Goal: Task Accomplishment & Management: Use online tool/utility

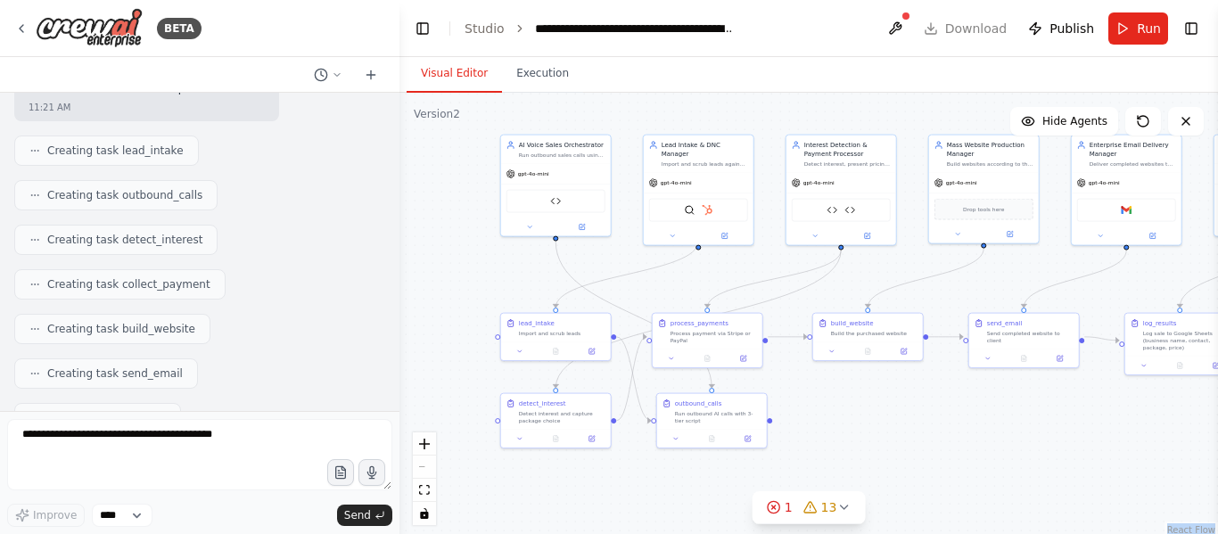
scroll to position [44324, 0]
click at [98, 30] on img at bounding box center [89, 28] width 107 height 40
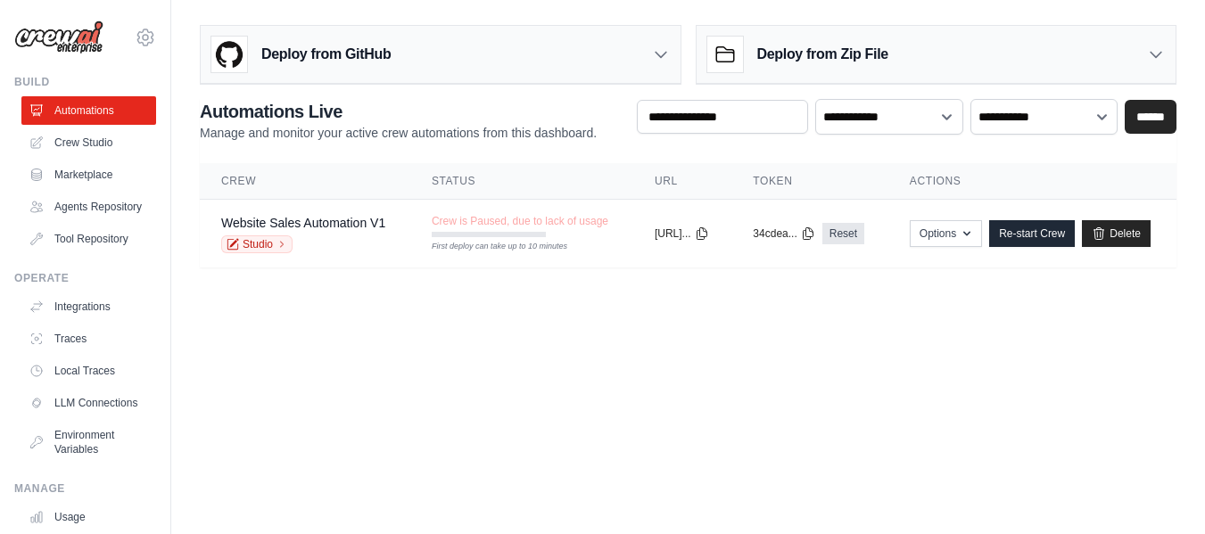
scroll to position [419, 0]
click at [0, 0] on icon at bounding box center [0, 0] width 0 height 0
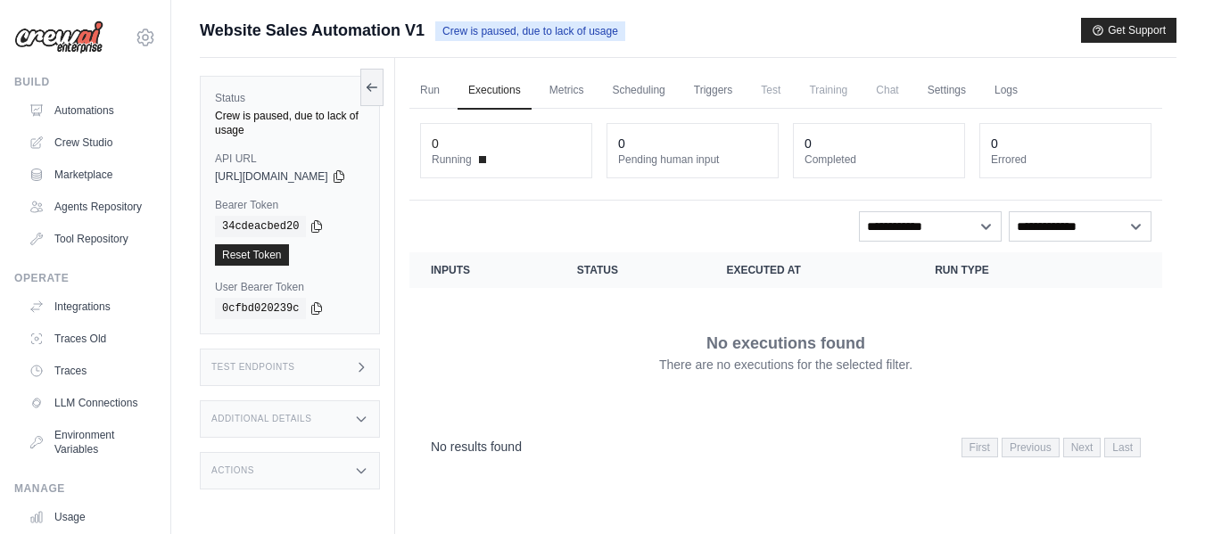
click at [63, 45] on img at bounding box center [58, 38] width 89 height 34
click at [143, 37] on icon at bounding box center [145, 37] width 5 height 5
click at [170, 113] on span "Settings" at bounding box center [223, 111] width 141 height 18
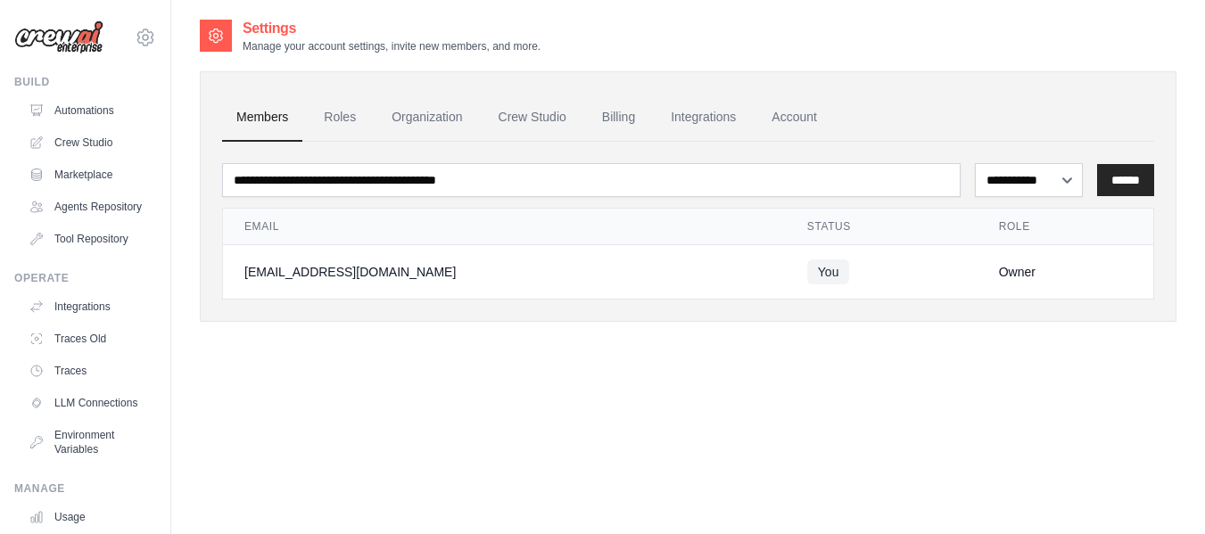
click at [408, 265] on div "[EMAIL_ADDRESS][DOMAIN_NAME]" at bounding box center [504, 272] width 520 height 18
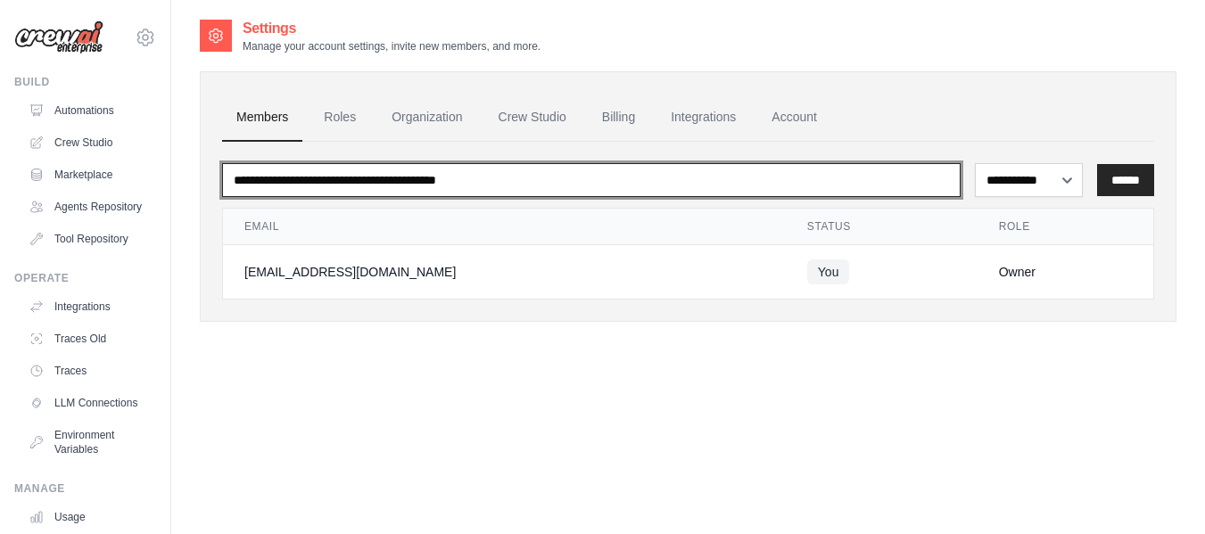
click at [717, 173] on input "email" at bounding box center [591, 180] width 739 height 34
type input "*"
type input "**********"
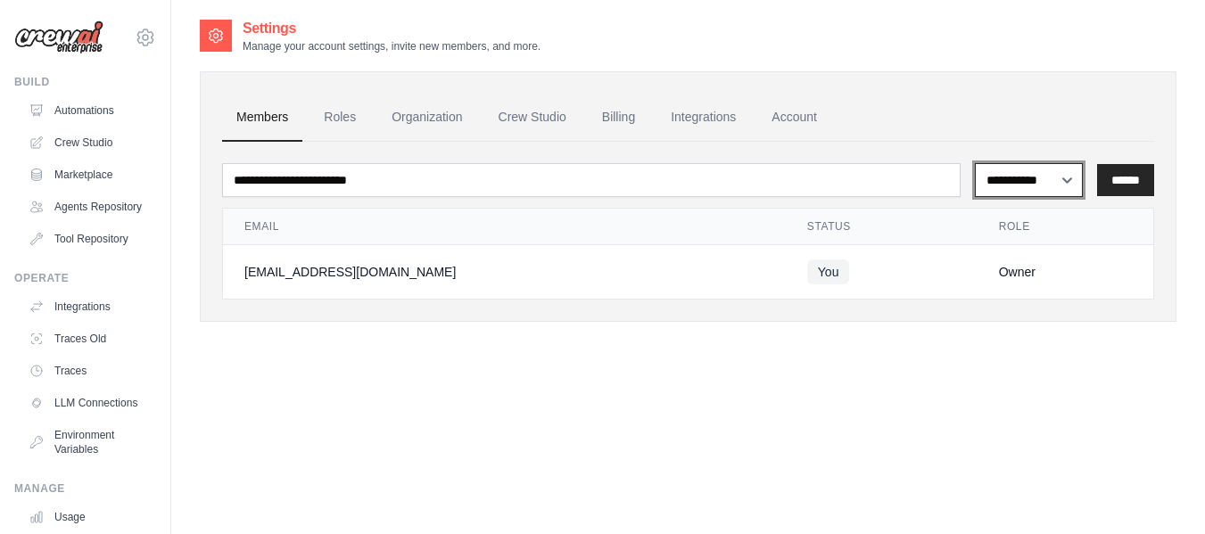
click at [1038, 194] on select "**********" at bounding box center [1029, 180] width 108 height 34
select select "******"
click at [975, 163] on select "**********" at bounding box center [1029, 180] width 108 height 34
click at [1126, 180] on input "******" at bounding box center [1125, 180] width 57 height 32
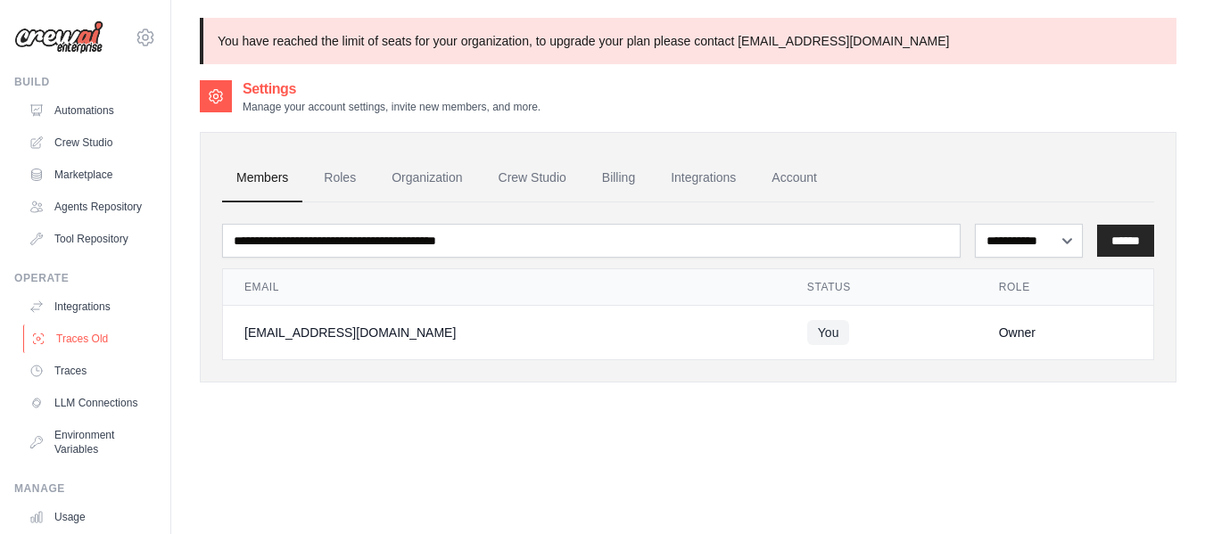
click at [100, 353] on link "Traces Old" at bounding box center [90, 339] width 135 height 29
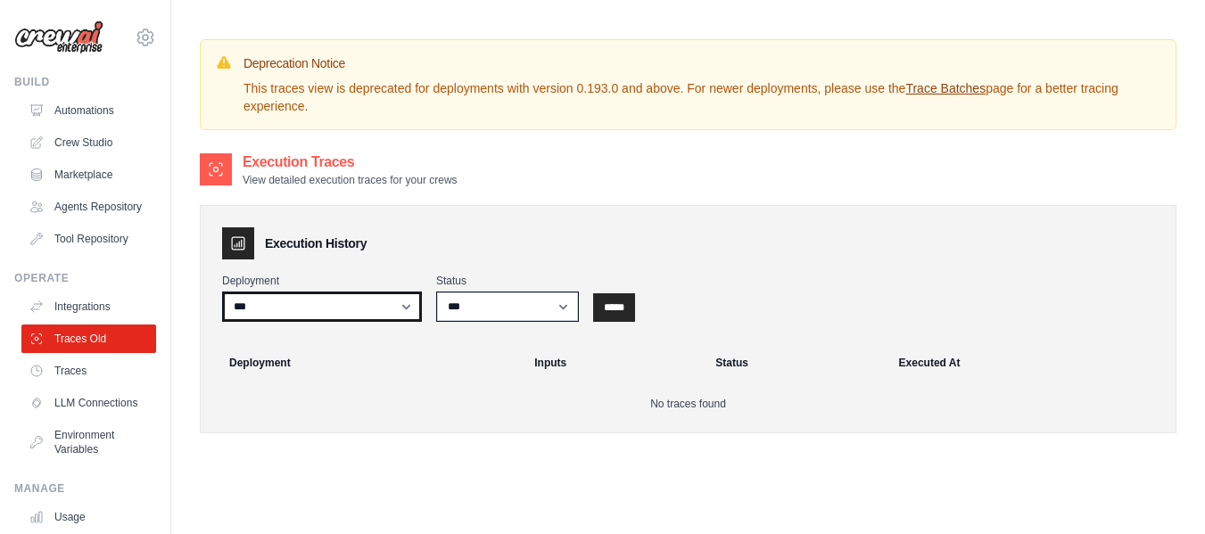
click at [348, 305] on select "**********" at bounding box center [322, 307] width 200 height 30
select select "******"
click at [222, 292] on select "**********" at bounding box center [322, 307] width 200 height 30
click at [361, 306] on select "**********" at bounding box center [322, 307] width 200 height 30
select select
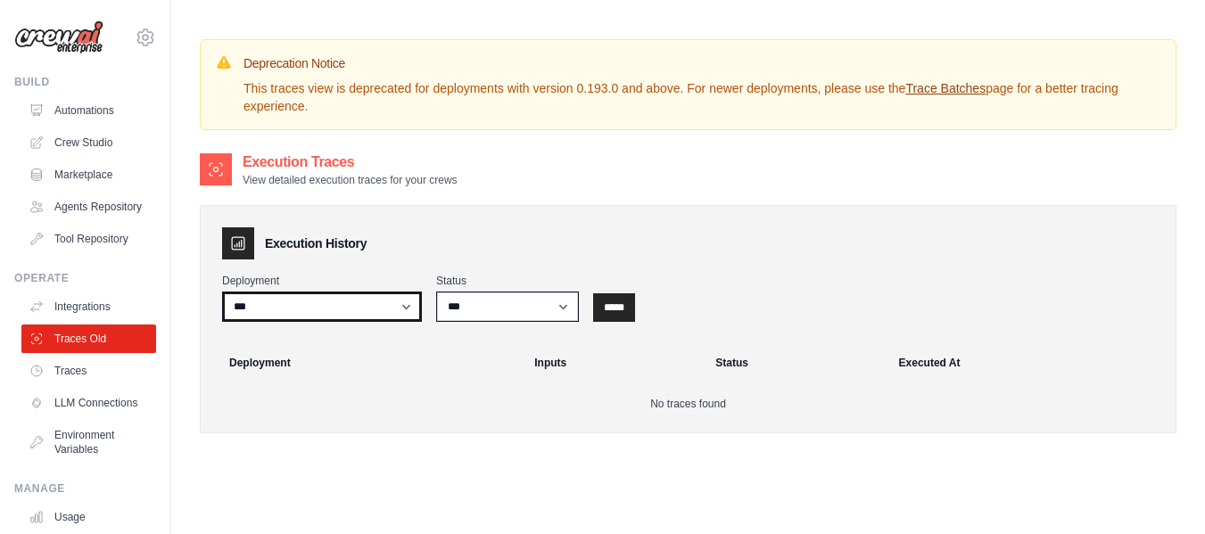
click at [222, 292] on select "**********" at bounding box center [322, 307] width 200 height 30
click at [99, 373] on link "Traces" at bounding box center [90, 371] width 135 height 29
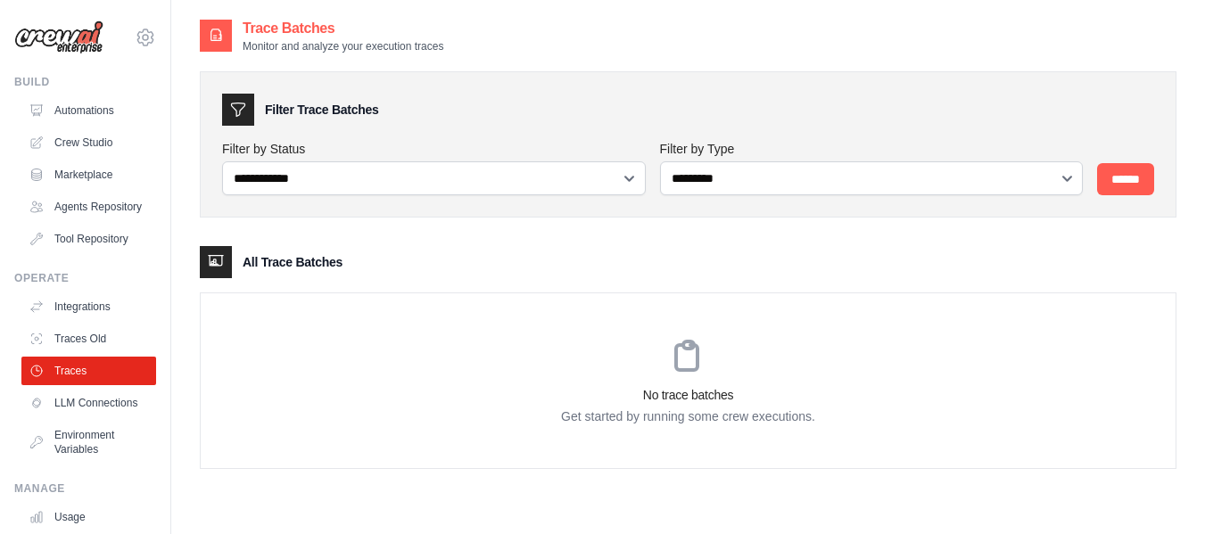
scroll to position [36, 0]
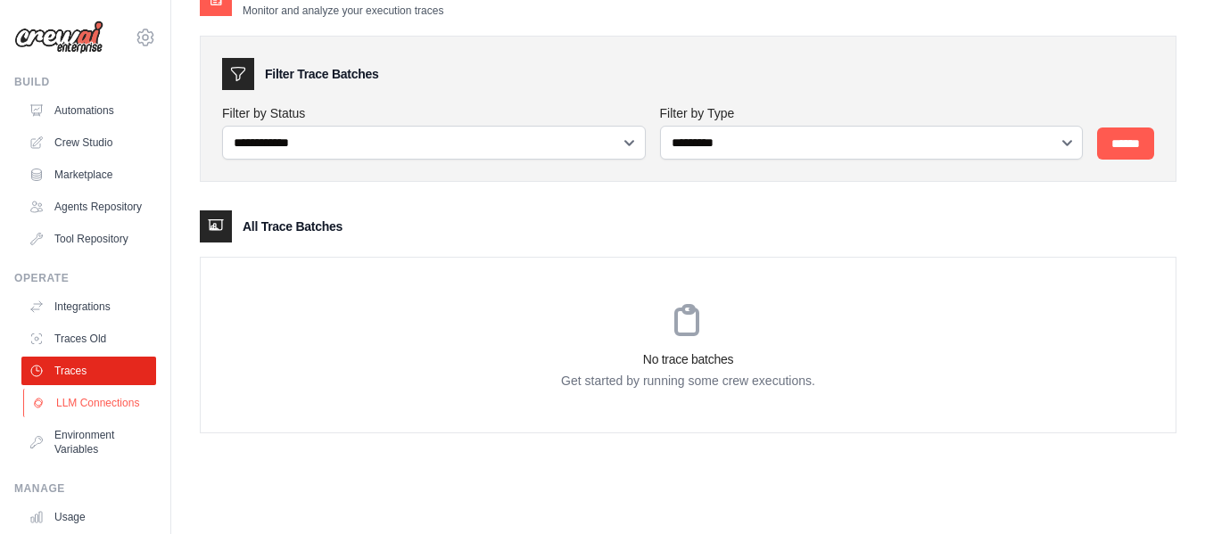
click at [90, 417] on link "LLM Connections" at bounding box center [90, 403] width 135 height 29
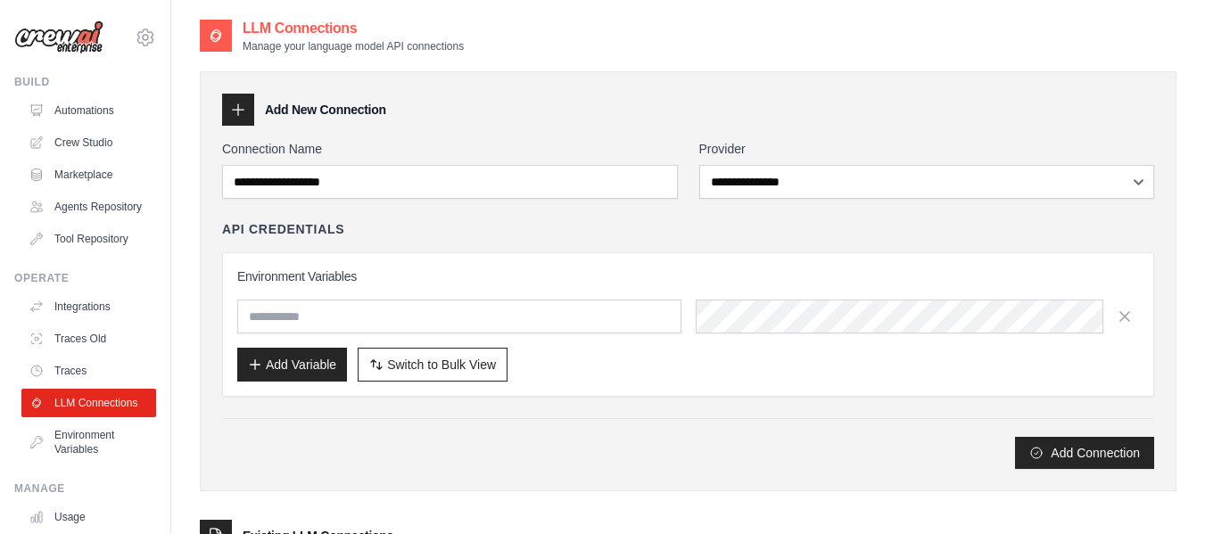
scroll to position [163, 0]
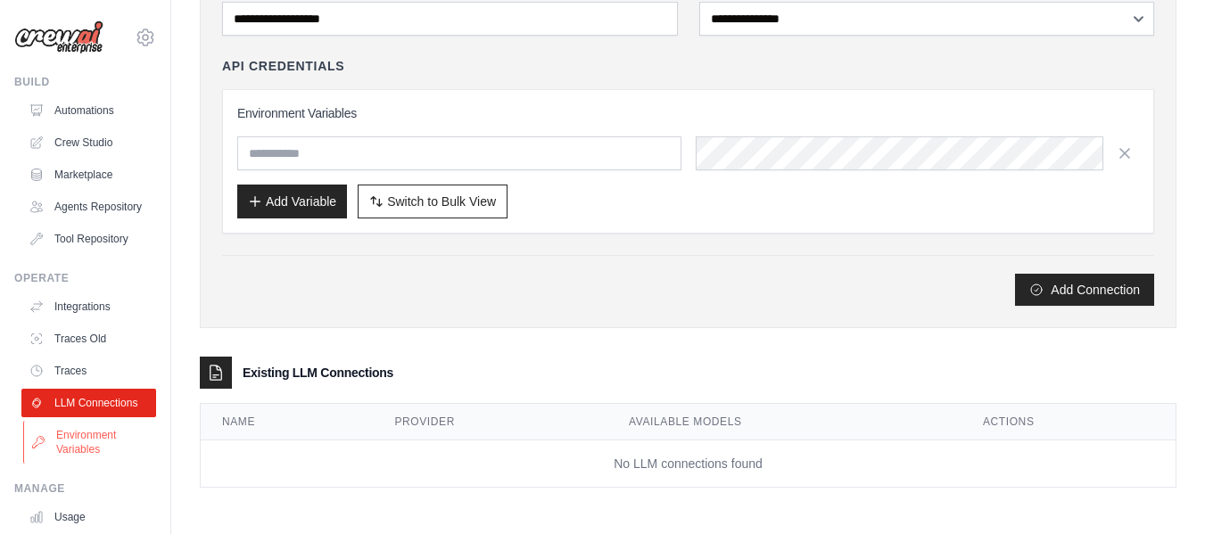
click at [111, 464] on link "Environment Variables" at bounding box center [90, 442] width 135 height 43
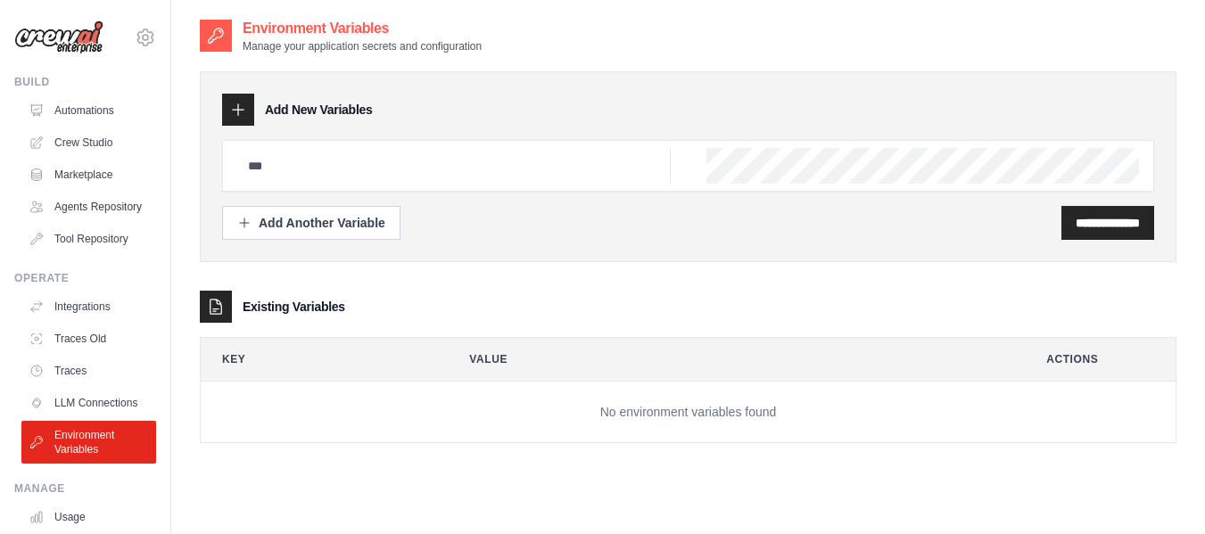
scroll to position [36, 0]
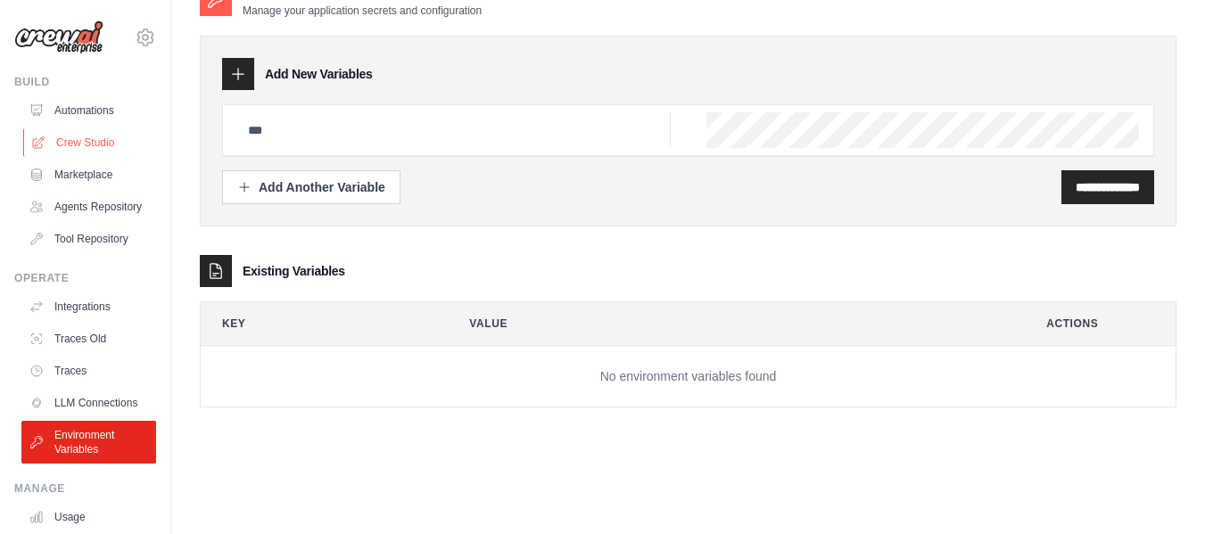
click at [98, 137] on link "Crew Studio" at bounding box center [90, 142] width 135 height 29
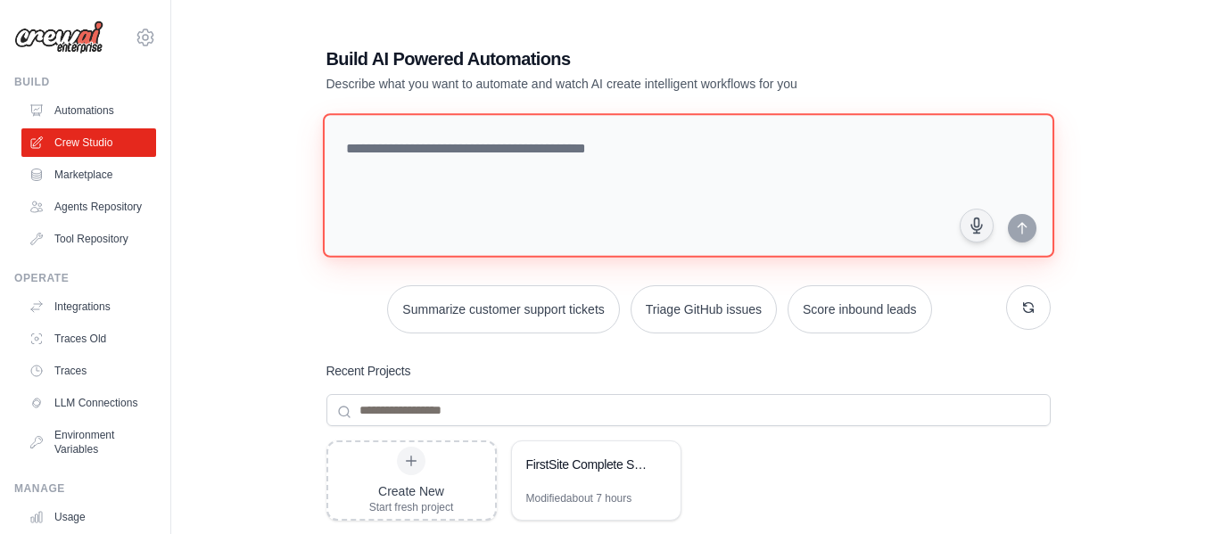
click at [557, 196] on textarea at bounding box center [687, 185] width 731 height 144
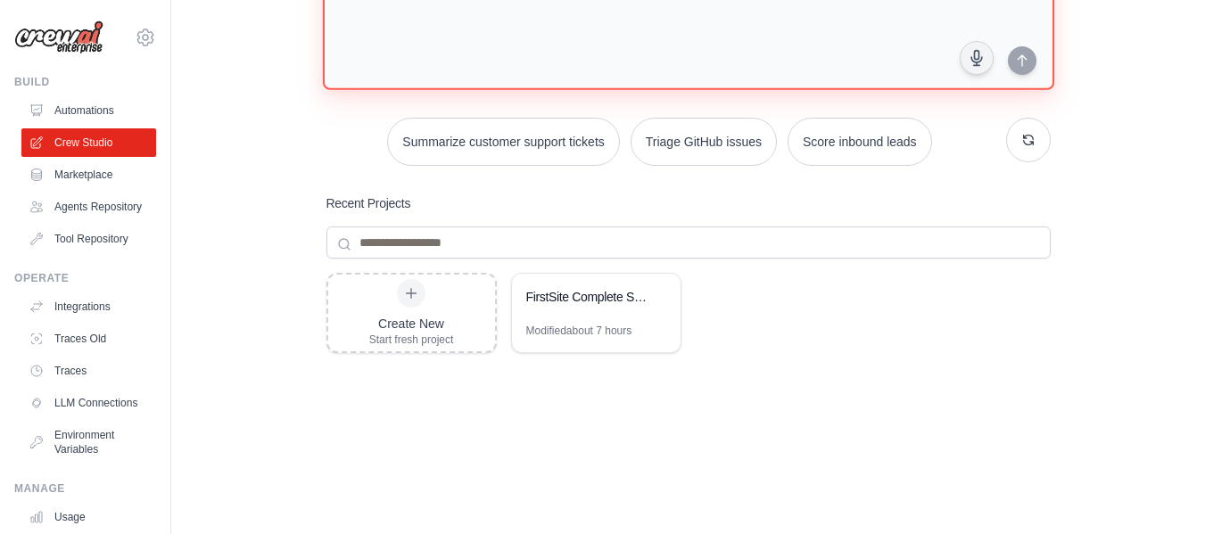
scroll to position [169, 0]
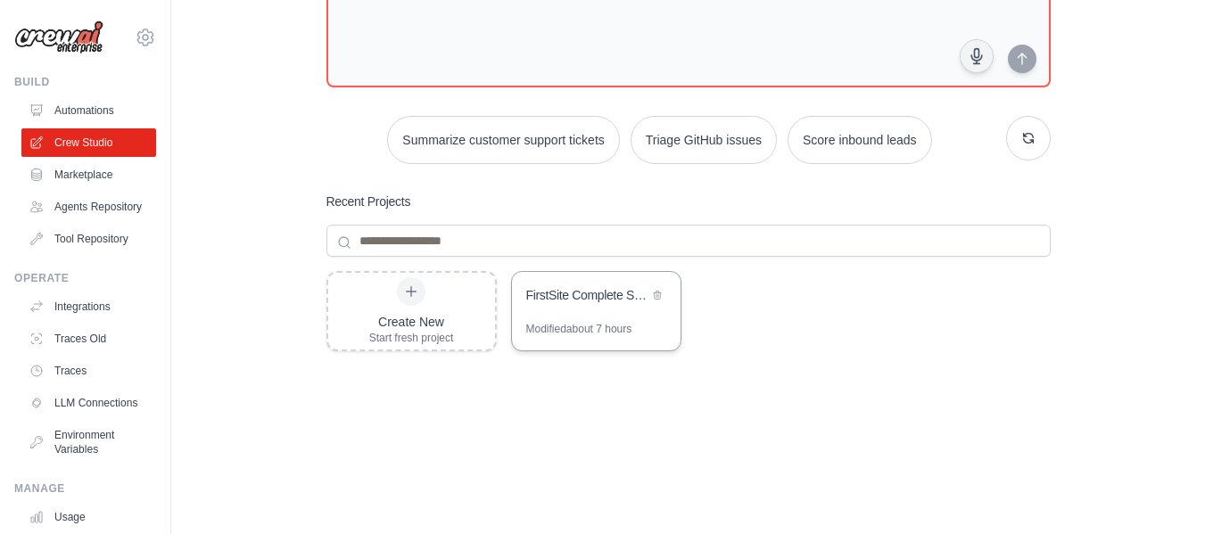
click at [577, 310] on div "FirstSite Complete Sales Automation - Lead to Website Delivery" at bounding box center [596, 297] width 169 height 50
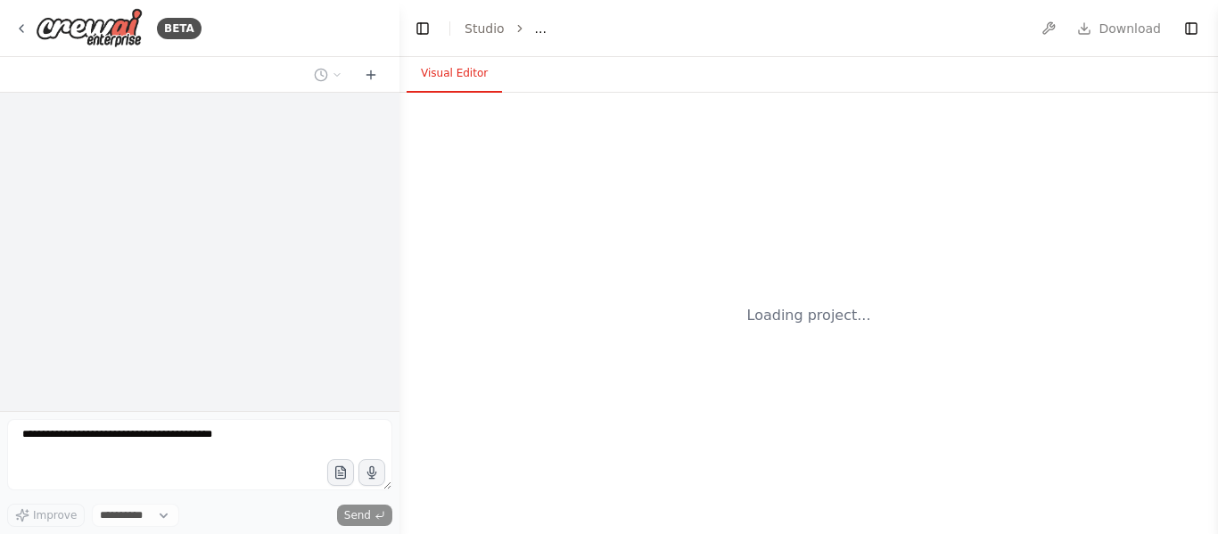
select select "****"
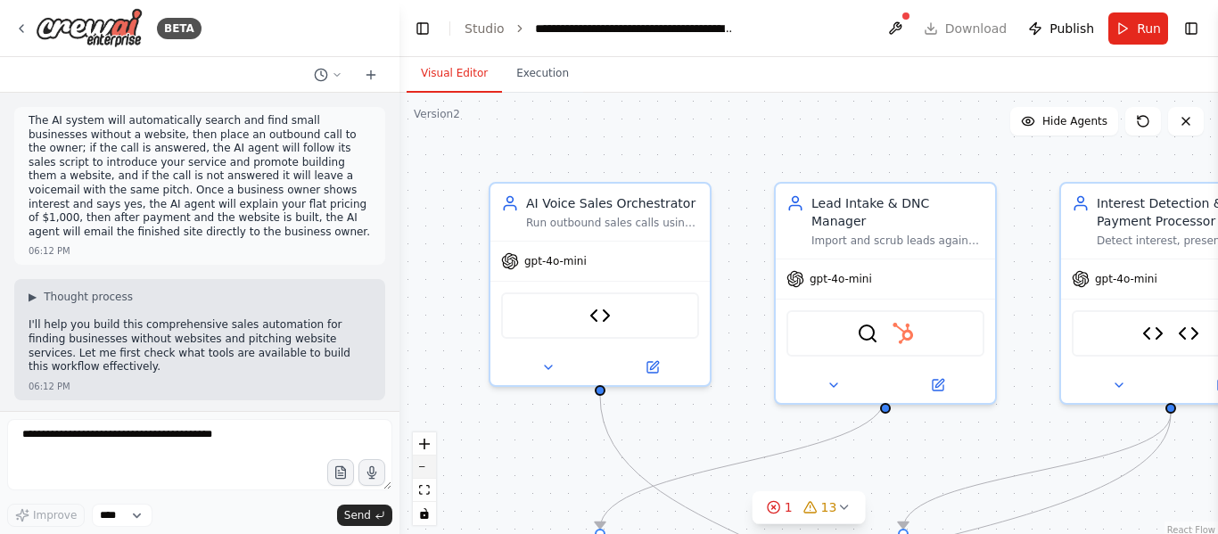
click at [423, 475] on button "zoom out" at bounding box center [424, 467] width 23 height 23
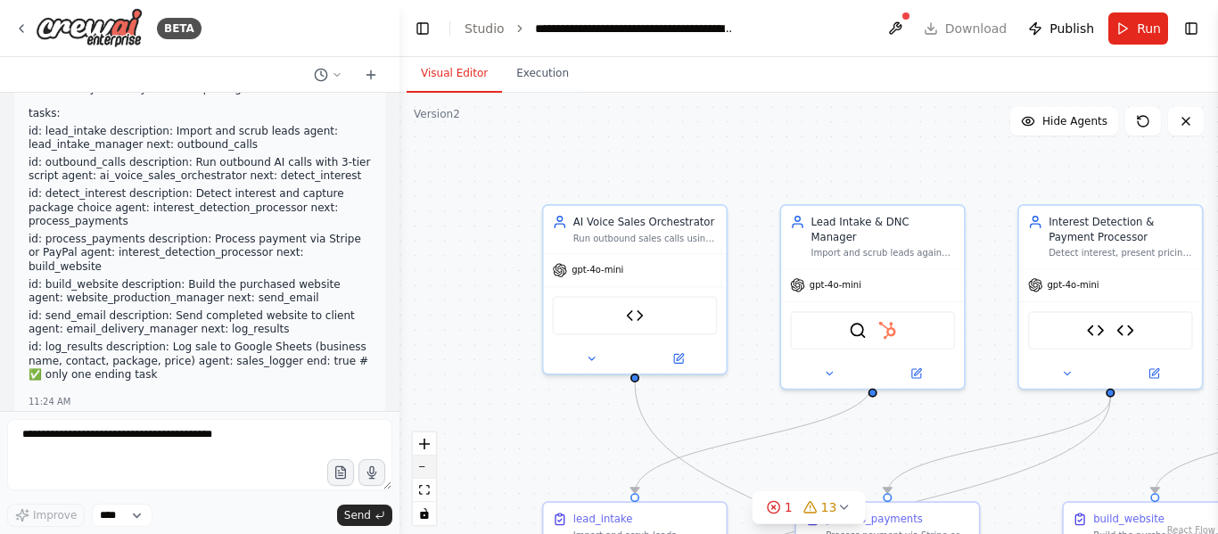
scroll to position [46716, 0]
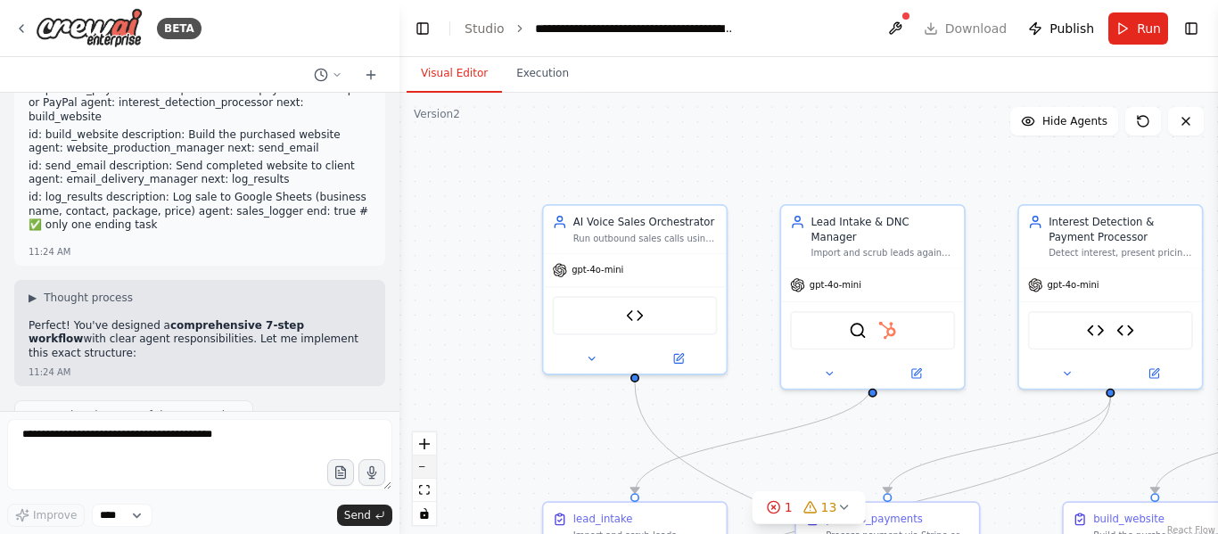
click at [423, 475] on button "zoom out" at bounding box center [424, 467] width 23 height 23
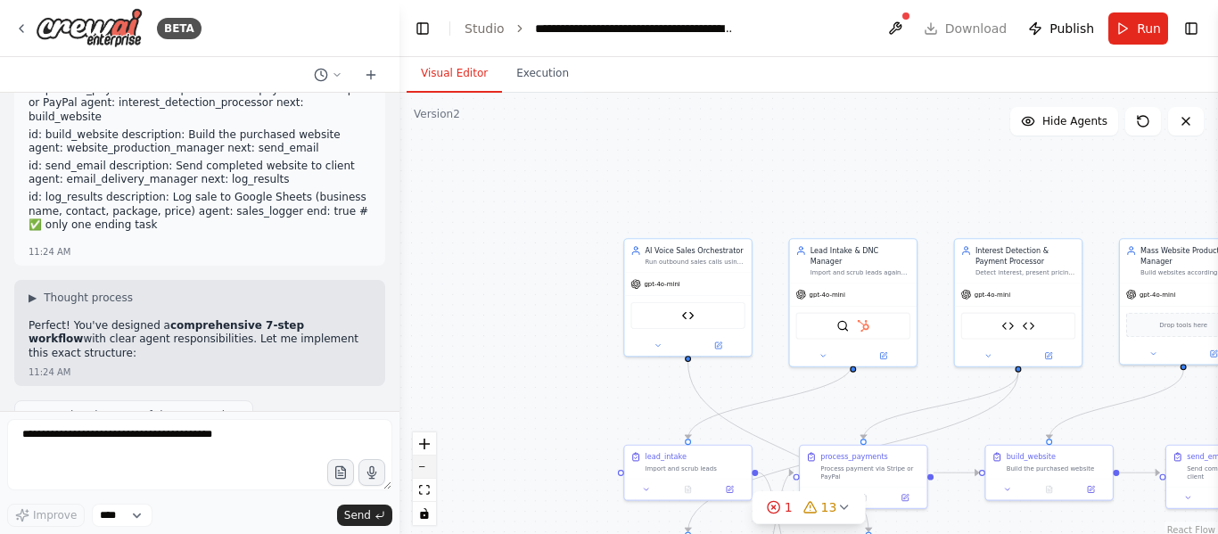
click at [423, 475] on button "zoom out" at bounding box center [424, 467] width 23 height 23
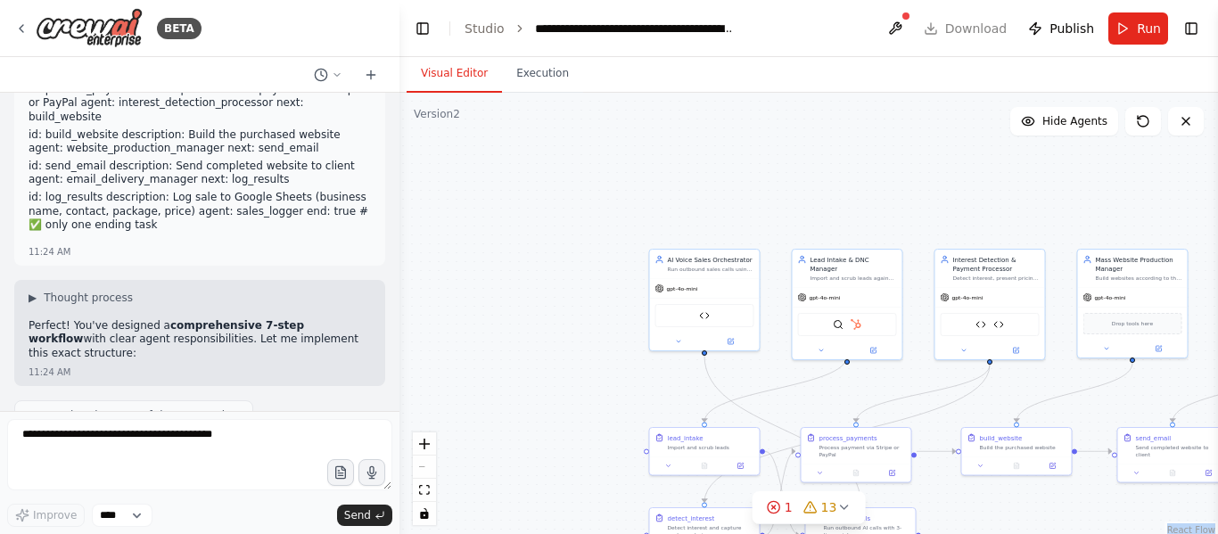
click at [423, 475] on div "React Flow controls" at bounding box center [424, 479] width 23 height 93
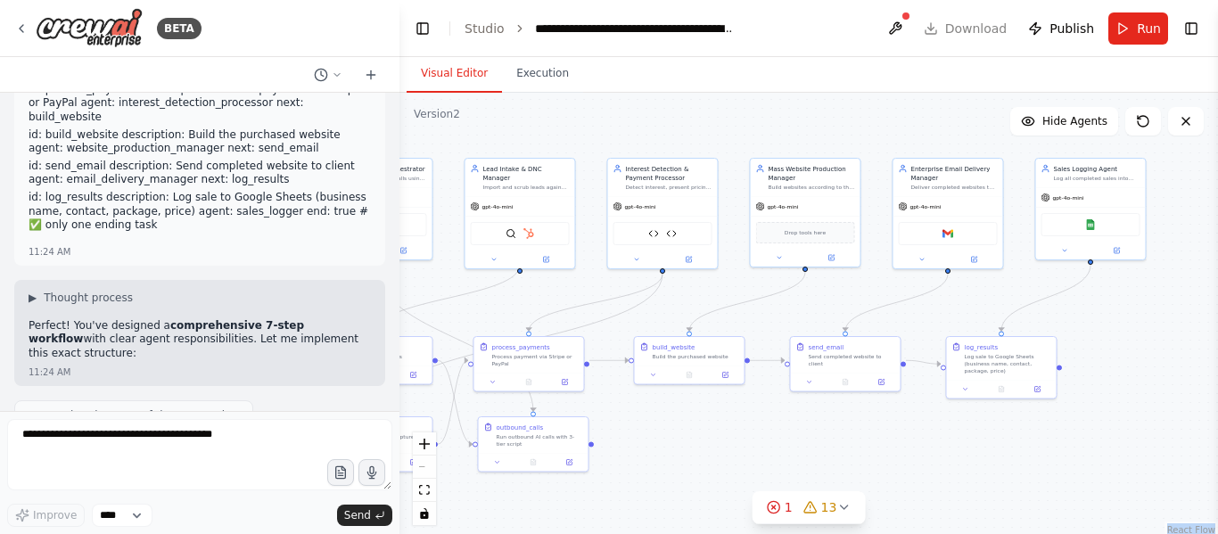
drag, startPoint x: 802, startPoint y: 474, endPoint x: 595, endPoint y: 414, distance: 215.4
click at [595, 414] on div ".deletable-edge-delete-btn { width: 20px; height: 20px; border: 0px solid #ffff…" at bounding box center [809, 316] width 819 height 446
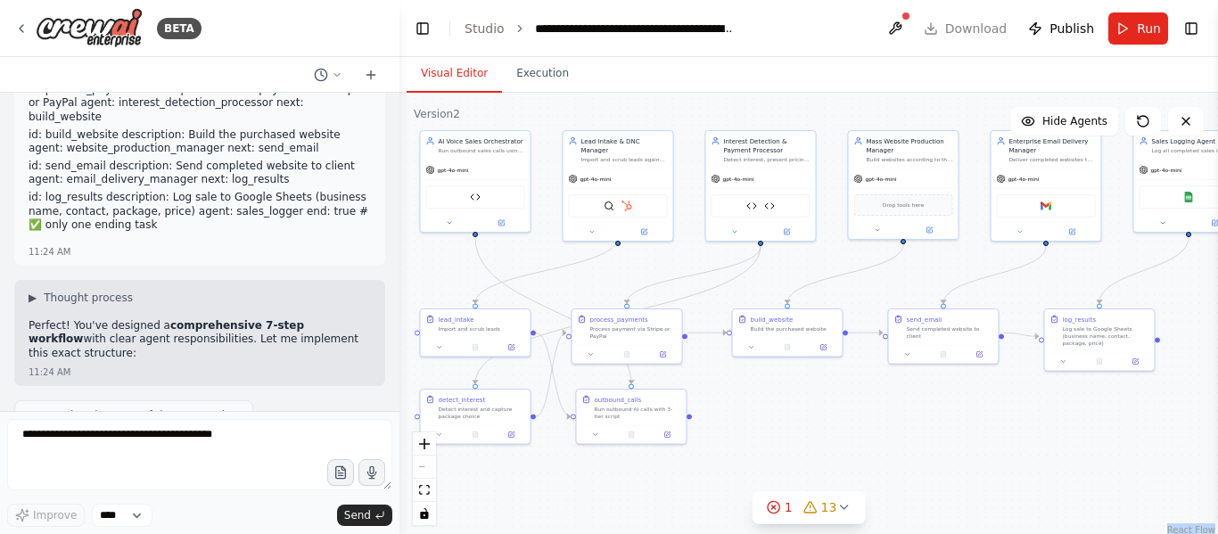
drag, startPoint x: 698, startPoint y: 408, endPoint x: 787, endPoint y: 382, distance: 92.9
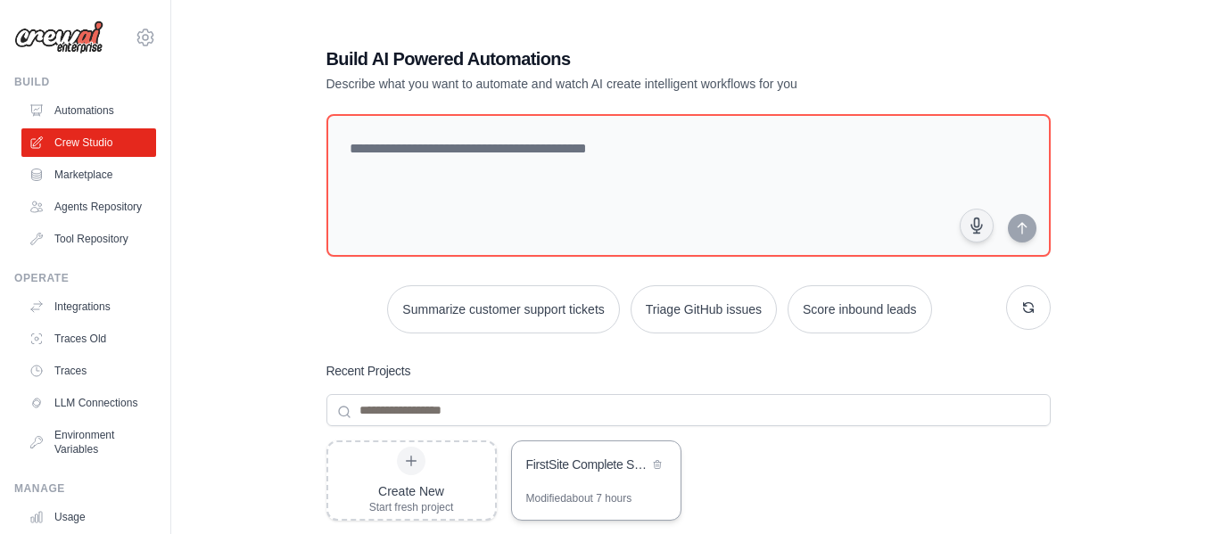
click at [572, 491] on div "Modified about 7 hours" at bounding box center [579, 498] width 106 height 14
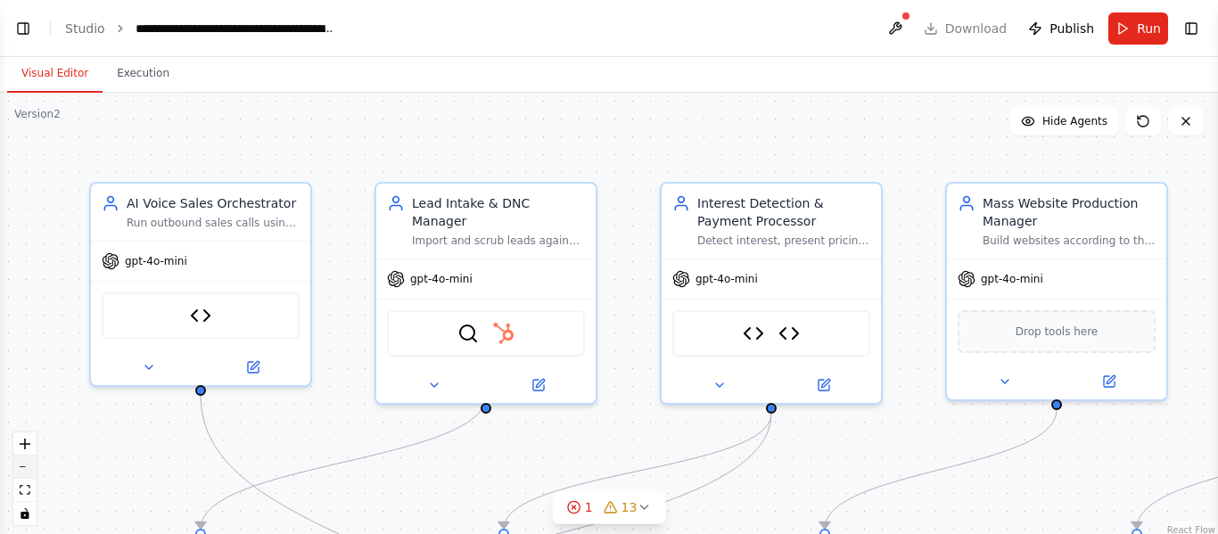
click at [29, 463] on button "zoom out" at bounding box center [24, 467] width 23 height 23
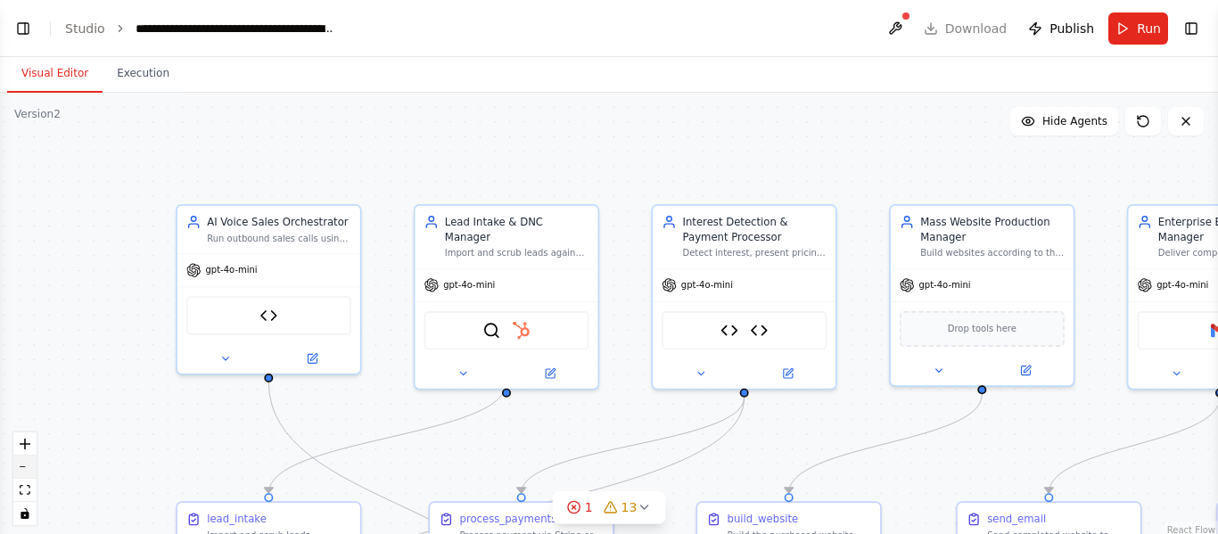
click at [29, 463] on button "zoom out" at bounding box center [24, 467] width 23 height 23
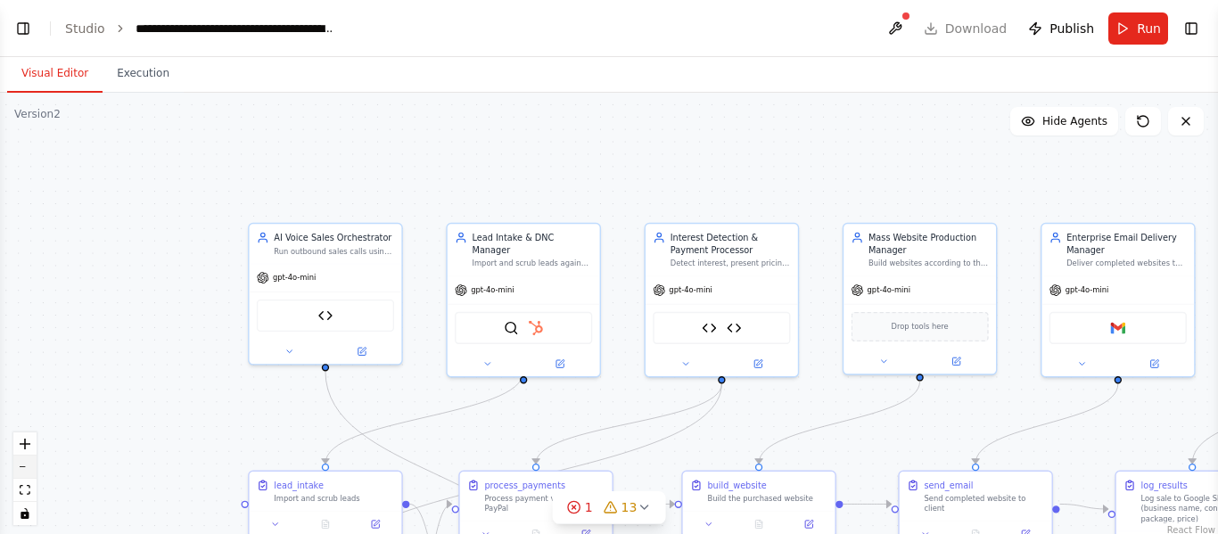
click at [29, 463] on button "zoom out" at bounding box center [24, 467] width 23 height 23
click at [29, 463] on div "React Flow controls" at bounding box center [24, 479] width 23 height 93
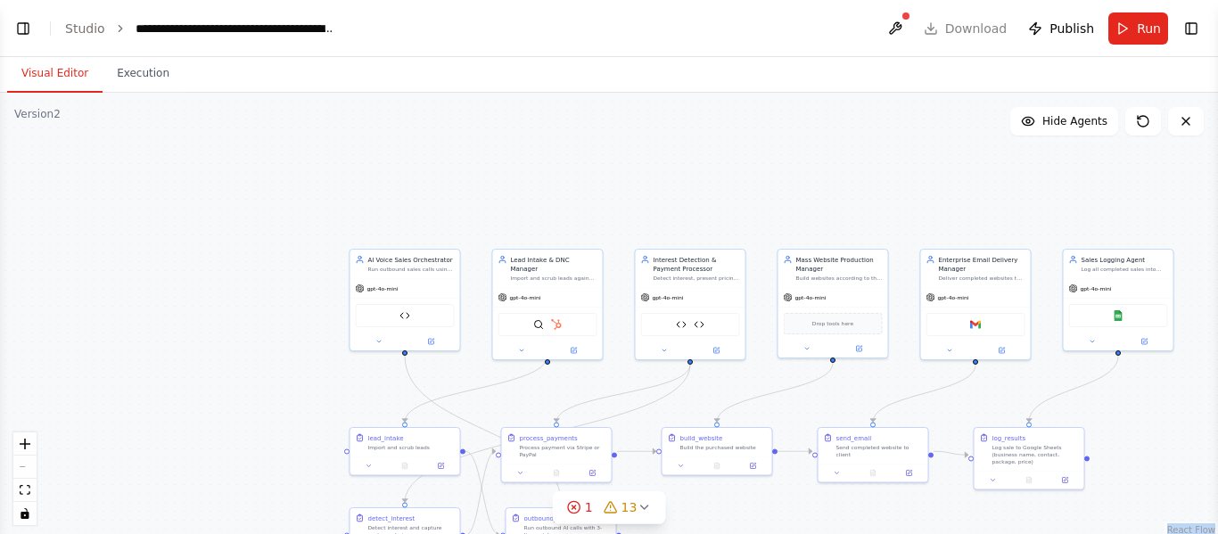
click at [29, 463] on div "React Flow controls" at bounding box center [24, 479] width 23 height 93
click at [114, 27] on icon "breadcrumb" at bounding box center [120, 28] width 12 height 12
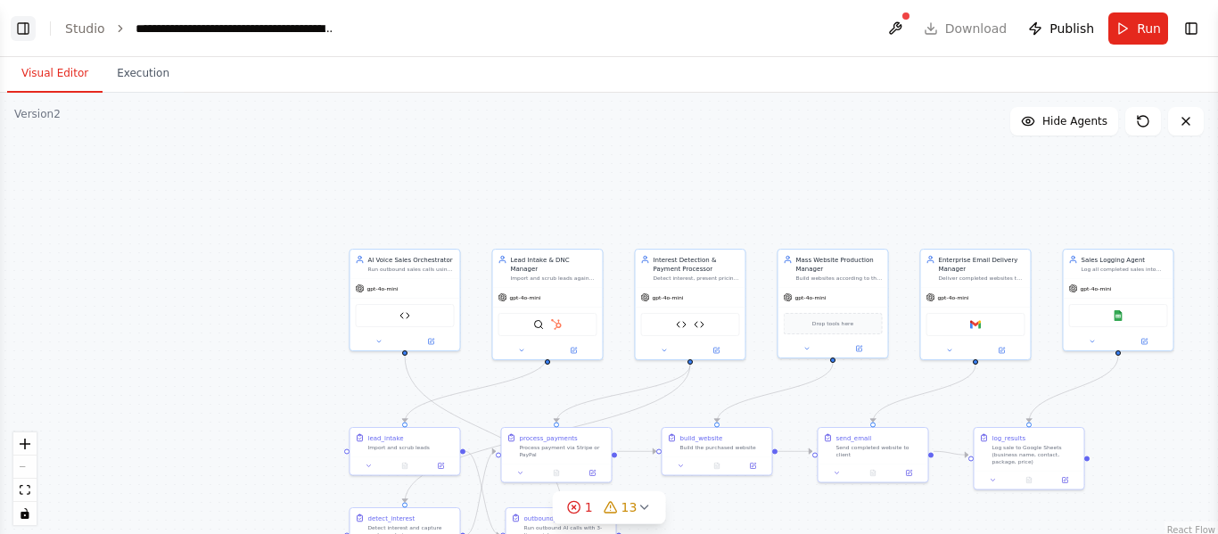
click at [24, 30] on button "Toggle Left Sidebar" at bounding box center [23, 28] width 25 height 25
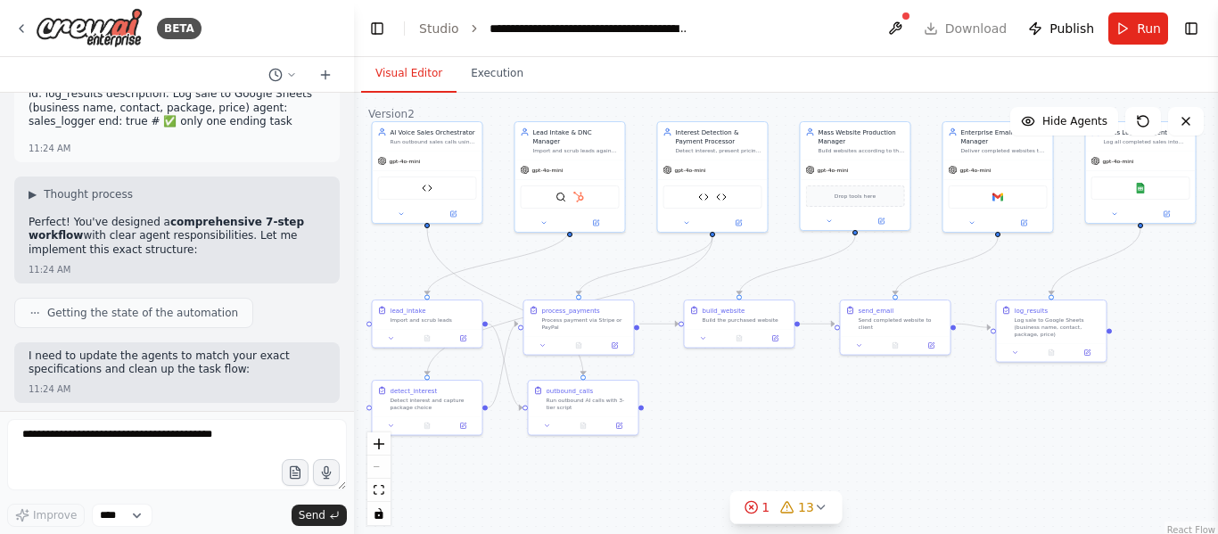
drag, startPoint x: 526, startPoint y: 317, endPoint x: 239, endPoint y: 240, distance: 297.3
click at [239, 240] on div "BETA The AI system will automatically search and find small businesses without …" at bounding box center [609, 267] width 1218 height 534
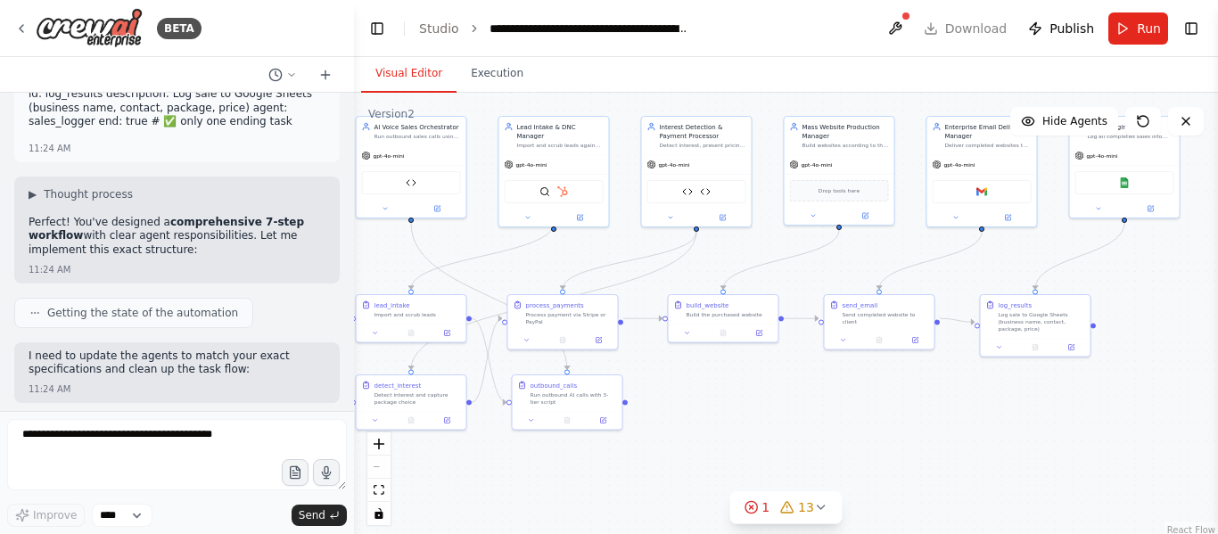
drag, startPoint x: 800, startPoint y: 475, endPoint x: 784, endPoint y: 469, distance: 16.9
click at [784, 469] on div ".deletable-edge-delete-btn { width: 20px; height: 20px; border: 0px solid #ffff…" at bounding box center [786, 316] width 864 height 446
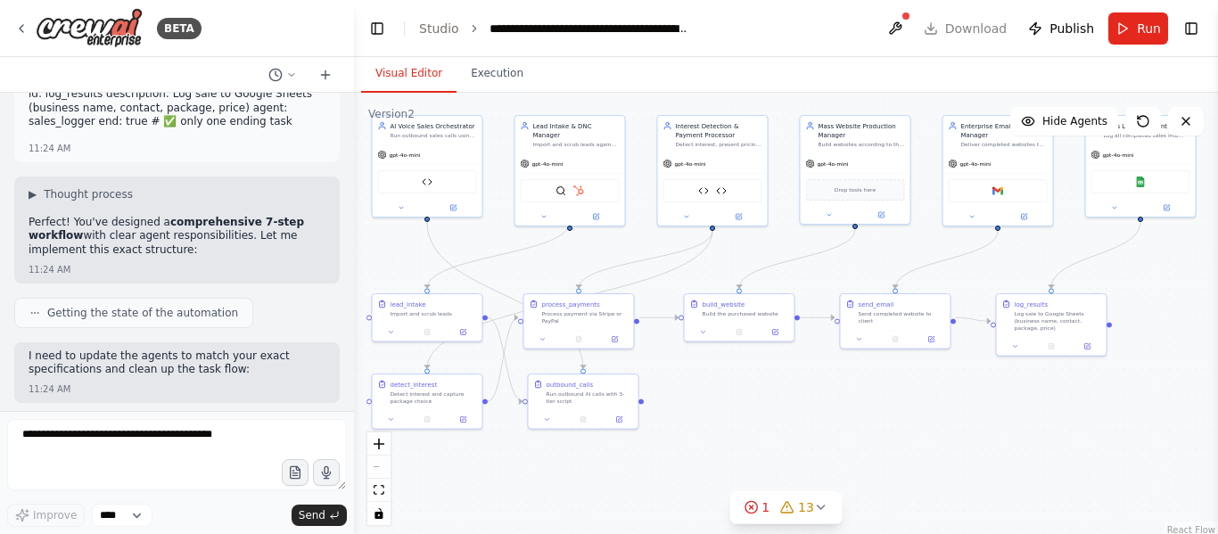
drag, startPoint x: 784, startPoint y: 469, endPoint x: 801, endPoint y: 466, distance: 17.3
click at [801, 466] on div ".deletable-edge-delete-btn { width: 20px; height: 20px; border: 0px solid #ffff…" at bounding box center [786, 316] width 864 height 446
click at [910, 457] on div ".deletable-edge-delete-btn { width: 20px; height: 20px; border: 0px solid #ffff…" at bounding box center [786, 316] width 864 height 446
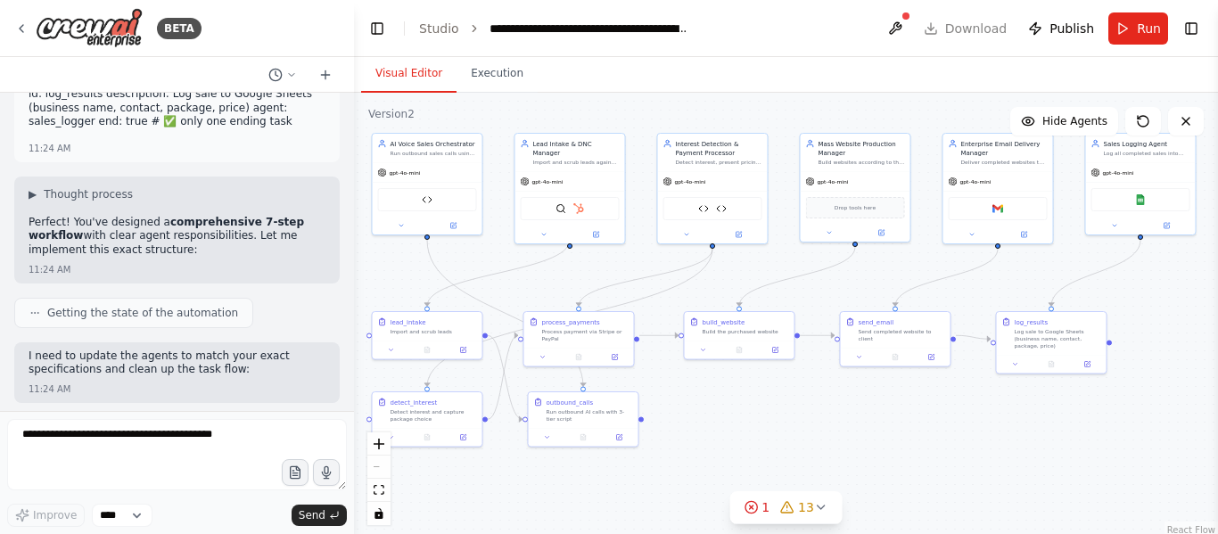
drag, startPoint x: 910, startPoint y: 457, endPoint x: 909, endPoint y: 477, distance: 20.5
click at [909, 477] on div ".deletable-edge-delete-btn { width: 20px; height: 20px; border: 0px solid #ffff…" at bounding box center [786, 316] width 864 height 446
click at [376, 518] on icon "toggle interactivity" at bounding box center [379, 513] width 8 height 11
click at [374, 511] on icon "toggle interactivity" at bounding box center [379, 513] width 11 height 11
click at [874, 211] on div "Drop tools here" at bounding box center [855, 205] width 99 height 21
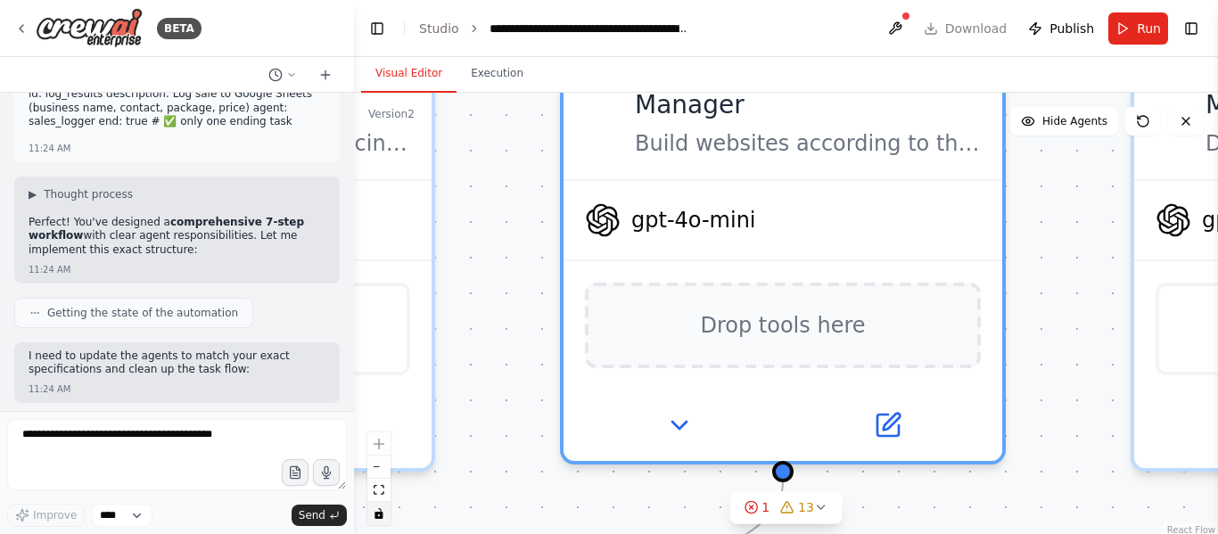
drag, startPoint x: 861, startPoint y: 400, endPoint x: 837, endPoint y: 576, distance: 178.2
click at [837, 533] on html "BETA The AI system will automatically search and find small businesses without …" at bounding box center [609, 267] width 1218 height 534
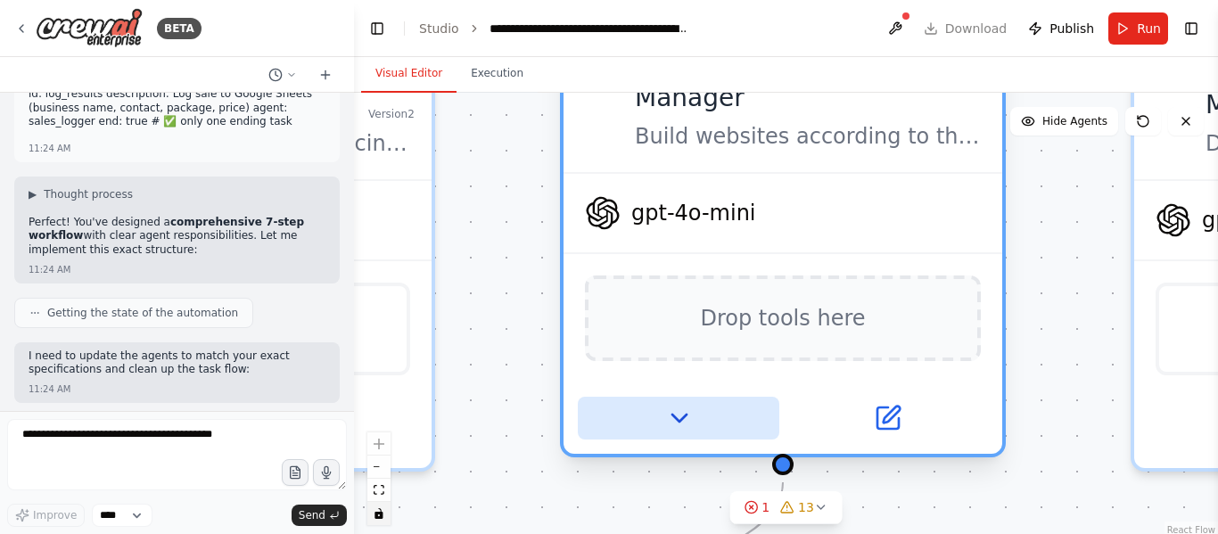
click at [665, 421] on icon at bounding box center [679, 418] width 29 height 29
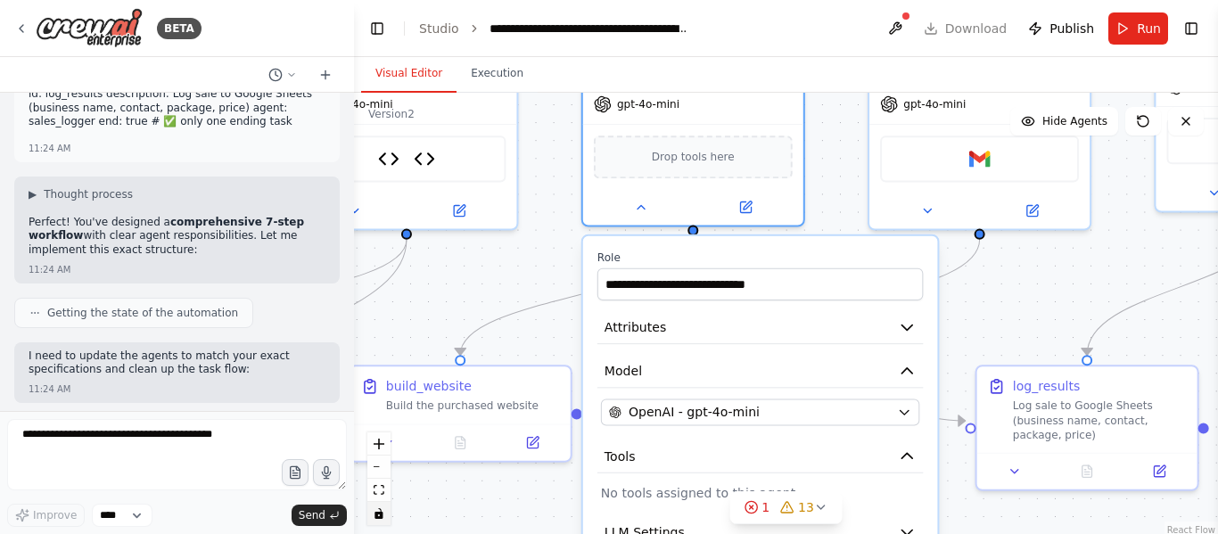
drag, startPoint x: 1058, startPoint y: 512, endPoint x: 1027, endPoint y: 296, distance: 218.1
click at [1027, 296] on div ".deletable-edge-delete-btn { width: 20px; height: 20px; border: 0px solid #ffff…" at bounding box center [786, 316] width 864 height 446
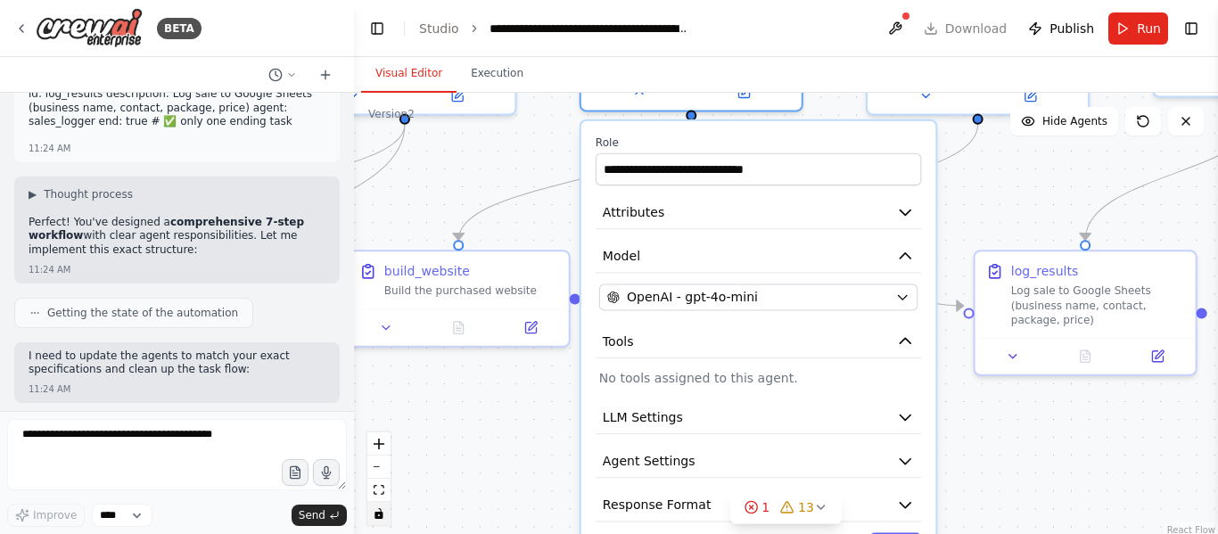
drag, startPoint x: 968, startPoint y: 309, endPoint x: 966, endPoint y: 194, distance: 115.1
click at [966, 194] on div ".deletable-edge-delete-btn { width: 20px; height: 20px; border: 0px solid #ffff…" at bounding box center [786, 316] width 864 height 446
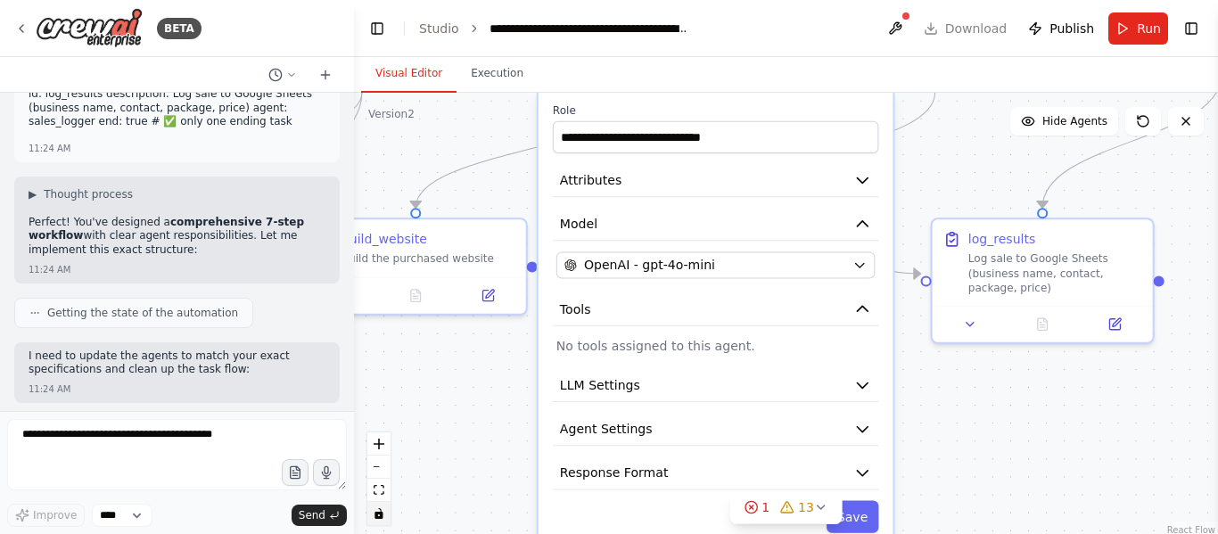
drag, startPoint x: 1001, startPoint y: 450, endPoint x: 958, endPoint y: 417, distance: 53.5
click at [958, 417] on div ".deletable-edge-delete-btn { width: 20px; height: 20px; border: 0px solid #ffff…" at bounding box center [786, 316] width 864 height 446
click at [807, 222] on button "Model" at bounding box center [716, 224] width 326 height 33
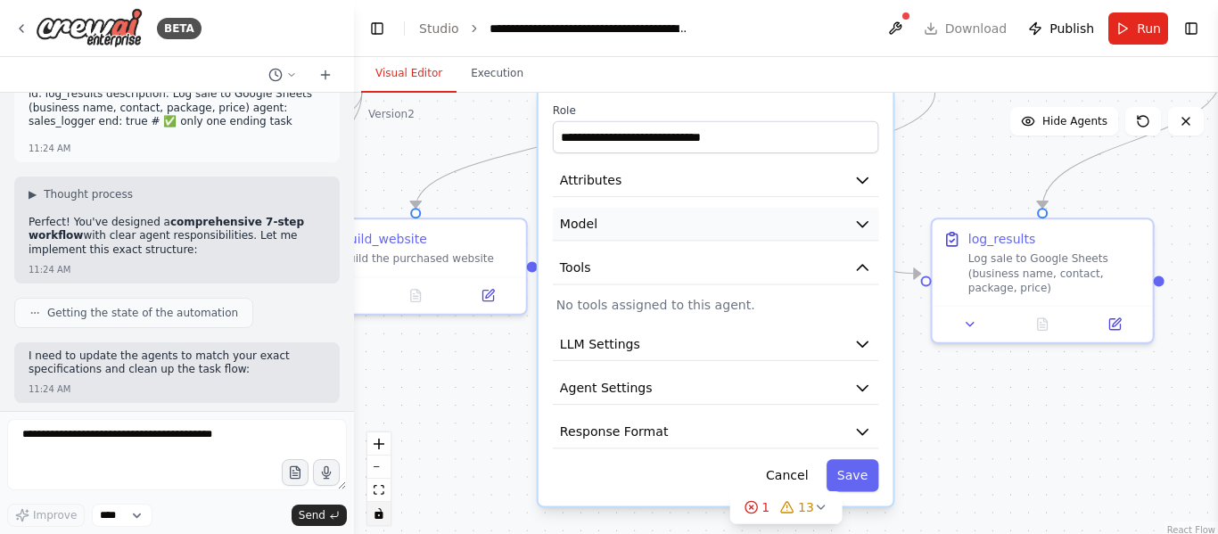
click at [807, 222] on button "Model" at bounding box center [716, 224] width 326 height 33
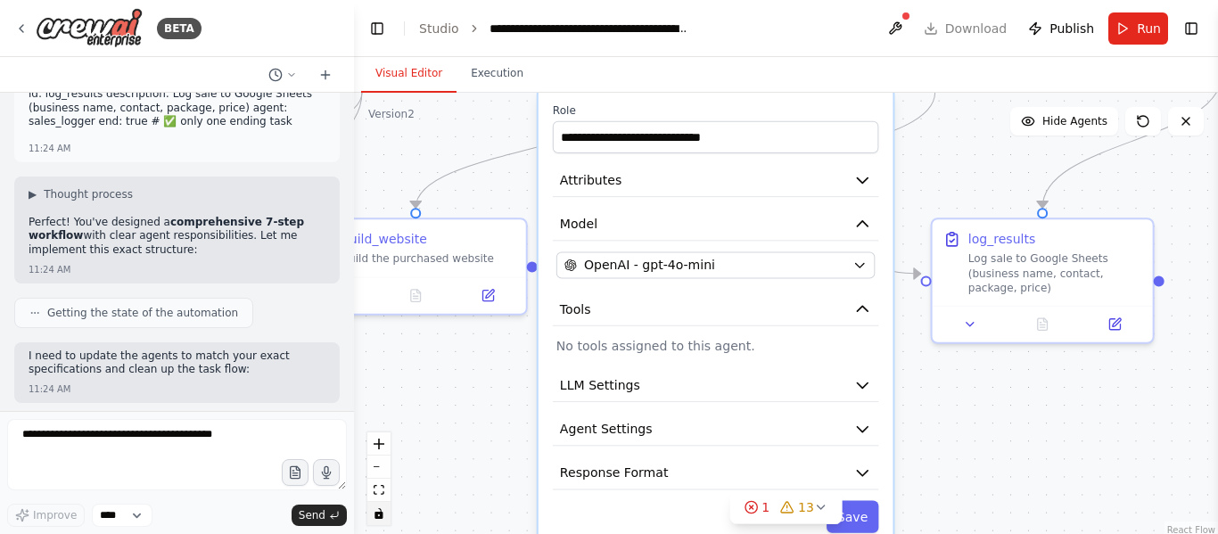
click at [791, 337] on p "No tools assigned to this agent." at bounding box center [716, 346] width 318 height 18
click at [656, 385] on button "LLM Settings" at bounding box center [716, 385] width 326 height 33
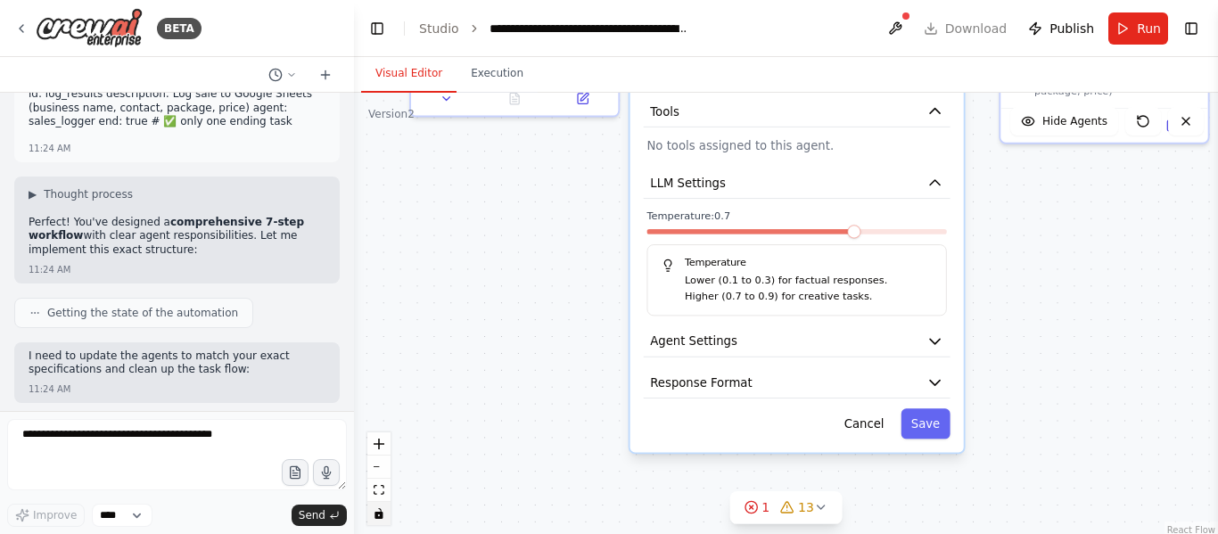
drag, startPoint x: 1019, startPoint y: 453, endPoint x: 1077, endPoint y: 253, distance: 208.3
click at [1077, 253] on div ".deletable-edge-delete-btn { width: 20px; height: 20px; border: 0px solid #ffff…" at bounding box center [786, 316] width 864 height 446
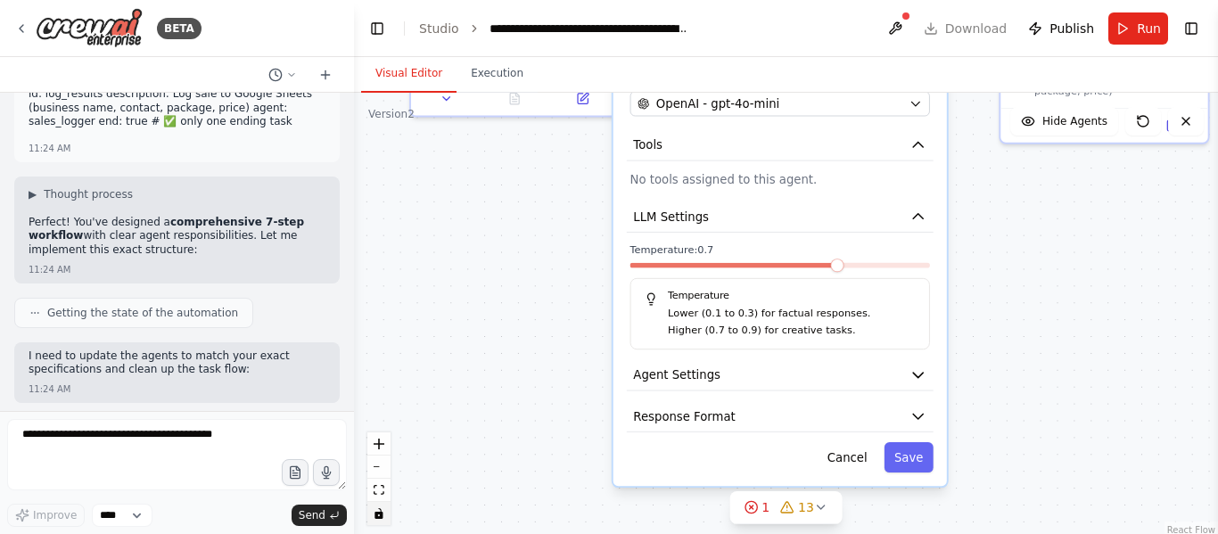
drag, startPoint x: 853, startPoint y: 240, endPoint x: 845, endPoint y: 277, distance: 38.3
click at [845, 277] on div "Temperature: 0.7 Temperature Lower (0.1 to 0.3) for factual responses. Higher (…" at bounding box center [781, 296] width 300 height 107
click at [892, 376] on button "Agent Settings" at bounding box center [780, 375] width 307 height 31
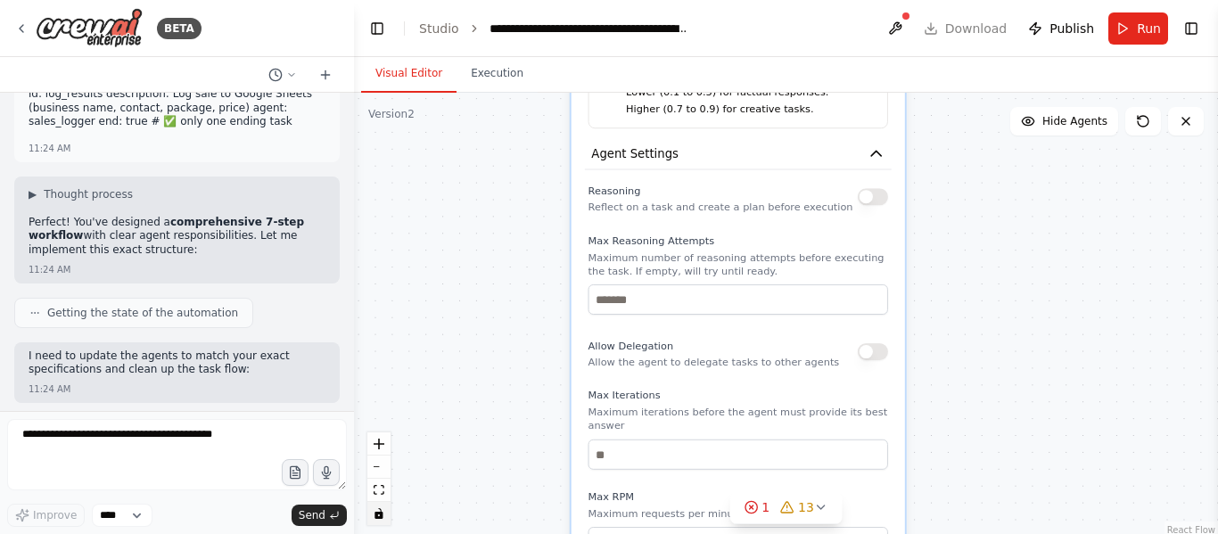
drag, startPoint x: 1138, startPoint y: 429, endPoint x: 1096, endPoint y: 208, distance: 225.1
click at [1096, 208] on div ".deletable-edge-delete-btn { width: 20px; height: 20px; border: 0px solid #ffff…" at bounding box center [786, 316] width 864 height 446
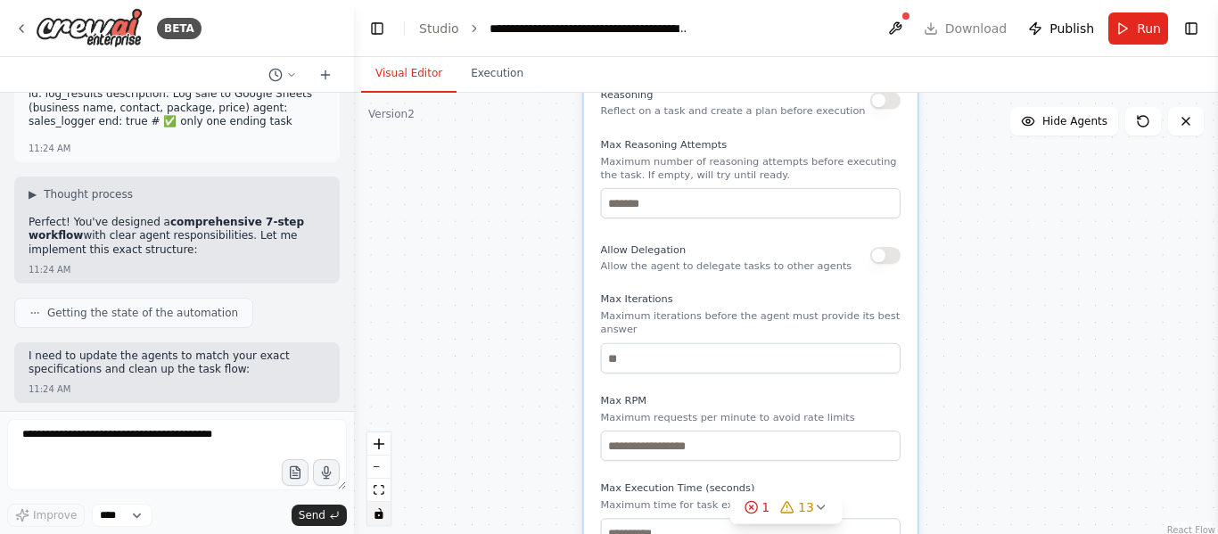
drag, startPoint x: 1037, startPoint y: 377, endPoint x: 1050, endPoint y: 281, distance: 97.1
click at [1050, 281] on div ".deletable-edge-delete-btn { width: 20px; height: 20px; border: 0px solid #ffff…" at bounding box center [786, 316] width 864 height 446
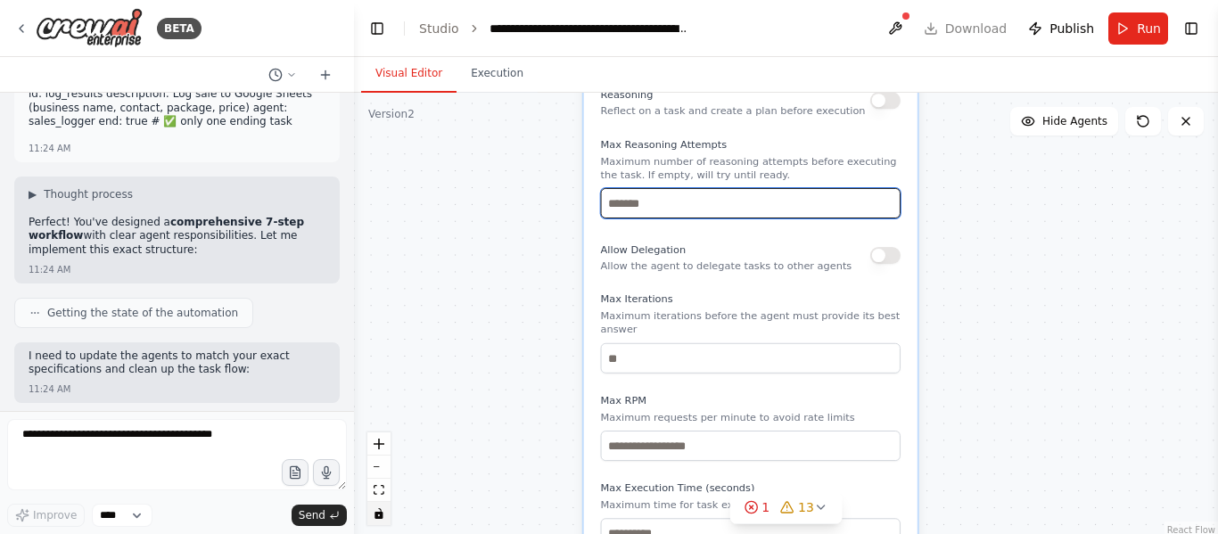
click at [788, 206] on input "number" at bounding box center [751, 203] width 300 height 30
type input "*"
click at [883, 198] on input "*" at bounding box center [751, 203] width 300 height 30
click at [887, 206] on input "*" at bounding box center [751, 203] width 300 height 30
click at [888, 208] on input "*" at bounding box center [751, 203] width 300 height 30
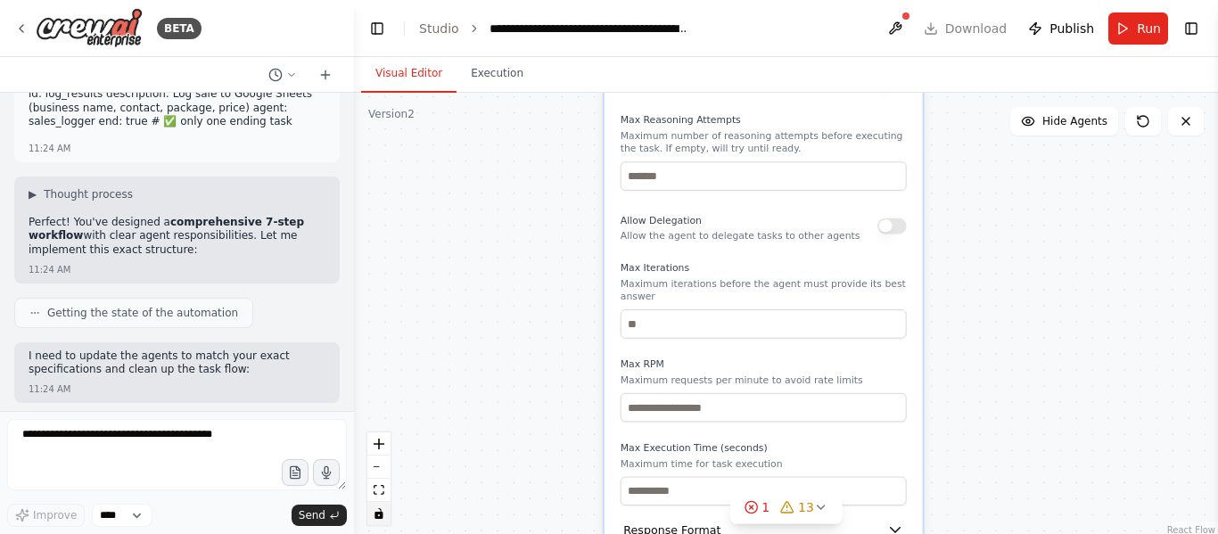
drag, startPoint x: 1011, startPoint y: 268, endPoint x: 1024, endPoint y: 334, distance: 67.3
click at [1024, 334] on div ".deletable-edge-delete-btn { width: 20px; height: 20px; border: 0px solid #ffff…" at bounding box center [786, 316] width 864 height 446
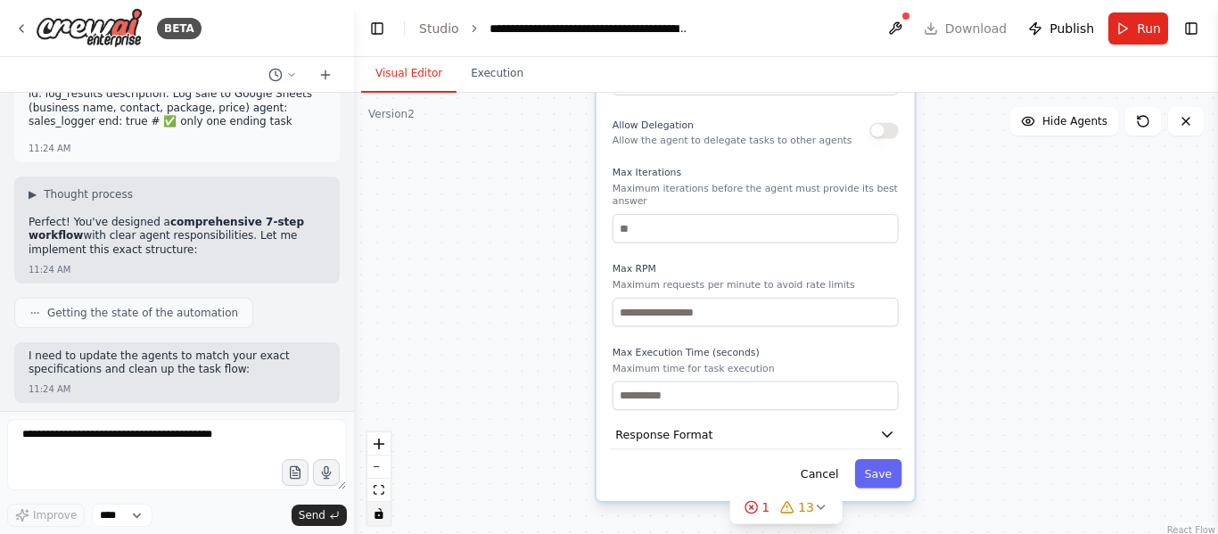
drag, startPoint x: 999, startPoint y: 425, endPoint x: 987, endPoint y: 334, distance: 91.7
click at [987, 334] on div ".deletable-edge-delete-btn { width: 20px; height: 20px; border: 0px solid #ffff…" at bounding box center [786, 316] width 864 height 446
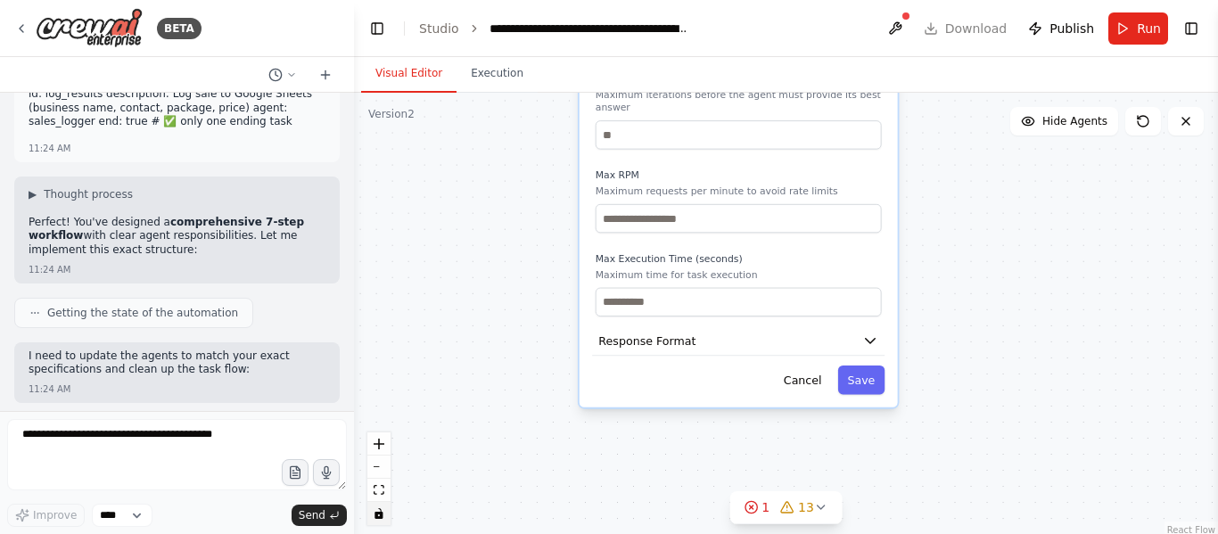
drag, startPoint x: 1001, startPoint y: 463, endPoint x: 987, endPoint y: 366, distance: 98.3
click at [987, 366] on div ".deletable-edge-delete-btn { width: 20px; height: 20px; border: 0px solid #ffff…" at bounding box center [786, 316] width 864 height 446
click at [818, 368] on button "Cancel" at bounding box center [801, 380] width 57 height 29
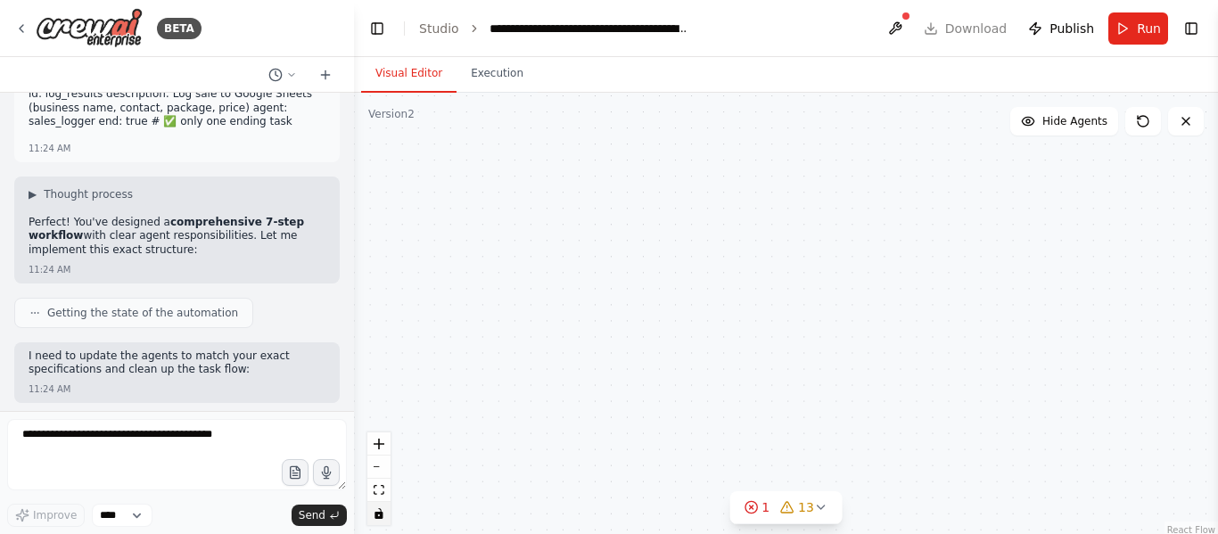
drag, startPoint x: 830, startPoint y: 300, endPoint x: 823, endPoint y: 419, distance: 119.7
click at [823, 419] on div ".deletable-edge-delete-btn { width: 20px; height: 20px; border: 0px solid #ffff…" at bounding box center [786, 316] width 864 height 446
click at [384, 471] on button "zoom out" at bounding box center [378, 467] width 23 height 23
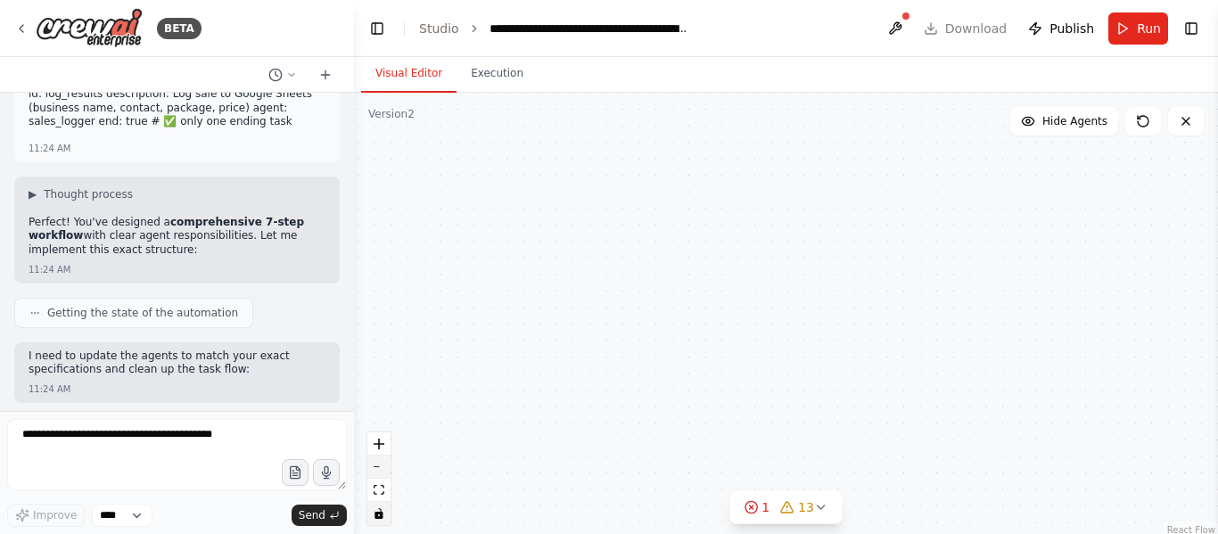
click at [384, 471] on button "zoom out" at bounding box center [378, 467] width 23 height 23
click at [384, 471] on div "React Flow controls" at bounding box center [378, 479] width 23 height 93
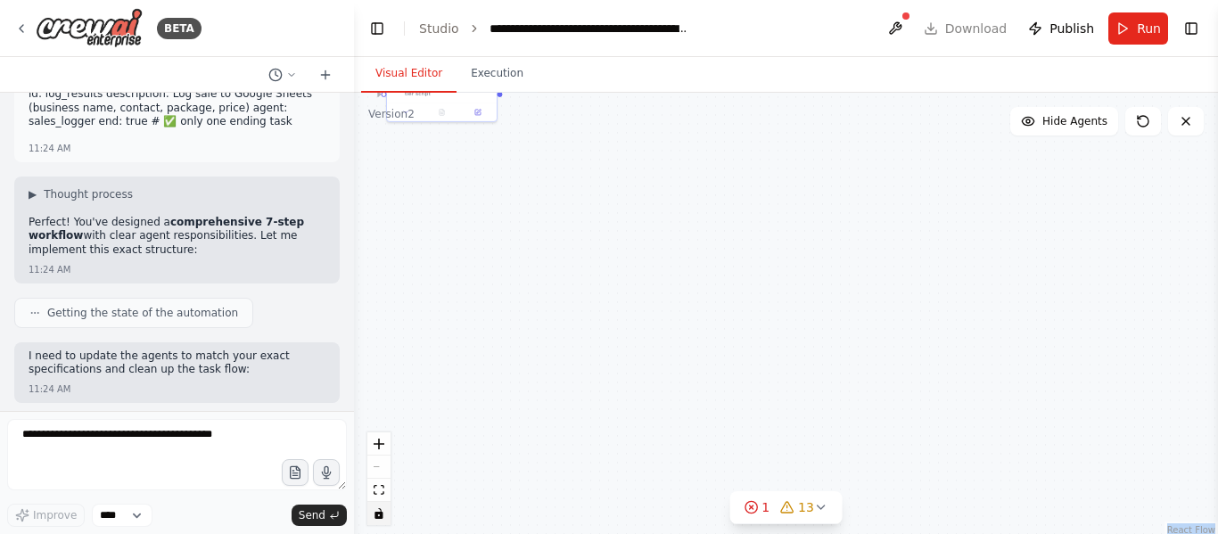
click at [384, 471] on div "React Flow controls" at bounding box center [378, 479] width 23 height 93
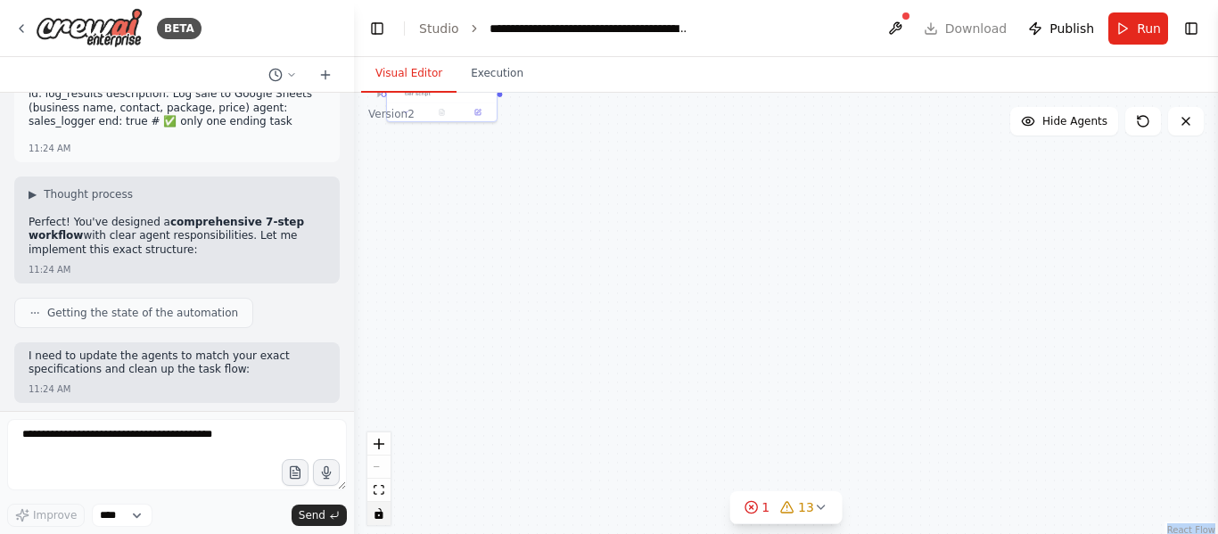
click at [384, 471] on div "React Flow controls" at bounding box center [378, 479] width 23 height 93
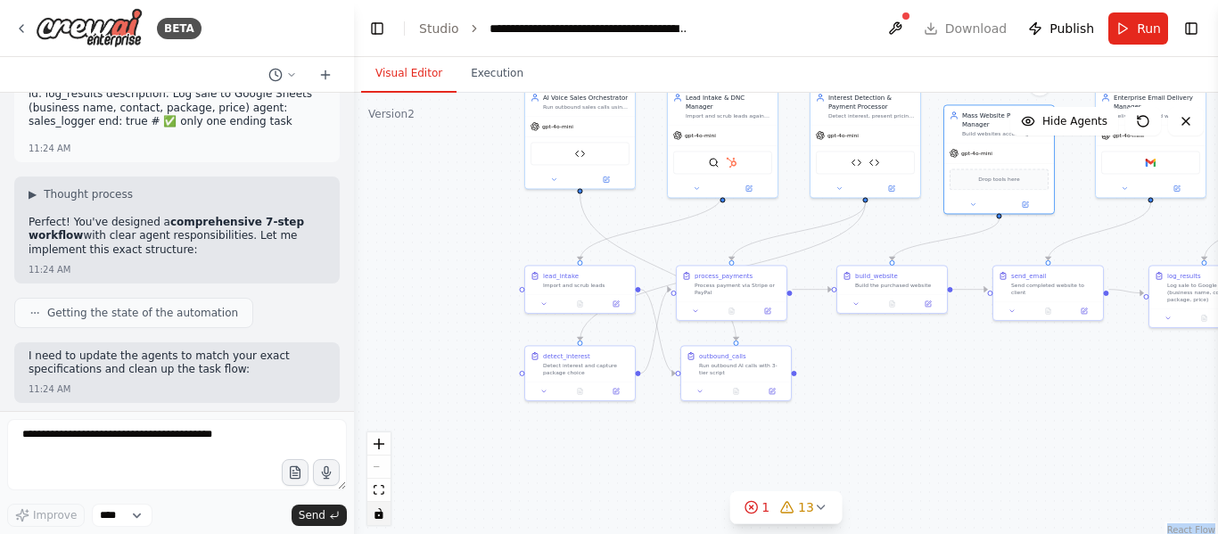
drag, startPoint x: 645, startPoint y: 297, endPoint x: 921, endPoint y: 576, distance: 392.3
click at [921, 533] on html "BETA The AI system will automatically search and find small businesses without …" at bounding box center [609, 267] width 1218 height 534
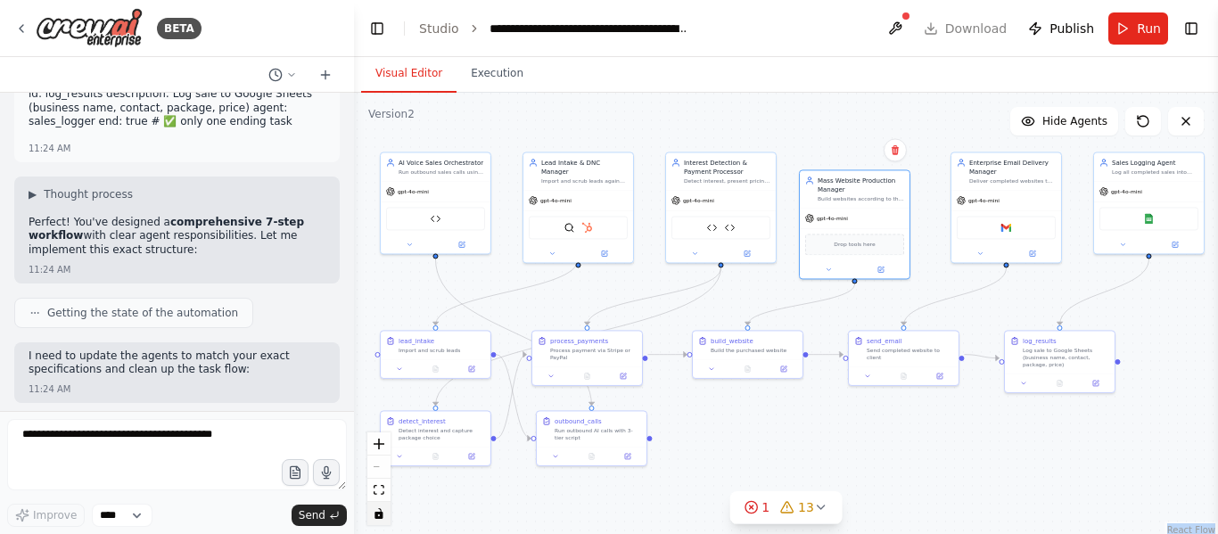
drag, startPoint x: 1019, startPoint y: 445, endPoint x: 893, endPoint y: 510, distance: 141.6
click at [893, 510] on div ".deletable-edge-delete-btn { width: 20px; height: 20px; border: 0px solid #ffff…" at bounding box center [786, 316] width 864 height 446
drag, startPoint x: 859, startPoint y: 221, endPoint x: 870, endPoint y: 205, distance: 19.3
click at [870, 205] on div "gpt-4o-mini" at bounding box center [864, 199] width 110 height 20
click at [1011, 473] on div ".deletable-edge-delete-btn { width: 20px; height: 20px; border: 0px solid #ffff…" at bounding box center [786, 316] width 864 height 446
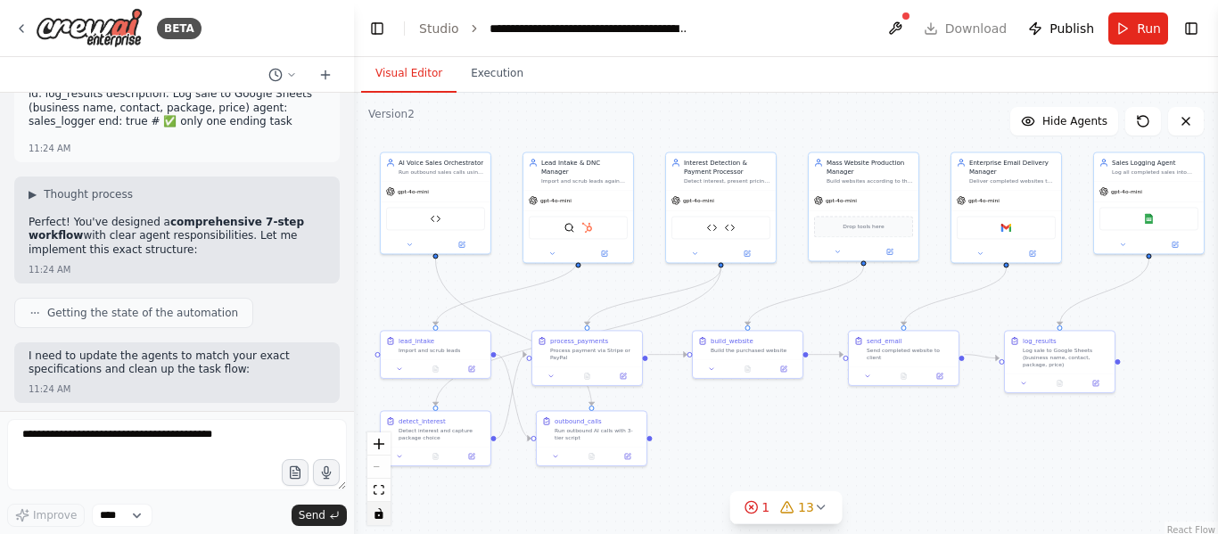
drag, startPoint x: 1011, startPoint y: 473, endPoint x: 1003, endPoint y: 449, distance: 25.1
drag, startPoint x: 1003, startPoint y: 449, endPoint x: 1062, endPoint y: 475, distance: 64.3
click at [1062, 475] on div ".deletable-edge-delete-btn { width: 20px; height: 20px; border: 0px solid #ffff…" at bounding box center [786, 316] width 864 height 446
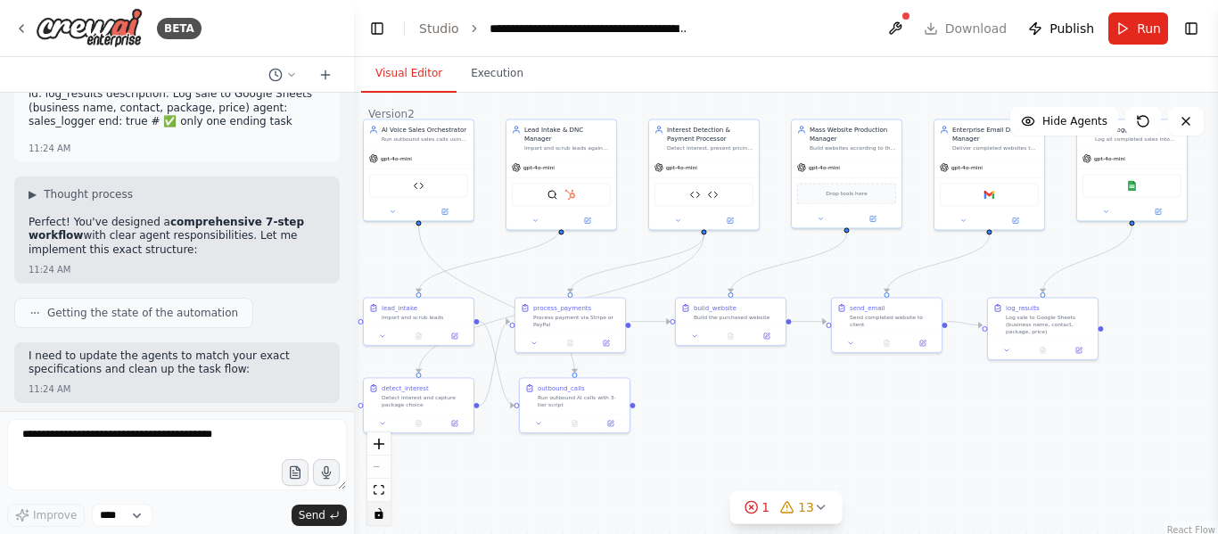
drag, startPoint x: 955, startPoint y: 458, endPoint x: 938, endPoint y: 425, distance: 37.1
click at [938, 425] on div ".deletable-edge-delete-btn { width: 20px; height: 20px; border: 0px solid #ffff…" at bounding box center [786, 316] width 864 height 446
click at [495, 76] on button "Execution" at bounding box center [497, 73] width 81 height 37
click at [377, 84] on button "Visual Editor" at bounding box center [408, 73] width 95 height 37
click at [411, 293] on div ".deletable-edge-delete-btn { width: 20px; height: 20px; border: 0px solid #ffff…" at bounding box center [786, 316] width 864 height 446
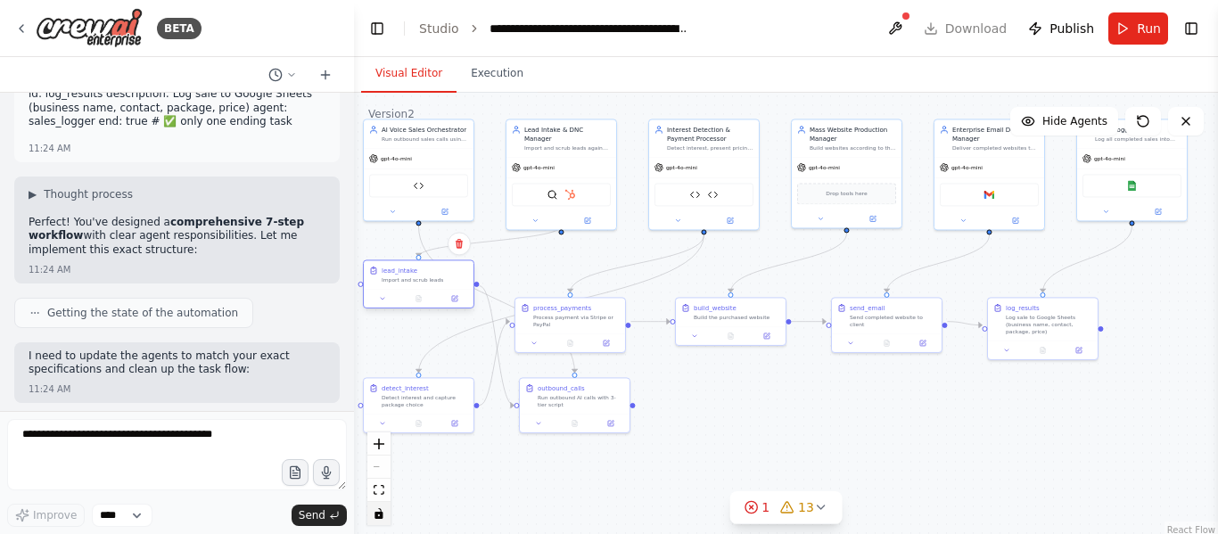
drag, startPoint x: 417, startPoint y: 327, endPoint x: 416, endPoint y: 287, distance: 40.1
click at [416, 287] on div "lead_intake Import and scrub leads" at bounding box center [418, 284] width 111 height 49
drag, startPoint x: 417, startPoint y: 381, endPoint x: 412, endPoint y: 352, distance: 29.0
click at [412, 352] on div "detect_interest Detect interest and capture package choice" at bounding box center [425, 358] width 87 height 25
click at [902, 470] on div ".deletable-edge-delete-btn { width: 20px; height: 20px; border: 0px solid #ffff…" at bounding box center [786, 316] width 864 height 446
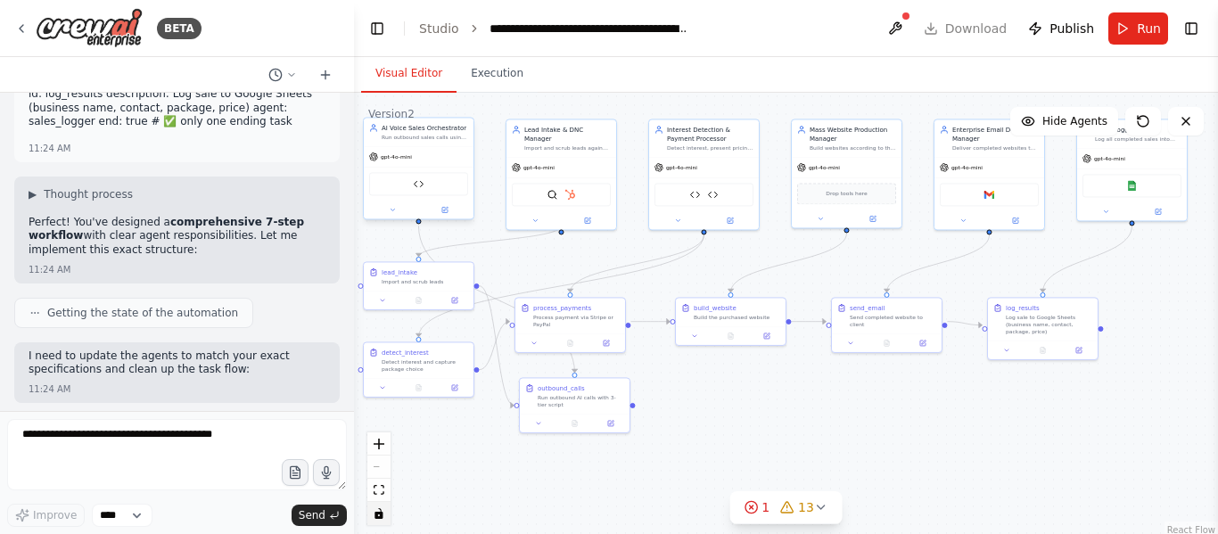
drag, startPoint x: 429, startPoint y: 165, endPoint x: 428, endPoint y: 190, distance: 25.0
drag, startPoint x: 428, startPoint y: 190, endPoint x: 411, endPoint y: 182, distance: 18.8
click at [411, 182] on div "Twilio Integration Tool" at bounding box center [418, 183] width 99 height 23
drag, startPoint x: 421, startPoint y: 169, endPoint x: 420, endPoint y: 184, distance: 14.3
click at [420, 185] on div "Twilio Integration Tool" at bounding box center [419, 202] width 110 height 35
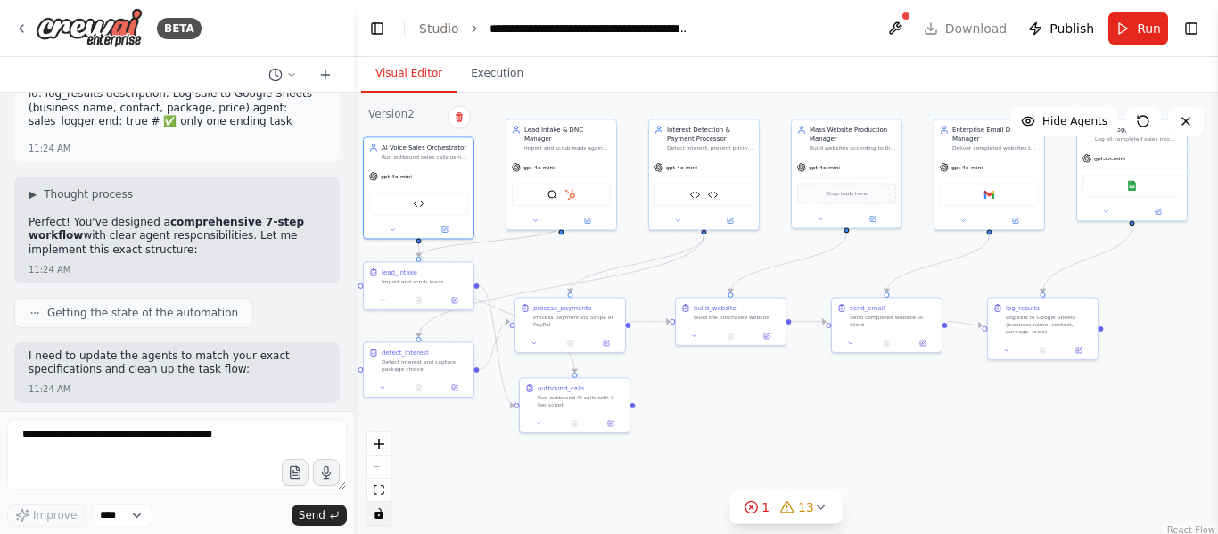
click at [948, 456] on div ".deletable-edge-delete-btn { width: 20px; height: 20px; border: 0px solid #ffff…" at bounding box center [786, 316] width 864 height 446
click at [808, 508] on span "13" at bounding box center [806, 508] width 16 height 18
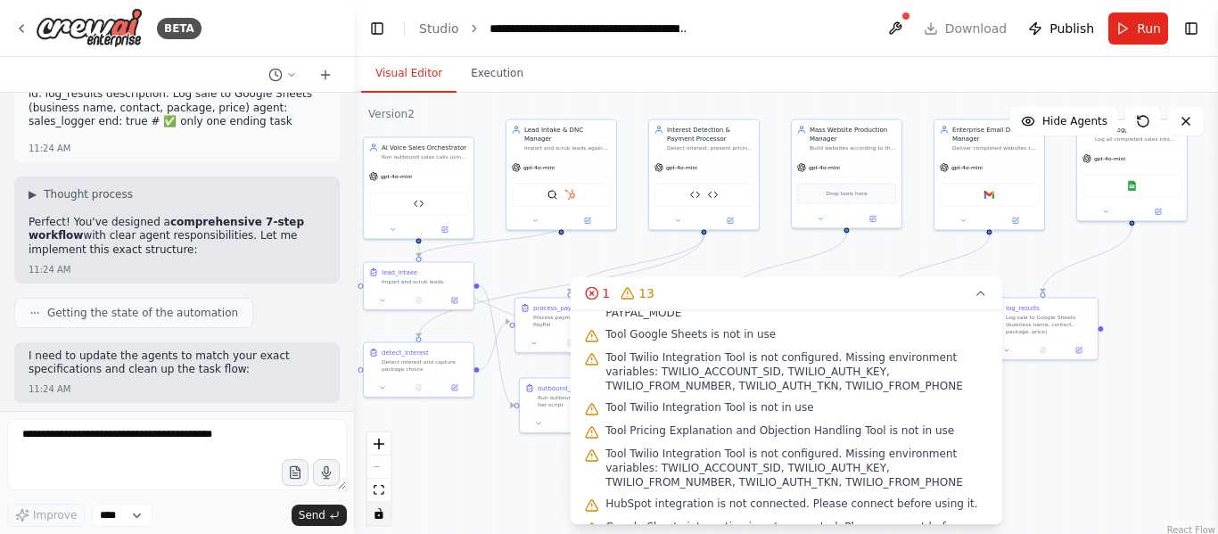
scroll to position [234, 0]
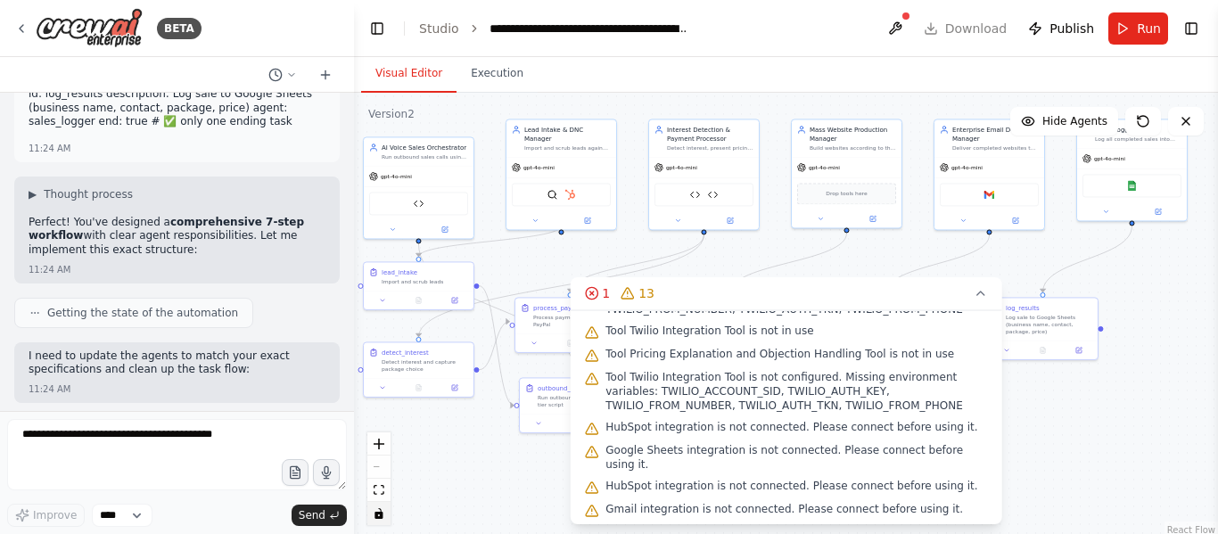
click at [890, 383] on span "Tool Twilio Integration Tool is not configured. Missing environment variables: …" at bounding box center [797, 391] width 383 height 43
click at [974, 298] on icon at bounding box center [981, 293] width 14 height 14
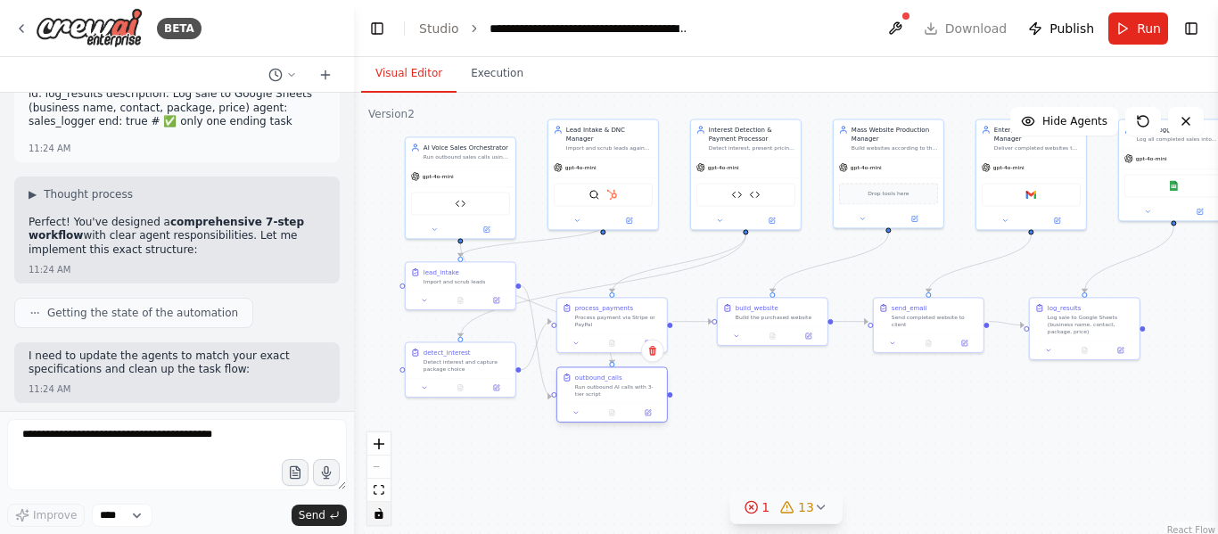
drag, startPoint x: 578, startPoint y: 409, endPoint x: 615, endPoint y: 404, distance: 37.0
click at [615, 404] on div "outbound_calls Run outbound AI calls with 3-tier script" at bounding box center [612, 395] width 111 height 56
click at [729, 448] on div ".deletable-edge-delete-btn { width: 20px; height: 20px; border: 0px solid #ffff…" at bounding box center [786, 316] width 864 height 446
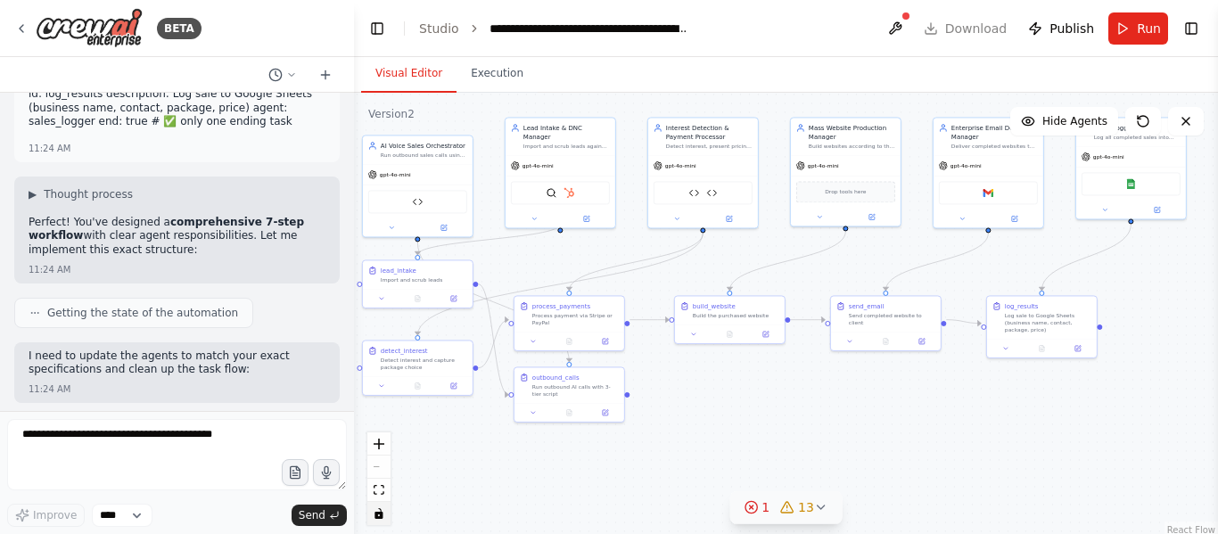
drag, startPoint x: 847, startPoint y: 428, endPoint x: 805, endPoint y: 426, distance: 42.9
click at [805, 426] on div ".deletable-edge-delete-btn { width: 20px; height: 20px; border: 0px solid #ffff…" at bounding box center [786, 316] width 864 height 446
drag, startPoint x: 559, startPoint y: 169, endPoint x: 569, endPoint y: 192, distance: 24.4
click at [569, 201] on div "SerperDevTool HubSpot" at bounding box center [570, 218] width 110 height 35
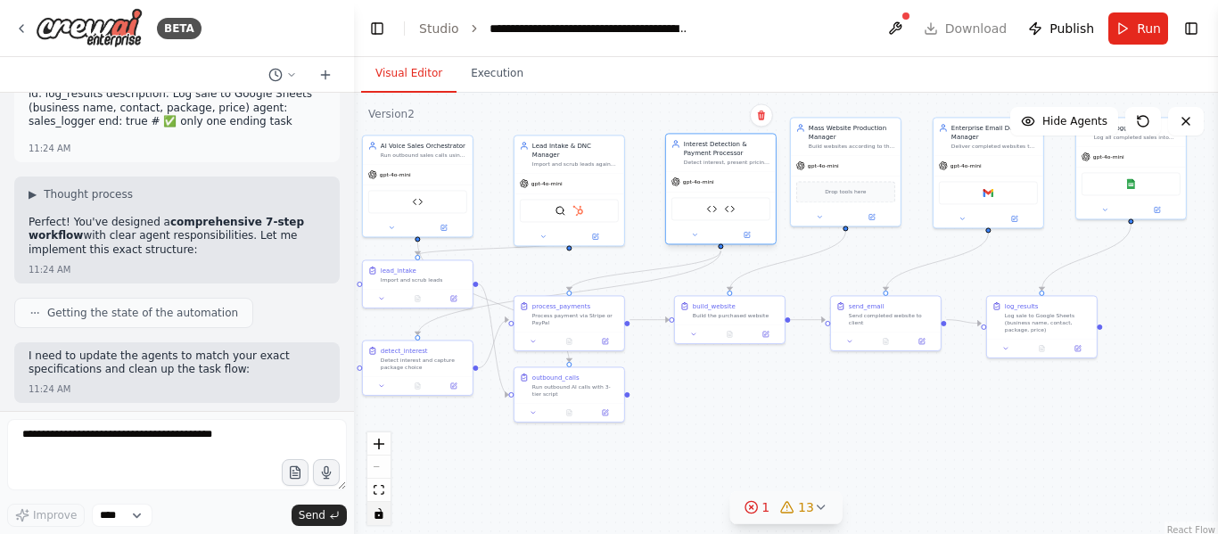
drag, startPoint x: 697, startPoint y: 155, endPoint x: 712, endPoint y: 175, distance: 24.8
click at [712, 175] on div "gpt-4o-mini" at bounding box center [721, 182] width 110 height 20
drag, startPoint x: 821, startPoint y: 146, endPoint x: 834, endPoint y: 165, distance: 23.0
click at [834, 165] on div "Build websites according to the tier purchased" at bounding box center [861, 162] width 87 height 7
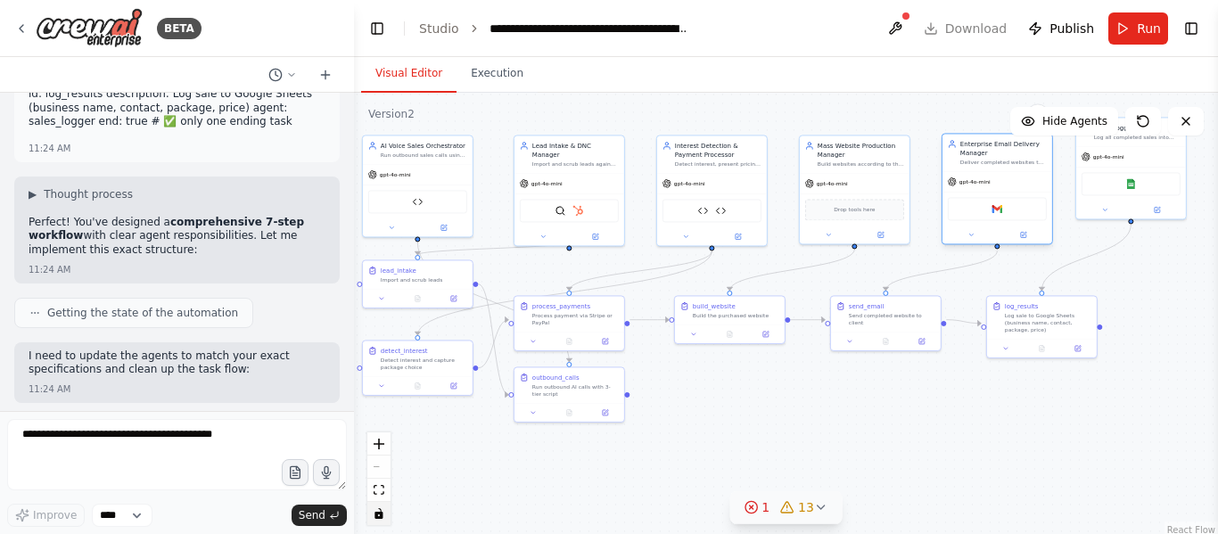
drag, startPoint x: 956, startPoint y: 156, endPoint x: 962, endPoint y: 175, distance: 19.7
click at [962, 175] on div "gpt-4o-mini" at bounding box center [998, 182] width 110 height 20
drag, startPoint x: 1117, startPoint y: 149, endPoint x: 1124, endPoint y: 174, distance: 26.0
click at [1124, 174] on div "gpt-4o-mini" at bounding box center [1141, 182] width 110 height 20
click at [791, 423] on div ".deletable-edge-delete-btn { width: 20px; height: 20px; border: 0px solid #ffff…" at bounding box center [786, 316] width 864 height 446
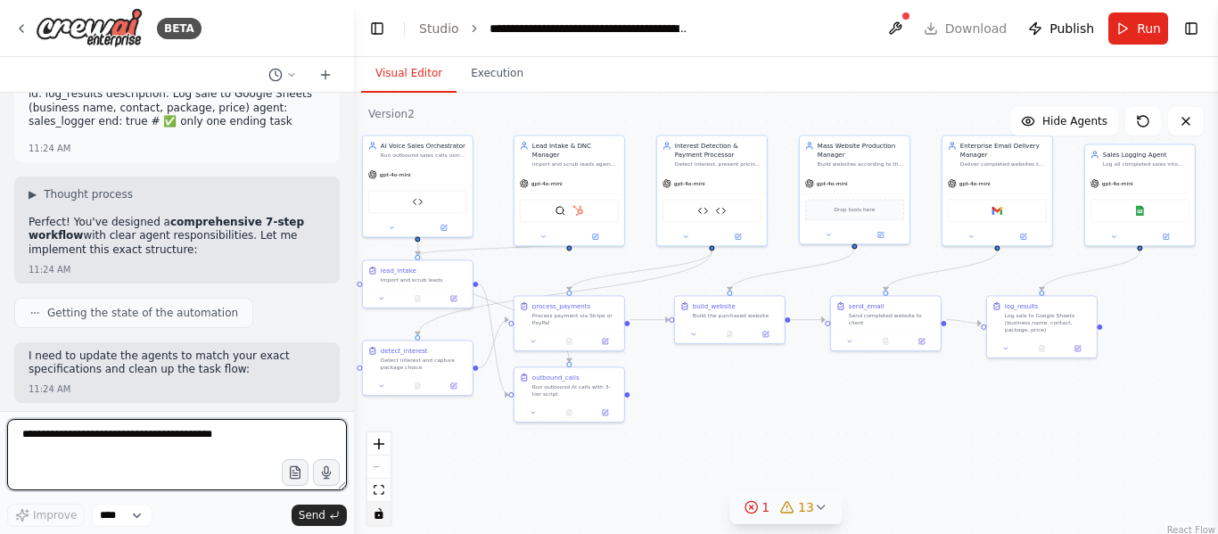
click at [207, 466] on textarea at bounding box center [177, 454] width 340 height 71
type textarea "**********"
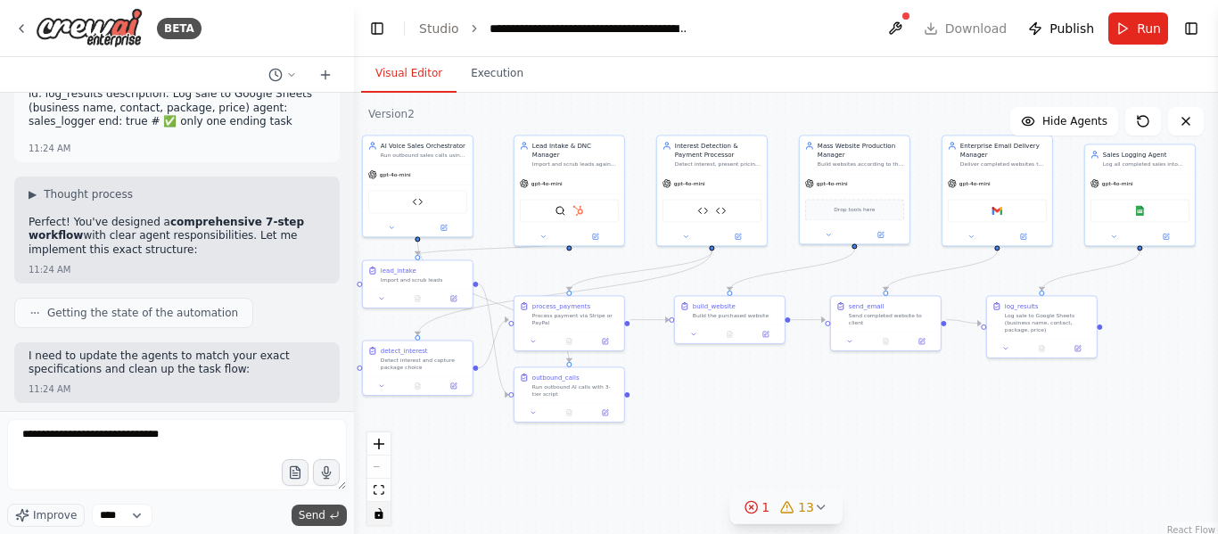
click at [315, 509] on span "Send" at bounding box center [312, 515] width 27 height 14
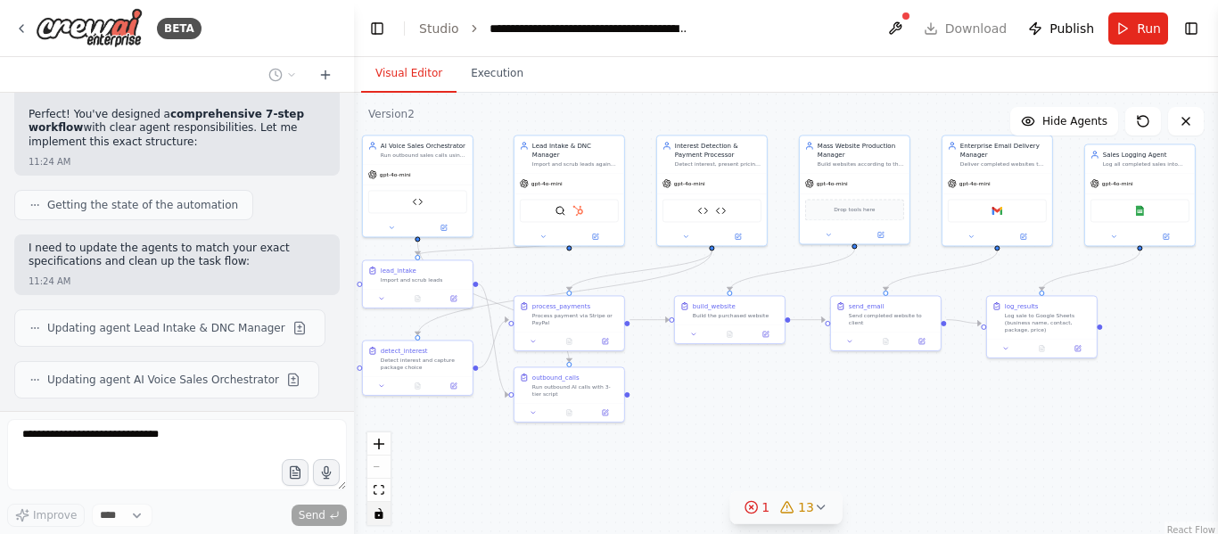
scroll to position [50523, 0]
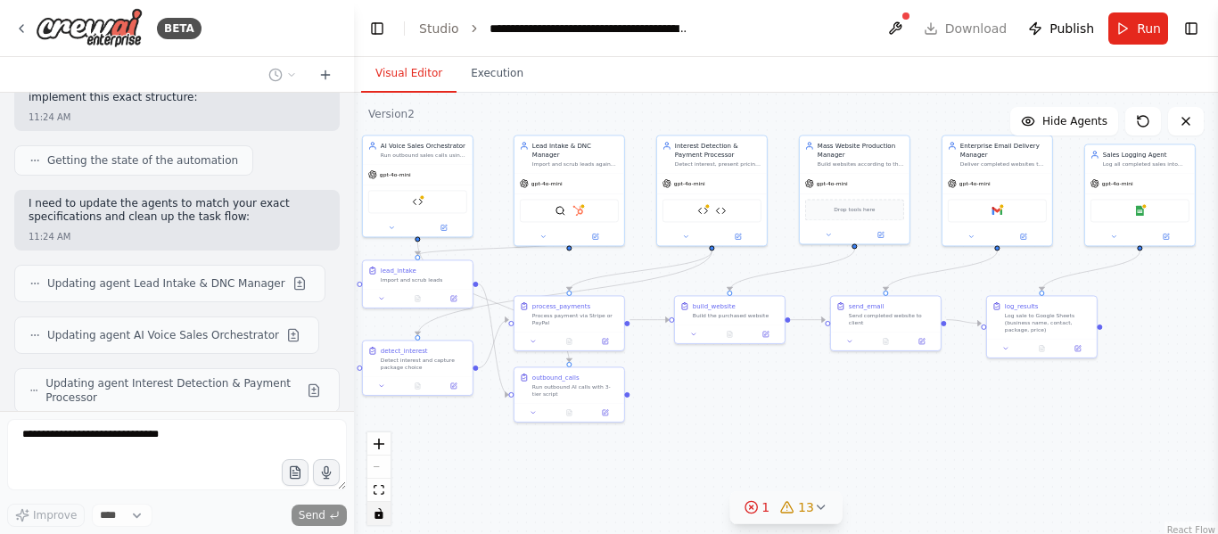
click at [202, 310] on div "The AI system will automatically search and find small businesses without a web…" at bounding box center [177, 252] width 354 height 318
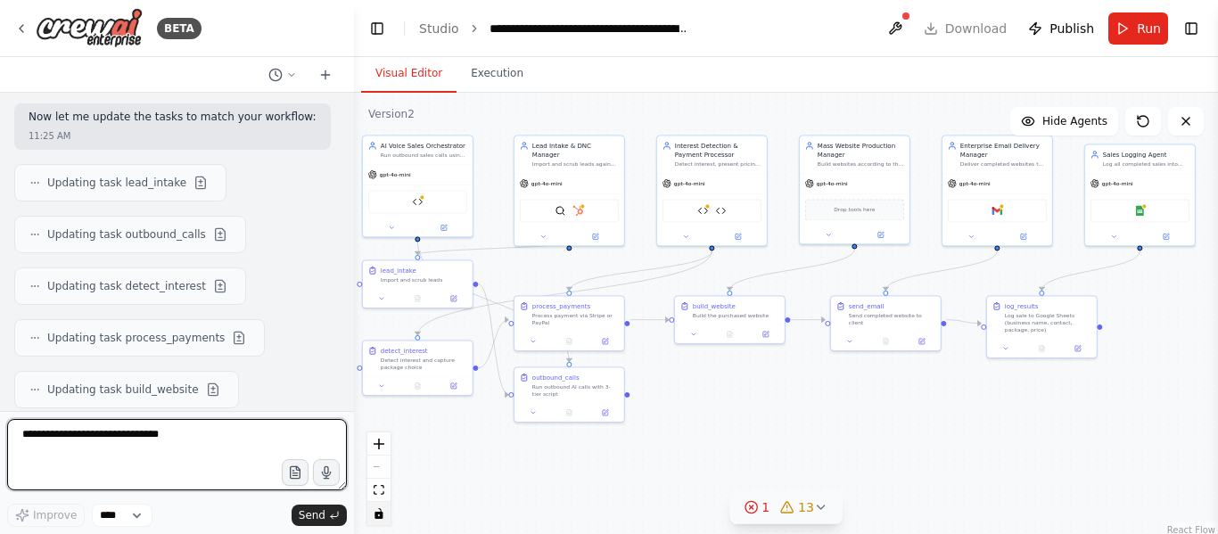
scroll to position [51030, 0]
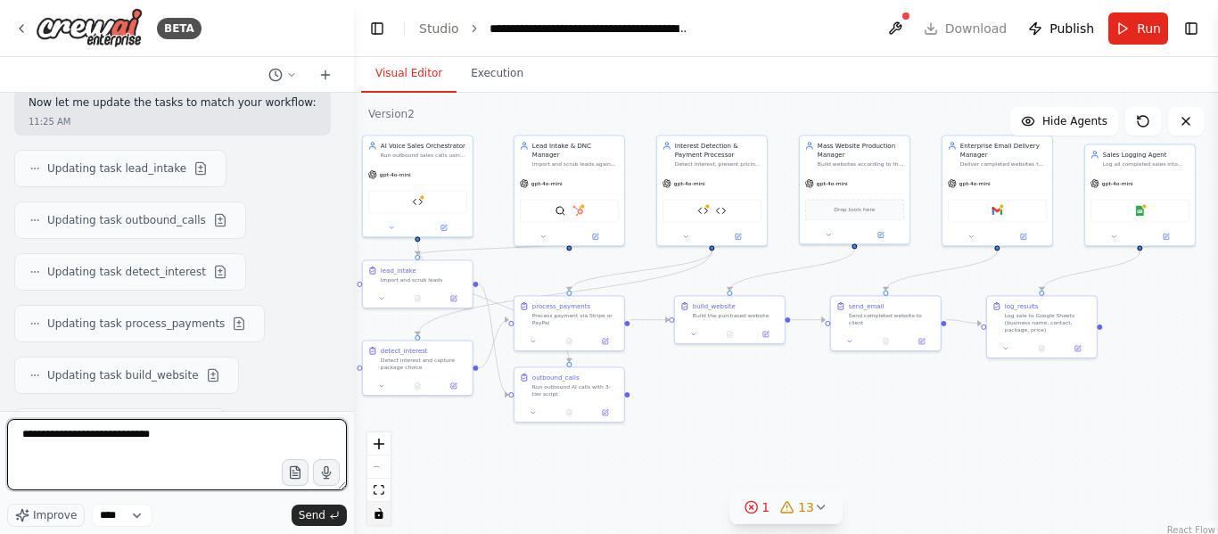
type textarea "**********"
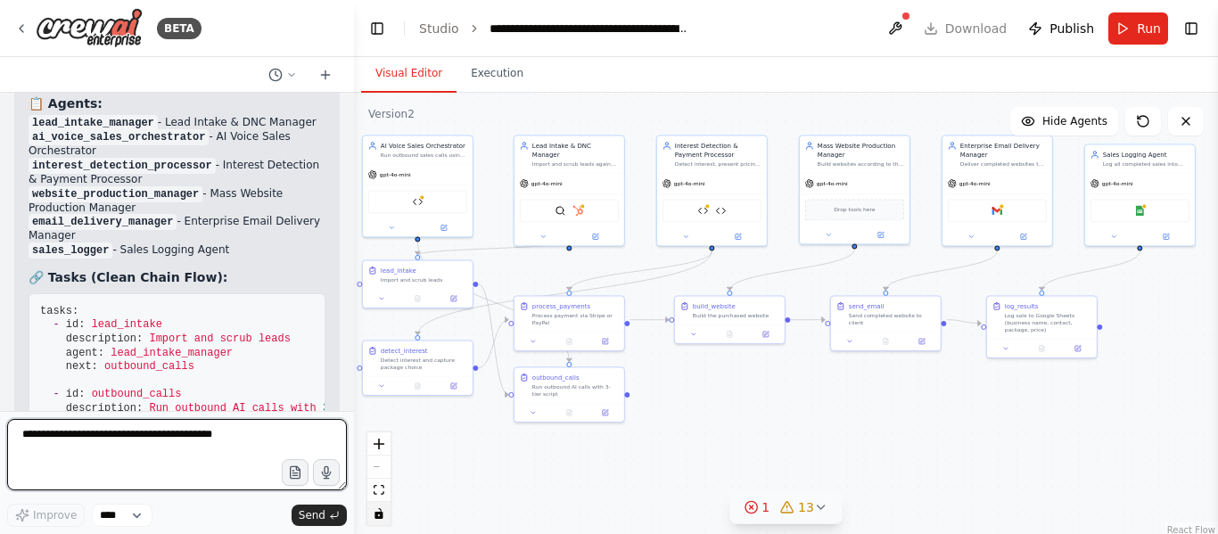
scroll to position [51818, 0]
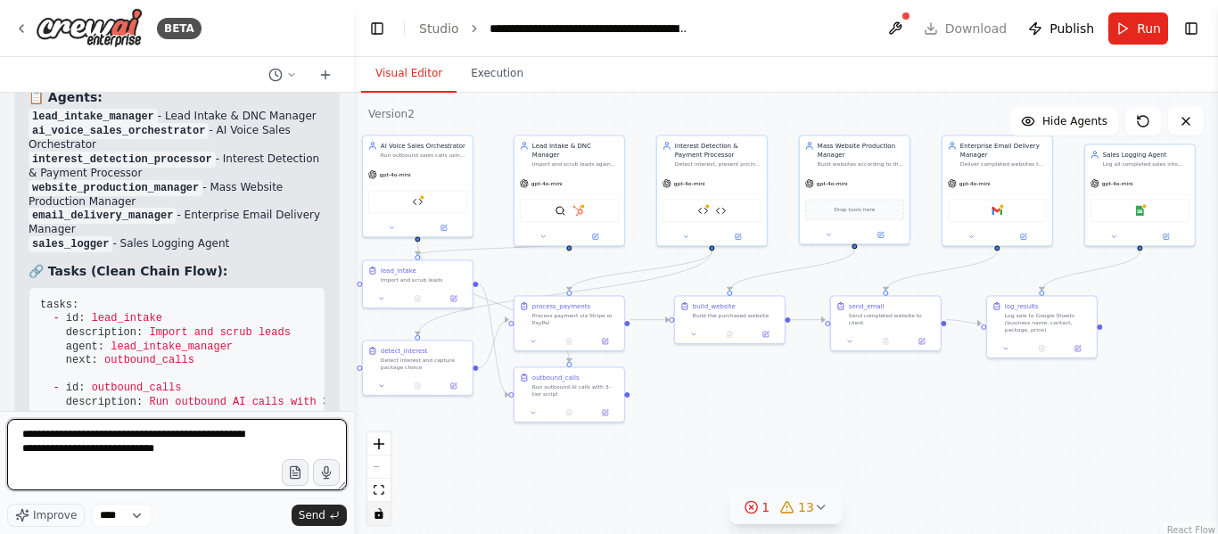
type textarea "**********"
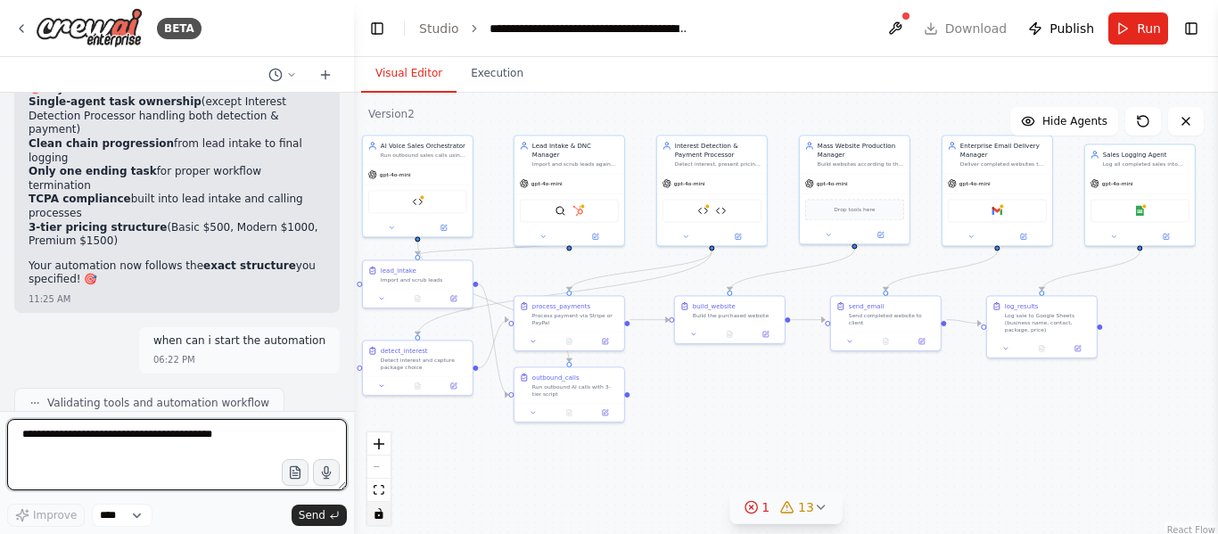
scroll to position [52542, 0]
type textarea "*"
type textarea "**********"
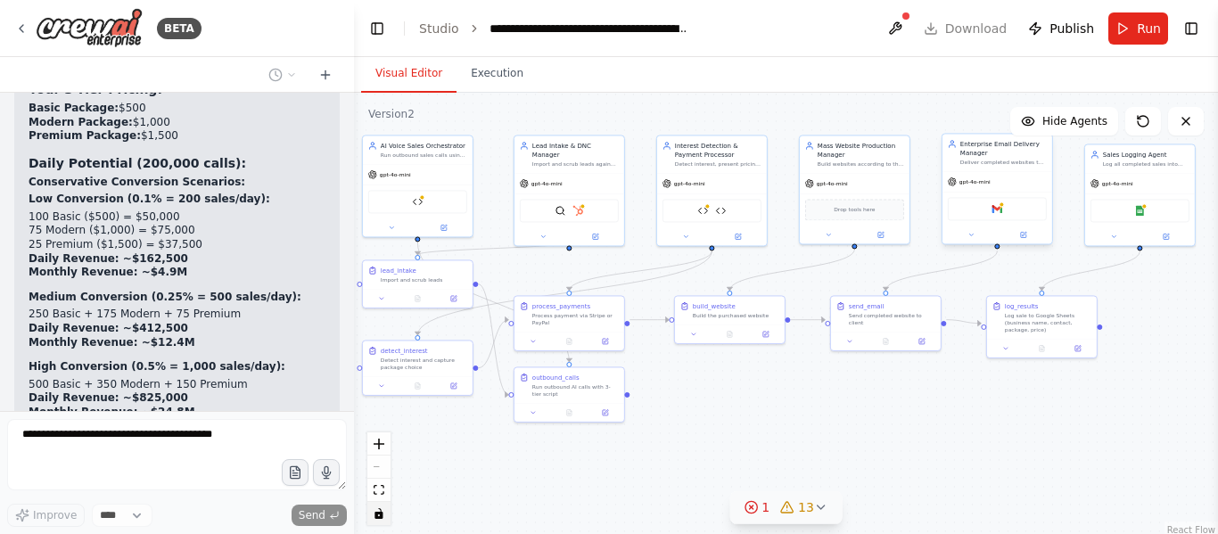
scroll to position [53751, 0]
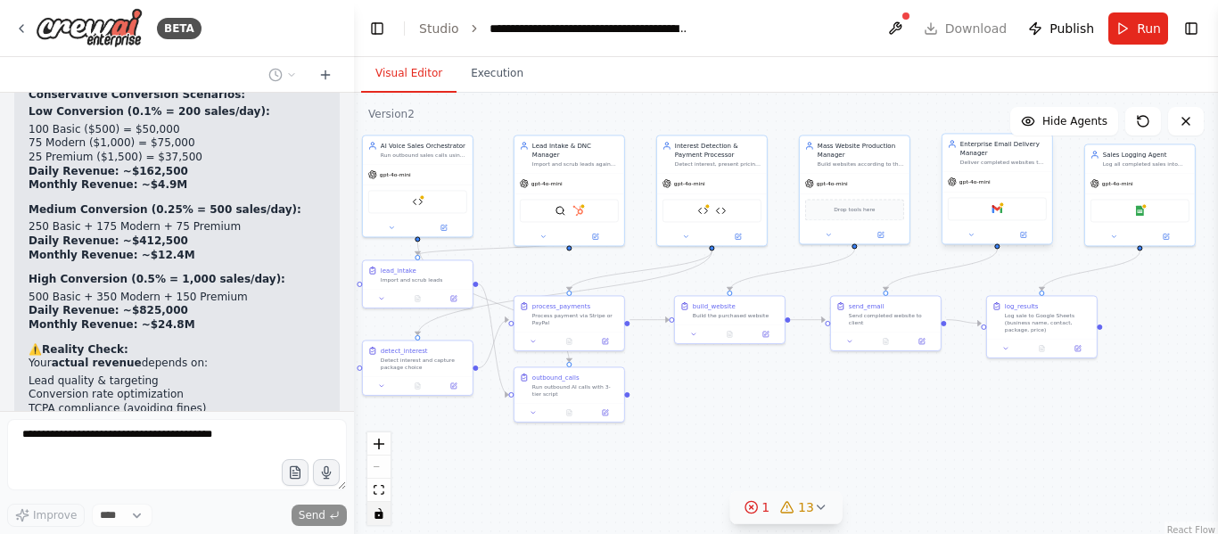
click at [991, 162] on div "Deliver completed websites to clients" at bounding box center [1004, 162] width 87 height 7
drag, startPoint x: 991, startPoint y: 162, endPoint x: 991, endPoint y: 178, distance: 16.1
click at [991, 178] on div "Enterprise Email Delivery Manager Deliver completed websites to clients" at bounding box center [998, 161] width 110 height 37
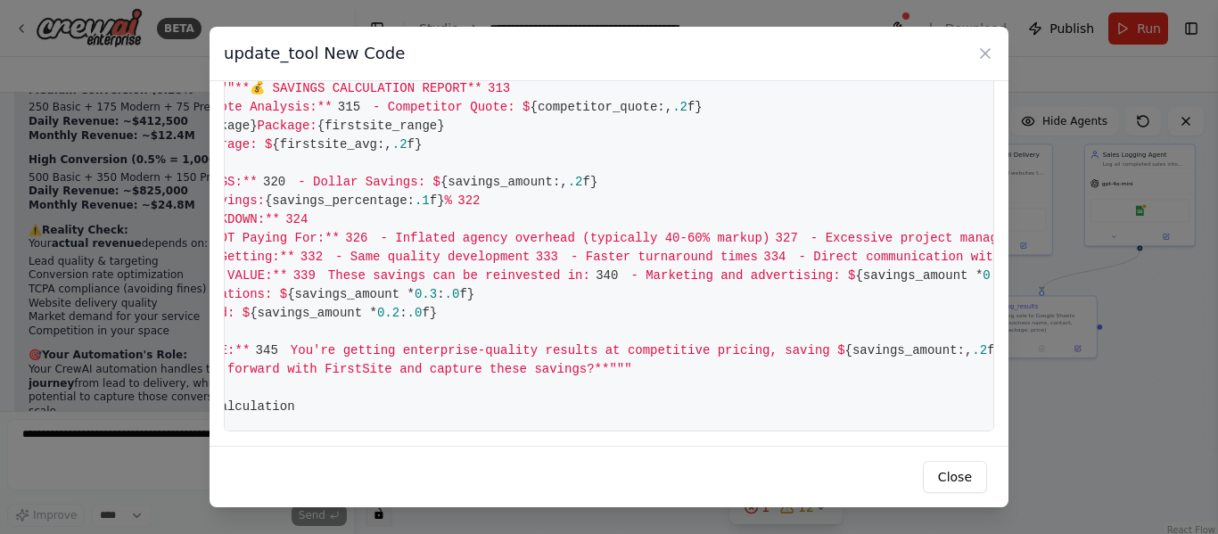
scroll to position [6137, 0]
click at [982, 56] on icon at bounding box center [985, 53] width 9 height 9
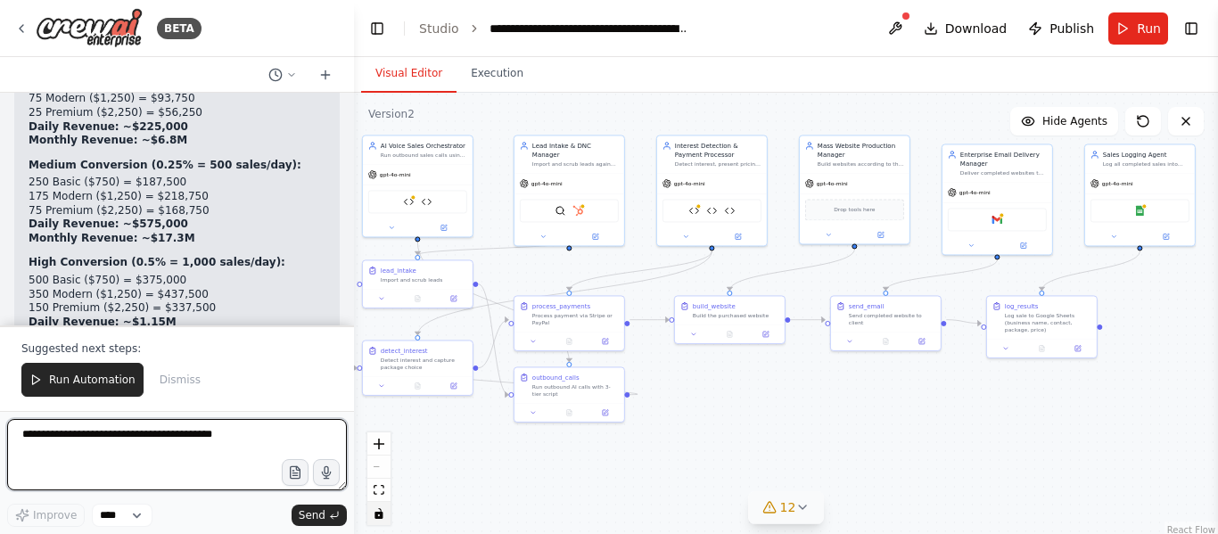
scroll to position [54551, 0]
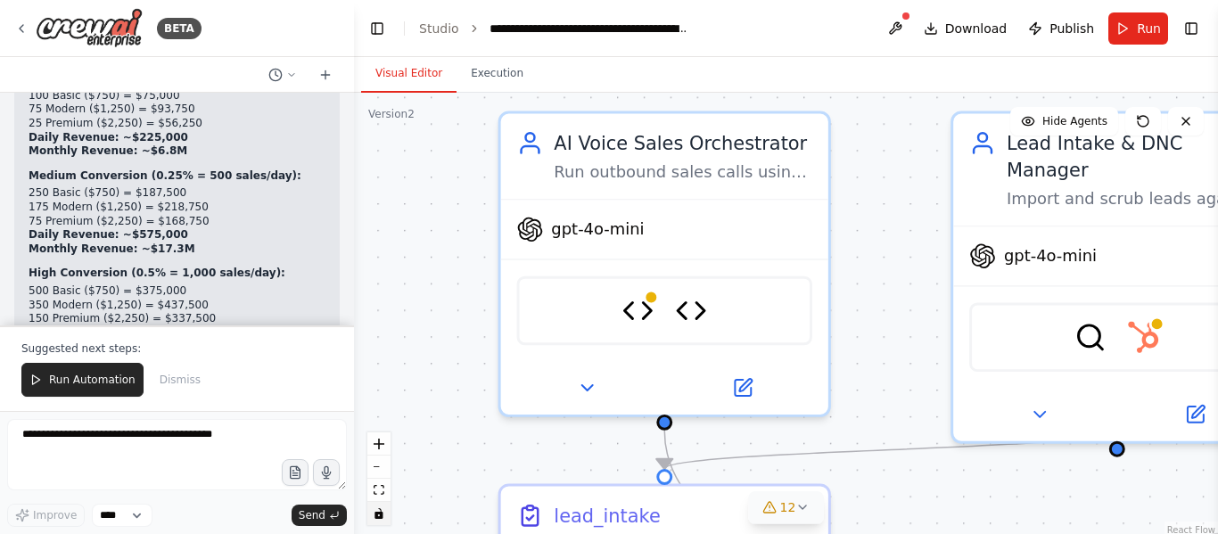
drag, startPoint x: 693, startPoint y: 384, endPoint x: 966, endPoint y: 515, distance: 302.4
click at [966, 515] on div ".deletable-edge-delete-btn { width: 20px; height: 20px; border: 0px solid #ffff…" at bounding box center [786, 316] width 864 height 446
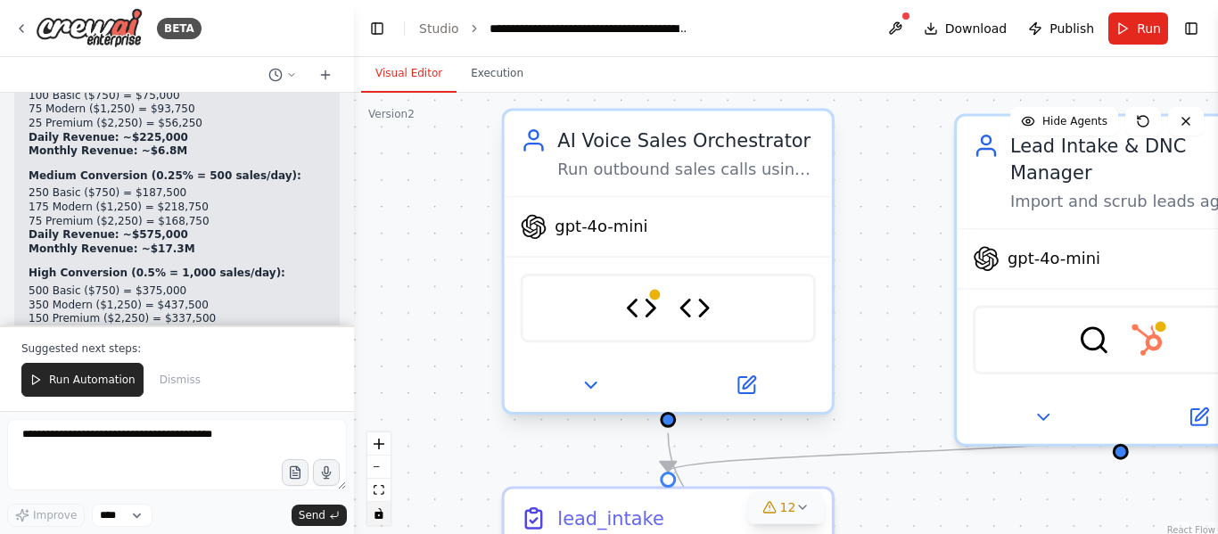
click at [658, 303] on div "Twilio Integration Tool Pricing Explanation and Objection Handling Tool" at bounding box center [668, 309] width 295 height 70
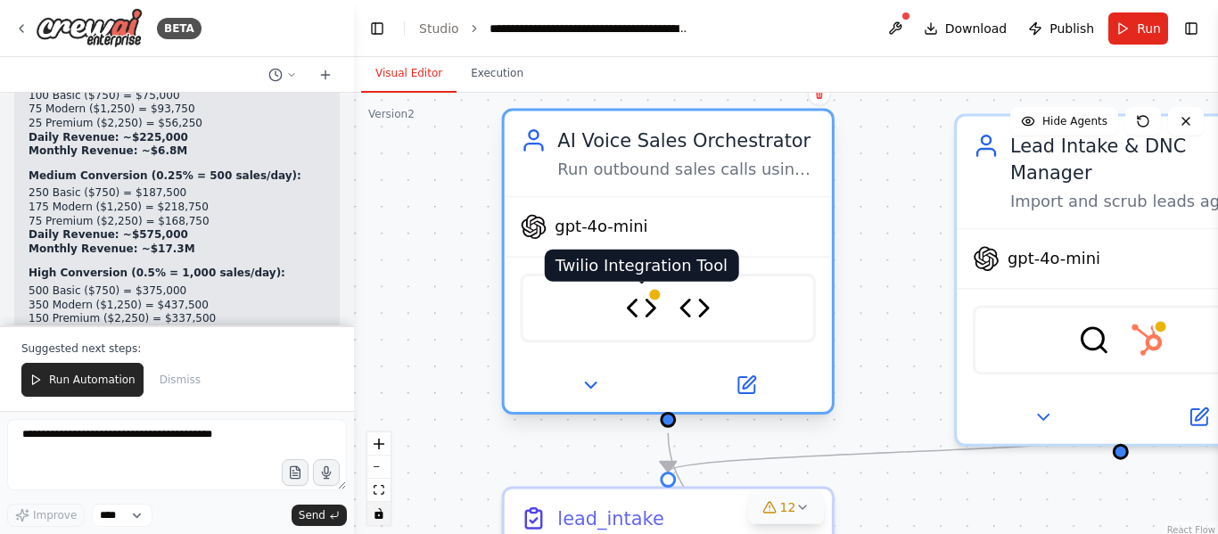
click at [651, 310] on img at bounding box center [641, 309] width 32 height 32
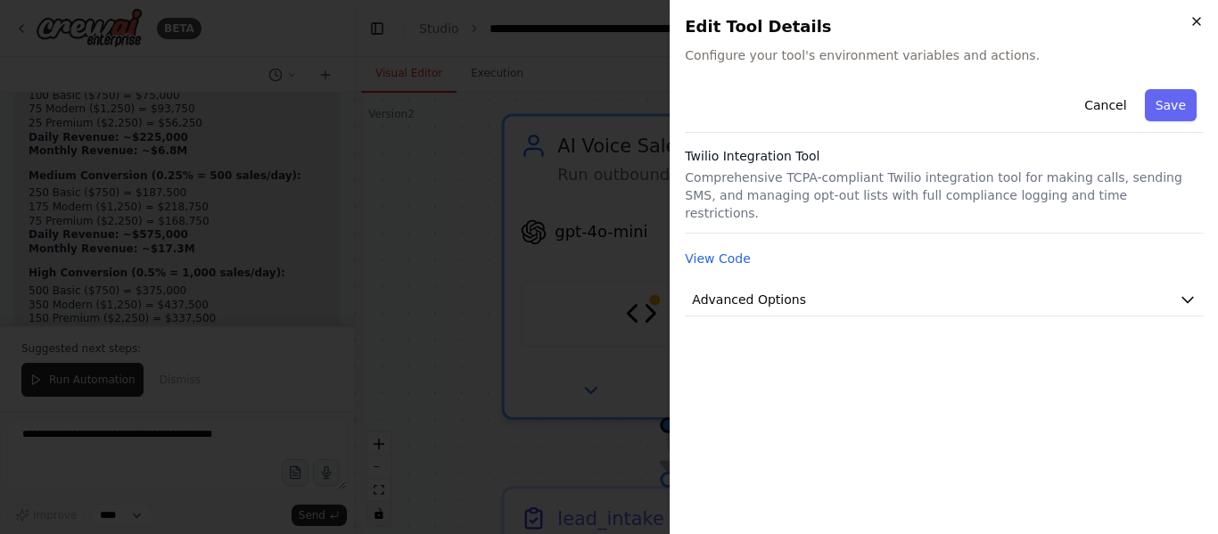
click at [1194, 23] on icon "button" at bounding box center [1197, 21] width 14 height 14
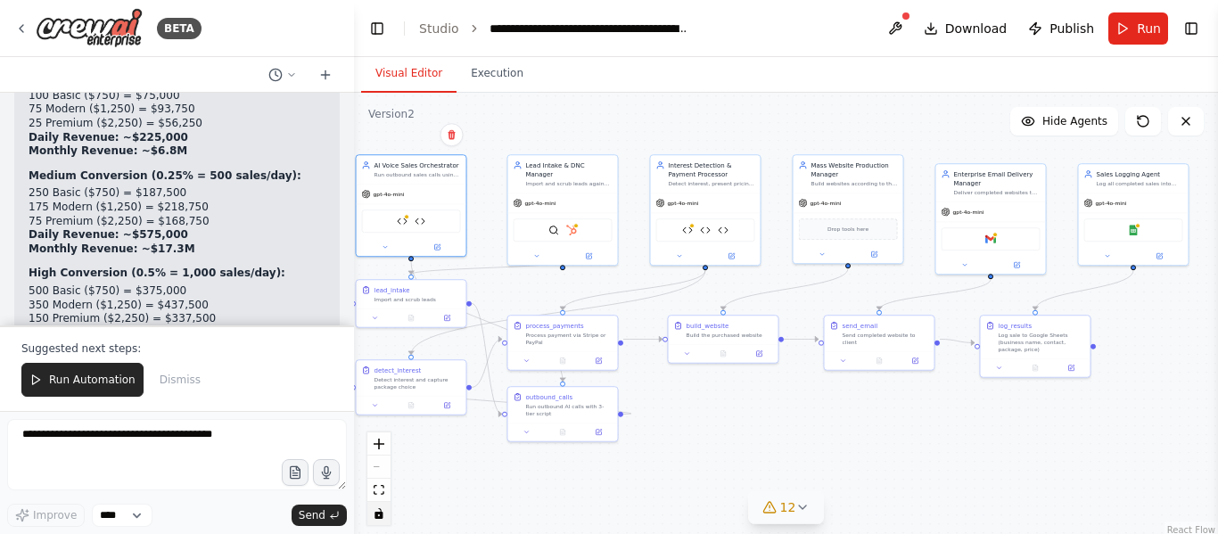
drag, startPoint x: 1063, startPoint y: 491, endPoint x: 661, endPoint y: 413, distance: 409.7
click at [661, 413] on div ".deletable-edge-delete-btn { width: 20px; height: 20px; border: 0px solid #ffff…" at bounding box center [786, 316] width 864 height 446
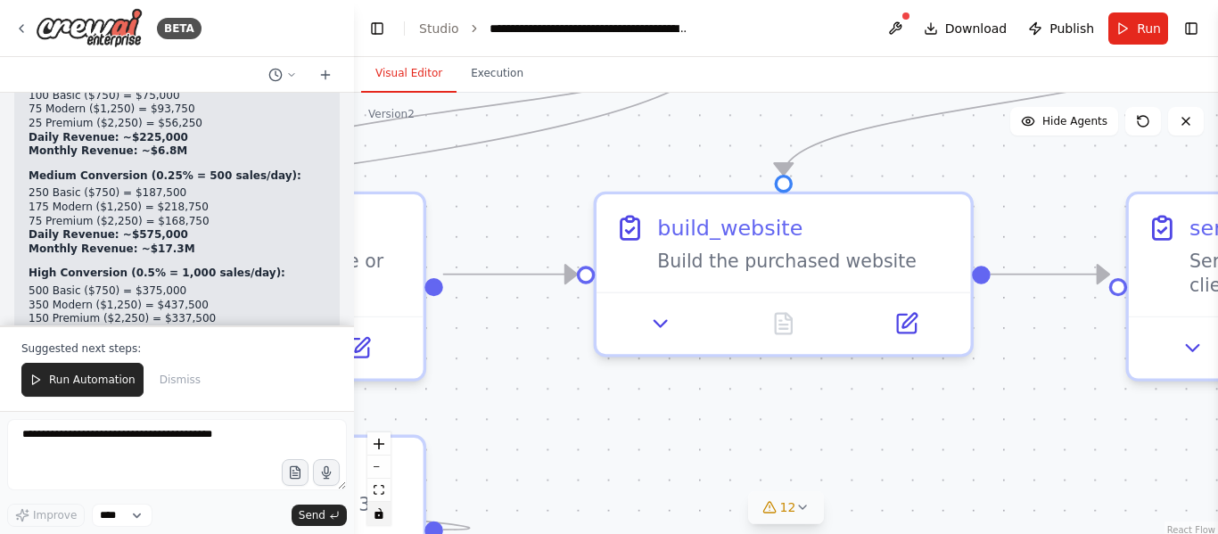
drag, startPoint x: 960, startPoint y: 309, endPoint x: 944, endPoint y: 484, distance: 176.4
click at [944, 484] on div ".deletable-edge-delete-btn { width: 20px; height: 20px; border: 0px solid #ffff…" at bounding box center [786, 316] width 864 height 446
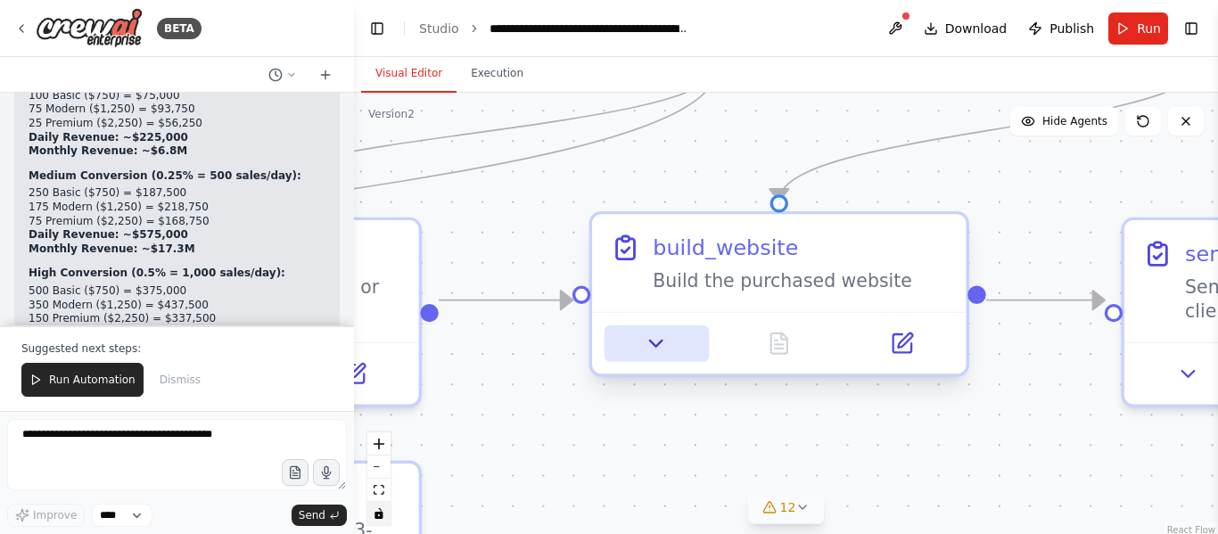
click at [681, 351] on button at bounding box center [657, 344] width 104 height 37
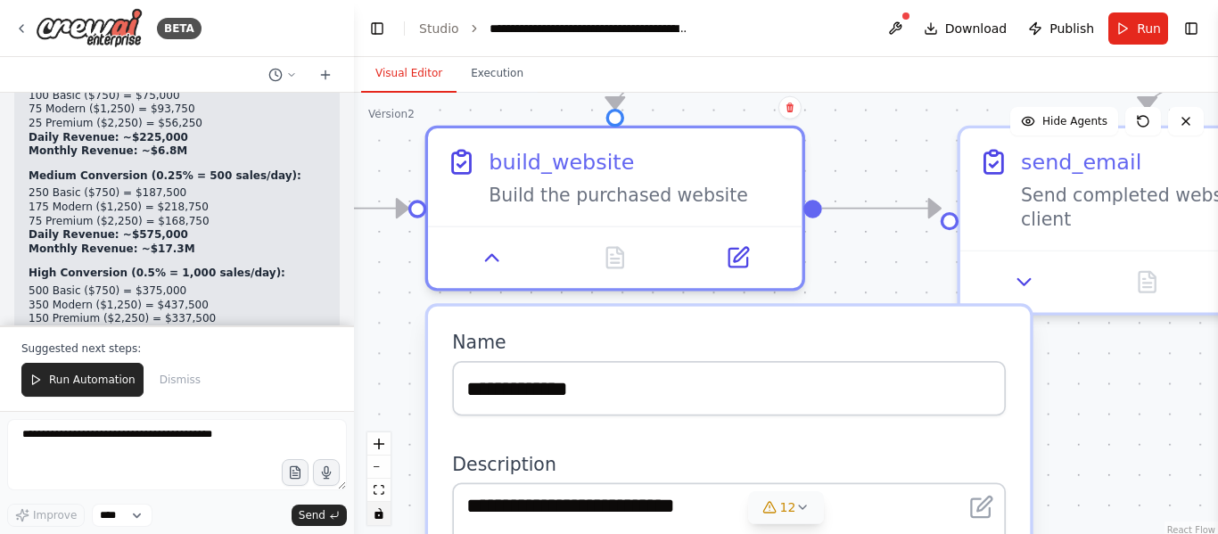
drag, startPoint x: 1010, startPoint y: 373, endPoint x: 846, endPoint y: 279, distance: 189.0
click at [846, 279] on div ".deletable-edge-delete-btn { width: 20px; height: 20px; border: 0px solid #ffff…" at bounding box center [786, 316] width 864 height 446
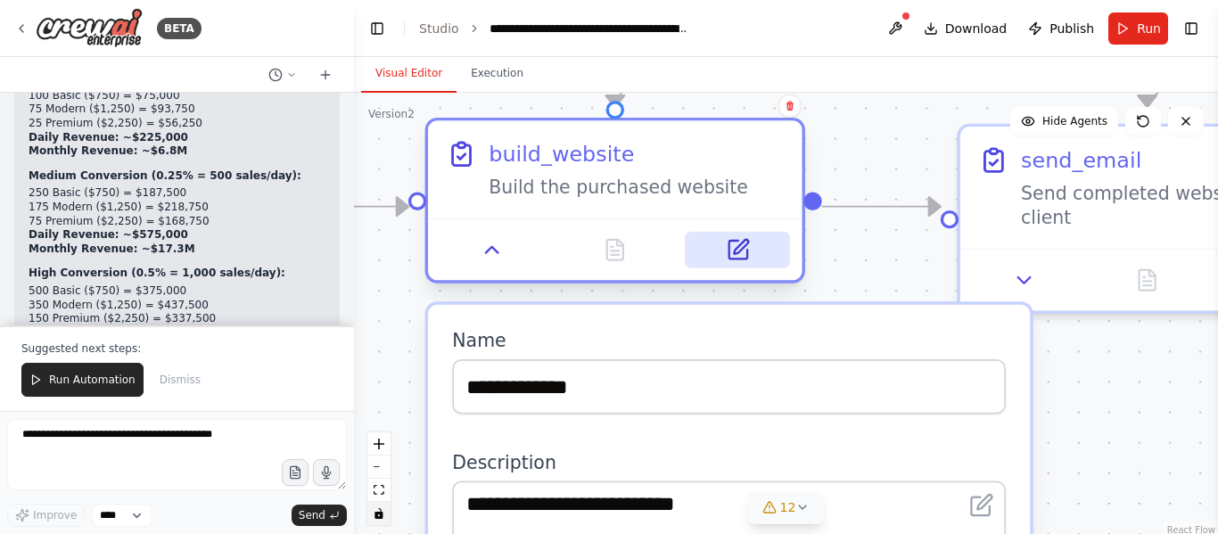
click at [752, 254] on button at bounding box center [738, 250] width 104 height 37
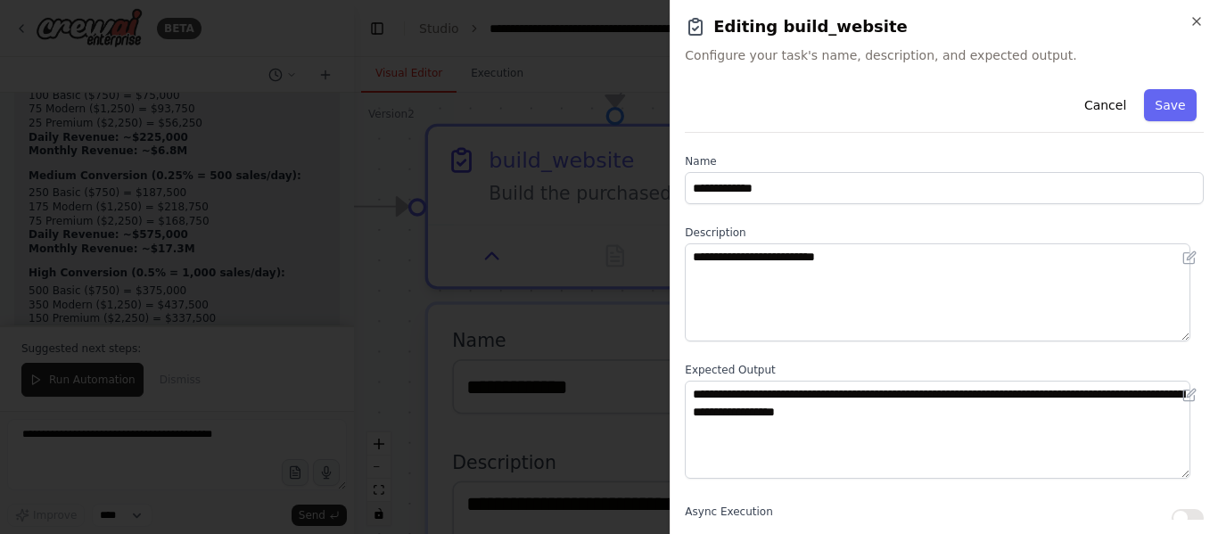
scroll to position [178, 0]
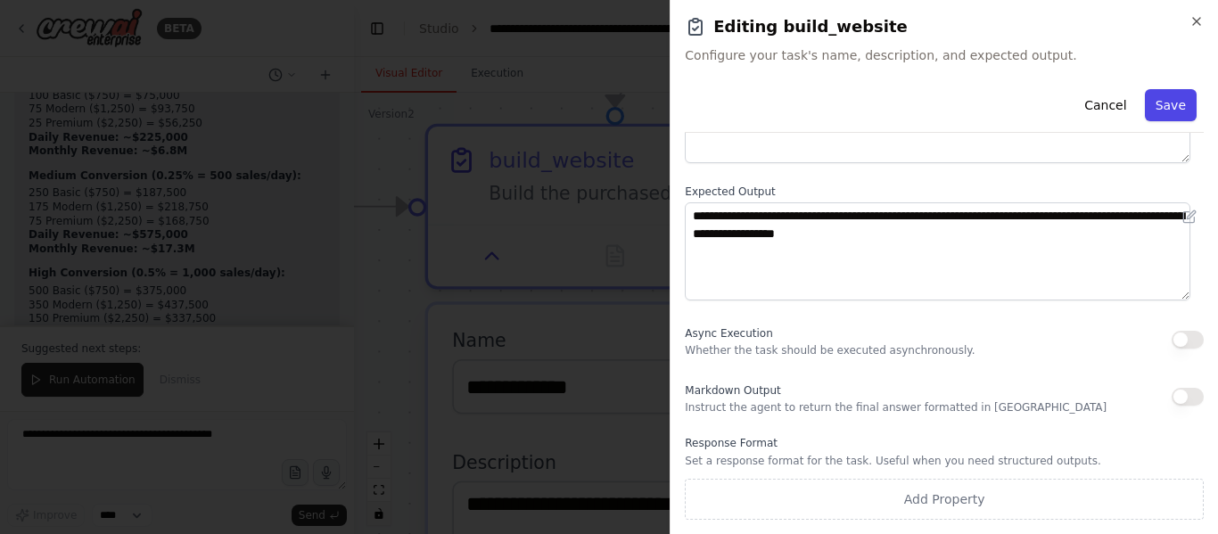
click at [1174, 107] on button "Save" at bounding box center [1171, 105] width 52 height 32
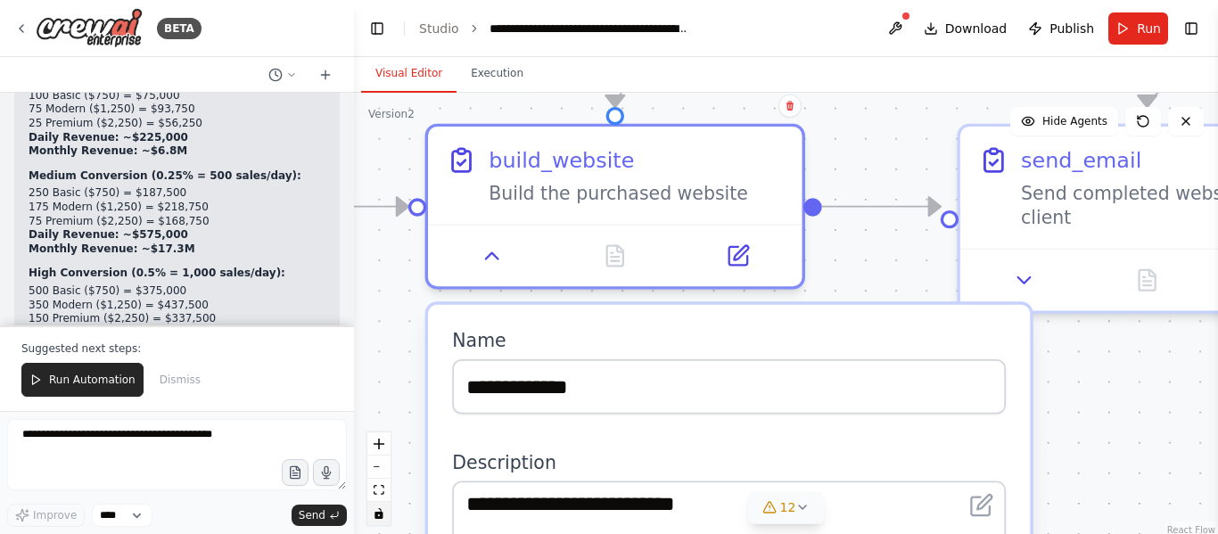
click at [1051, 374] on div ".deletable-edge-delete-btn { width: 20px; height: 20px; border: 0px solid #ffff…" at bounding box center [786, 316] width 864 height 446
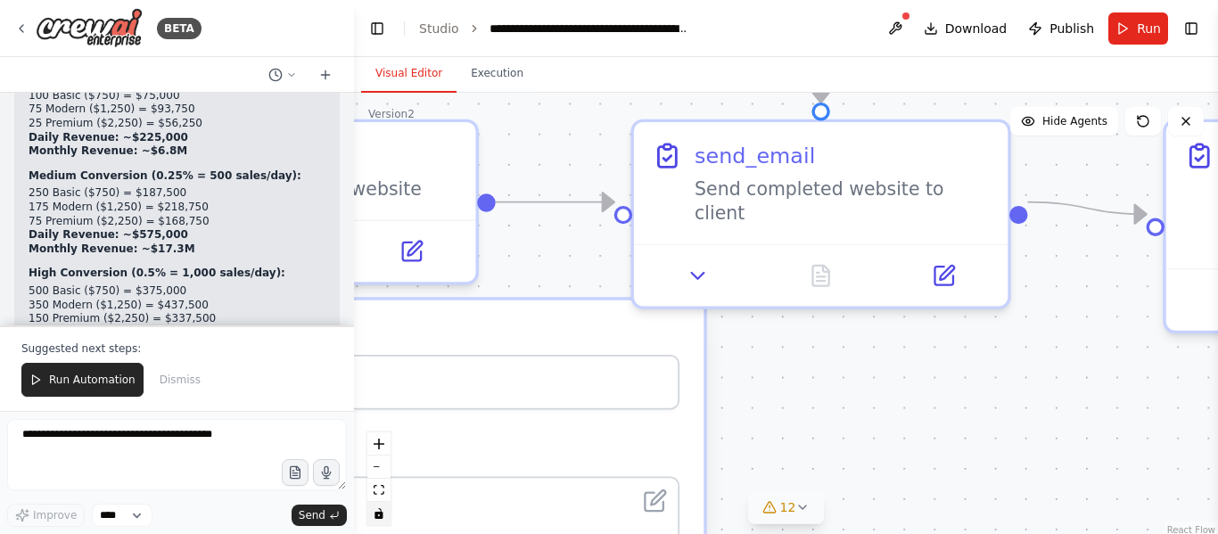
drag, startPoint x: 1125, startPoint y: 435, endPoint x: 821, endPoint y: 442, distance: 304.2
click at [821, 442] on div ".deletable-edge-delete-btn { width: 20px; height: 20px; border: 0px solid #ffff…" at bounding box center [786, 316] width 864 height 446
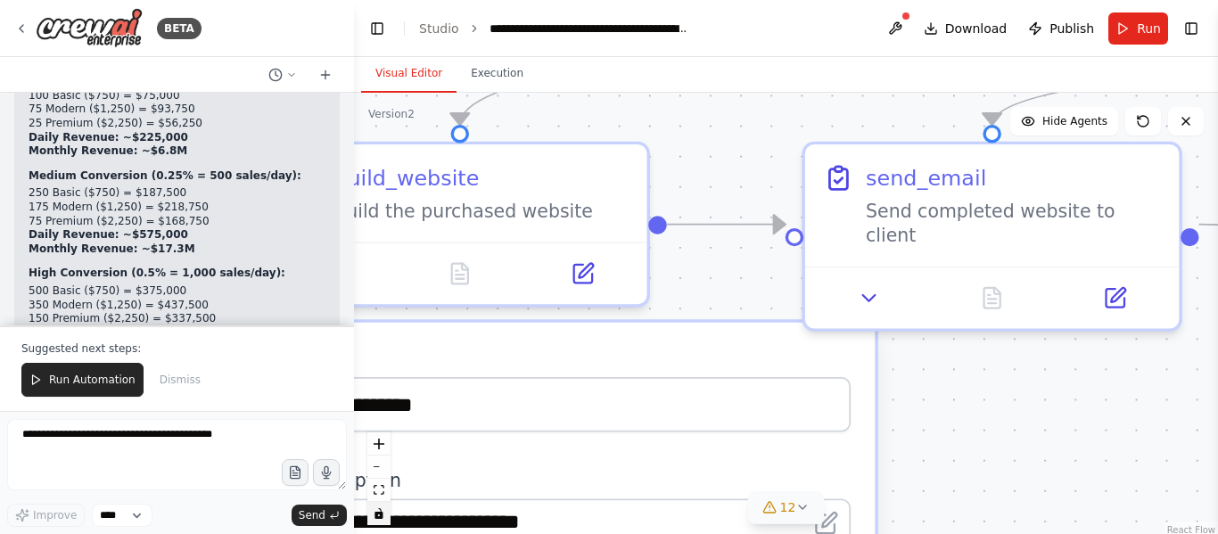
drag, startPoint x: 605, startPoint y: 275, endPoint x: 733, endPoint y: 285, distance: 128.9
click at [733, 285] on div ".deletable-edge-delete-btn { width: 20px; height: 20px; border: 0px solid #ffff…" at bounding box center [786, 316] width 864 height 446
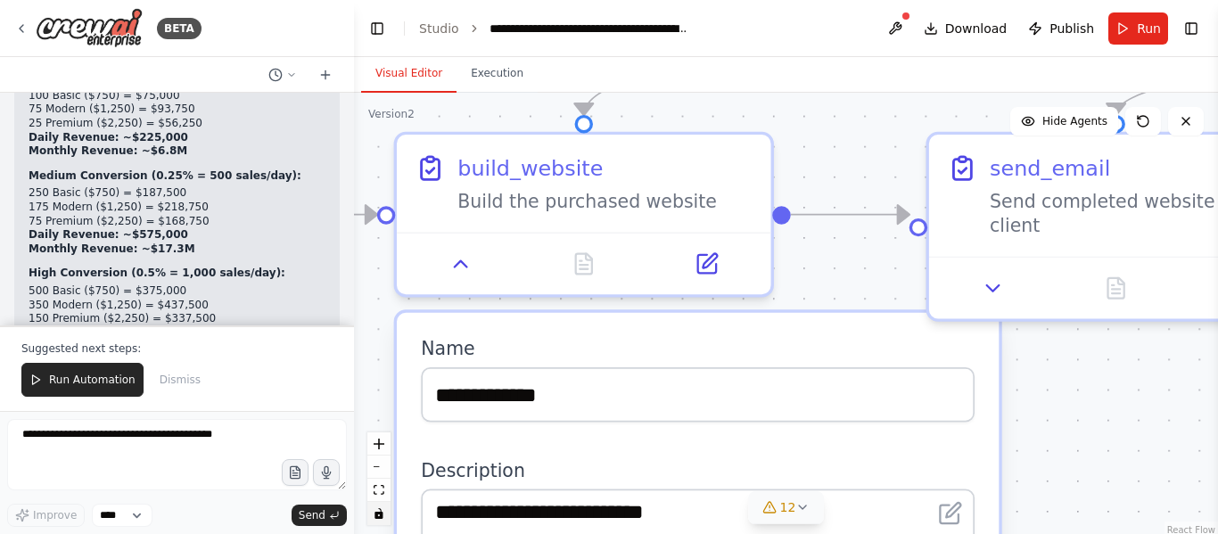
drag, startPoint x: 733, startPoint y: 285, endPoint x: 895, endPoint y: 275, distance: 161.8
click at [895, 275] on div ".deletable-edge-delete-btn { width: 20px; height: 20px; border: 0px solid #ffff…" at bounding box center [786, 316] width 864 height 446
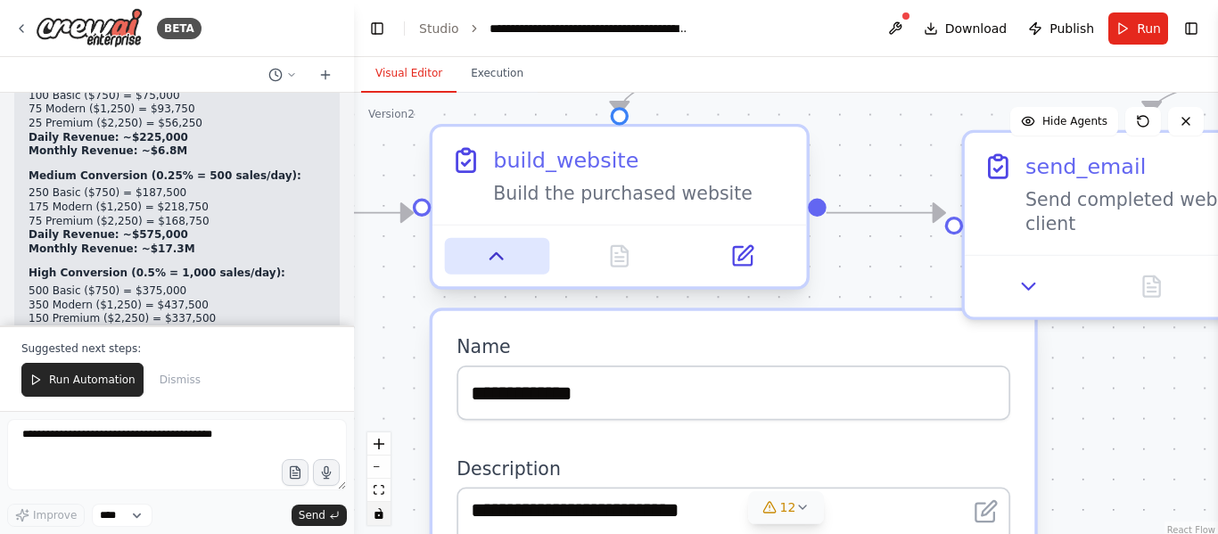
click at [524, 253] on button at bounding box center [497, 256] width 104 height 37
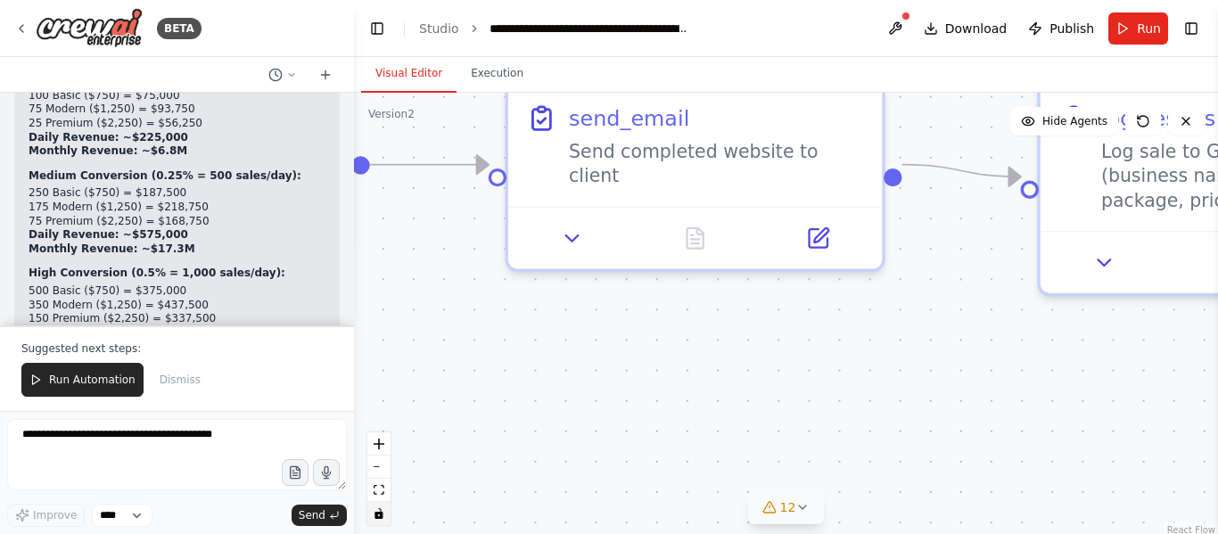
drag, startPoint x: 1127, startPoint y: 425, endPoint x: 669, endPoint y: 377, distance: 461.0
click at [669, 377] on div ".deletable-edge-delete-btn { width: 20px; height: 20px; border: 0px solid #ffff…" at bounding box center [786, 316] width 864 height 446
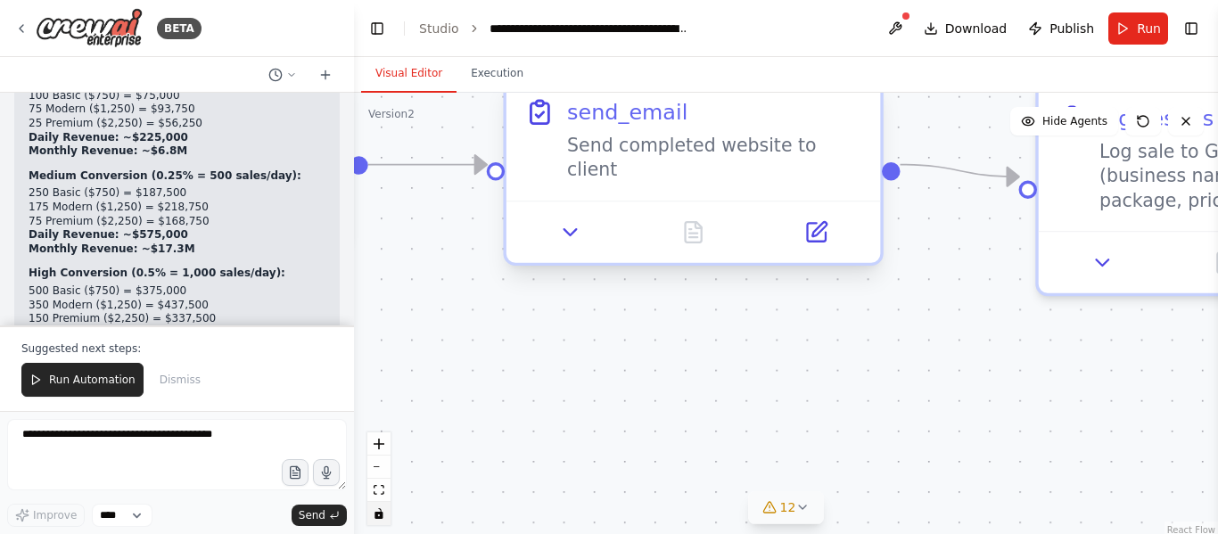
click at [580, 237] on div at bounding box center [694, 232] width 374 height 62
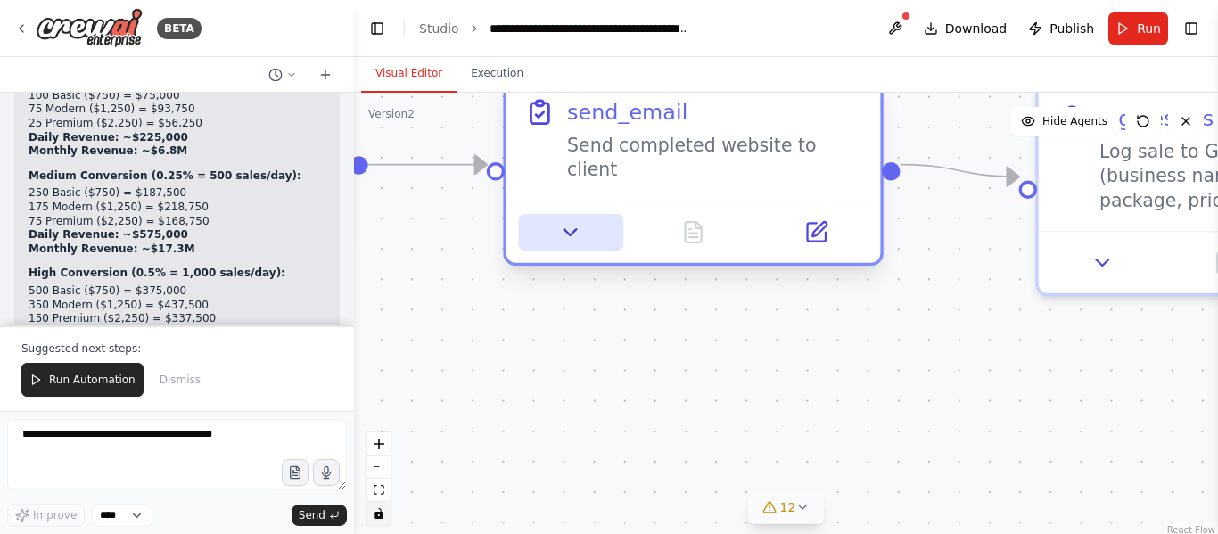
click at [576, 220] on icon at bounding box center [570, 232] width 24 height 24
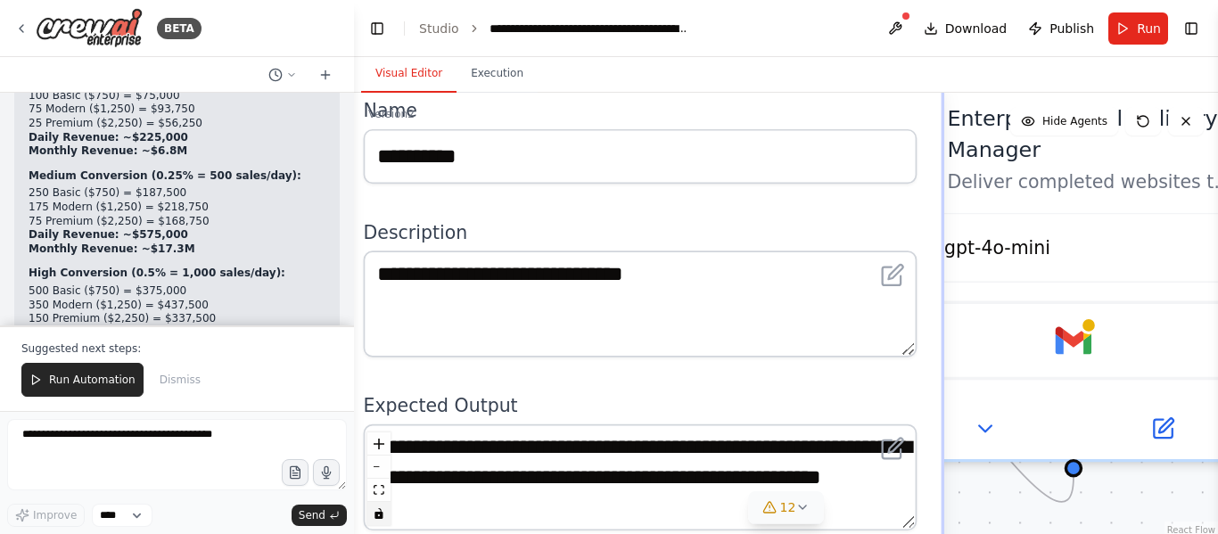
drag, startPoint x: 814, startPoint y: 295, endPoint x: 634, endPoint y: 70, distance: 288.1
click at [634, 70] on div "Visual Editor Execution Version 2 Show Tools Hide Agents .deletable-edge-delete…" at bounding box center [786, 295] width 864 height 477
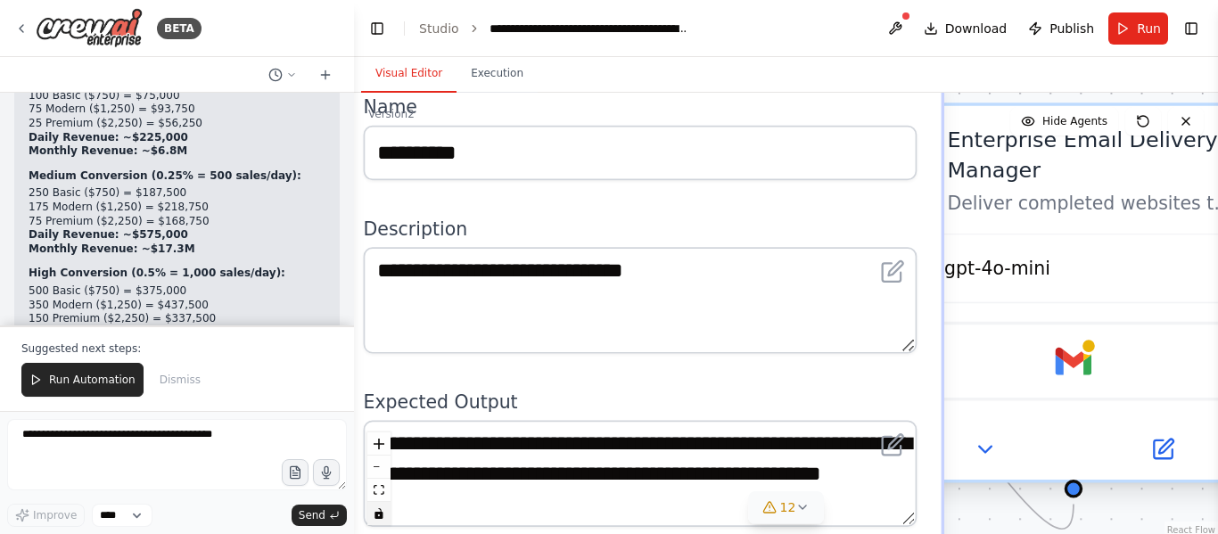
drag, startPoint x: 968, startPoint y: 505, endPoint x: 952, endPoint y: 385, distance: 120.6
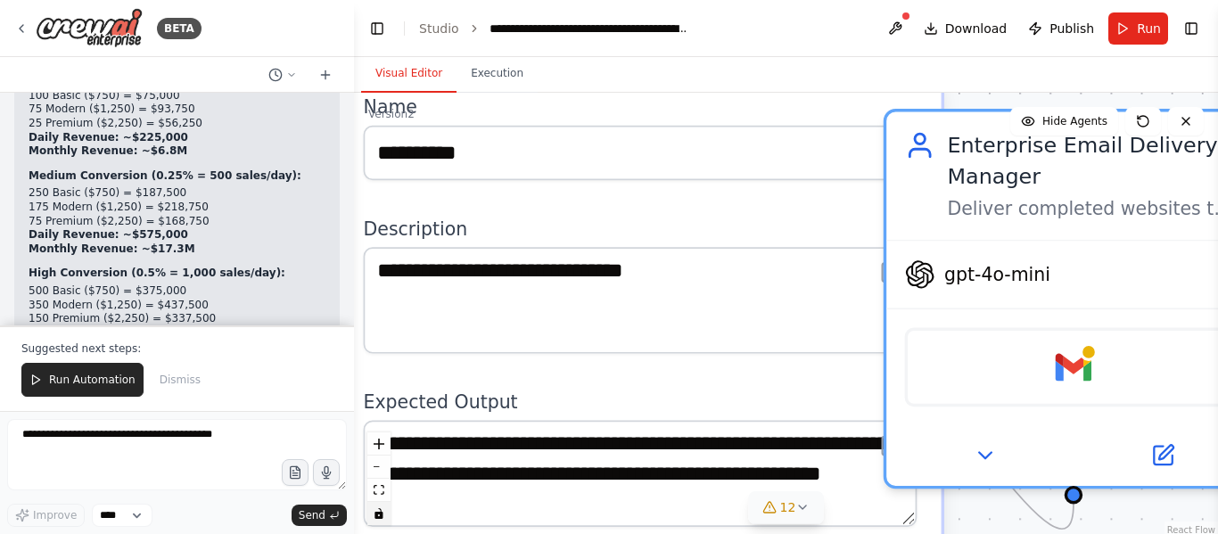
drag, startPoint x: 952, startPoint y: 385, endPoint x: 976, endPoint y: 489, distance: 106.2
click at [976, 489] on div "Enterprise Email Delivery Manager Deliver completed websites to clients gpt-4o-…" at bounding box center [1074, 299] width 380 height 380
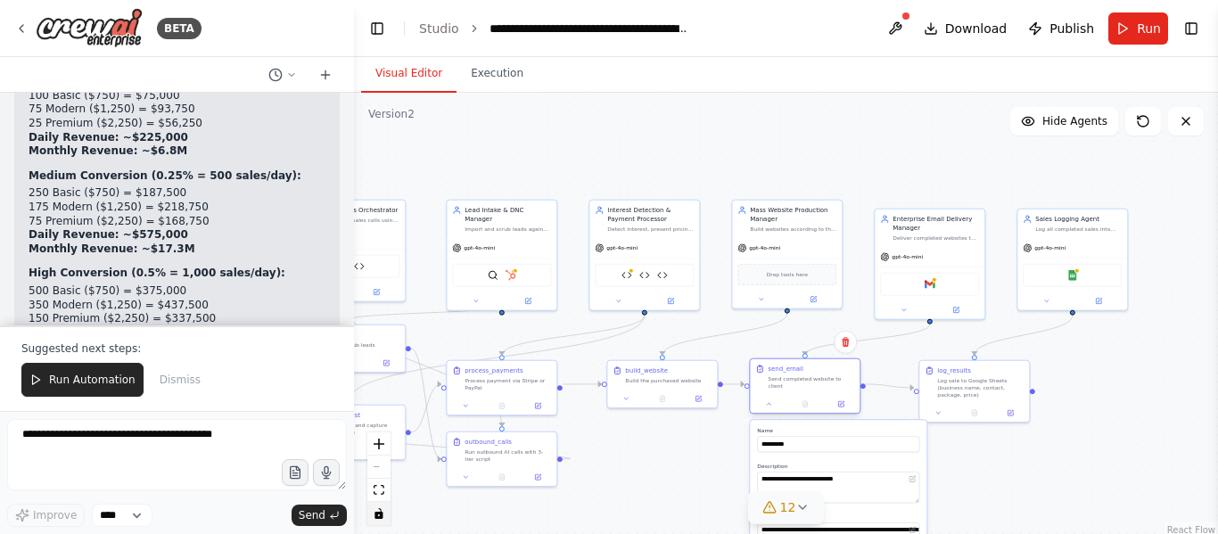
drag, startPoint x: 780, startPoint y: 138, endPoint x: 811, endPoint y: 364, distance: 227.8
click at [811, 364] on div "send_email Send completed website to client" at bounding box center [805, 377] width 110 height 36
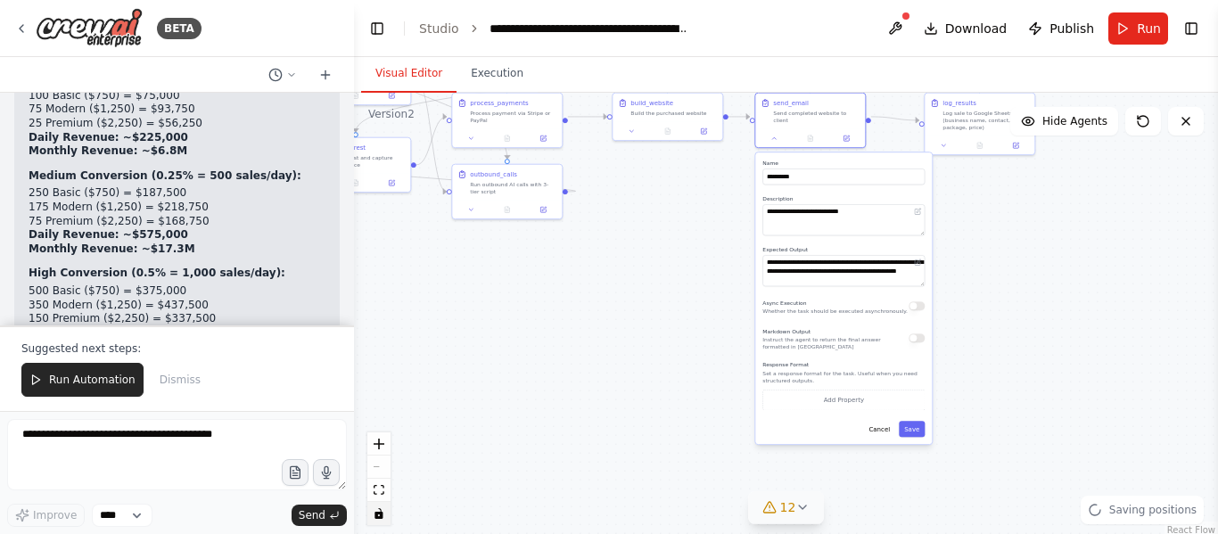
drag, startPoint x: 1100, startPoint y: 469, endPoint x: 1105, endPoint y: 202, distance: 267.6
click at [1105, 202] on div ".deletable-edge-delete-btn { width: 20px; height: 20px; border: 0px solid #ffff…" at bounding box center [786, 316] width 864 height 446
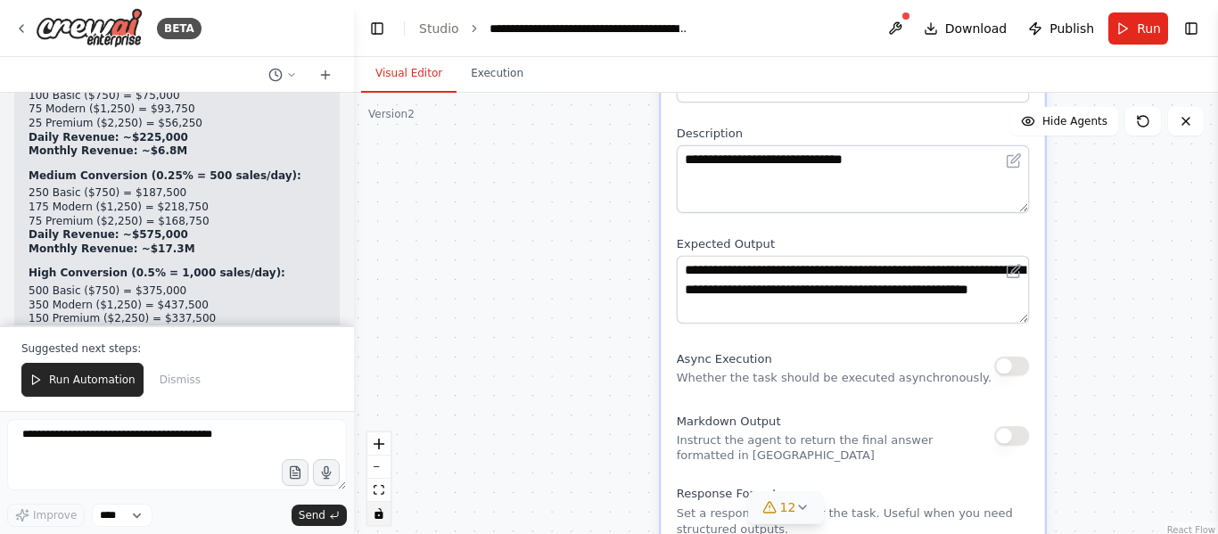
drag, startPoint x: 855, startPoint y: 371, endPoint x: 1137, endPoint y: 352, distance: 282.5
click at [1137, 352] on div ".deletable-edge-delete-btn { width: 20px; height: 20px; border: 0px solid #ffff…" at bounding box center [786, 316] width 864 height 446
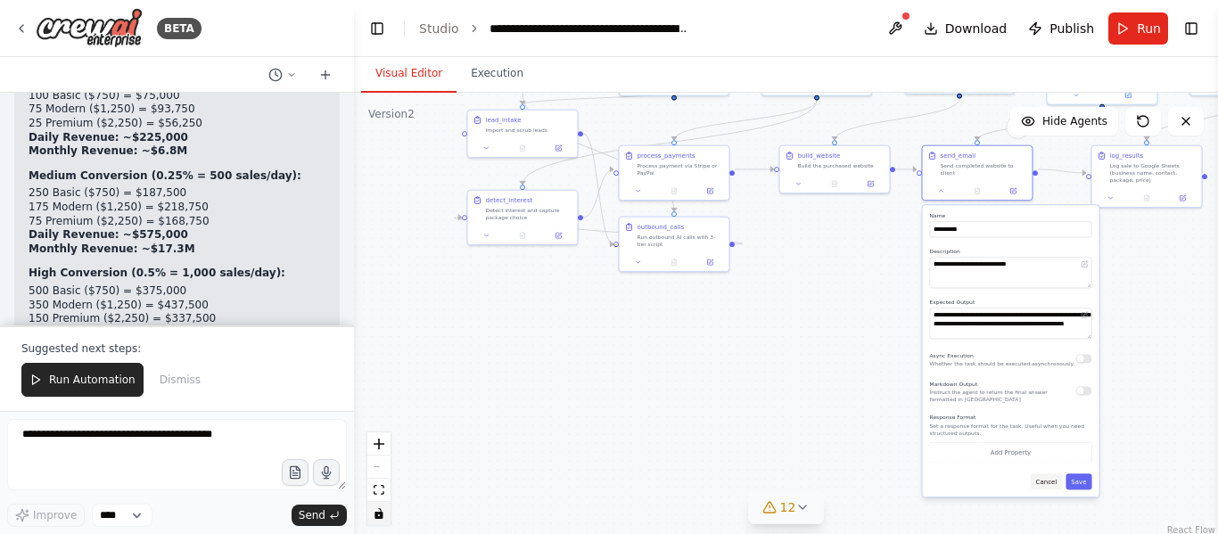
click at [1053, 475] on button "Cancel" at bounding box center [1047, 482] width 32 height 16
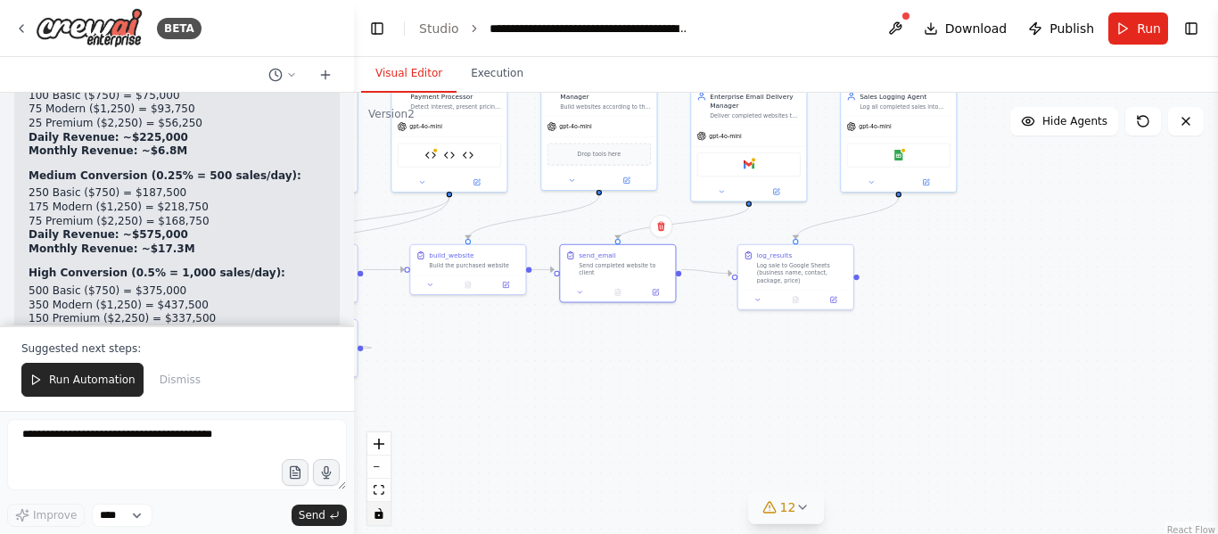
drag, startPoint x: 1037, startPoint y: 395, endPoint x: 772, endPoint y: 466, distance: 274.1
click at [772, 466] on div ".deletable-edge-delete-btn { width: 20px; height: 20px; border: 0px solid #ffff…" at bounding box center [786, 316] width 864 height 446
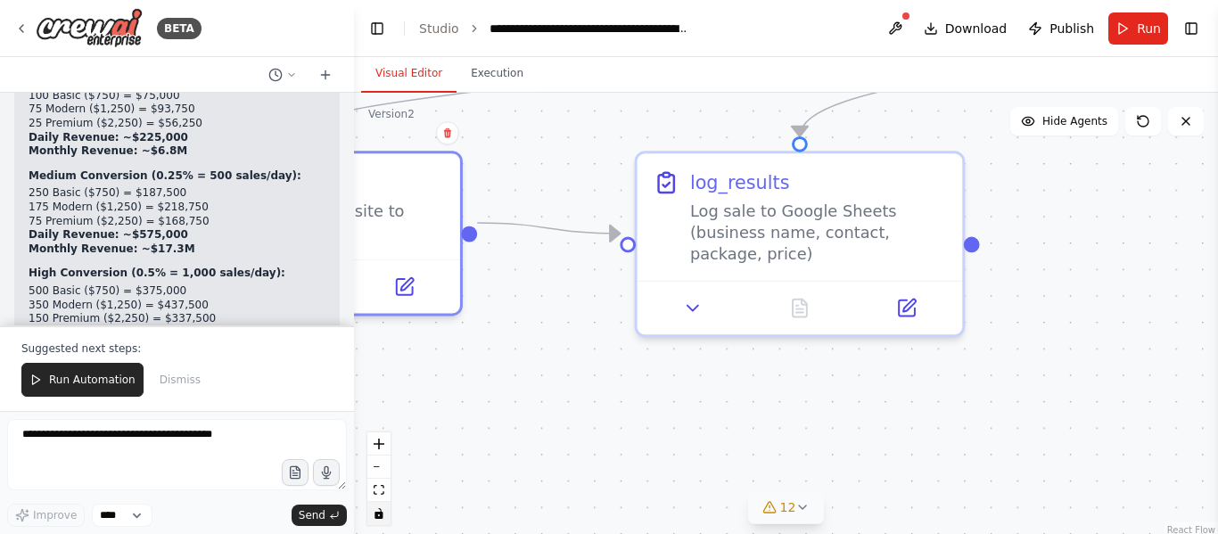
drag, startPoint x: 900, startPoint y: 343, endPoint x: 863, endPoint y: 492, distance: 154.2
click at [863, 492] on div ".deletable-edge-delete-btn { width: 20px; height: 20px; border: 0px solid #ffff…" at bounding box center [786, 316] width 864 height 446
click at [707, 300] on button at bounding box center [692, 307] width 91 height 32
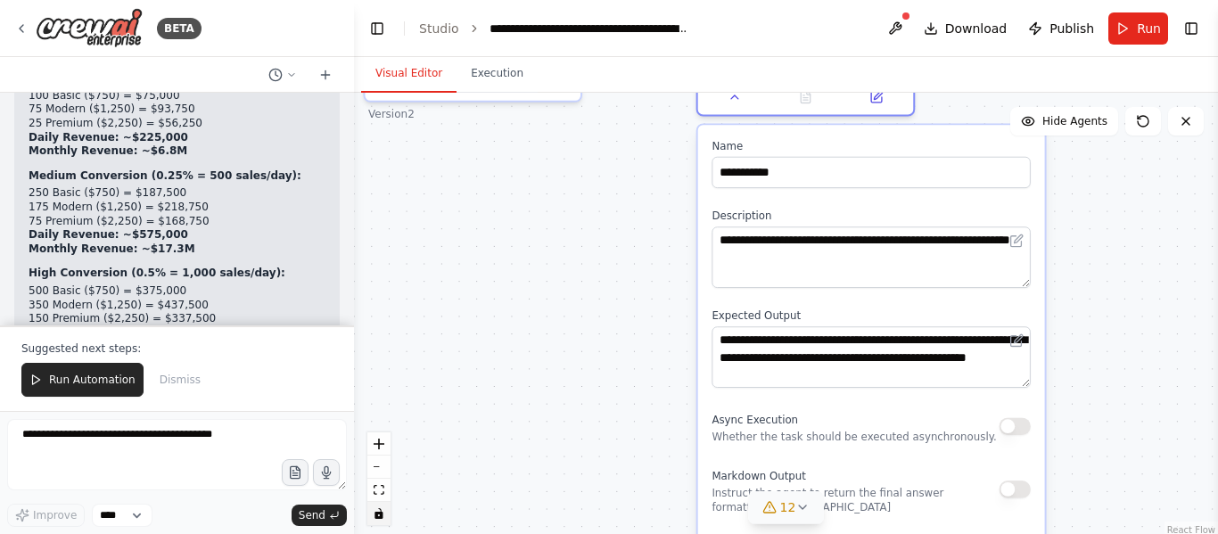
drag, startPoint x: 1121, startPoint y: 293, endPoint x: 1108, endPoint y: 190, distance: 104.3
click at [1108, 190] on div ".deletable-edge-delete-btn { width: 20px; height: 20px; border: 0px solid #ffff…" at bounding box center [786, 316] width 864 height 446
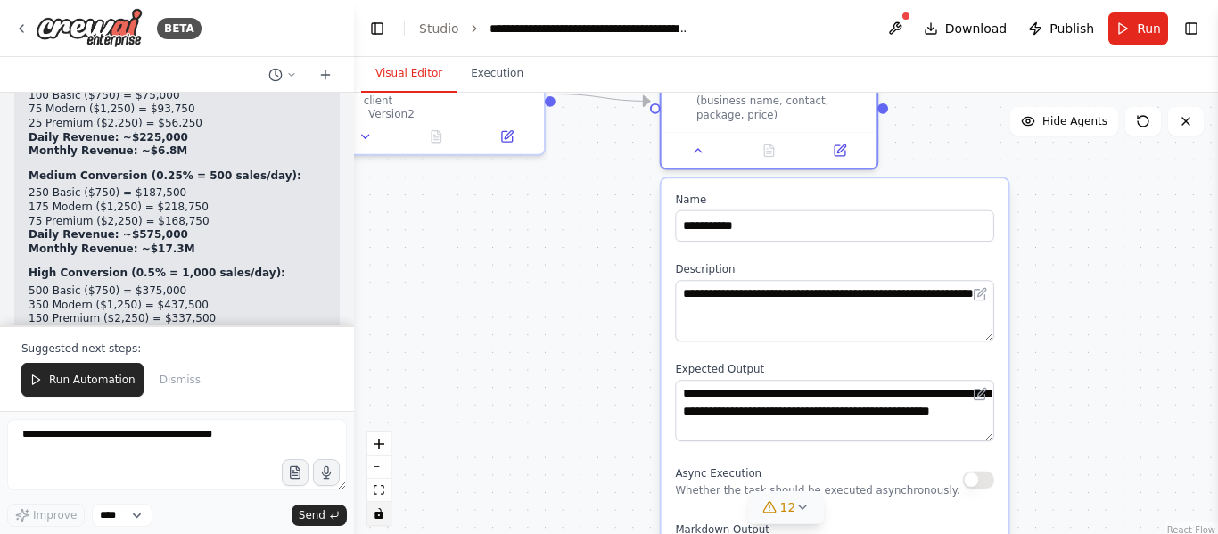
drag, startPoint x: 1112, startPoint y: 310, endPoint x: 1076, endPoint y: 374, distance: 73.1
click at [1076, 374] on div ".deletable-edge-delete-btn { width: 20px; height: 20px; border: 0px solid #ffff…" at bounding box center [786, 316] width 864 height 446
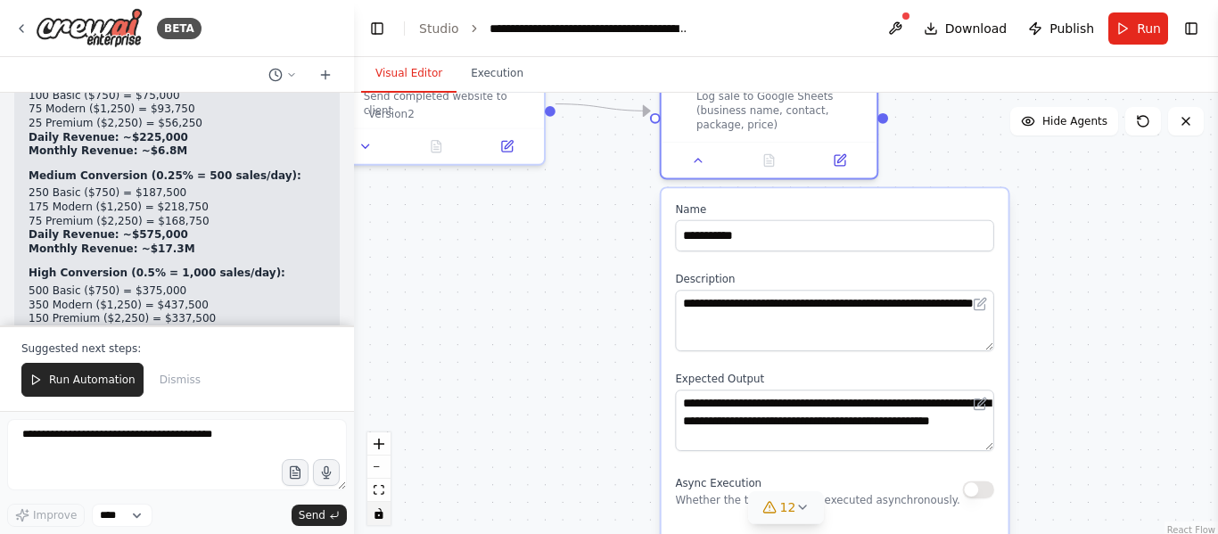
click at [1076, 374] on div ".deletable-edge-delete-btn { width: 20px; height: 20px; border: 0px solid #ffff…" at bounding box center [786, 316] width 864 height 446
click at [697, 150] on icon at bounding box center [698, 157] width 14 height 14
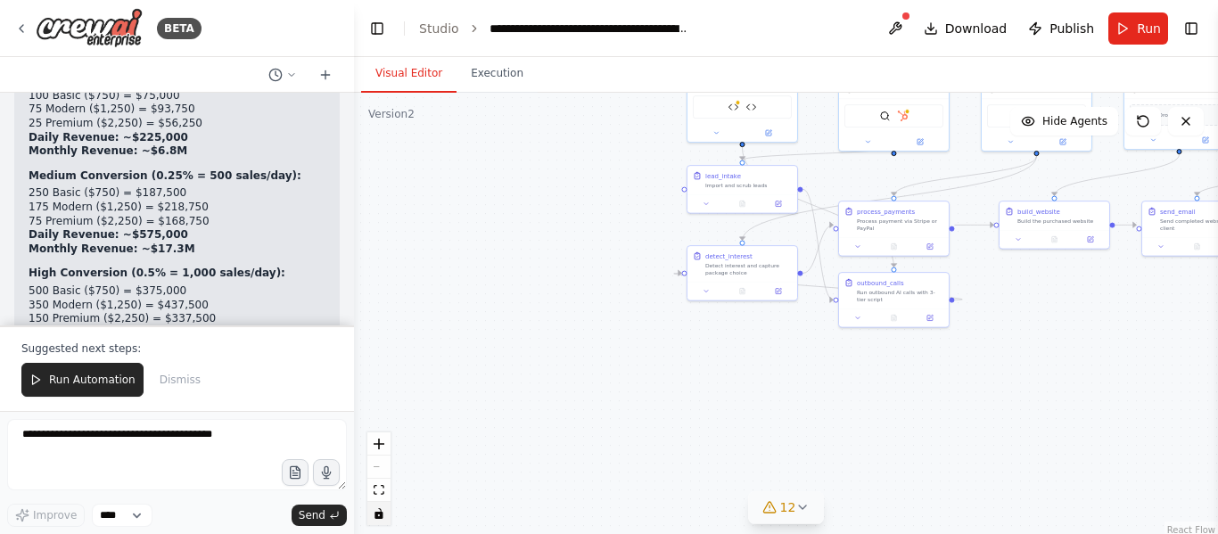
drag, startPoint x: 584, startPoint y: 194, endPoint x: 1218, endPoint y: 278, distance: 638.9
click at [1218, 278] on div "BETA The AI system will automatically search and find small businesses without …" at bounding box center [609, 267] width 1218 height 534
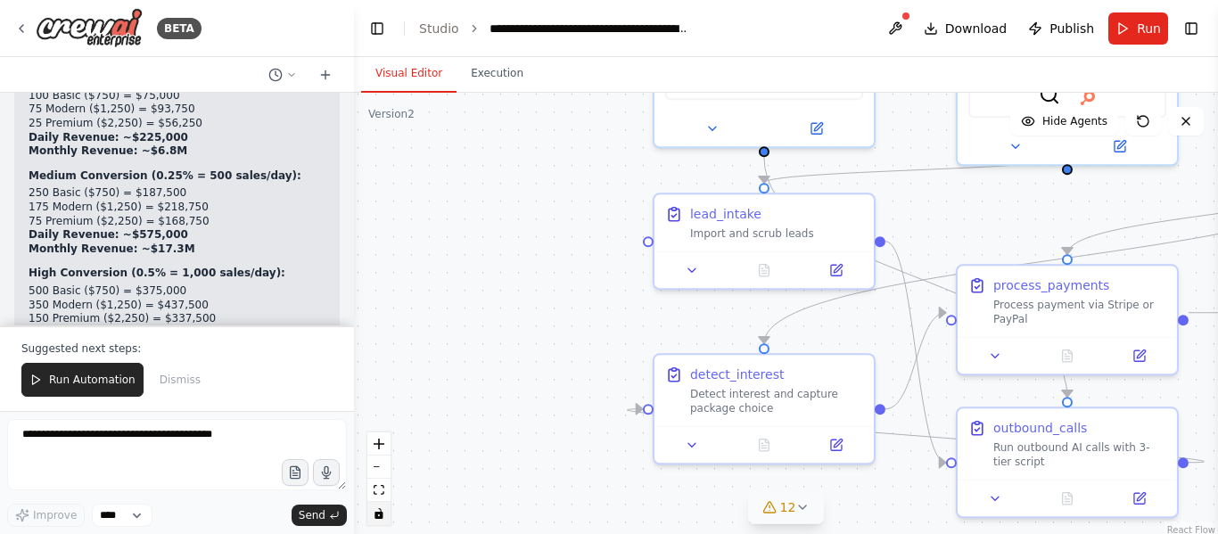
drag, startPoint x: 721, startPoint y: 415, endPoint x: 838, endPoint y: 576, distance: 199.8
click at [838, 533] on html "BETA The AI system will automatically search and find small businesses without …" at bounding box center [609, 267] width 1218 height 534
click at [696, 267] on icon at bounding box center [692, 267] width 7 height 4
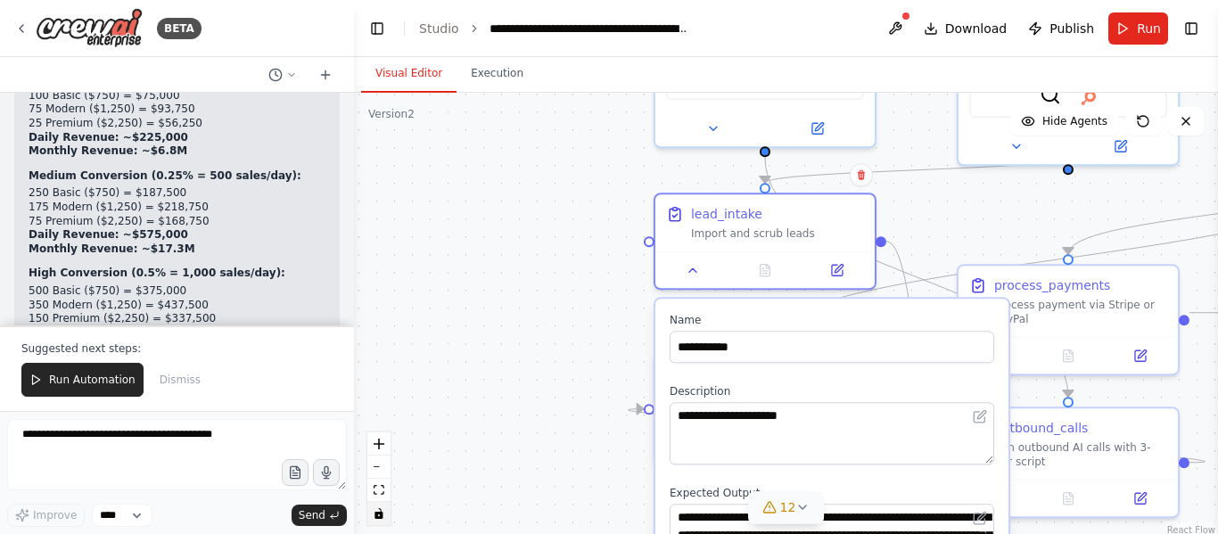
drag, startPoint x: 933, startPoint y: 220, endPoint x: 920, endPoint y: 37, distance: 183.3
drag, startPoint x: 920, startPoint y: 37, endPoint x: 393, endPoint y: 241, distance: 564.2
click at [393, 241] on div ".deletable-edge-delete-btn { width: 20px; height: 20px; border: 0px solid #ffff…" at bounding box center [786, 316] width 864 height 446
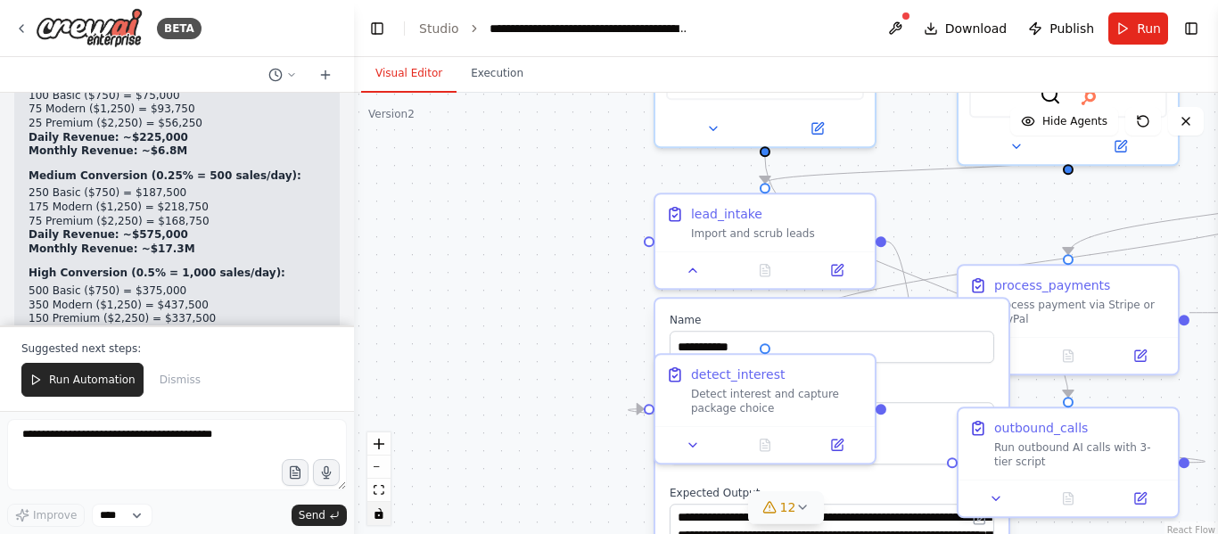
click at [524, 415] on div ".deletable-edge-delete-btn { width: 20px; height: 20px; border: 0px solid #ffff…" at bounding box center [786, 316] width 864 height 446
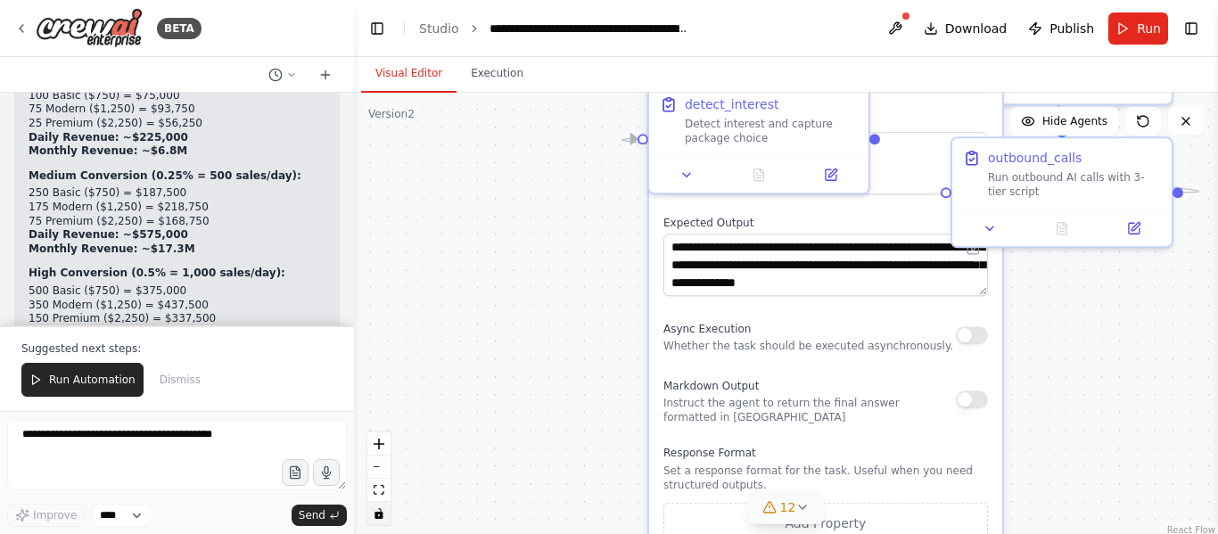
drag, startPoint x: 608, startPoint y: 522, endPoint x: 602, endPoint y: 252, distance: 270.3
click at [602, 252] on div ".deletable-edge-delete-btn { width: 20px; height: 20px; border: 0px solid #ffff…" at bounding box center [786, 316] width 864 height 446
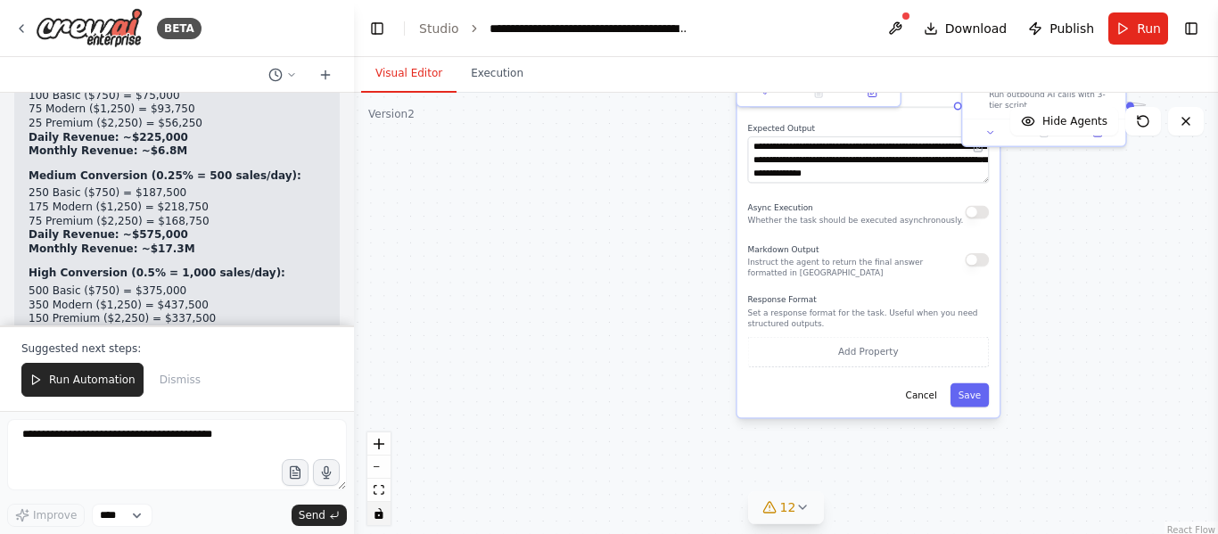
drag, startPoint x: 1119, startPoint y: 368, endPoint x: 1086, endPoint y: 240, distance: 132.6
click at [1086, 240] on div ".deletable-edge-delete-btn { width: 20px; height: 20px; border: 0px solid #ffff…" at bounding box center [786, 316] width 864 height 446
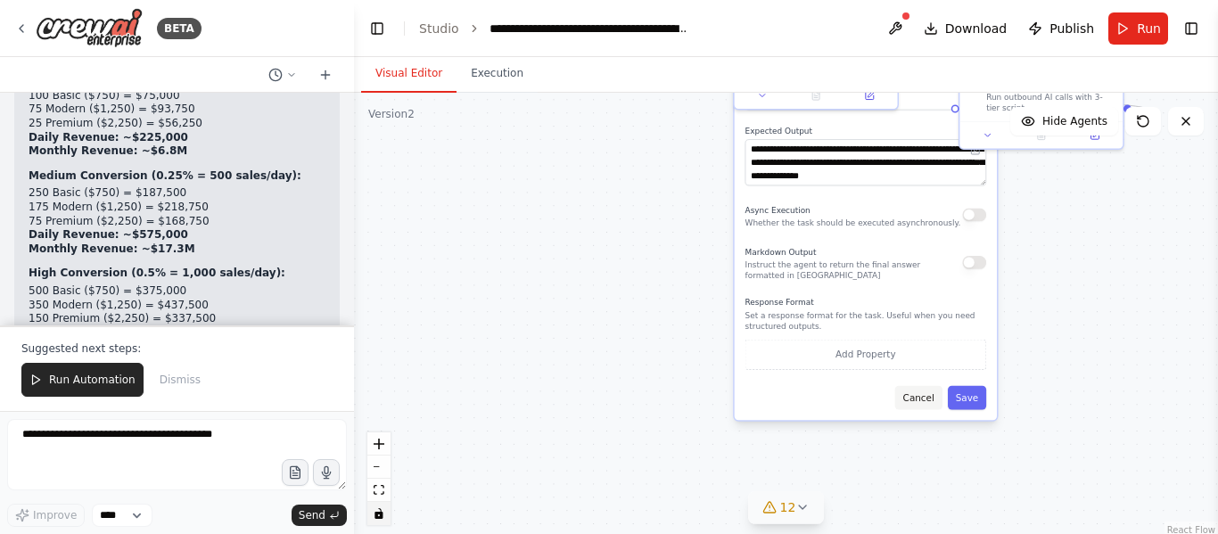
click at [922, 400] on button "Cancel" at bounding box center [919, 398] width 47 height 24
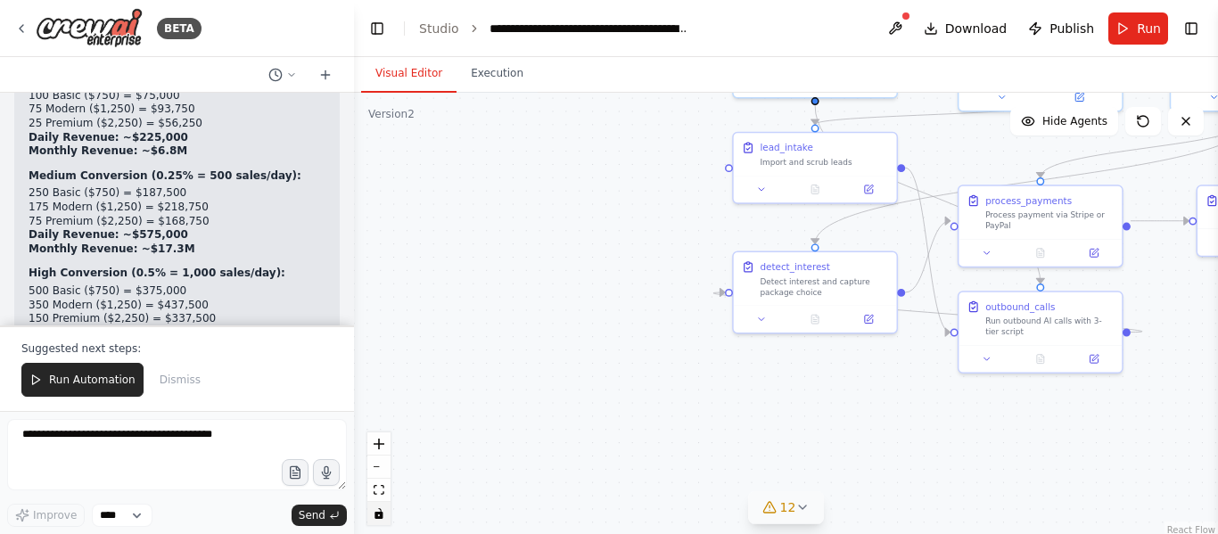
drag, startPoint x: 1025, startPoint y: 297, endPoint x: 1024, endPoint y: 524, distance: 226.6
click at [1024, 524] on div ".deletable-edge-delete-btn { width: 20px; height: 20px; border: 0px solid #ffff…" at bounding box center [786, 316] width 864 height 446
click at [763, 326] on button at bounding box center [761, 319] width 45 height 16
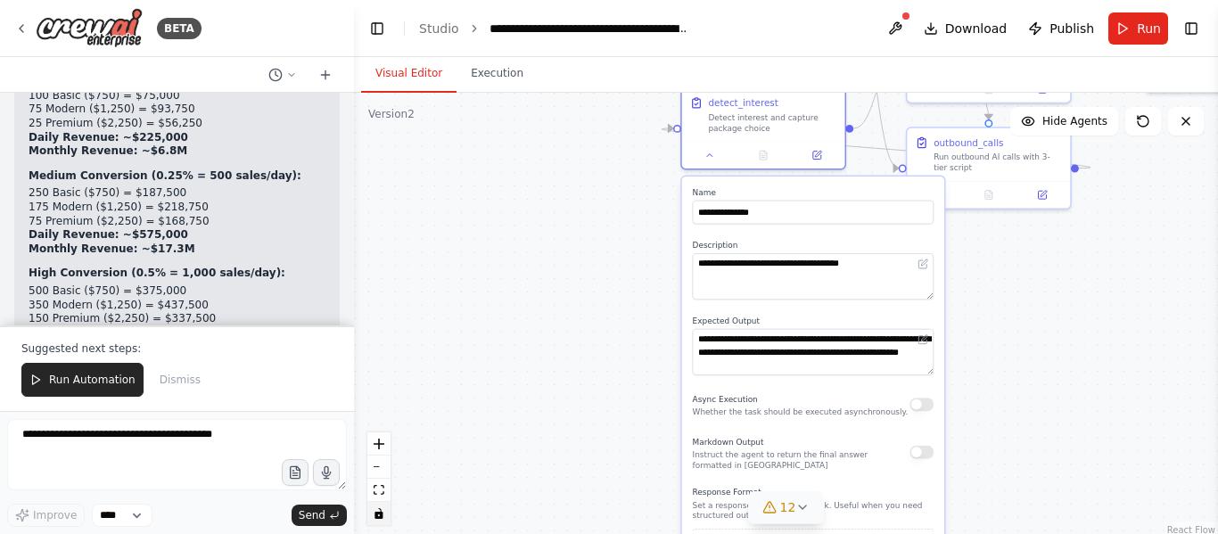
drag, startPoint x: 1018, startPoint y: 468, endPoint x: 966, endPoint y: 301, distance: 174.6
click at [966, 301] on div ".deletable-edge-delete-btn { width: 20px; height: 20px; border: 0px solid #ffff…" at bounding box center [786, 316] width 864 height 446
click at [703, 153] on button at bounding box center [710, 152] width 45 height 16
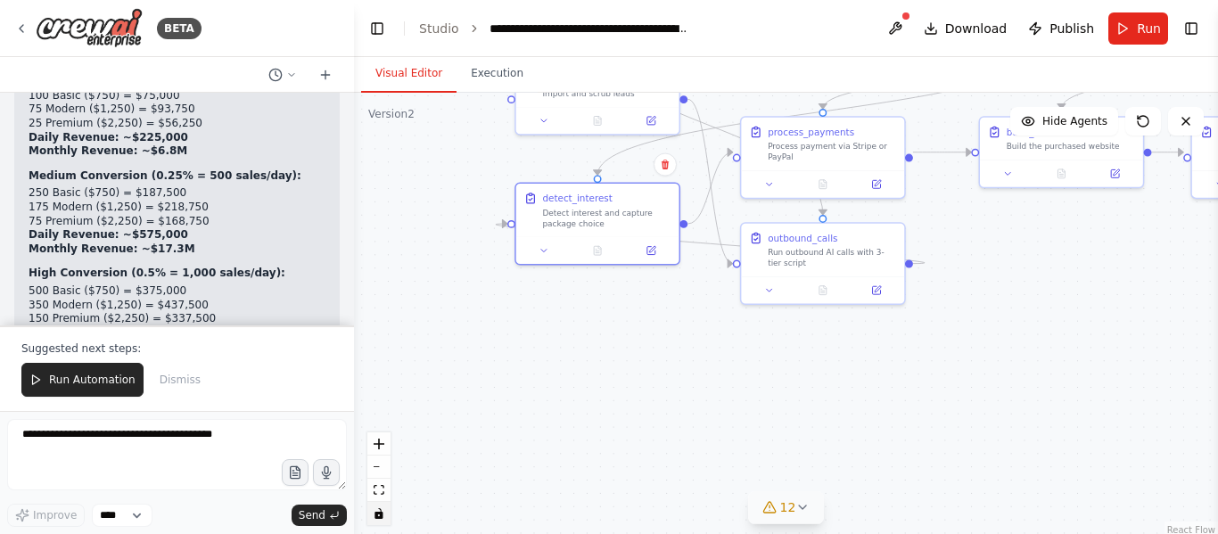
drag, startPoint x: 958, startPoint y: 241, endPoint x: 788, endPoint y: 334, distance: 193.2
click at [788, 334] on div ".deletable-edge-delete-btn { width: 20px; height: 20px; border: 0px solid #ffff…" at bounding box center [786, 316] width 864 height 446
click at [754, 285] on button at bounding box center [765, 285] width 45 height 16
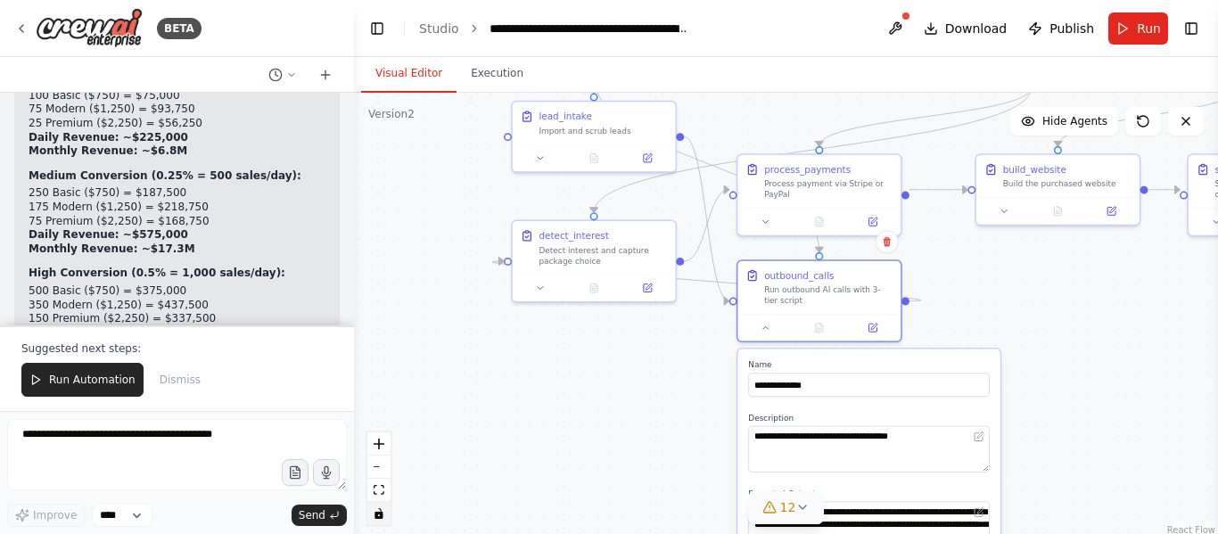
drag, startPoint x: 1088, startPoint y: 409, endPoint x: 1088, endPoint y: 449, distance: 40.1
click at [1088, 449] on div ".deletable-edge-delete-btn { width: 20px; height: 20px; border: 0px solid #ffff…" at bounding box center [786, 316] width 864 height 446
click at [752, 333] on button at bounding box center [765, 326] width 45 height 16
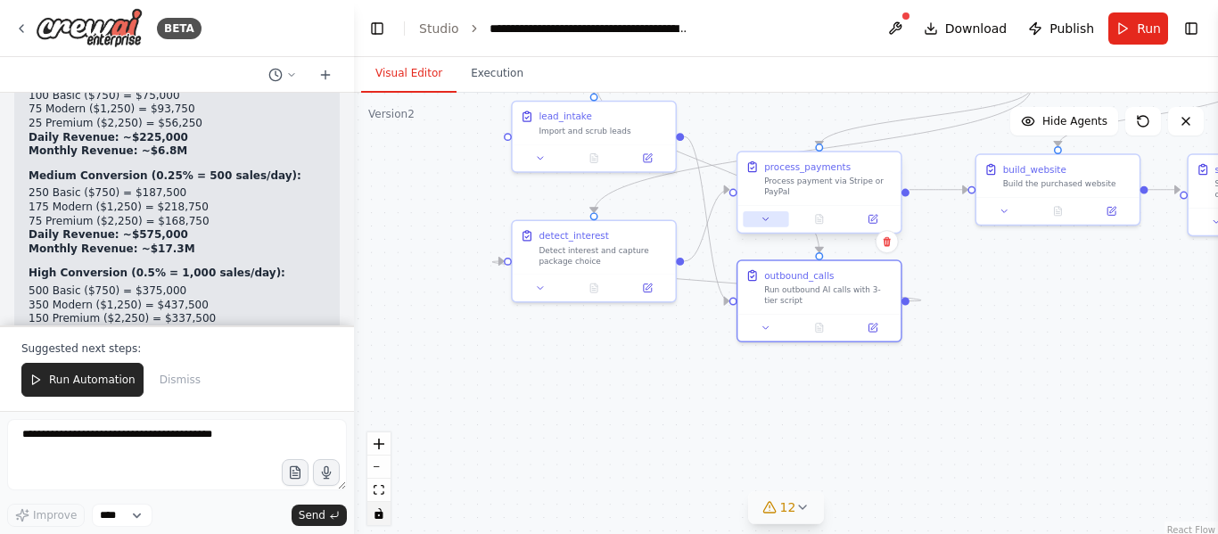
click at [763, 214] on icon at bounding box center [766, 219] width 11 height 11
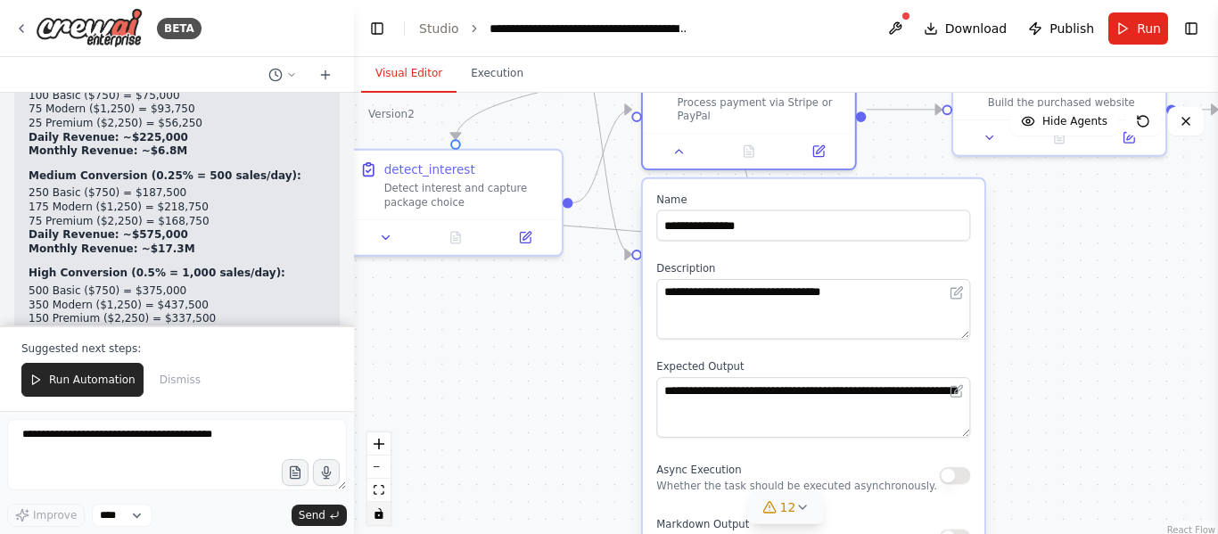
drag, startPoint x: 1053, startPoint y: 456, endPoint x: 1026, endPoint y: 248, distance: 209.7
drag, startPoint x: 1026, startPoint y: 248, endPoint x: 1124, endPoint y: 423, distance: 200.5
click at [1124, 423] on div ".deletable-edge-delete-btn { width: 20px; height: 20px; border: 0px solid #ffff…" at bounding box center [786, 316] width 864 height 446
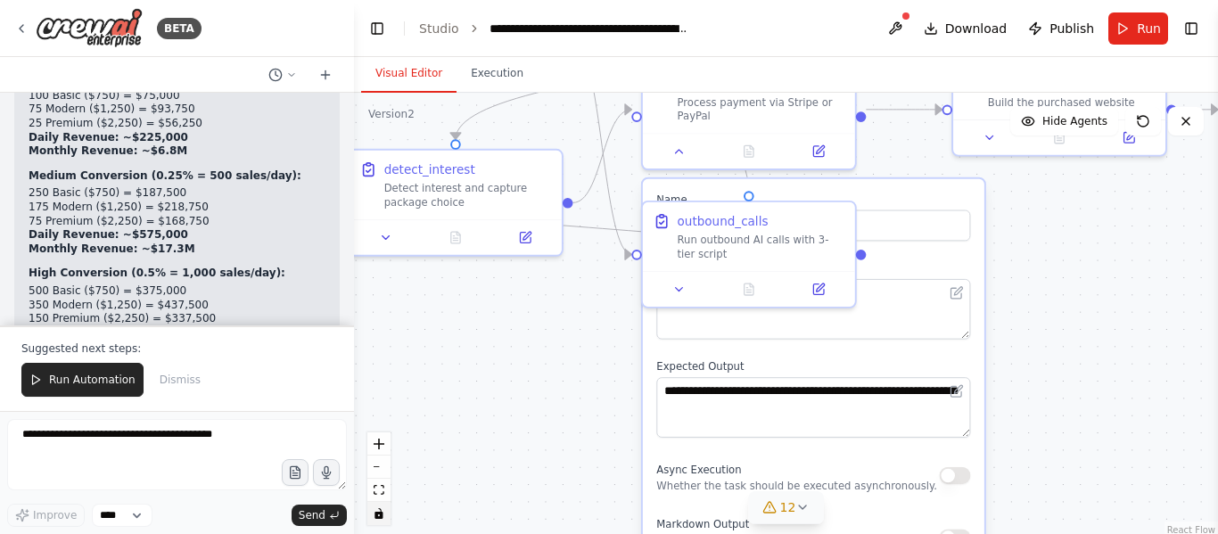
click at [970, 467] on button "button" at bounding box center [955, 475] width 31 height 17
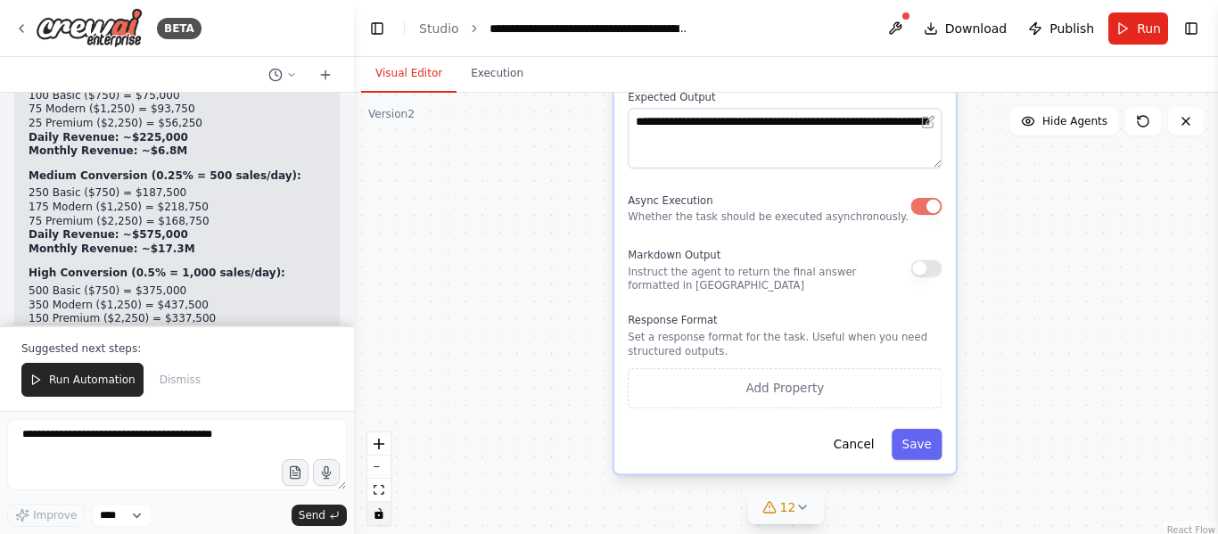
drag, startPoint x: 1052, startPoint y: 485, endPoint x: 1023, endPoint y: 212, distance: 274.4
click at [1023, 212] on div ".deletable-edge-delete-btn { width: 20px; height: 20px; border: 0px solid #ffff…" at bounding box center [786, 316] width 864 height 446
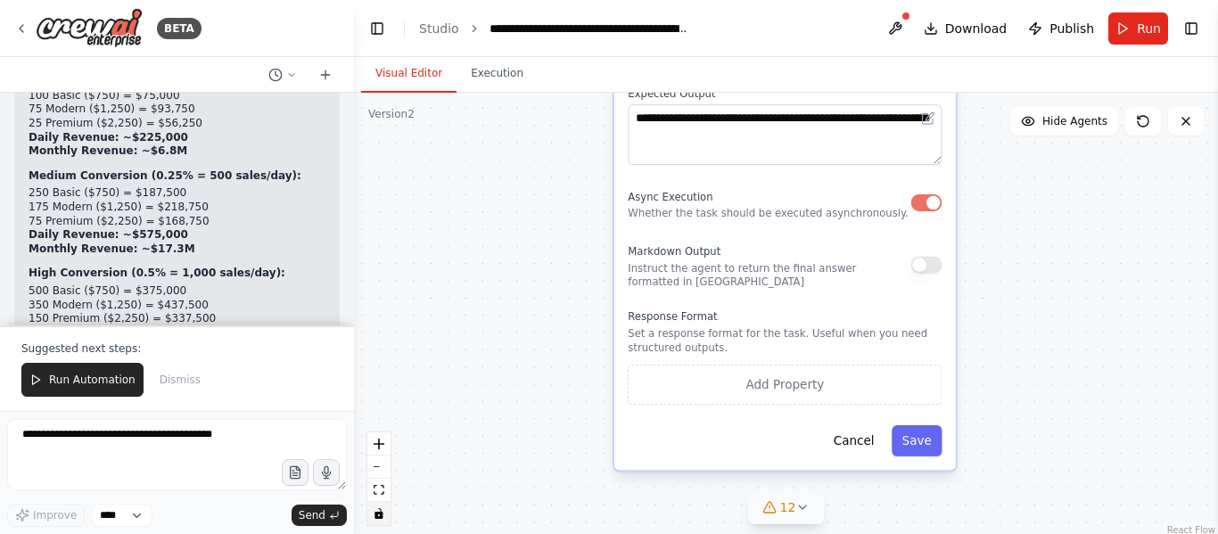
click at [929, 260] on button "button" at bounding box center [927, 264] width 31 height 17
click at [913, 431] on button "Save" at bounding box center [917, 440] width 50 height 31
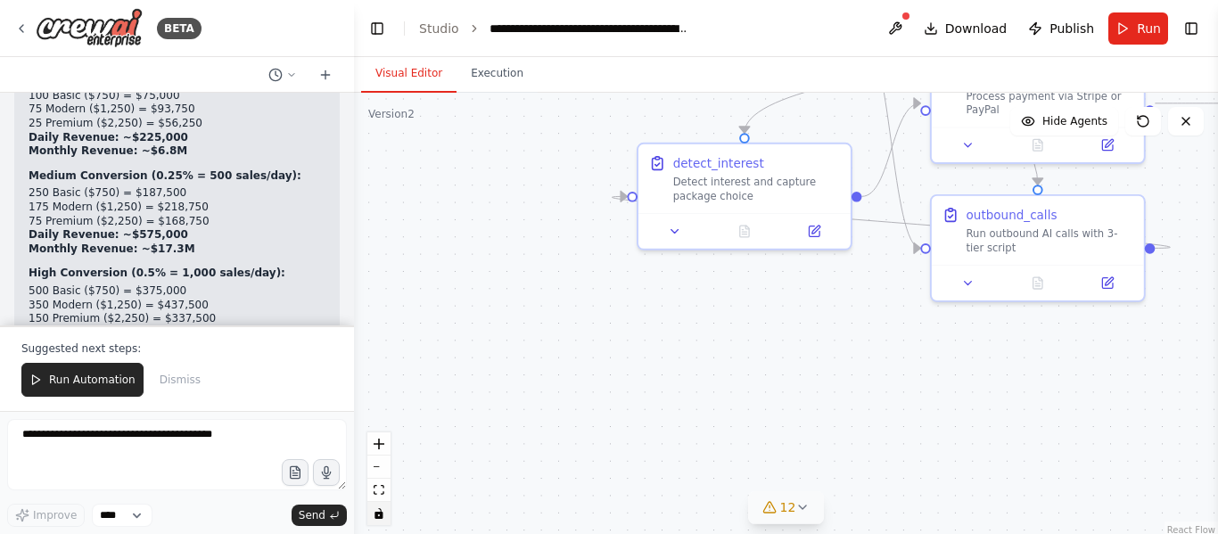
drag, startPoint x: 845, startPoint y: 357, endPoint x: 1128, endPoint y: 575, distance: 358.1
click at [1128, 533] on html "BETA The AI system will automatically search and find small businesses without …" at bounding box center [609, 267] width 1218 height 534
click at [682, 239] on div at bounding box center [743, 227] width 212 height 36
click at [673, 232] on icon at bounding box center [672, 226] width 13 height 13
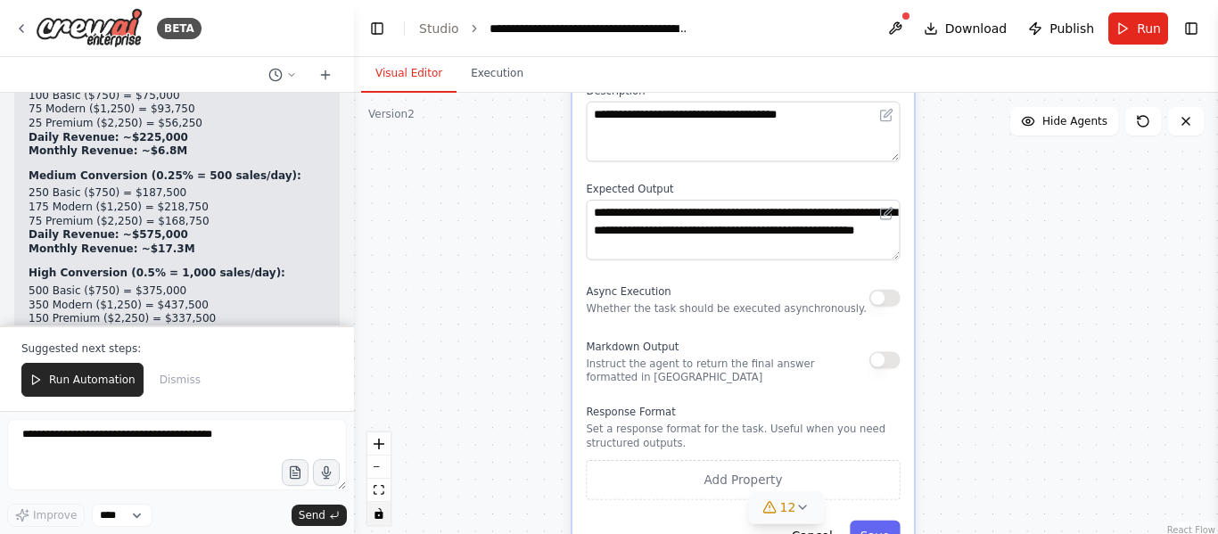
drag, startPoint x: 1030, startPoint y: 450, endPoint x: 966, endPoint y: 189, distance: 269.1
click at [966, 189] on div ".deletable-edge-delete-btn { width: 20px; height: 20px; border: 0px solid #ffff…" at bounding box center [786, 316] width 864 height 446
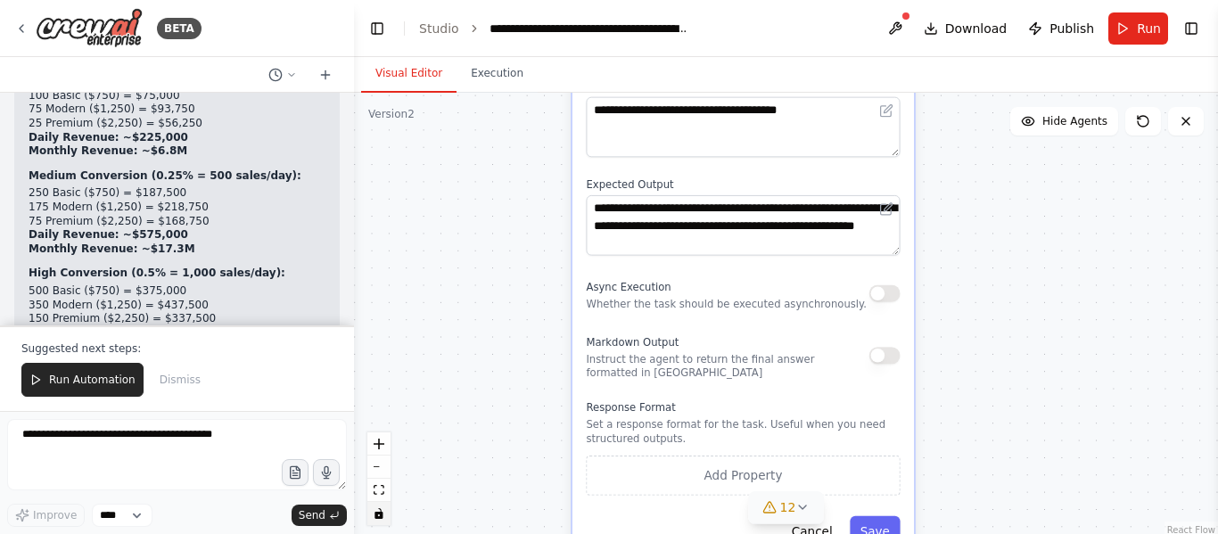
click at [898, 296] on button "button" at bounding box center [885, 293] width 31 height 17
click at [900, 360] on div "Markdown Output Instruct the agent to return the final answer formatted in Mark…" at bounding box center [743, 356] width 314 height 48
click at [885, 363] on button "button" at bounding box center [885, 355] width 31 height 17
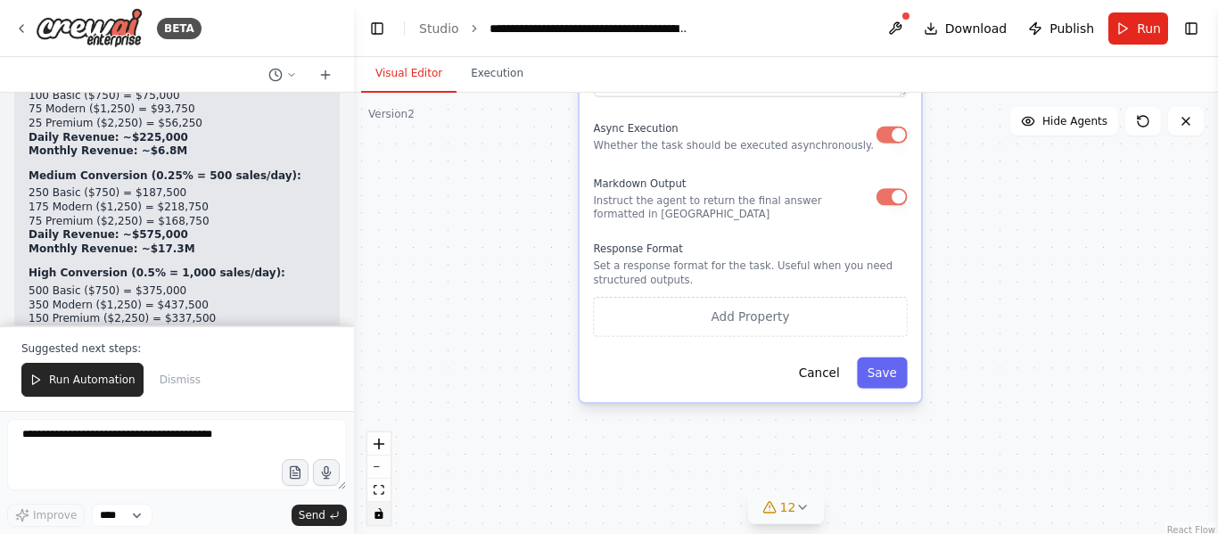
drag, startPoint x: 976, startPoint y: 482, endPoint x: 983, endPoint y: 312, distance: 169.6
click at [983, 312] on div ".deletable-edge-delete-btn { width: 20px; height: 20px; border: 0px solid #ffff…" at bounding box center [786, 316] width 864 height 446
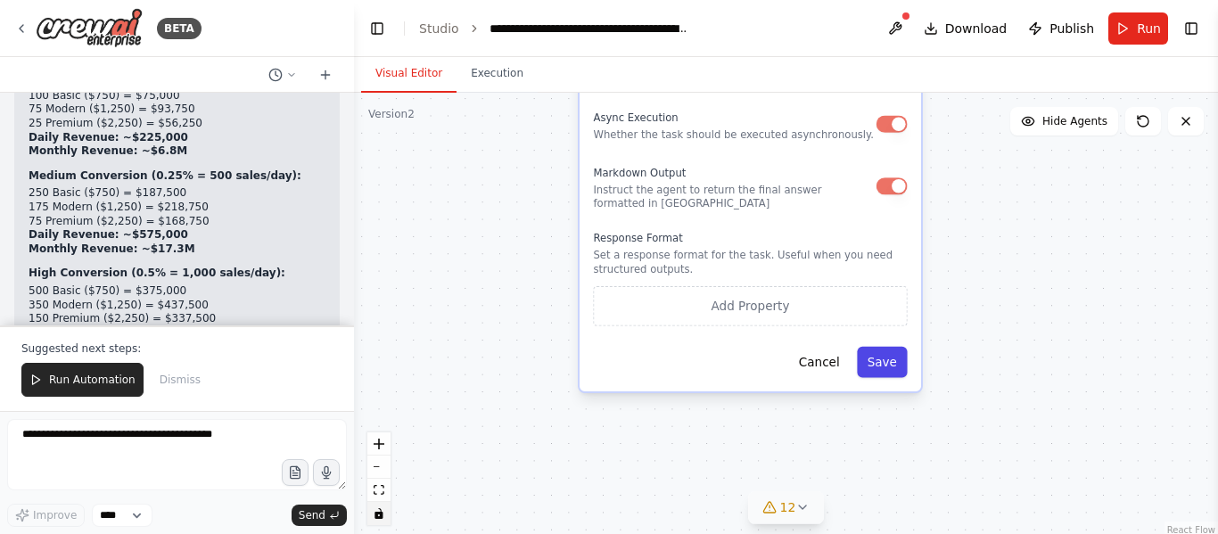
click at [896, 361] on button "Save" at bounding box center [882, 362] width 50 height 31
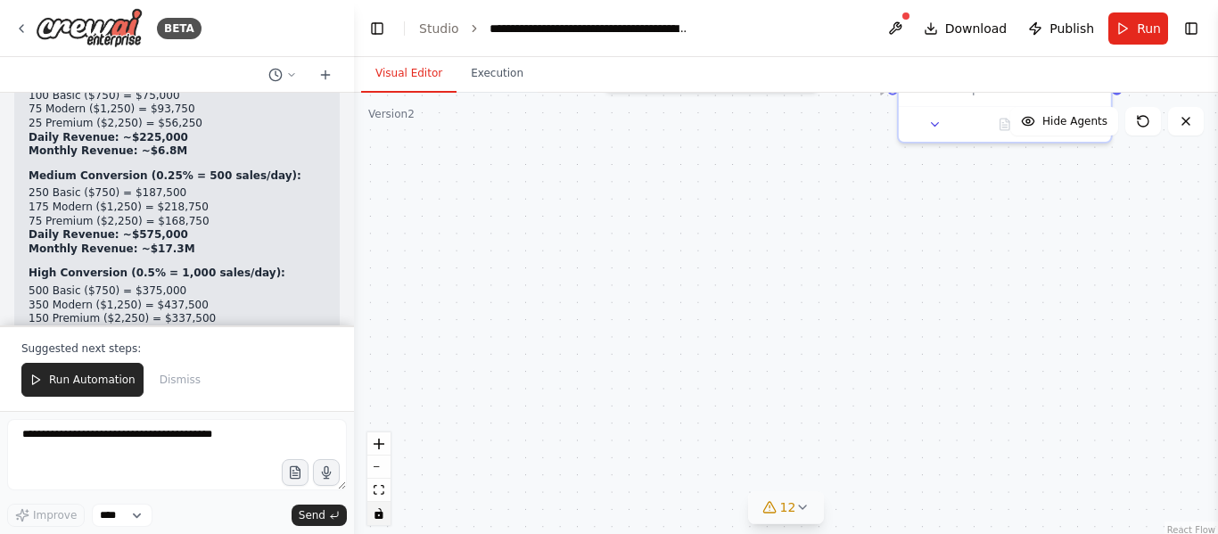
drag, startPoint x: 893, startPoint y: 343, endPoint x: 918, endPoint y: 574, distance: 232.4
click at [918, 533] on html "BETA The AI system will automatically search and find small businesses without …" at bounding box center [609, 267] width 1218 height 534
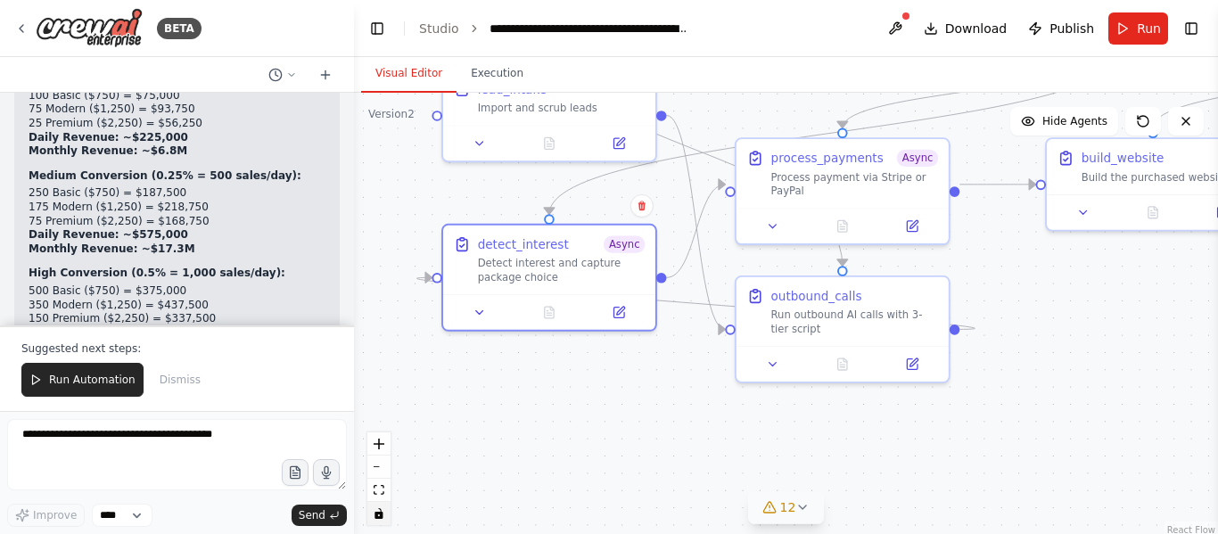
drag, startPoint x: 896, startPoint y: 331, endPoint x: 736, endPoint y: 573, distance: 290.2
click at [736, 533] on html "BETA The AI system will automatically search and find small businesses without …" at bounding box center [609, 267] width 1218 height 534
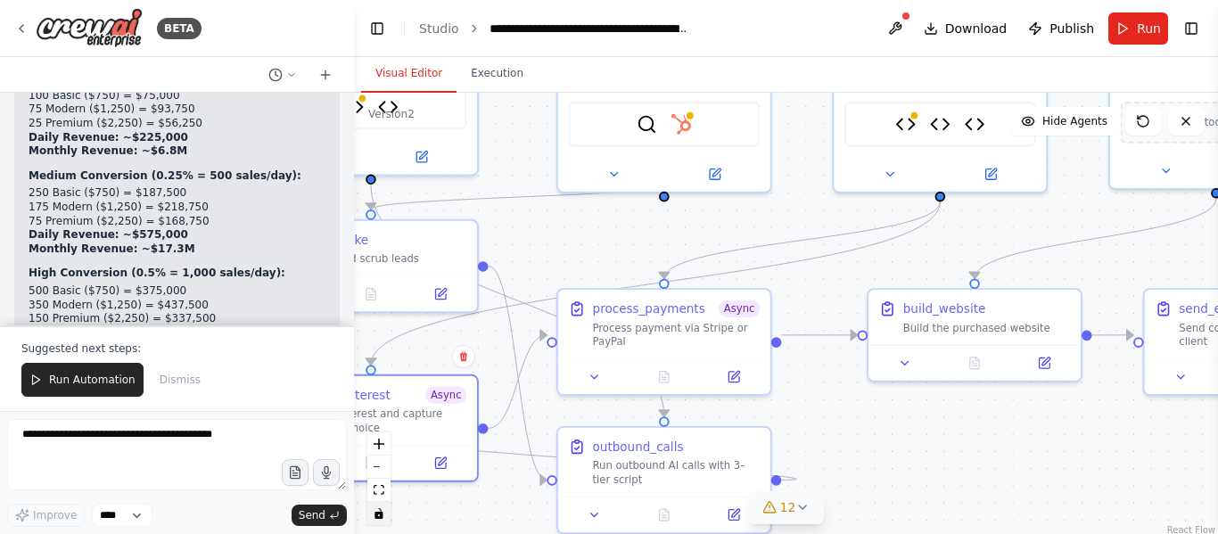
drag, startPoint x: 1081, startPoint y: 434, endPoint x: 939, endPoint y: 530, distance: 170.9
click at [939, 530] on div ".deletable-edge-delete-btn { width: 20px; height: 20px; border: 0px solid #ffff…" at bounding box center [786, 316] width 864 height 446
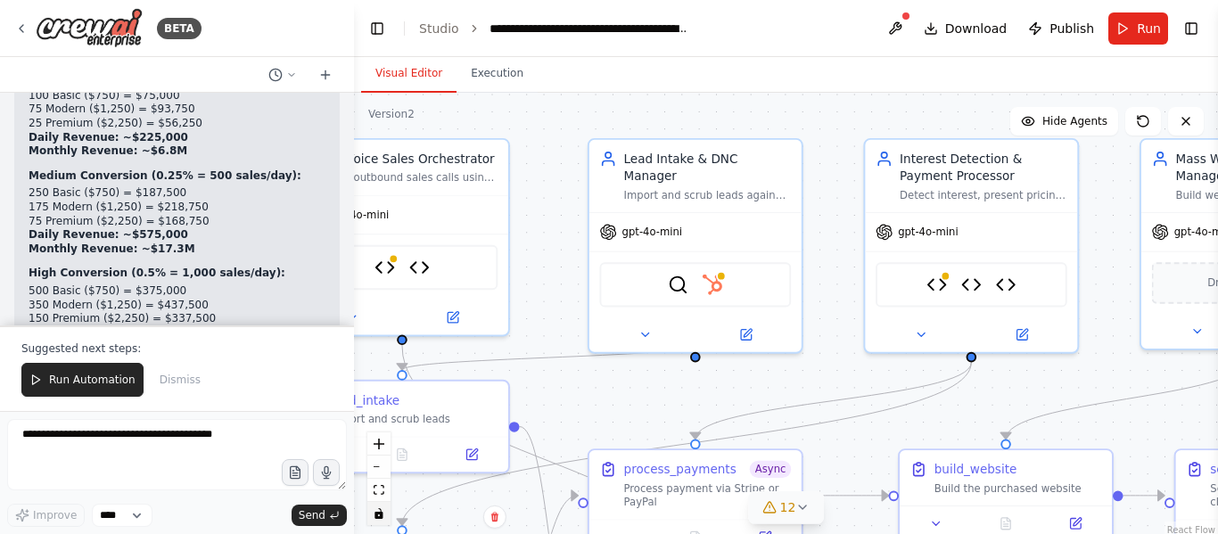
drag, startPoint x: 783, startPoint y: 235, endPoint x: 809, endPoint y: 375, distance: 141.5
click at [809, 375] on div ".deletable-edge-delete-btn { width: 20px; height: 20px; border: 0px solid #ffff…" at bounding box center [786, 316] width 864 height 446
click at [737, 281] on div "SerperDevTool HubSpot" at bounding box center [694, 281] width 192 height 45
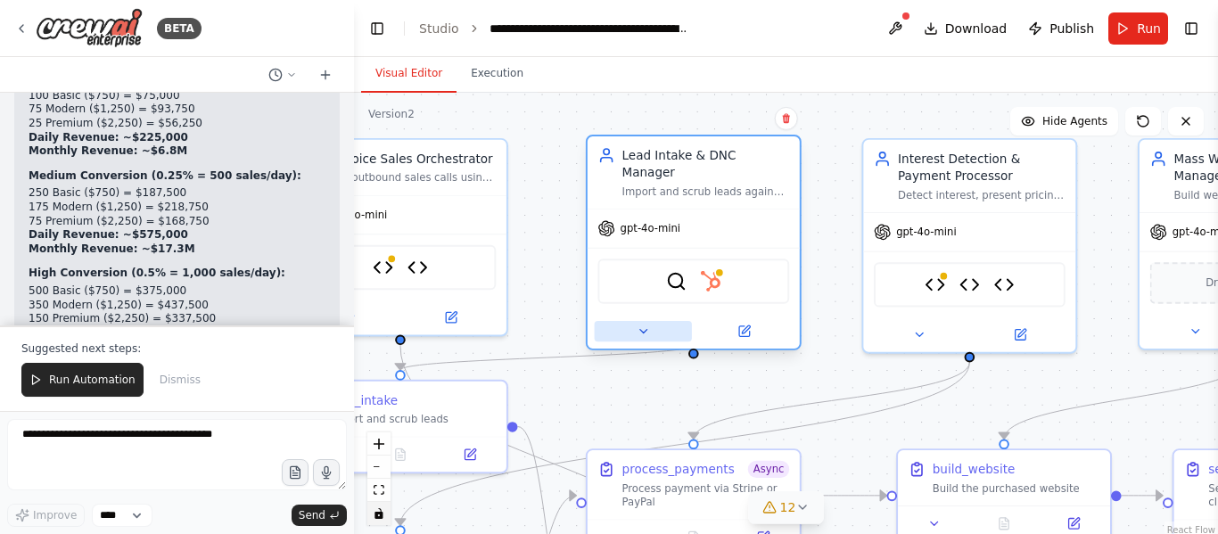
click at [651, 321] on button at bounding box center [643, 331] width 97 height 21
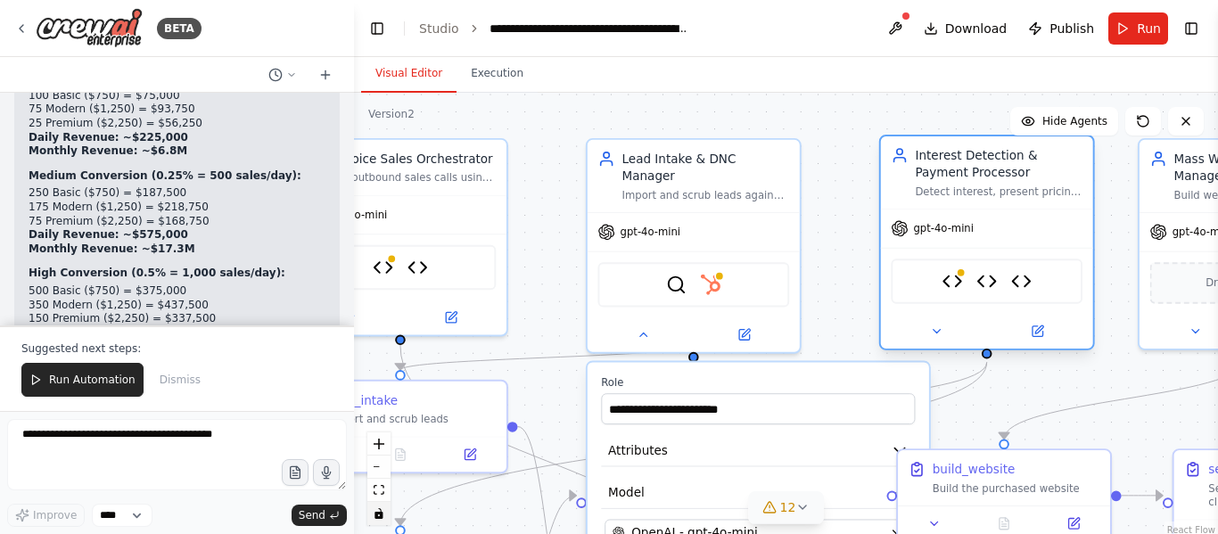
drag, startPoint x: 872, startPoint y: 327, endPoint x: 879, endPoint y: 284, distance: 44.3
click at [879, 284] on div "Interest Detection & Payment Processor Detect interest, present pricing tiers (…" at bounding box center [987, 243] width 216 height 216
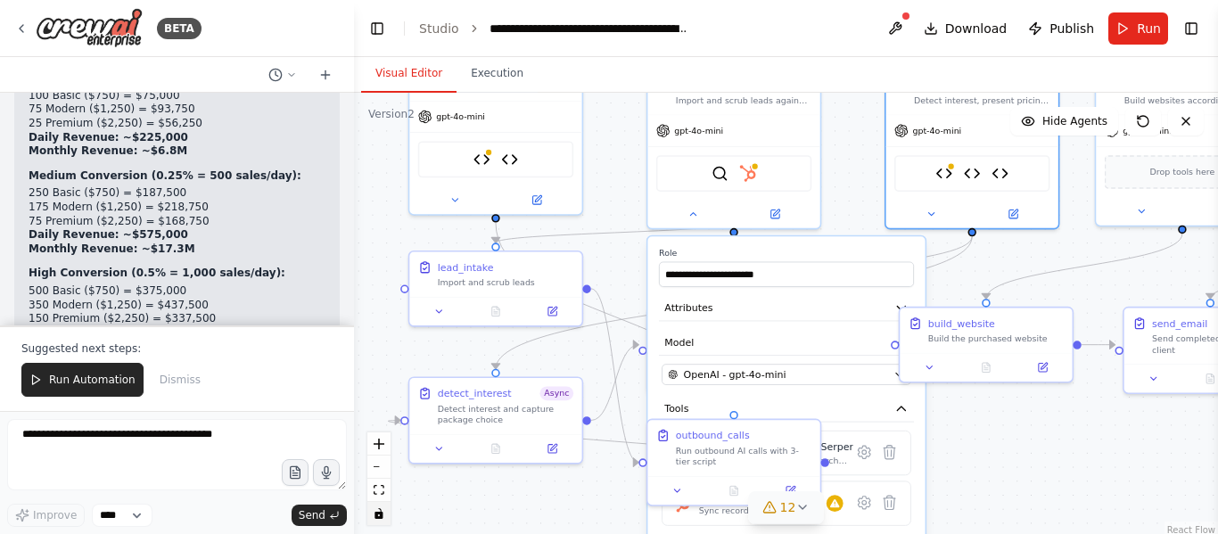
drag, startPoint x: 1072, startPoint y: 409, endPoint x: 1064, endPoint y: 245, distance: 163.4
click at [1064, 245] on div ".deletable-edge-delete-btn { width: 20px; height: 20px; border: 0px solid #ffff…" at bounding box center [786, 316] width 864 height 446
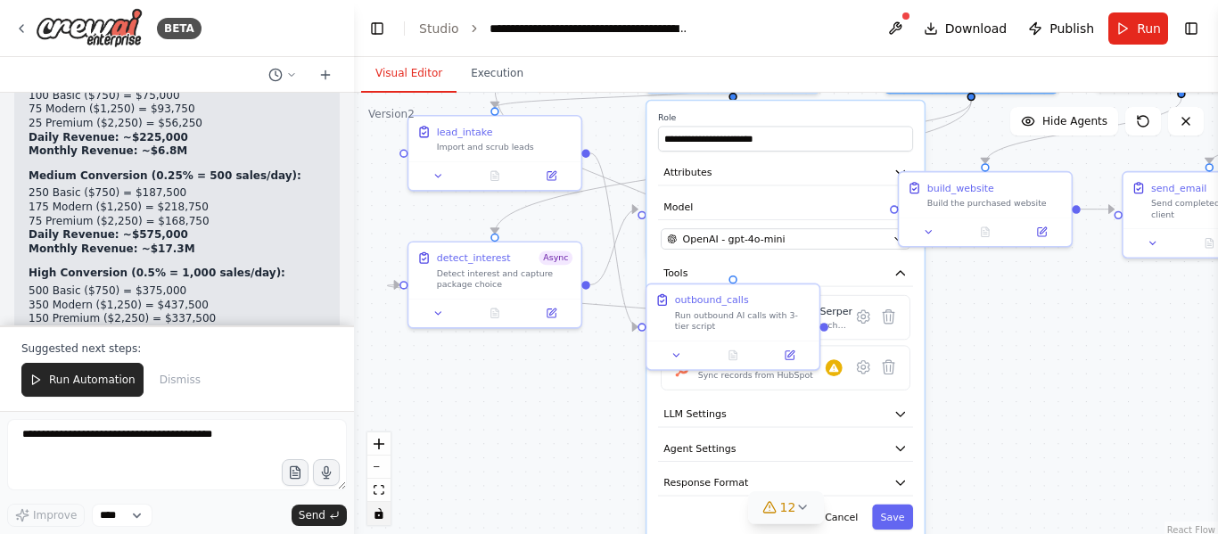
drag, startPoint x: 1013, startPoint y: 465, endPoint x: 996, endPoint y: 366, distance: 100.4
click at [996, 366] on div ".deletable-edge-delete-btn { width: 20px; height: 20px; border: 0px solid #ffff…" at bounding box center [786, 316] width 864 height 446
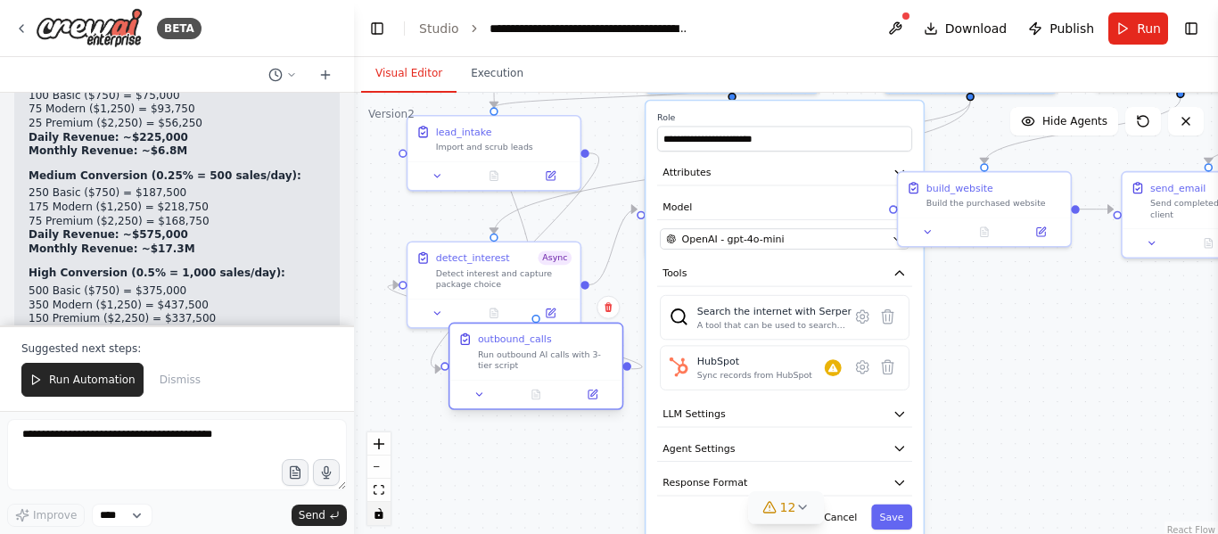
click at [563, 391] on div at bounding box center [536, 394] width 161 height 17
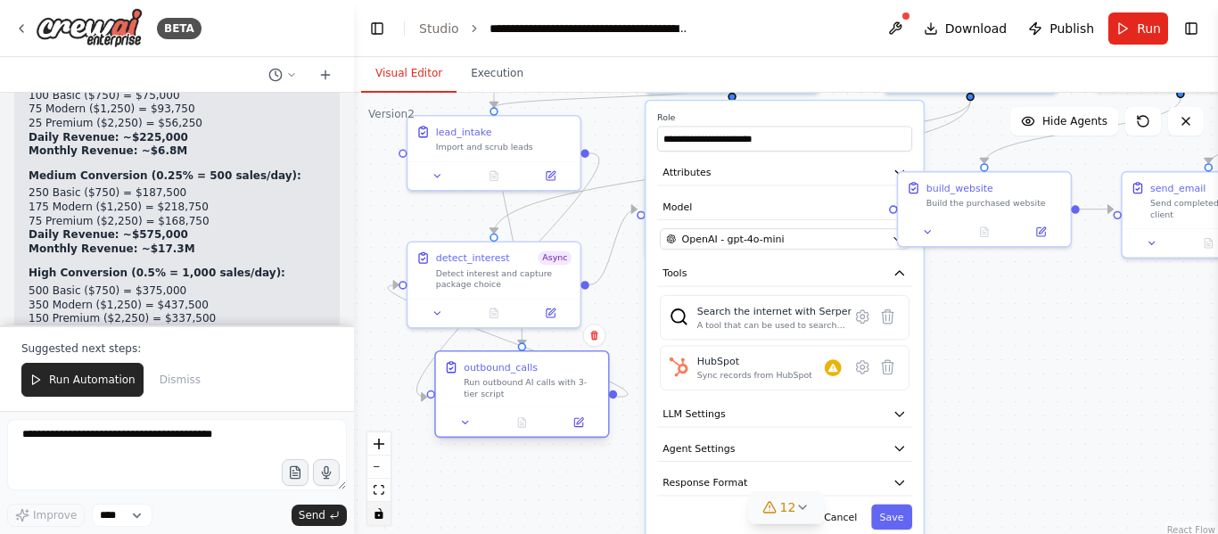
click at [556, 410] on div at bounding box center [522, 422] width 172 height 29
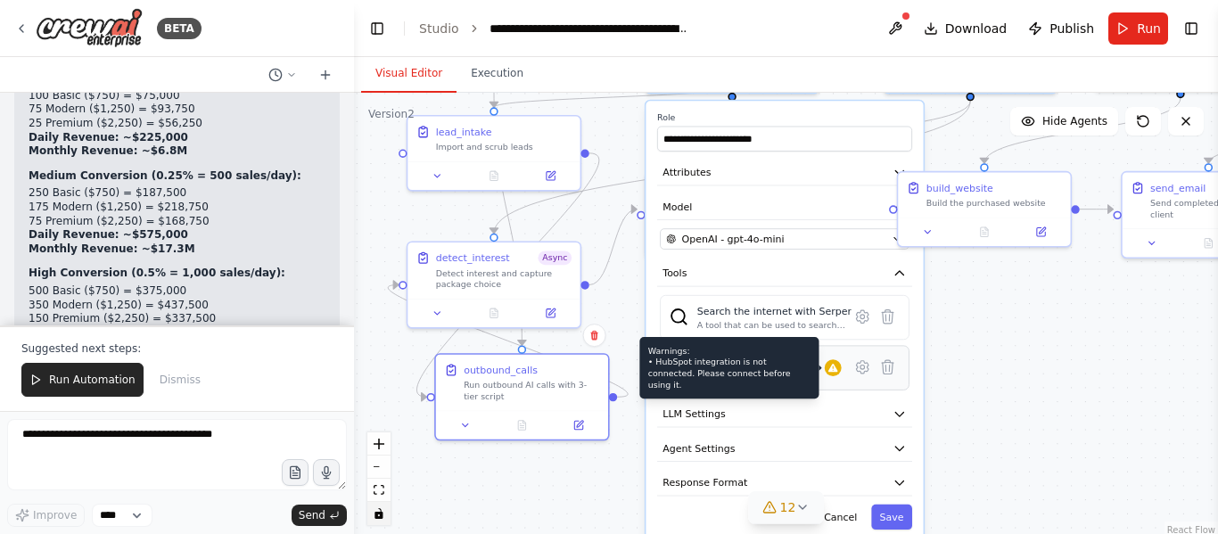
click at [836, 362] on icon at bounding box center [834, 368] width 12 height 12
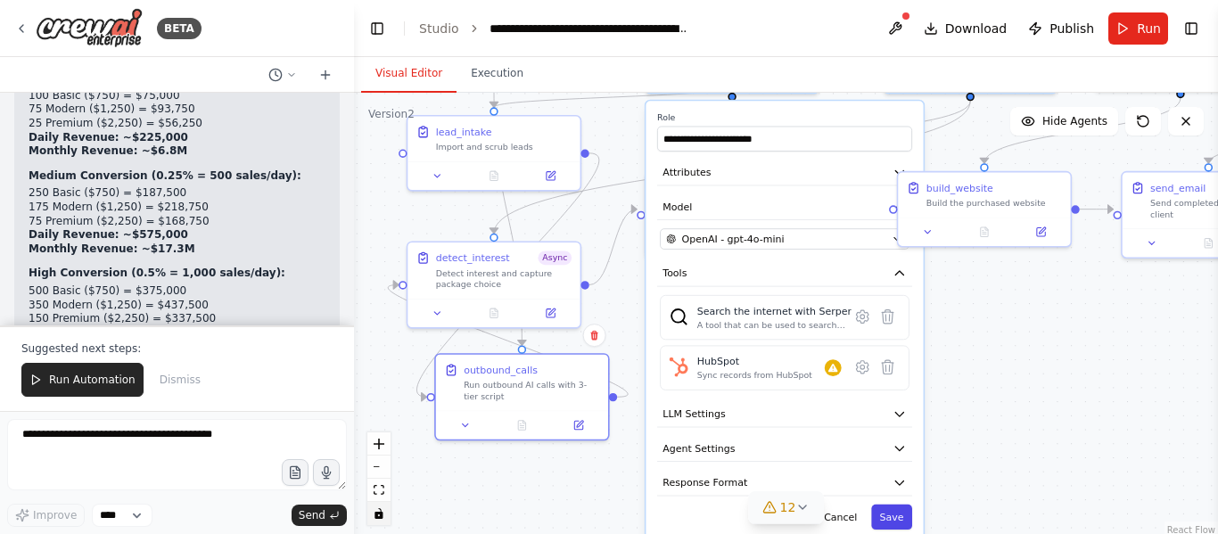
click at [891, 505] on button "Save" at bounding box center [891, 517] width 41 height 25
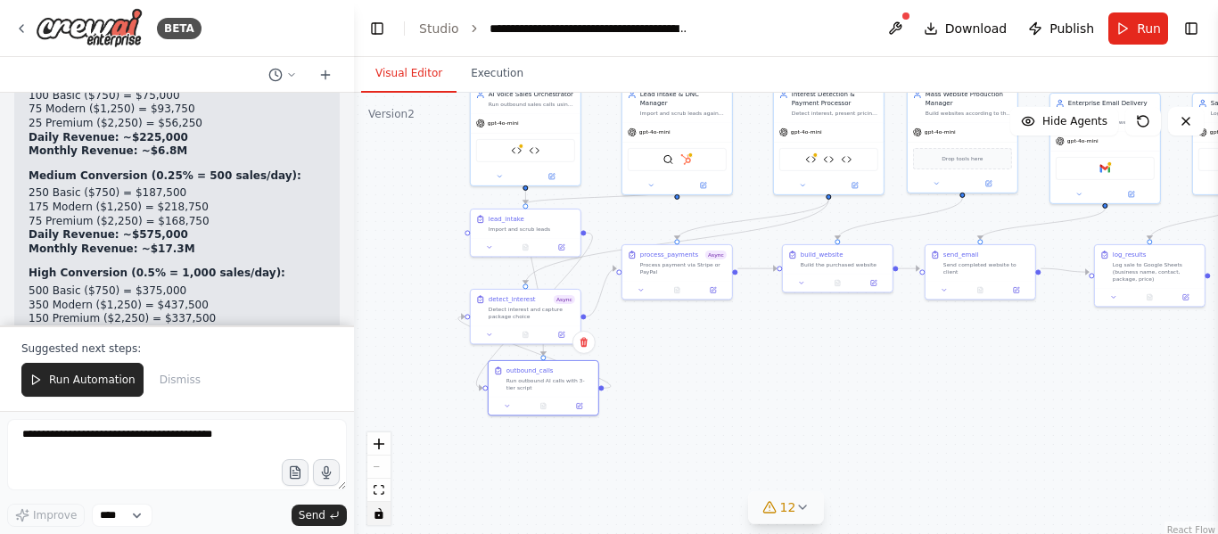
drag, startPoint x: 760, startPoint y: 358, endPoint x: 694, endPoint y: 363, distance: 66.2
click at [694, 363] on div ".deletable-edge-delete-btn { width: 20px; height: 20px; border: 0px solid #ffff…" at bounding box center [786, 316] width 864 height 446
drag, startPoint x: 499, startPoint y: 380, endPoint x: 659, endPoint y: 327, distance: 169.0
click at [659, 327] on div "outbound_calls Run outbound AI calls with 3-tier script" at bounding box center [694, 323] width 99 height 25
drag, startPoint x: 700, startPoint y: 327, endPoint x: 670, endPoint y: 334, distance: 31.2
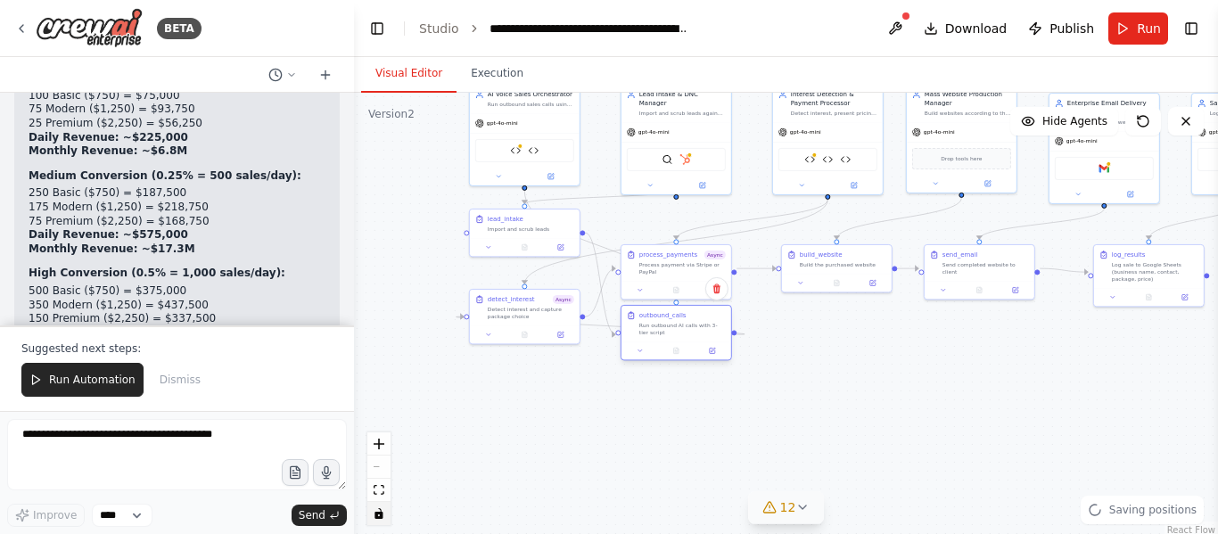
click at [670, 334] on div "Run outbound AI calls with 3-tier script" at bounding box center [683, 329] width 87 height 14
drag, startPoint x: 687, startPoint y: 272, endPoint x: 690, endPoint y: 228, distance: 43.9
click at [690, 228] on div "process_payments Async Process payment via Stripe or PayPal" at bounding box center [676, 253] width 111 height 56
click at [862, 351] on div ".deletable-edge-delete-btn { width: 20px; height: 20px; border: 0px solid #ffff…" at bounding box center [786, 316] width 864 height 446
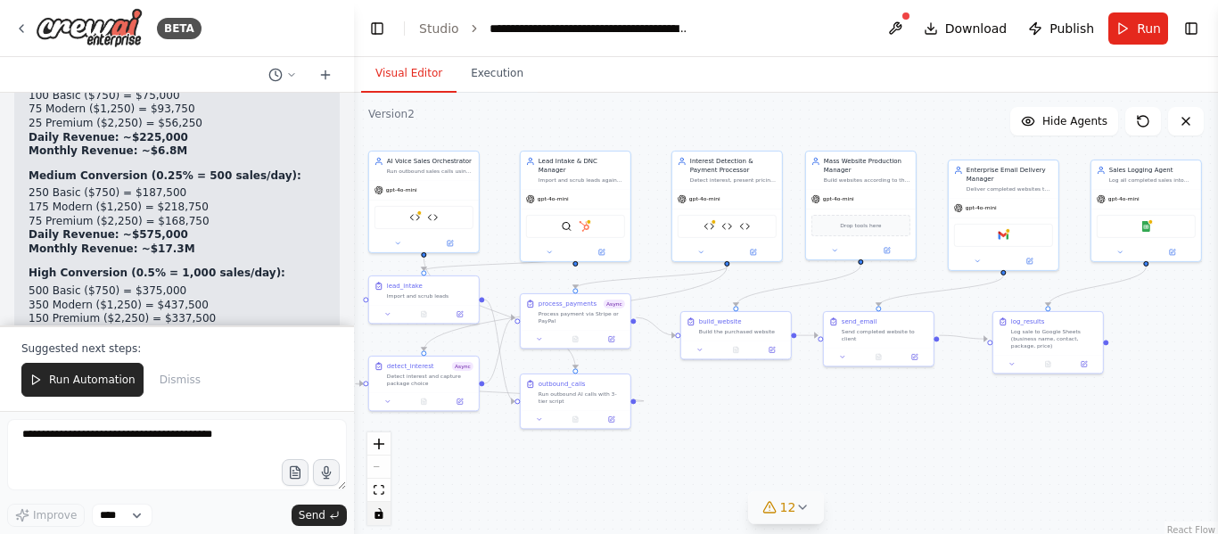
drag, startPoint x: 959, startPoint y: 409, endPoint x: 871, endPoint y: 461, distance: 101.6
click at [871, 461] on div ".deletable-edge-delete-btn { width: 20px; height: 20px; border: 0px solid #ffff…" at bounding box center [786, 316] width 864 height 446
click at [995, 239] on div "Gmail" at bounding box center [1003, 233] width 99 height 23
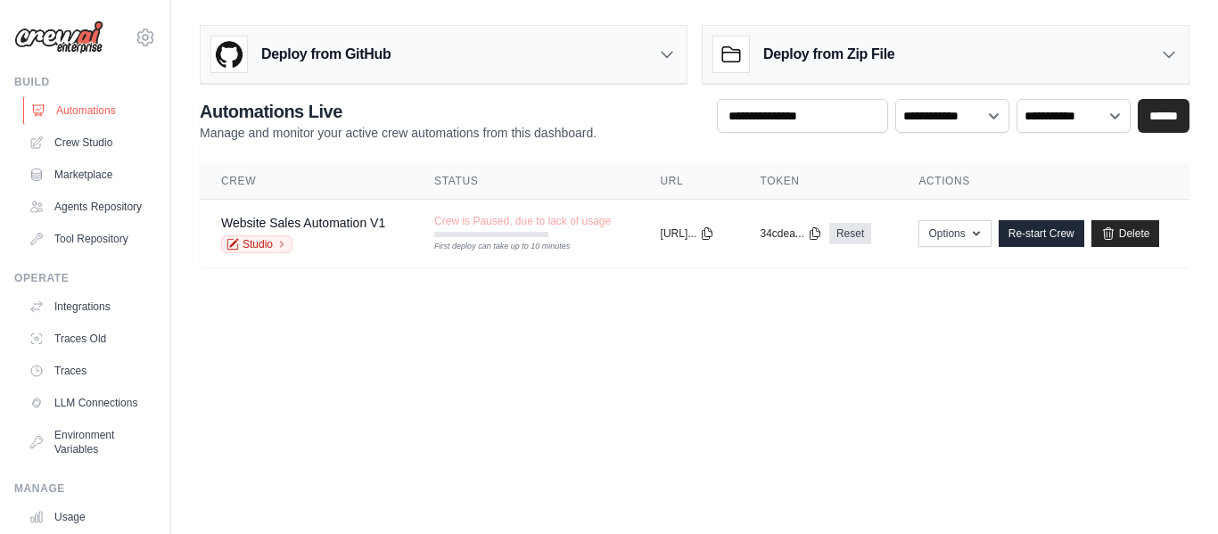
click at [100, 105] on link "Automations" at bounding box center [90, 110] width 135 height 29
click at [113, 248] on link "Tool Repository" at bounding box center [90, 239] width 135 height 29
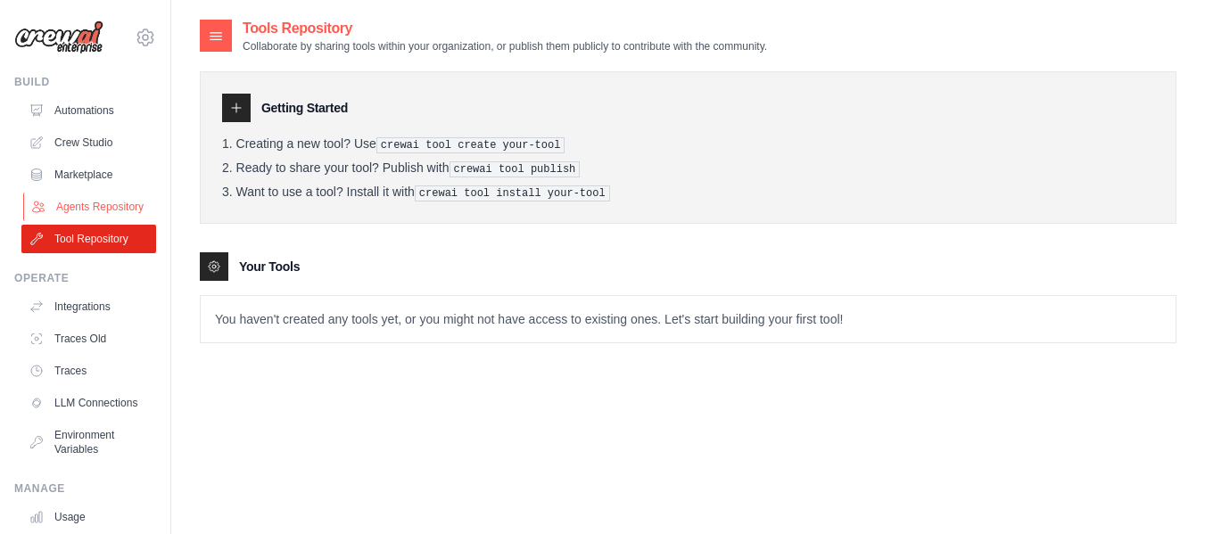
click at [101, 211] on link "Agents Repository" at bounding box center [90, 207] width 135 height 29
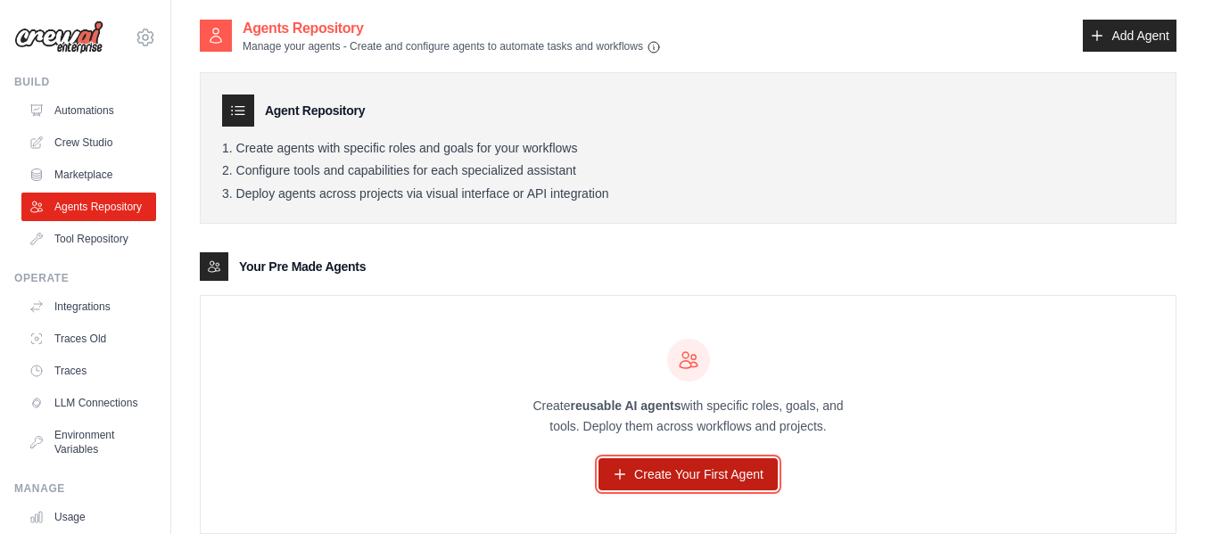
click at [649, 468] on link "Create Your First Agent" at bounding box center [688, 474] width 179 height 32
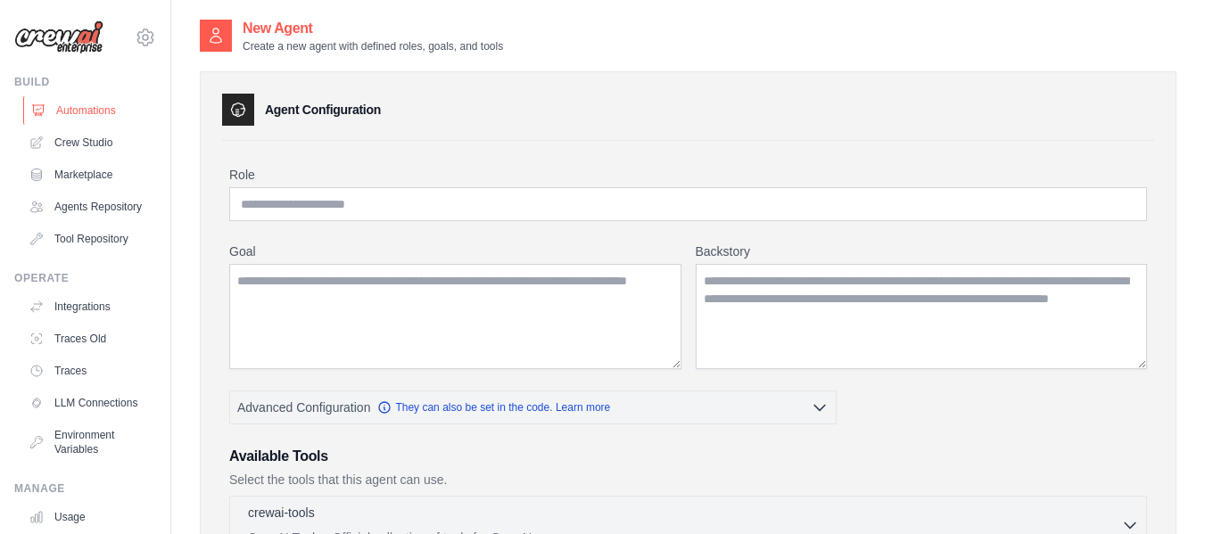
click at [114, 105] on link "Automations" at bounding box center [90, 110] width 135 height 29
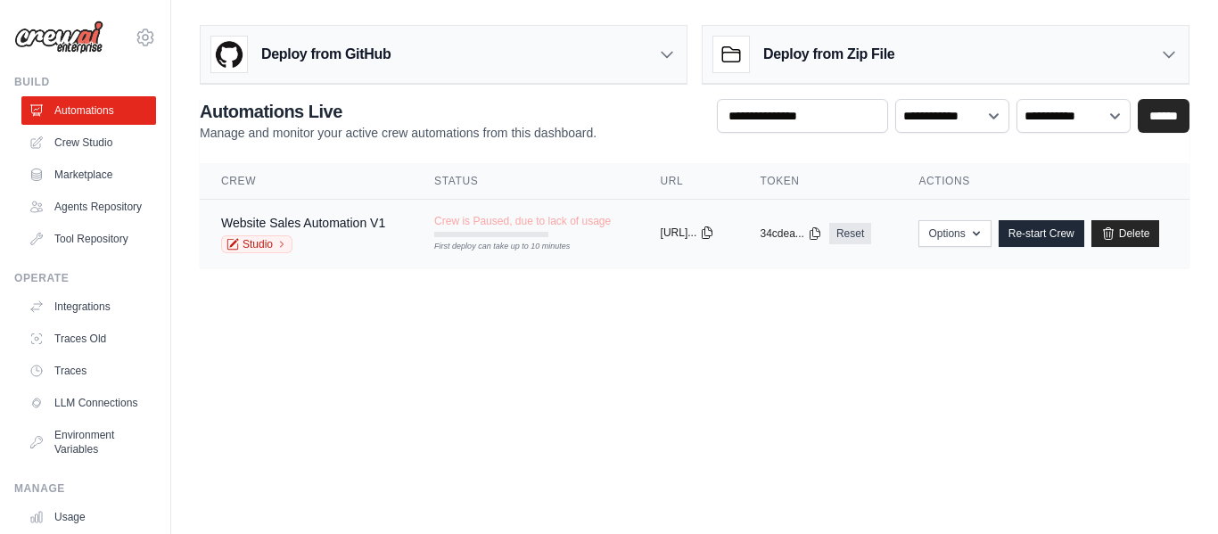
click at [713, 231] on icon at bounding box center [708, 233] width 10 height 12
click at [669, 235] on div "copied" at bounding box center [680, 226] width 38 height 21
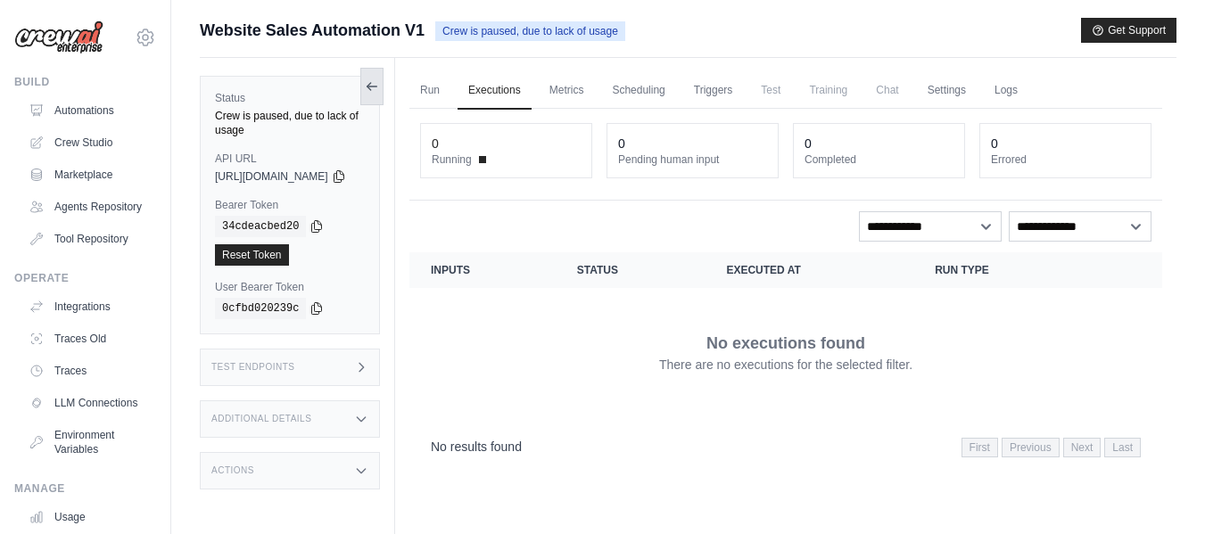
click at [371, 87] on icon at bounding box center [369, 86] width 4 height 7
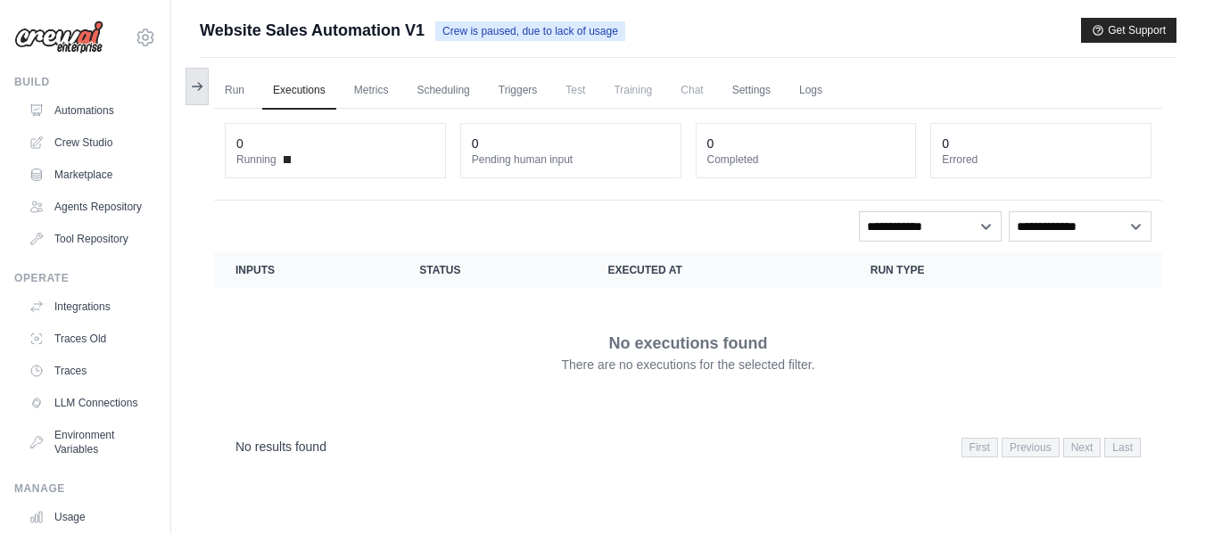
click at [197, 87] on icon at bounding box center [198, 87] width 10 height 0
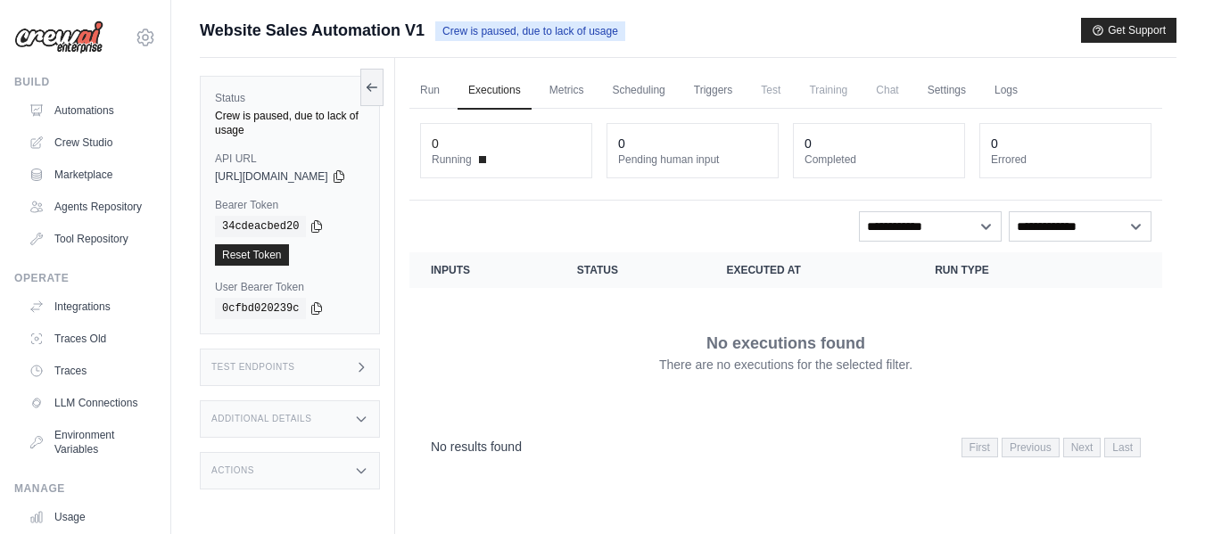
click at [344, 111] on div "Crew is paused, due to lack of usage" at bounding box center [290, 123] width 150 height 29
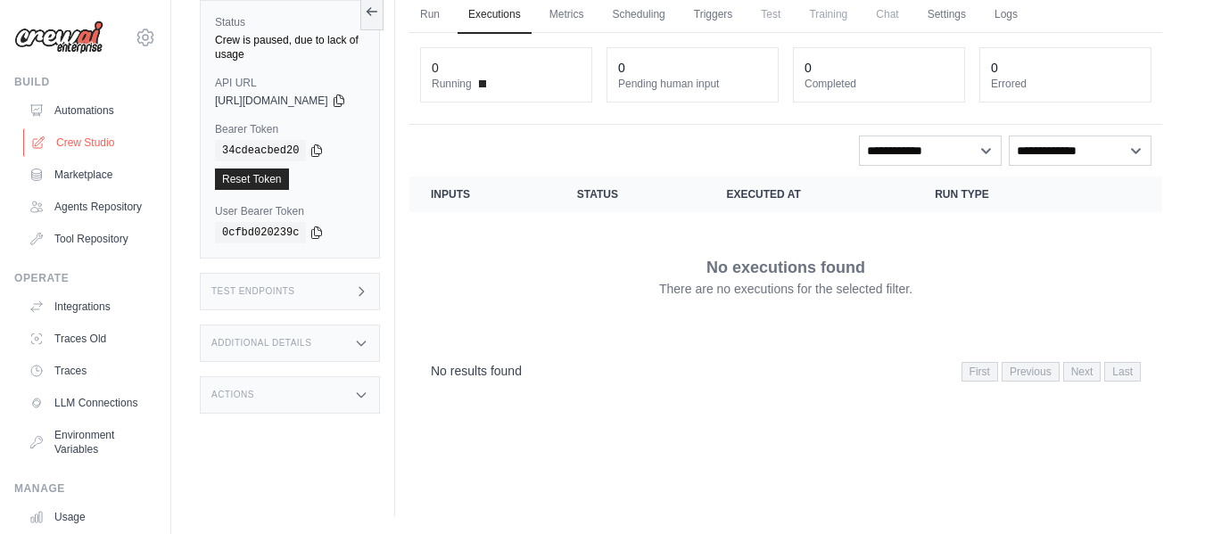
click at [101, 148] on link "Crew Studio" at bounding box center [90, 142] width 135 height 29
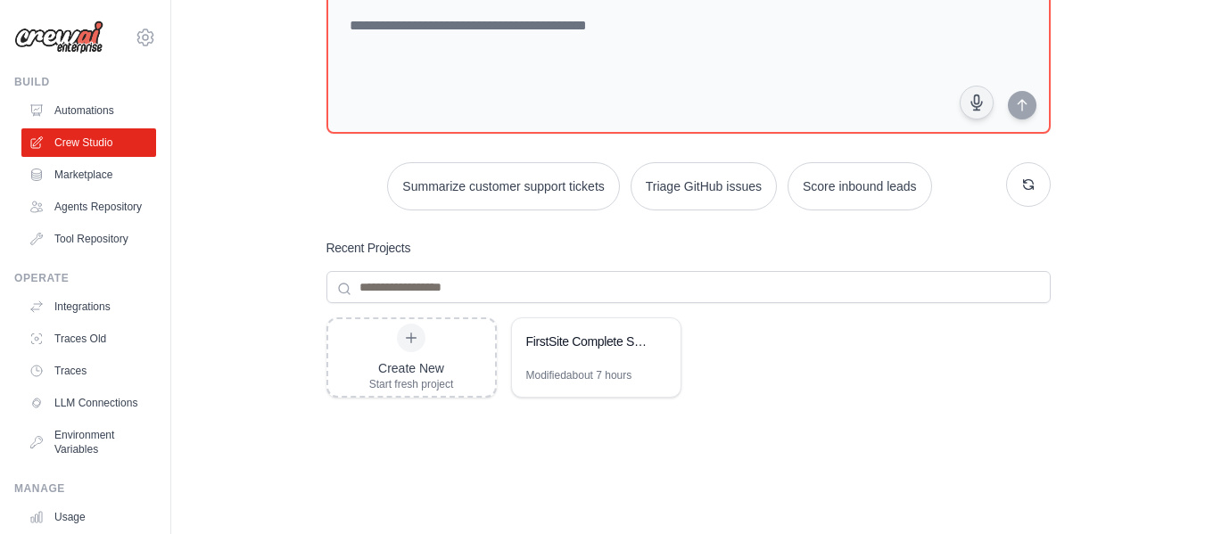
scroll to position [120, 0]
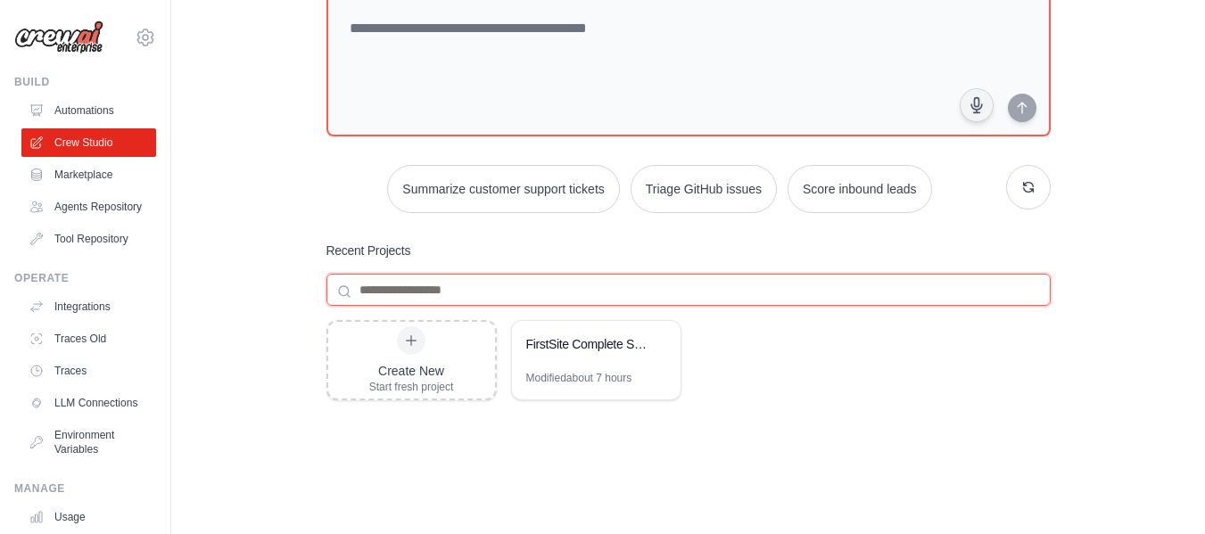
click at [521, 284] on input at bounding box center [688, 290] width 724 height 32
type input "*"
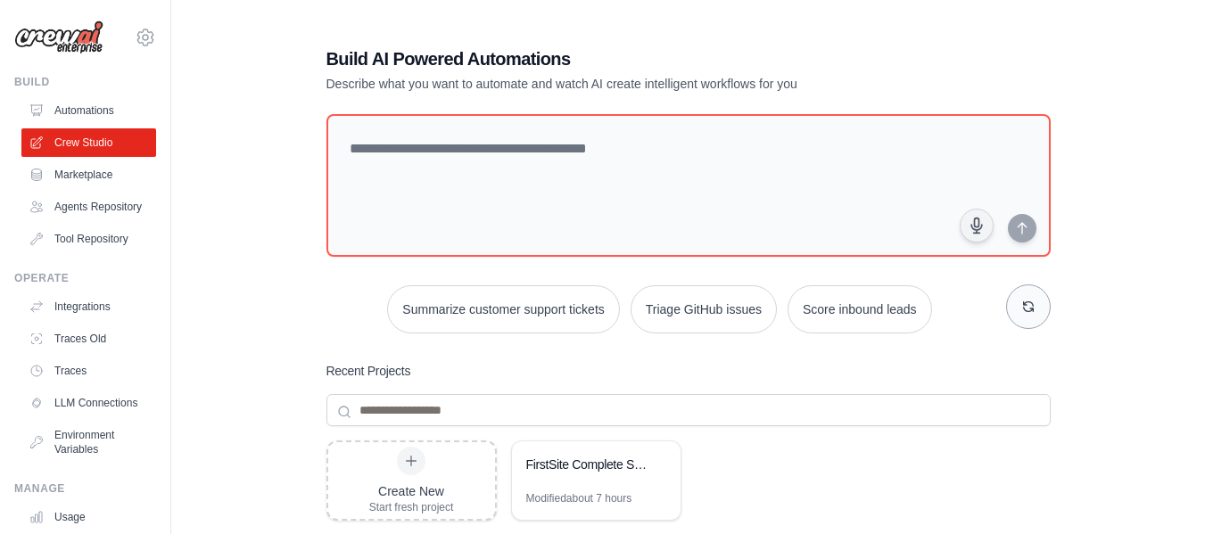
click at [1036, 303] on button "button" at bounding box center [1028, 307] width 45 height 45
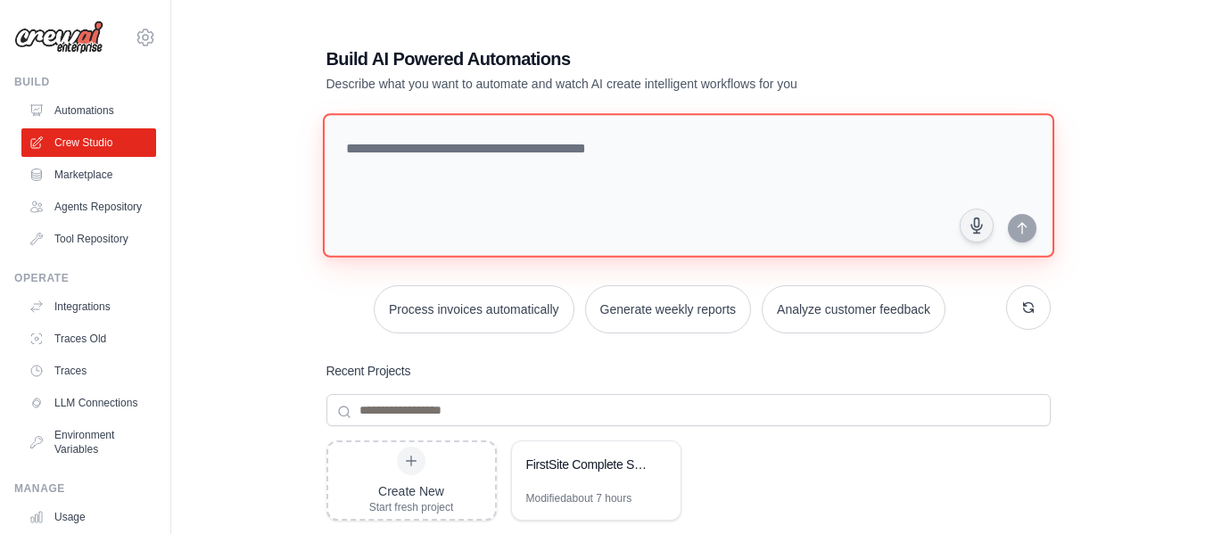
click at [787, 156] on textarea at bounding box center [687, 185] width 731 height 144
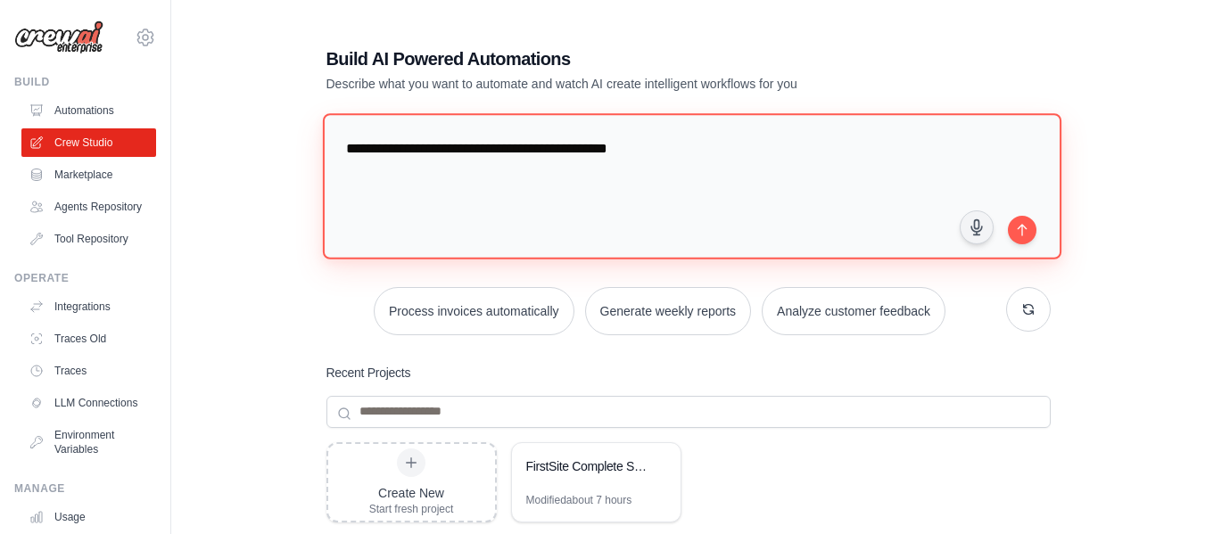
click at [611, 148] on textarea "**********" at bounding box center [691, 185] width 739 height 145
click at [868, 150] on textarea "**********" at bounding box center [691, 185] width 739 height 145
click at [383, 179] on textarea "**********" at bounding box center [691, 185] width 739 height 145
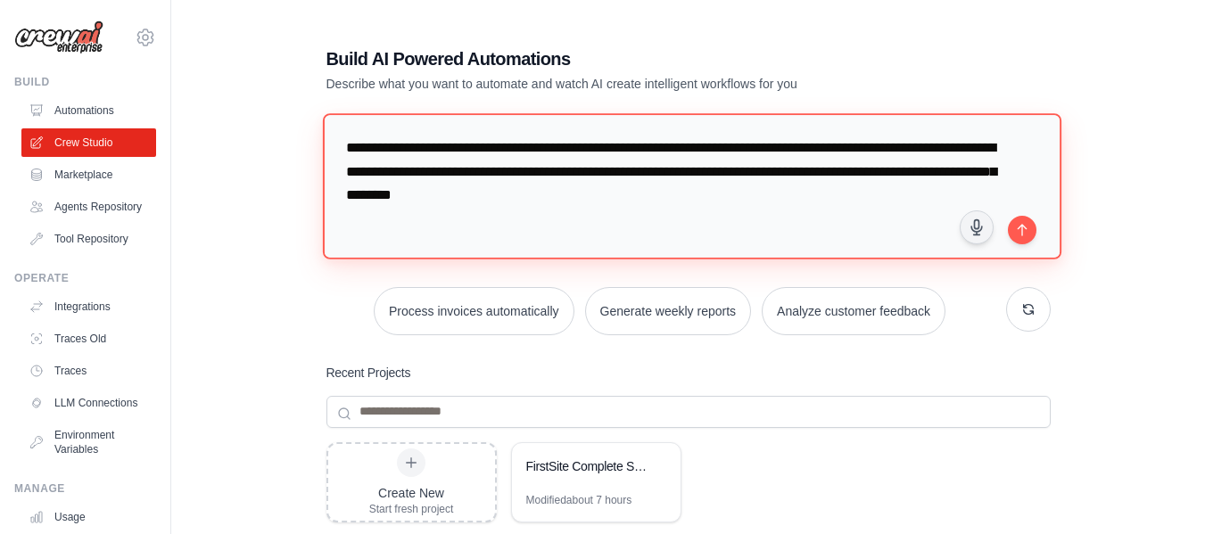
drag, startPoint x: 684, startPoint y: 202, endPoint x: 579, endPoint y: 208, distance: 105.4
click at [579, 208] on textarea "**********" at bounding box center [691, 185] width 739 height 145
click at [727, 194] on textarea "**********" at bounding box center [691, 185] width 739 height 145
drag, startPoint x: 744, startPoint y: 106, endPoint x: 715, endPoint y: 185, distance: 83.5
click at [715, 185] on textarea "**********" at bounding box center [688, 185] width 732 height 144
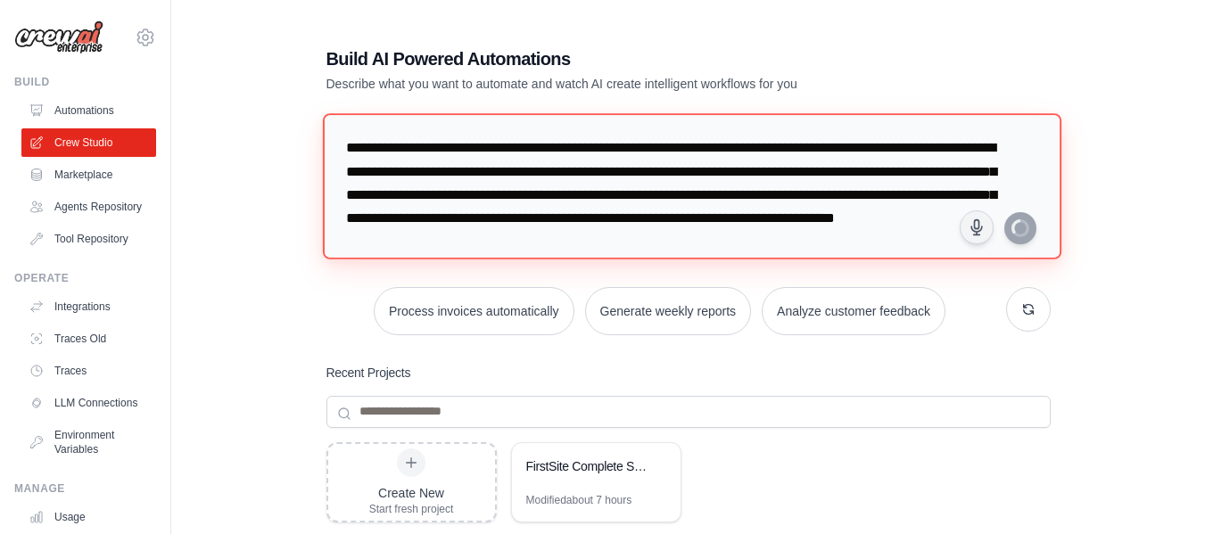
type textarea "**********"
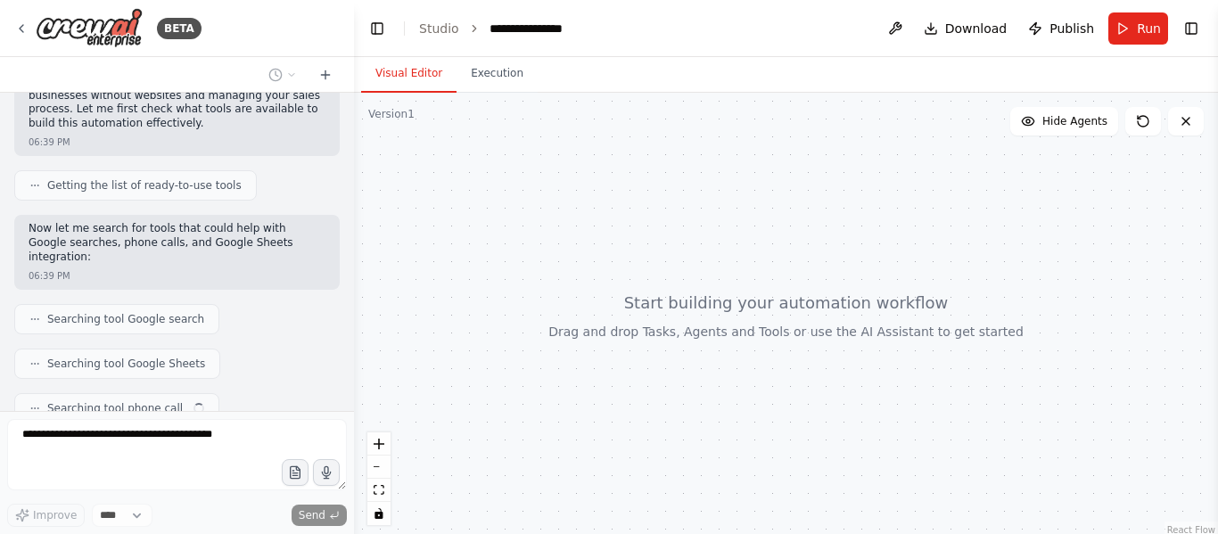
scroll to position [302, 0]
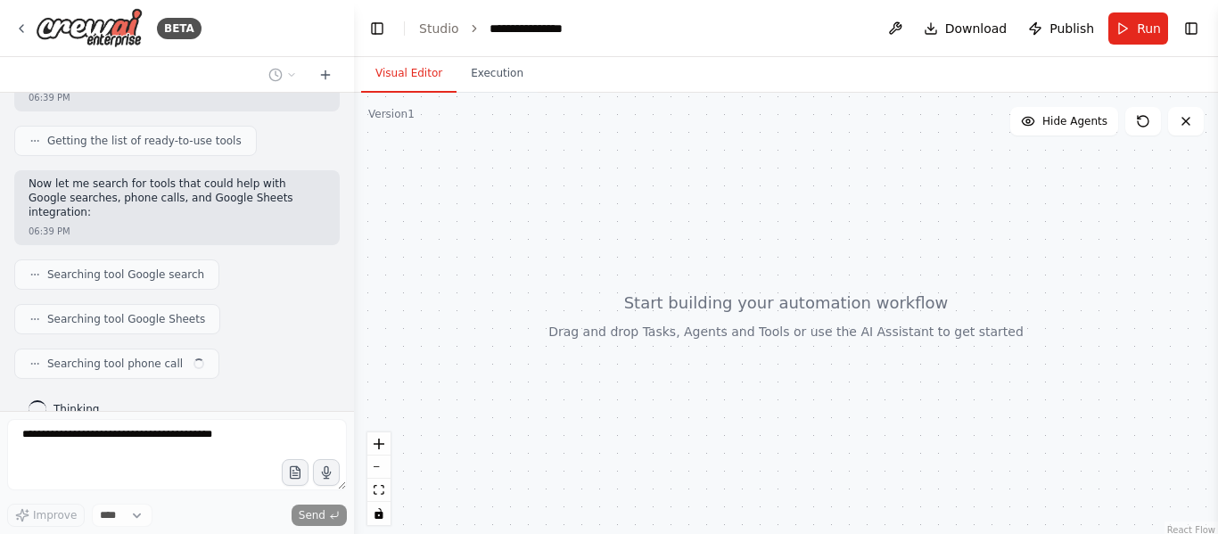
drag, startPoint x: 855, startPoint y: 301, endPoint x: 755, endPoint y: 314, distance: 101.7
click at [755, 314] on div at bounding box center [786, 316] width 864 height 446
drag, startPoint x: 722, startPoint y: 320, endPoint x: 703, endPoint y: 281, distance: 43.9
click at [703, 281] on div at bounding box center [786, 316] width 864 height 446
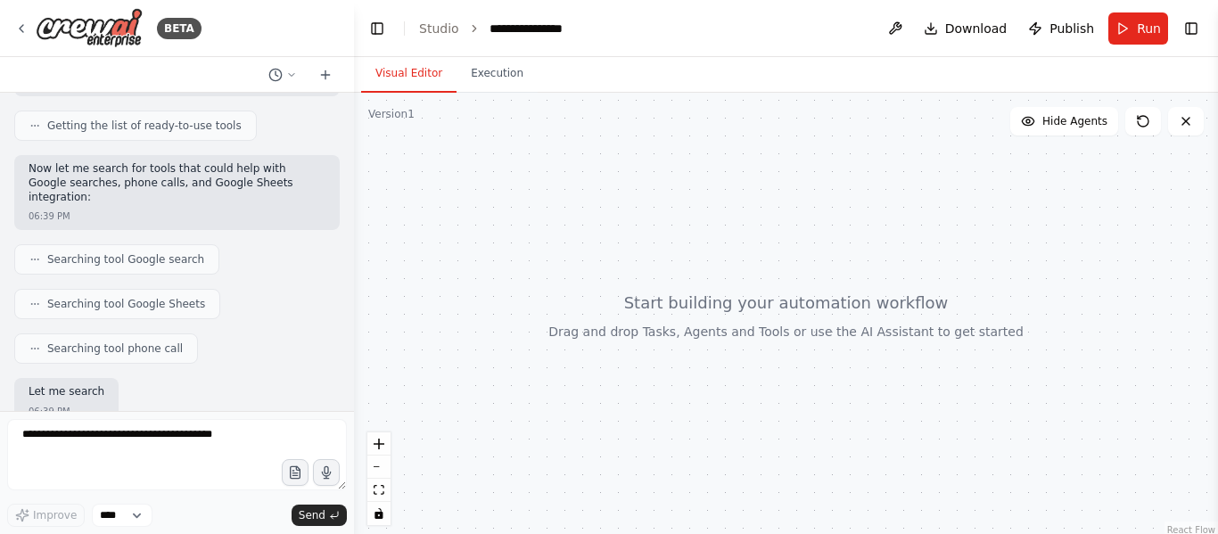
scroll to position [422, 0]
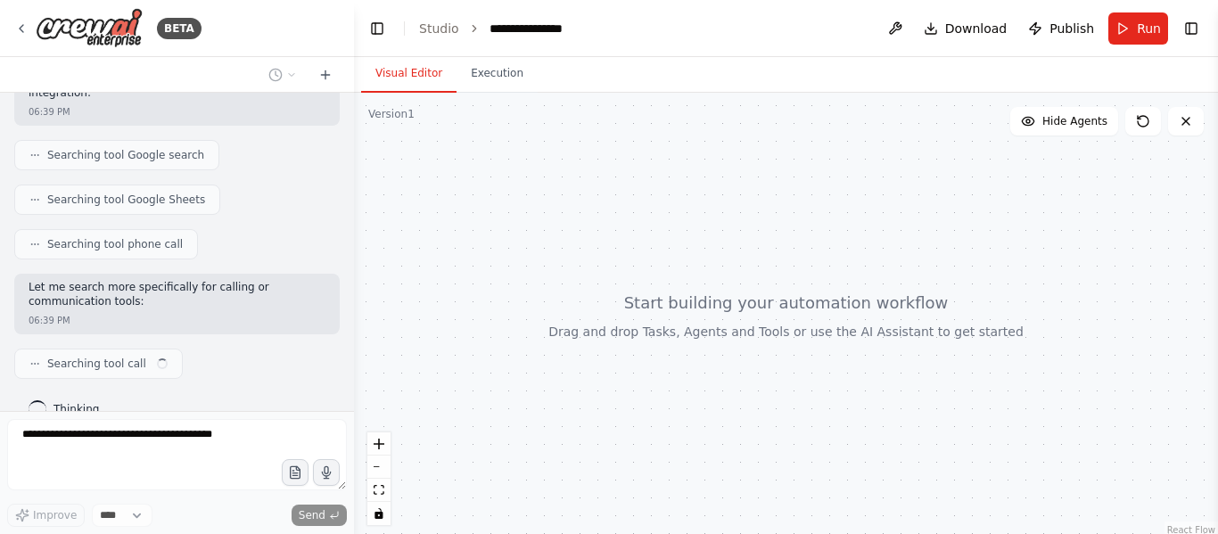
drag, startPoint x: 703, startPoint y: 281, endPoint x: 789, endPoint y: 360, distance: 117.4
click at [789, 360] on div at bounding box center [786, 316] width 864 height 446
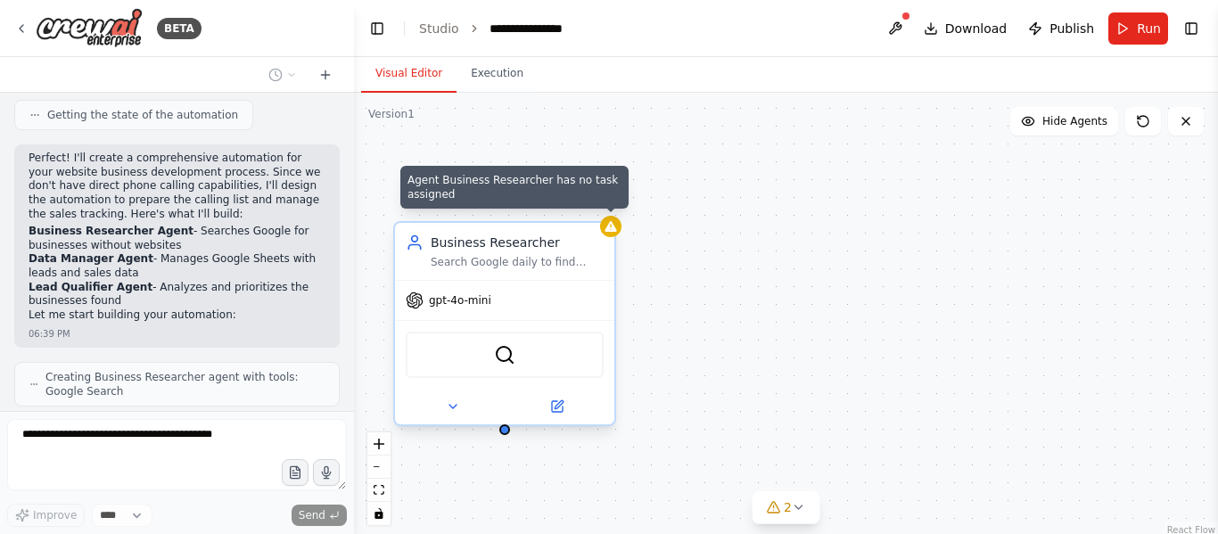
scroll to position [1042, 0]
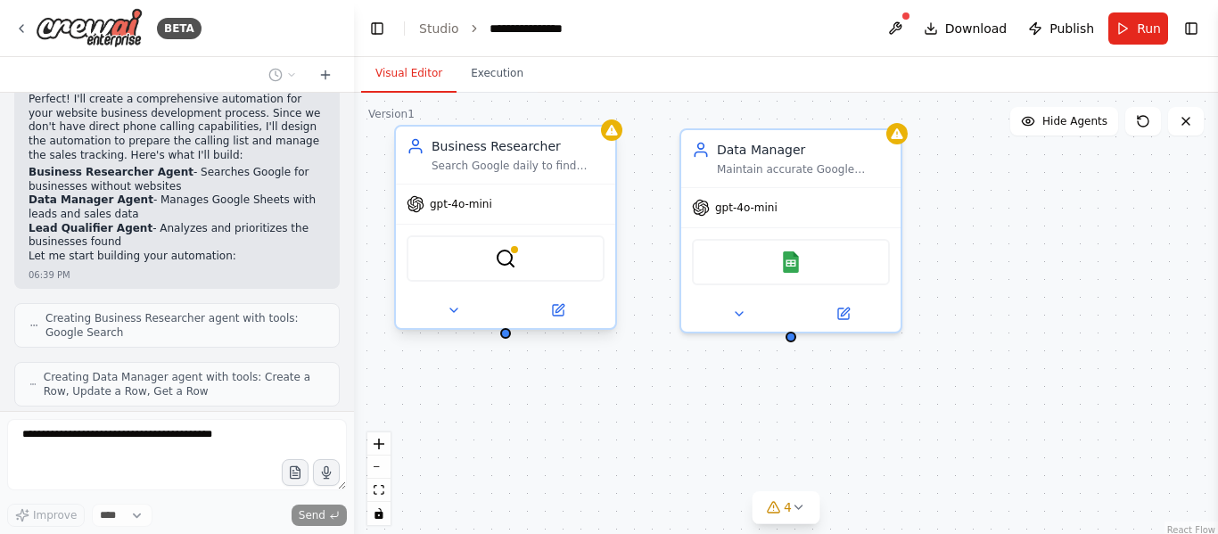
drag, startPoint x: 799, startPoint y: 438, endPoint x: 800, endPoint y: 339, distance: 99.0
click at [800, 339] on div "Business Researcher Search Google daily to find exactly 10 businesses that don'…" at bounding box center [786, 316] width 864 height 446
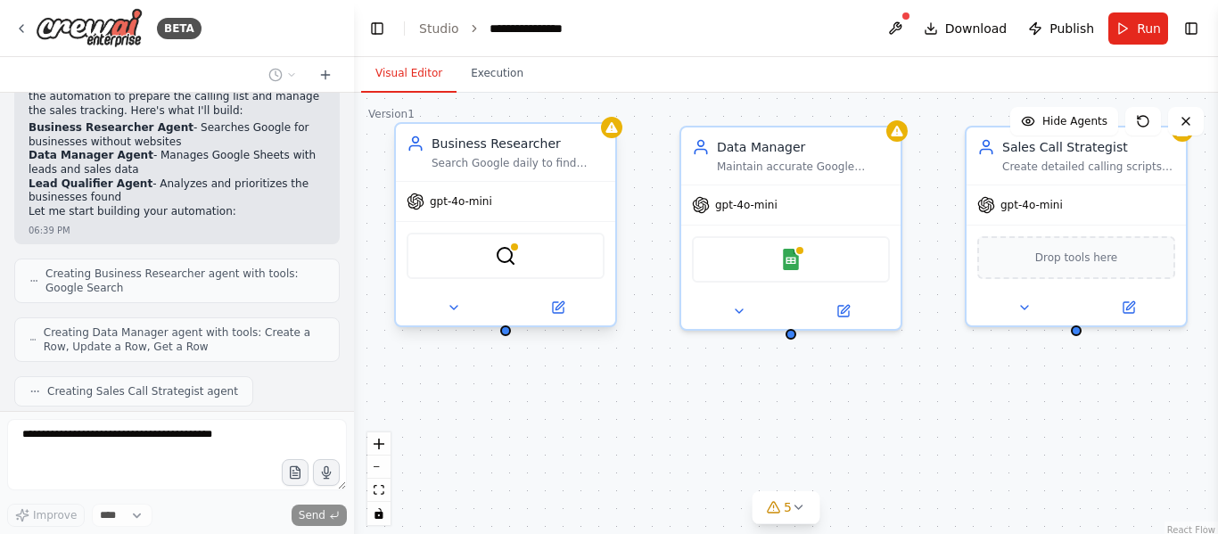
click at [797, 341] on div "Business Researcher Search Google daily to find exactly 10 businesses that don'…" at bounding box center [786, 316] width 864 height 446
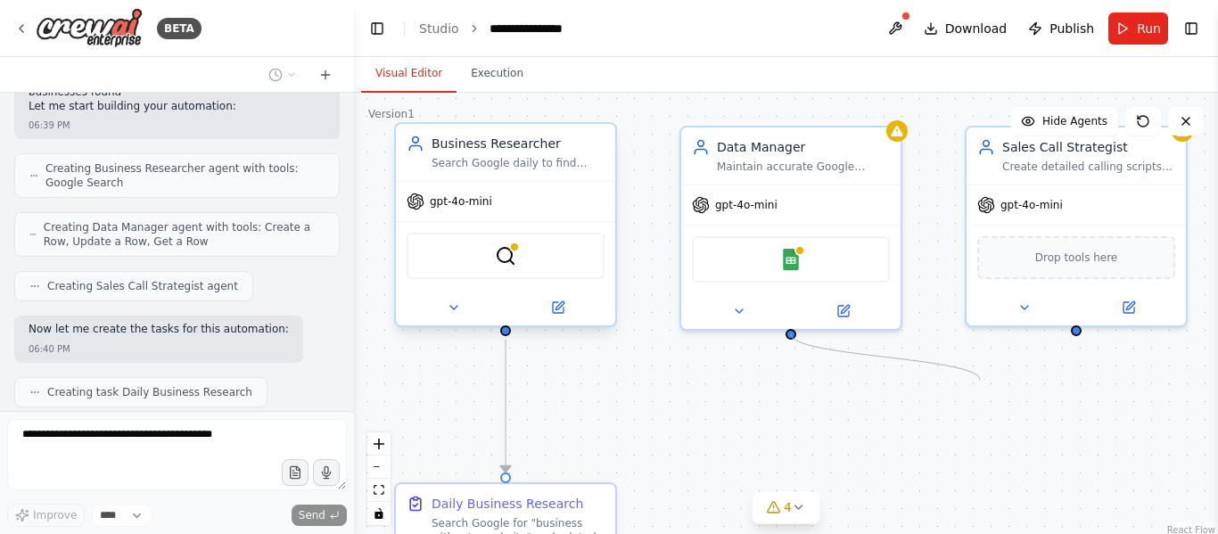
drag, startPoint x: 791, startPoint y: 334, endPoint x: 978, endPoint y: 381, distance: 192.3
click at [978, 381] on div ".deletable-edge-delete-btn { width: 20px; height: 20px; border: 0px solid #ffff…" at bounding box center [786, 316] width 864 height 446
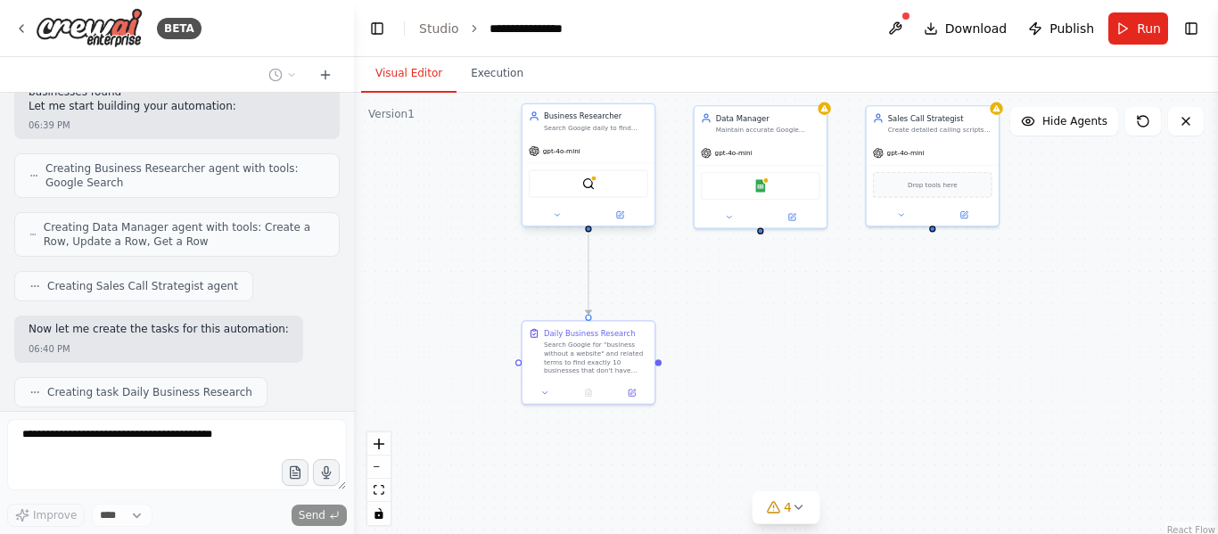
drag, startPoint x: 909, startPoint y: 436, endPoint x: 849, endPoint y: 326, distance: 125.7
click at [849, 326] on div ".deletable-edge-delete-btn { width: 20px; height: 20px; border: 0px solid #ffff…" at bounding box center [786, 316] width 864 height 446
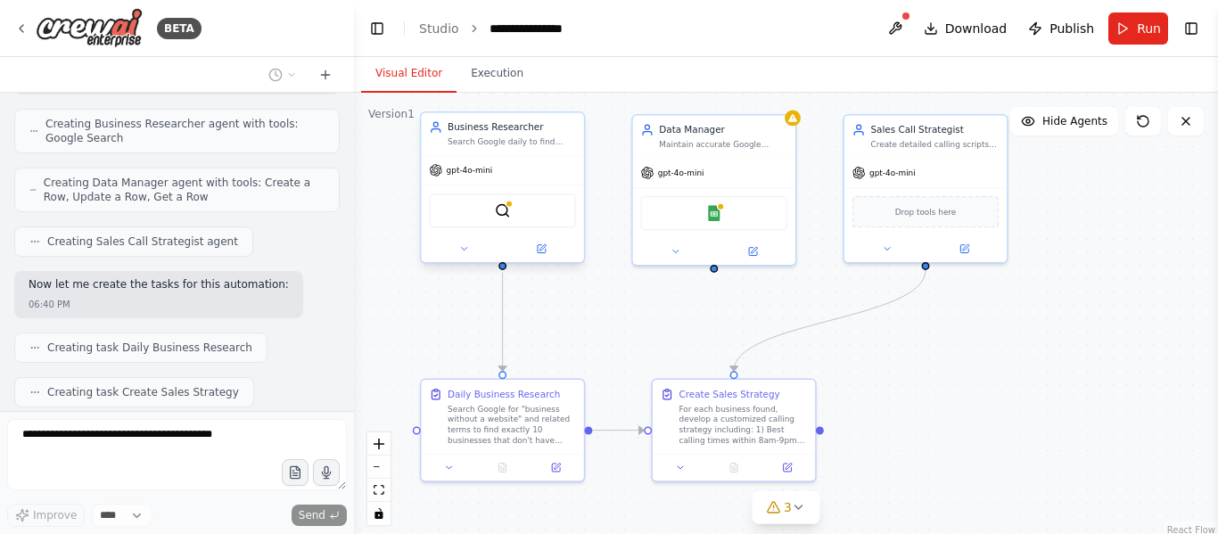
scroll to position [1281, 0]
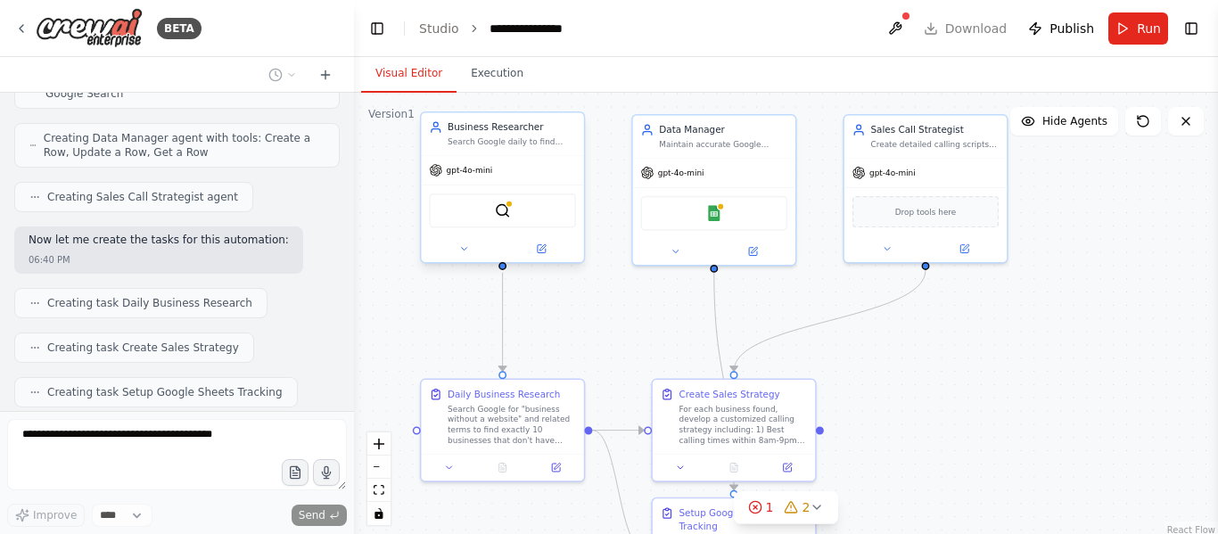
drag, startPoint x: 1027, startPoint y: 292, endPoint x: 997, endPoint y: 349, distance: 64.2
click at [997, 349] on div ".deletable-edge-delete-btn { width: 20px; height: 20px; border: 0px solid #ffff…" at bounding box center [786, 316] width 864 height 446
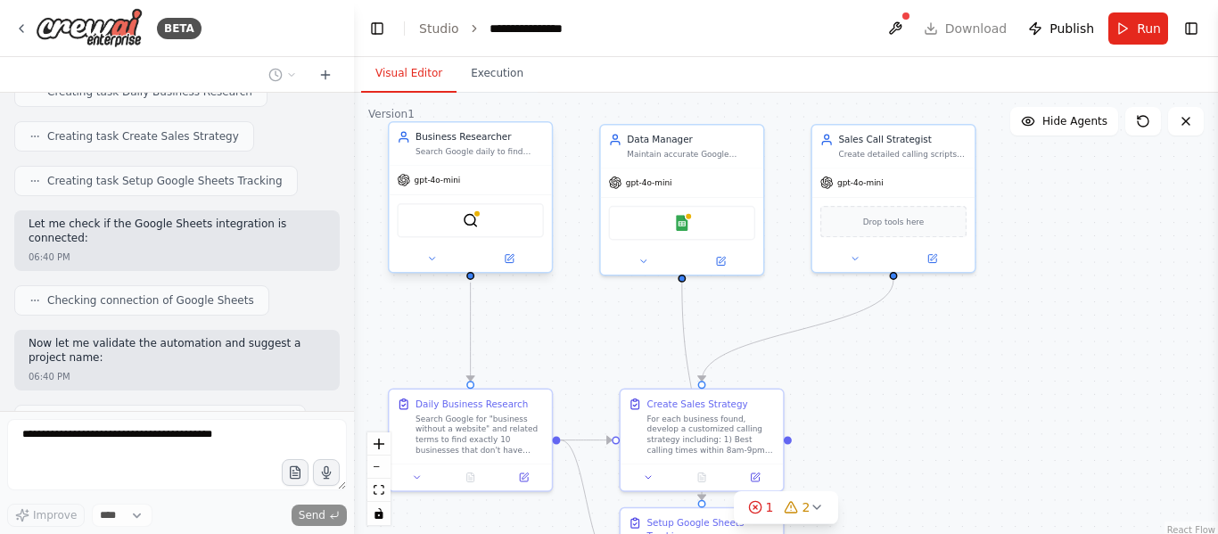
scroll to position [1507, 0]
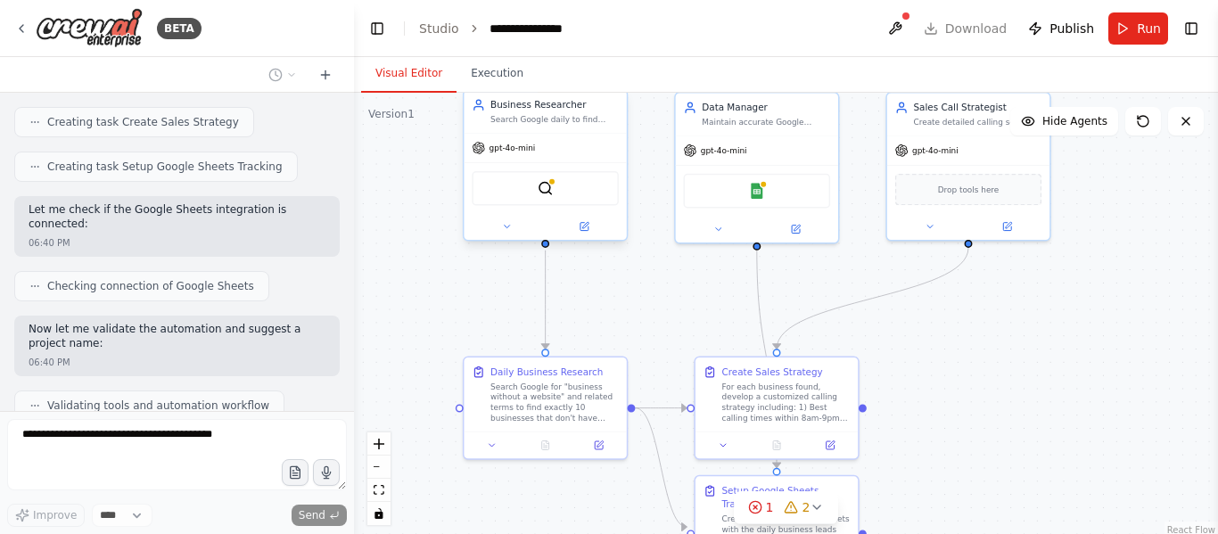
drag, startPoint x: 970, startPoint y: 414, endPoint x: 1011, endPoint y: 404, distance: 43.1
click at [1011, 404] on div ".deletable-edge-delete-btn { width: 20px; height: 20px; border: 0px solid #ffff…" at bounding box center [786, 316] width 864 height 446
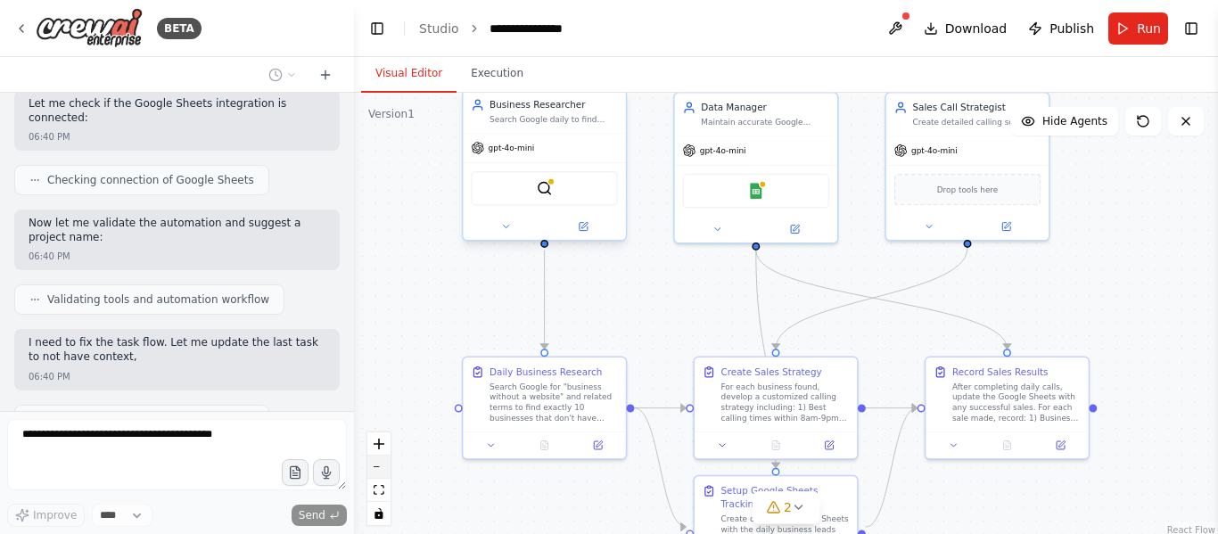
scroll to position [1626, 0]
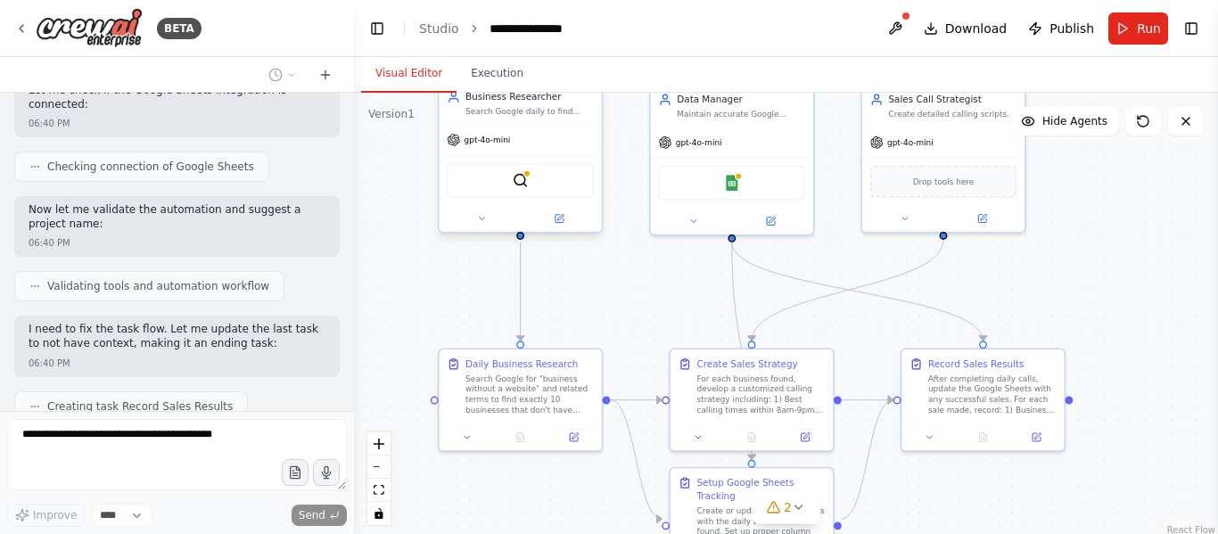
drag, startPoint x: 923, startPoint y: 499, endPoint x: 899, endPoint y: 491, distance: 25.4
click at [899, 491] on div ".deletable-edge-delete-btn { width: 20px; height: 20px; border: 0px solid #ffff…" at bounding box center [786, 316] width 864 height 446
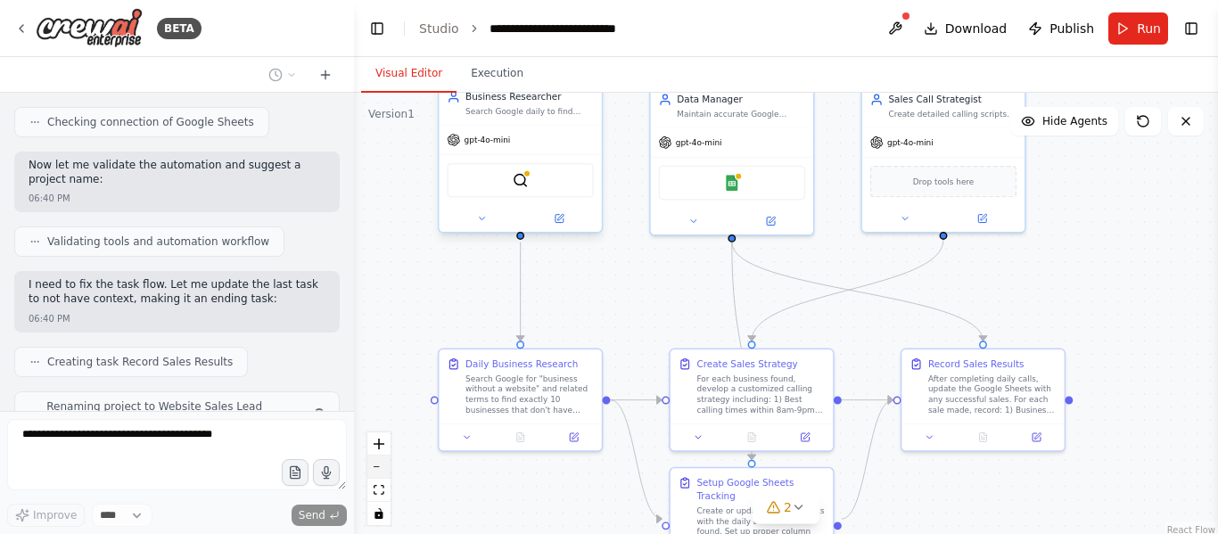
click at [369, 475] on button "zoom out" at bounding box center [378, 467] width 23 height 23
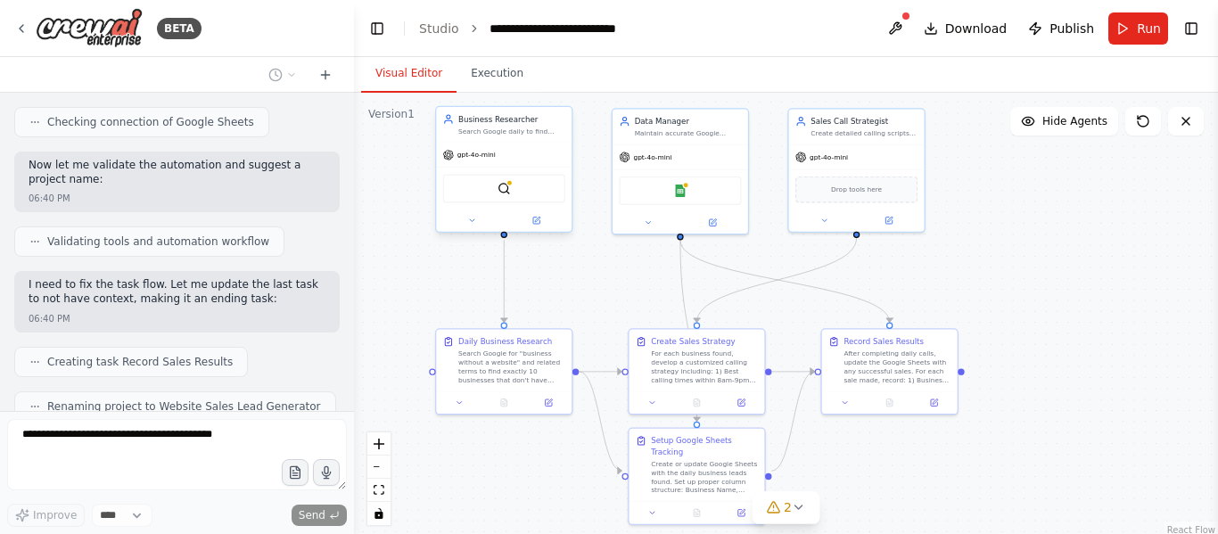
scroll to position [1715, 0]
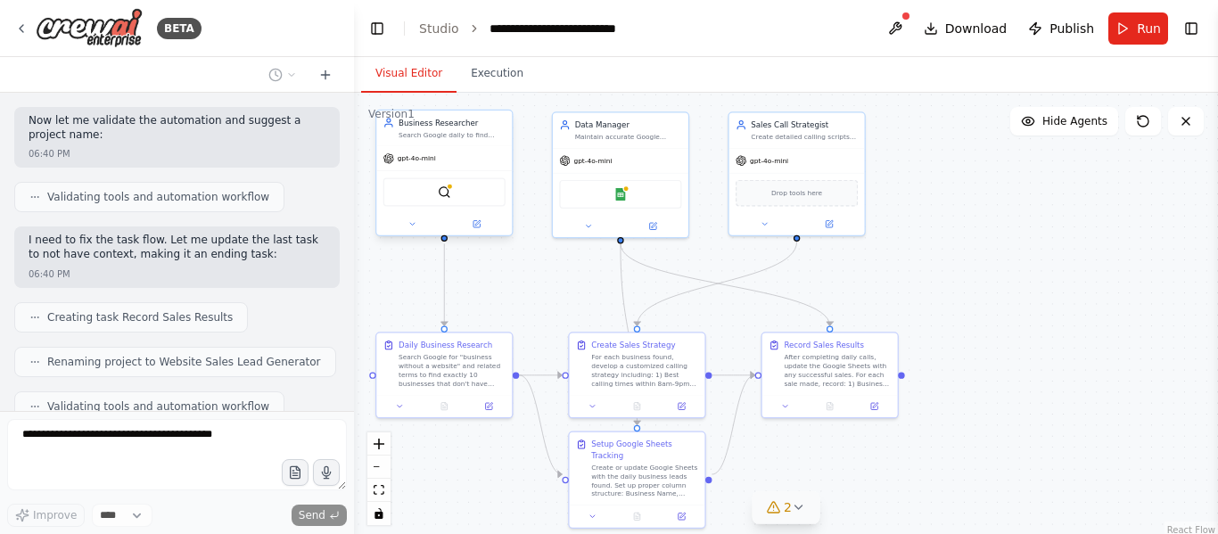
drag, startPoint x: 879, startPoint y: 502, endPoint x: 759, endPoint y: 491, distance: 120.9
click at [759, 491] on div "Version 1 Show Tools Hide Agents .deletable-edge-delete-btn { width: 20px; heig…" at bounding box center [786, 316] width 864 height 446
click at [795, 504] on icon at bounding box center [799, 507] width 14 height 14
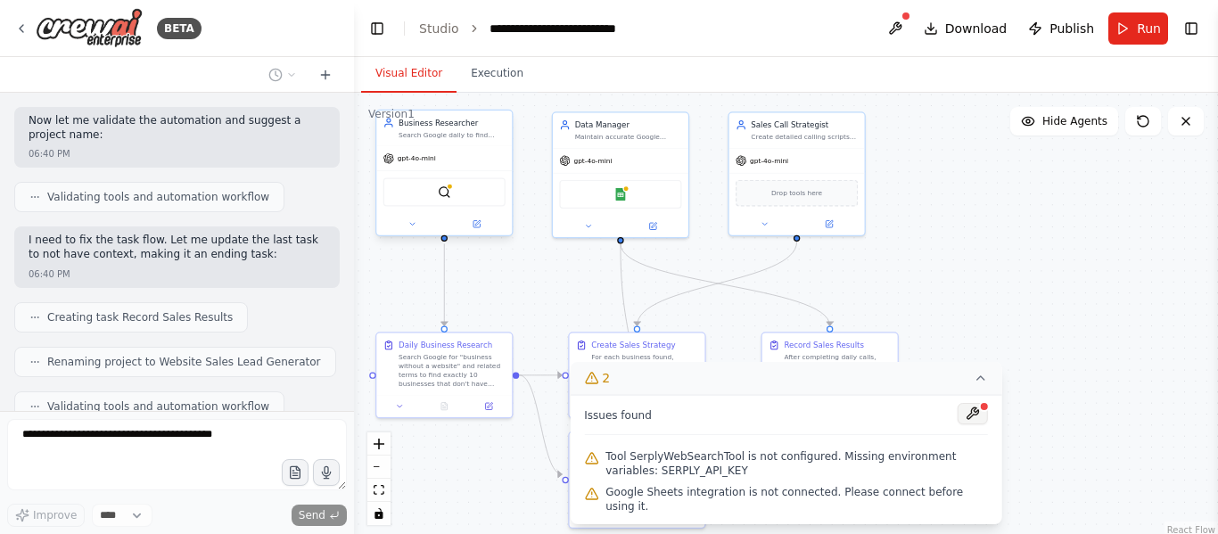
click at [978, 418] on button at bounding box center [973, 413] width 30 height 21
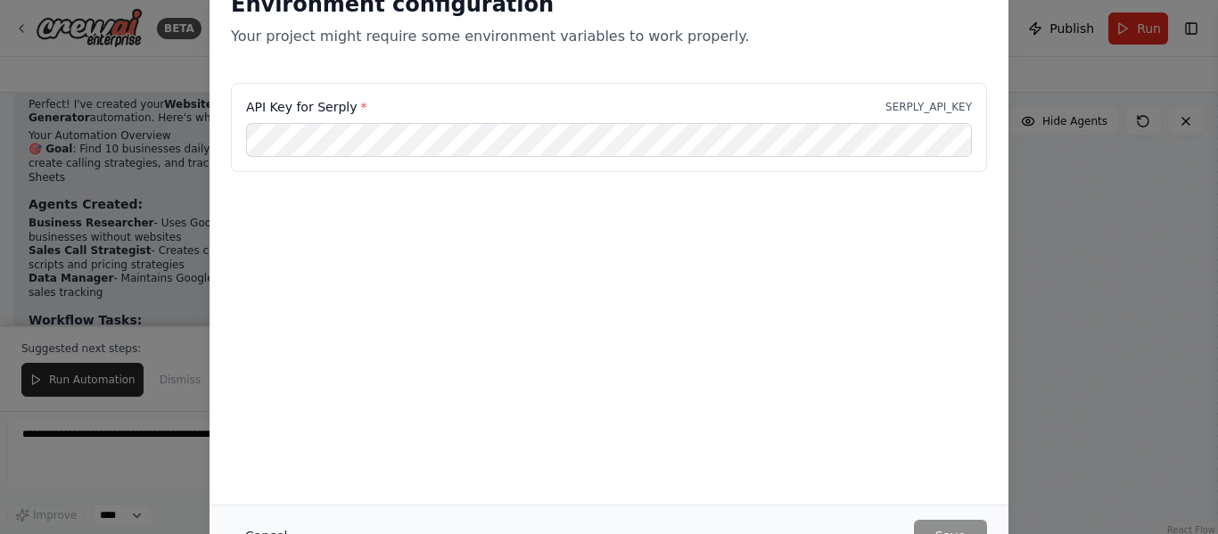
click at [264, 530] on button "Cancel" at bounding box center [266, 536] width 70 height 32
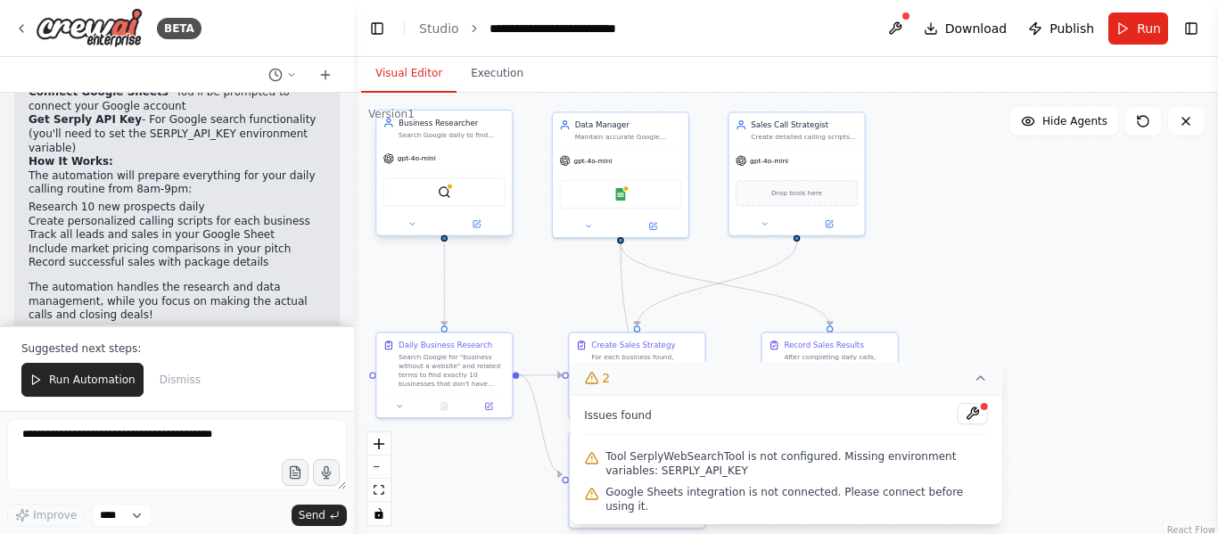
scroll to position [2477, 0]
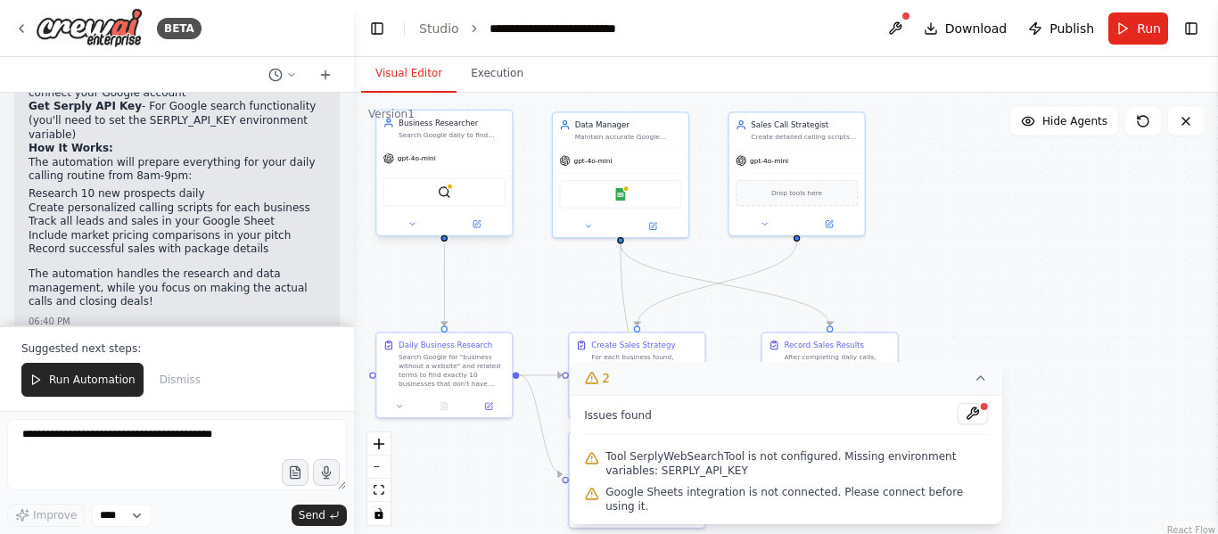
click at [984, 385] on icon at bounding box center [981, 378] width 14 height 14
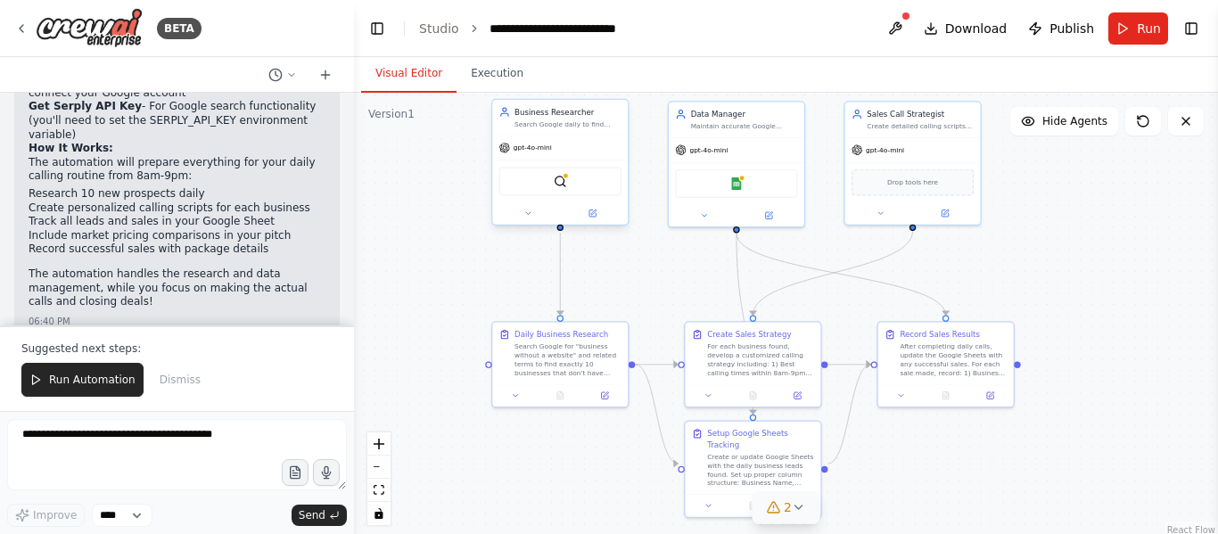
drag, startPoint x: 886, startPoint y: 265, endPoint x: 1002, endPoint y: 256, distance: 116.3
click at [1002, 256] on div ".deletable-edge-delete-btn { width: 20px; height: 20px; border: 0px solid #ffff…" at bounding box center [786, 316] width 864 height 446
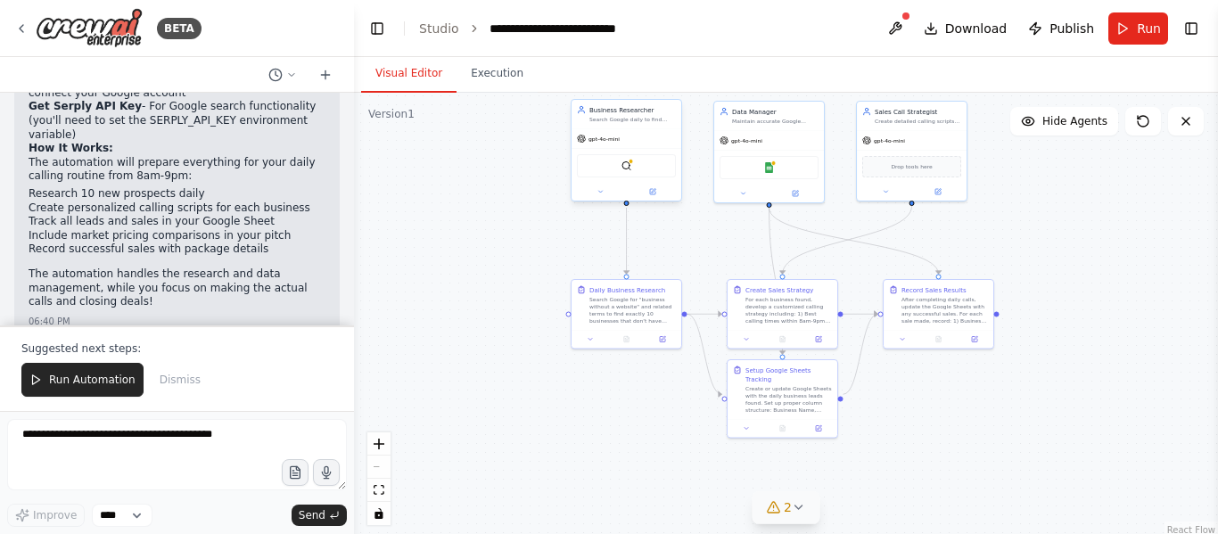
drag, startPoint x: 1058, startPoint y: 280, endPoint x: 1041, endPoint y: 249, distance: 35.5
click at [1041, 249] on div ".deletable-edge-delete-btn { width: 20px; height: 20px; border: 0px solid #ffff…" at bounding box center [786, 316] width 864 height 446
click at [56, 19] on img at bounding box center [89, 28] width 107 height 40
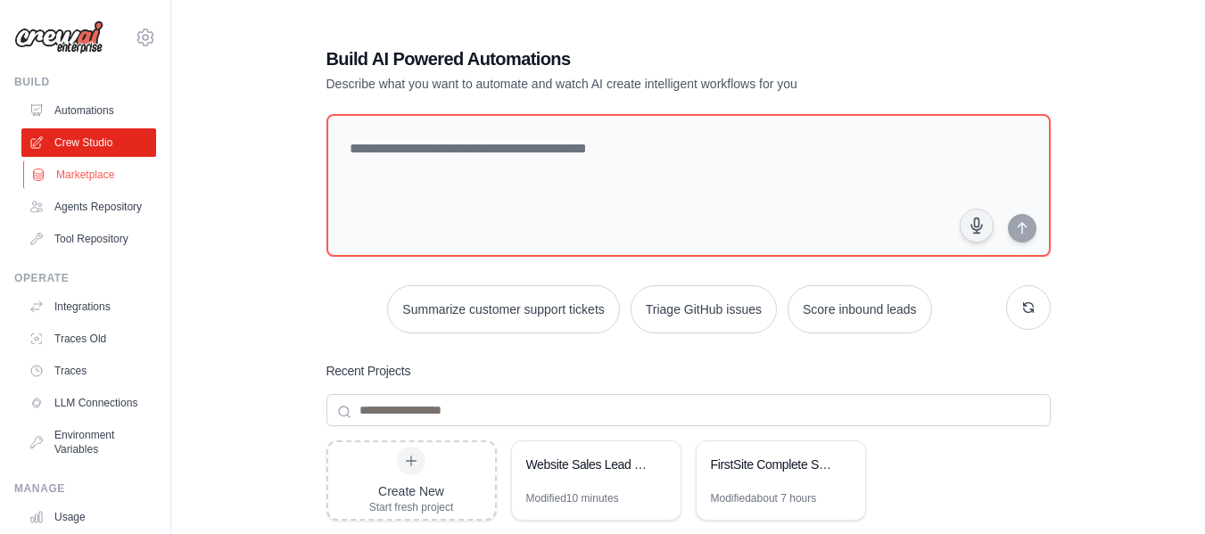
click at [91, 187] on link "Marketplace" at bounding box center [90, 175] width 135 height 29
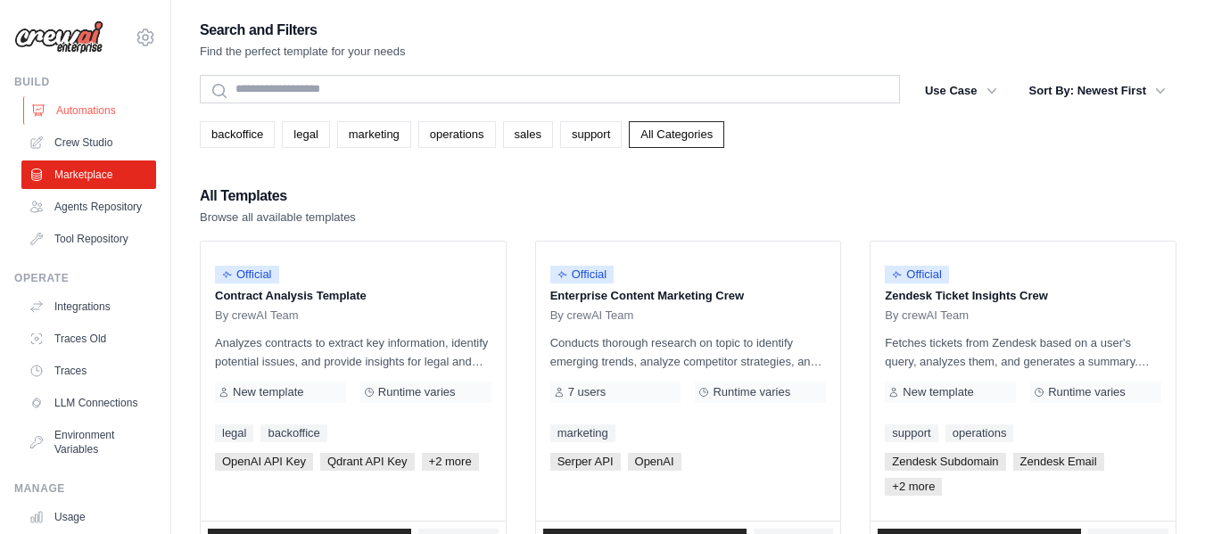
click at [99, 114] on link "Automations" at bounding box center [90, 110] width 135 height 29
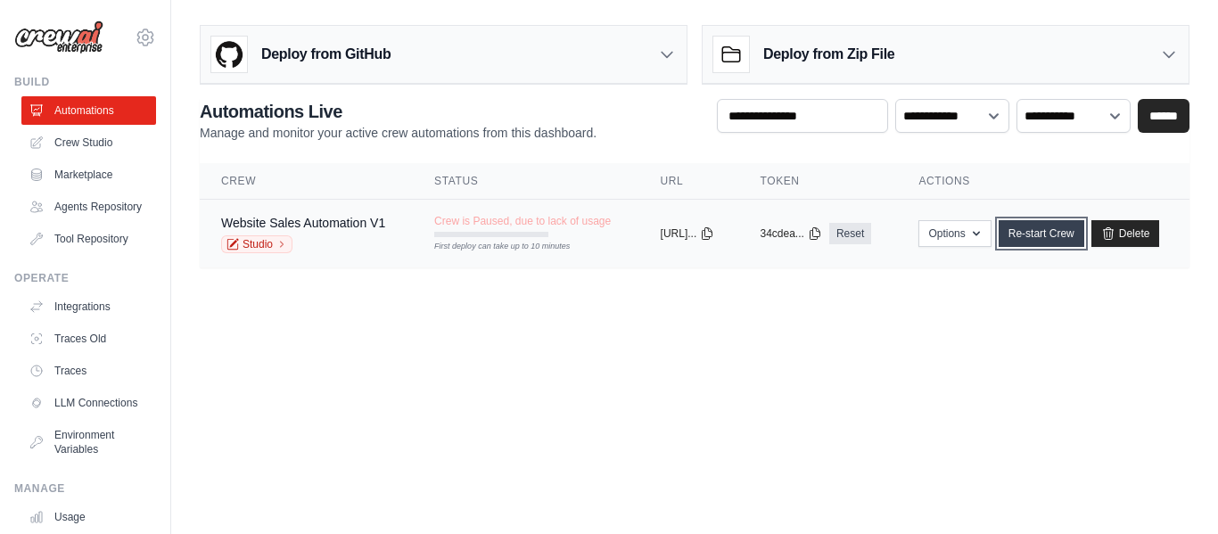
click at [1078, 237] on link "Re-start Crew" at bounding box center [1042, 233] width 86 height 27
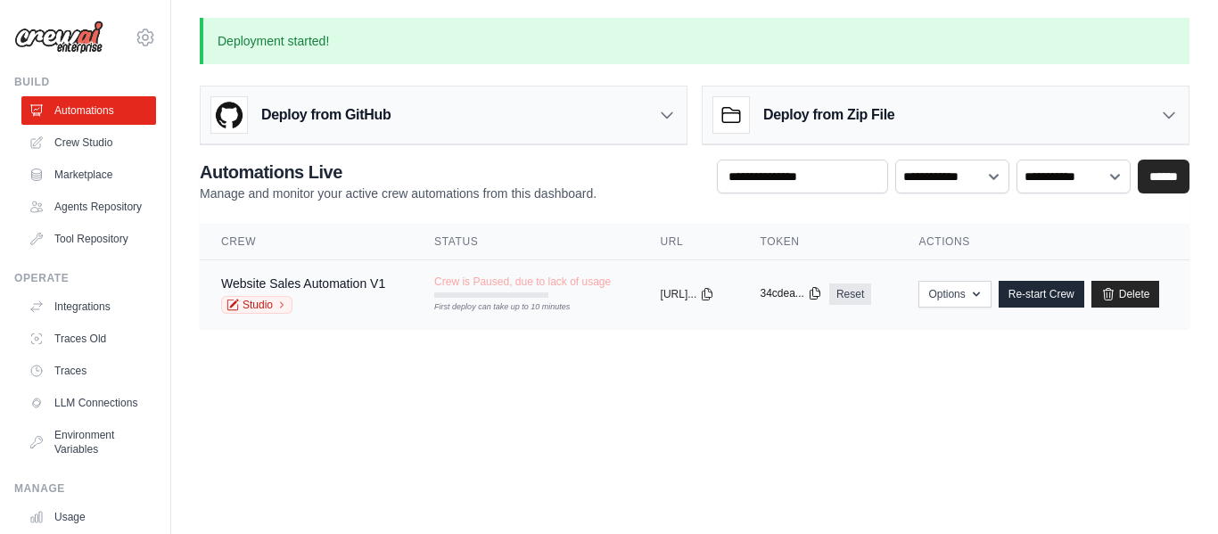
click at [822, 293] on icon at bounding box center [815, 293] width 14 height 14
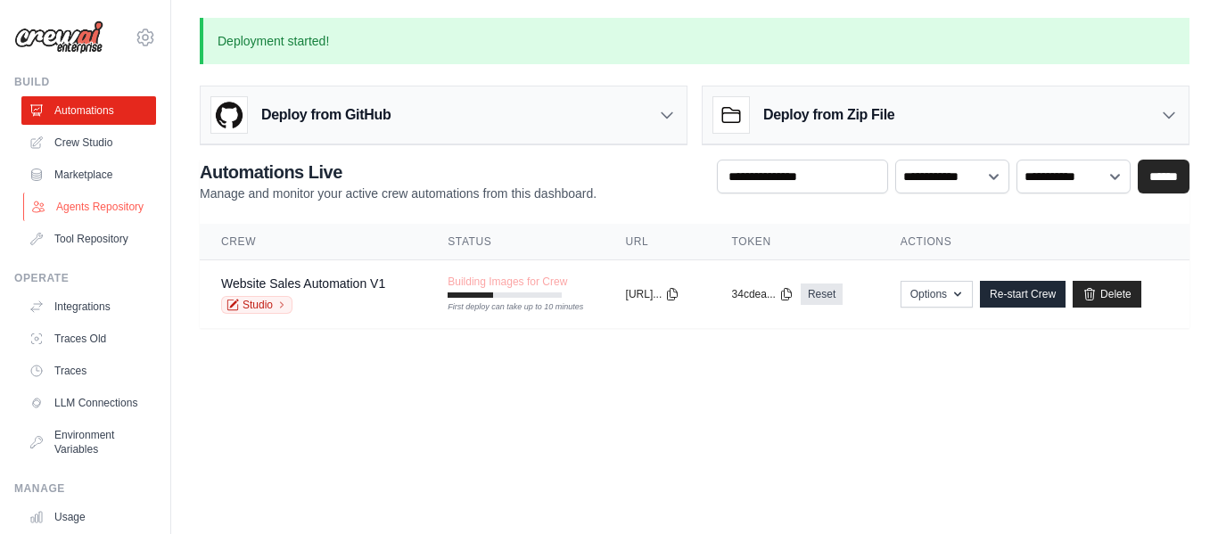
click at [94, 221] on link "Agents Repository" at bounding box center [90, 207] width 135 height 29
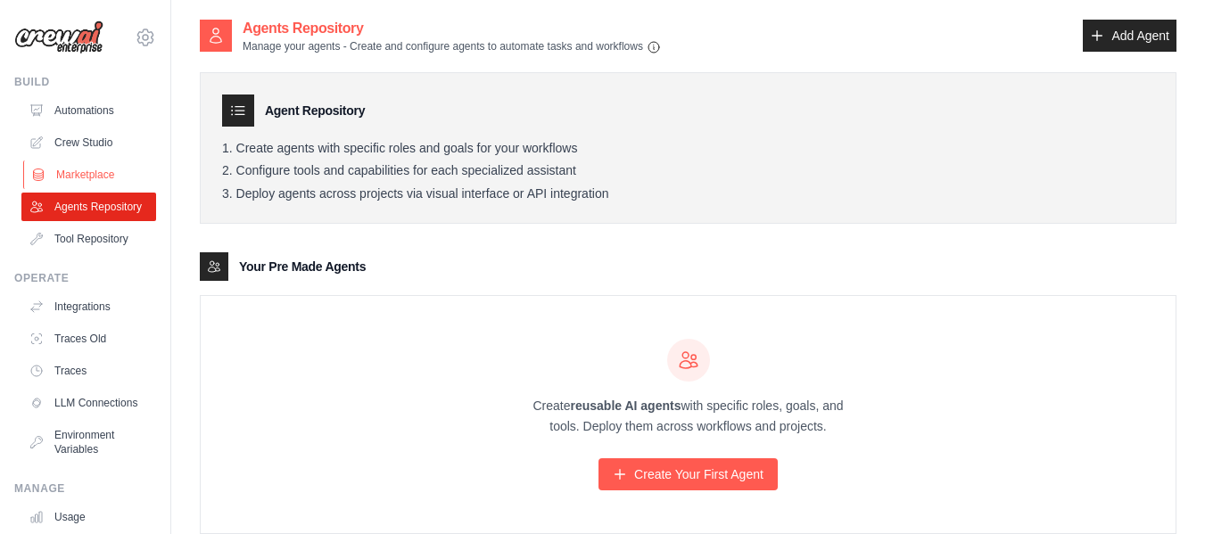
click at [94, 183] on link "Marketplace" at bounding box center [90, 175] width 135 height 29
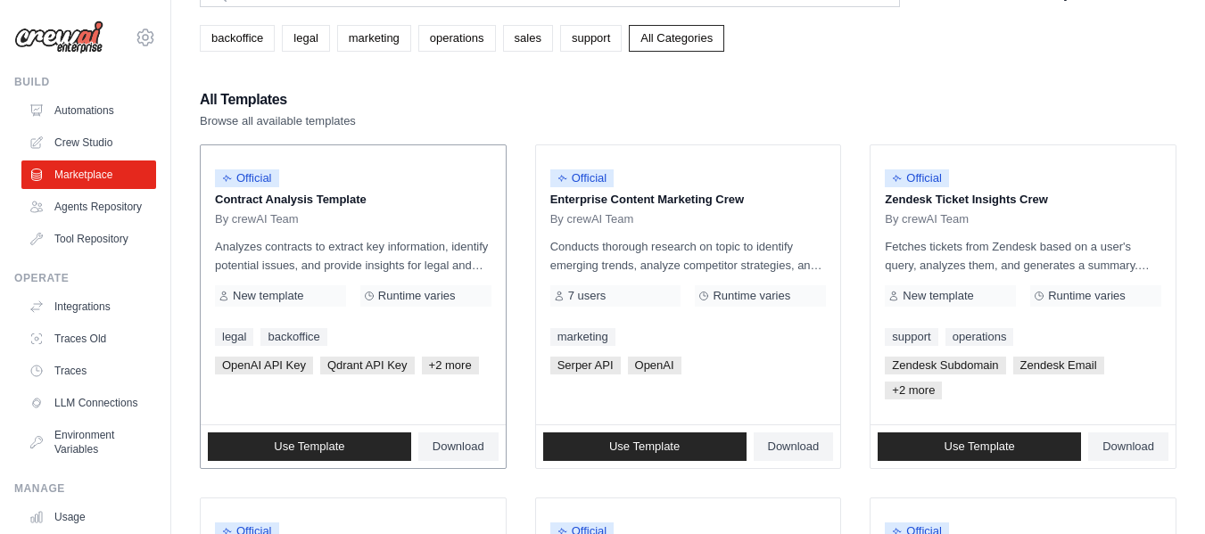
scroll to position [101, 0]
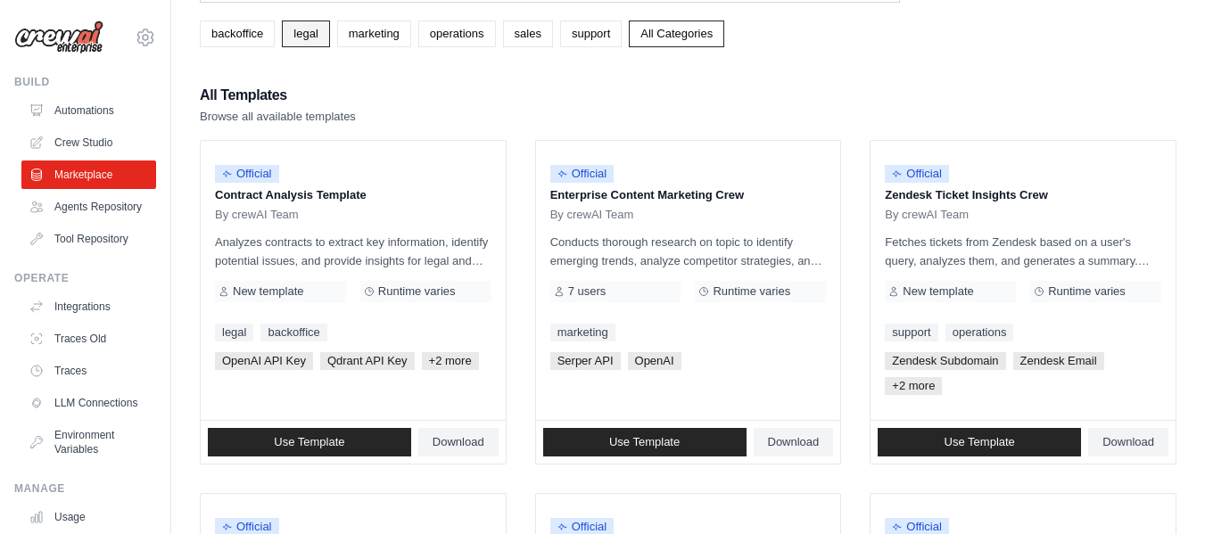
click at [304, 36] on link "legal" at bounding box center [305, 34] width 47 height 27
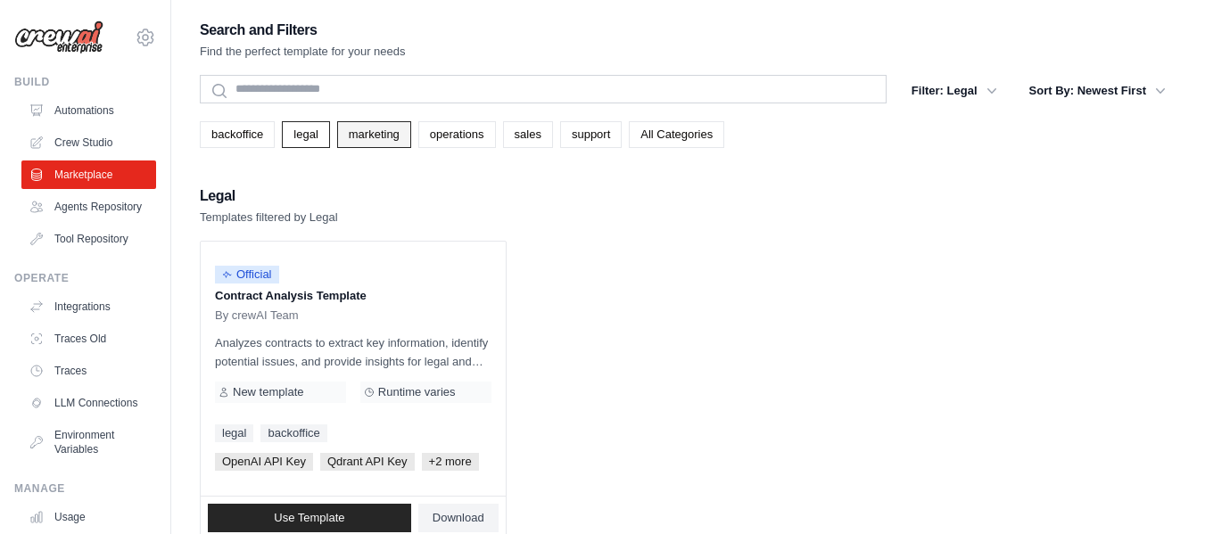
click at [364, 130] on link "marketing" at bounding box center [374, 134] width 74 height 27
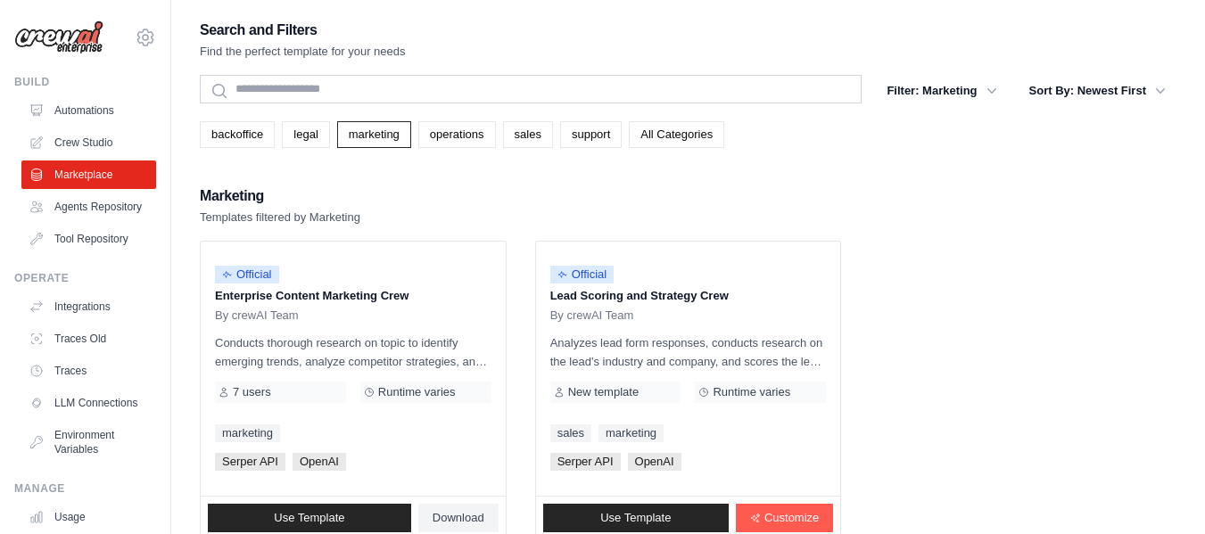
scroll to position [36, 0]
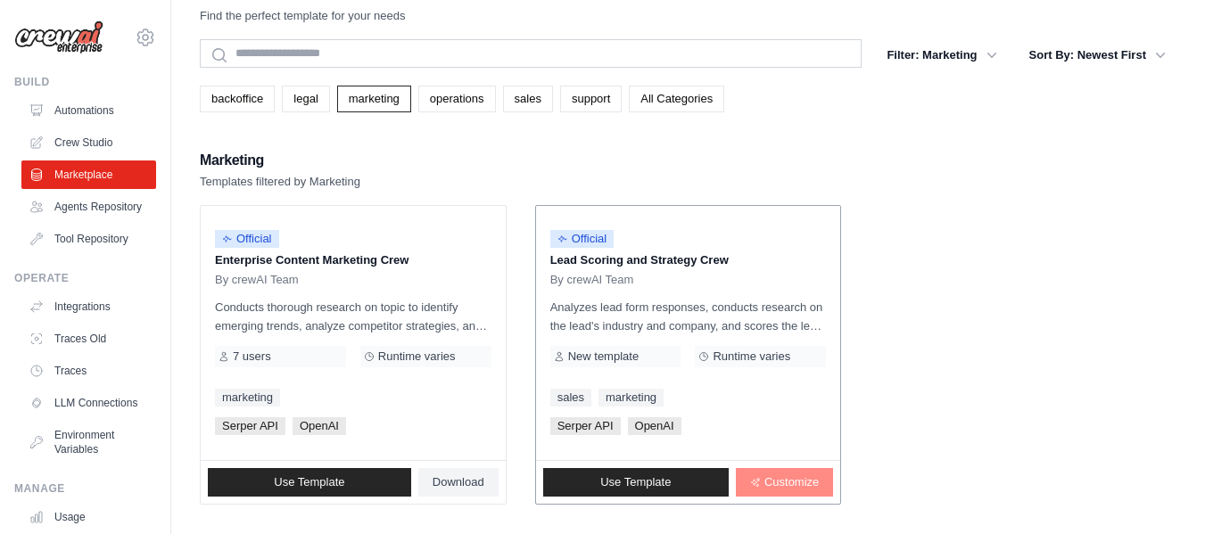
click at [777, 492] on link "Customize" at bounding box center [784, 482] width 97 height 29
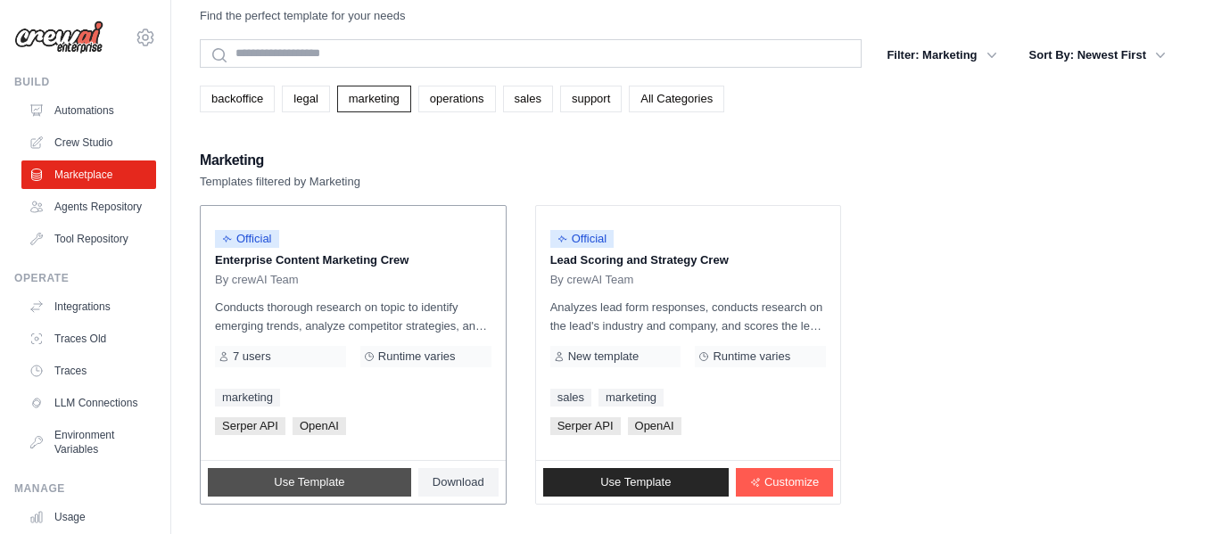
click at [367, 488] on link "Use Template" at bounding box center [309, 482] width 203 height 29
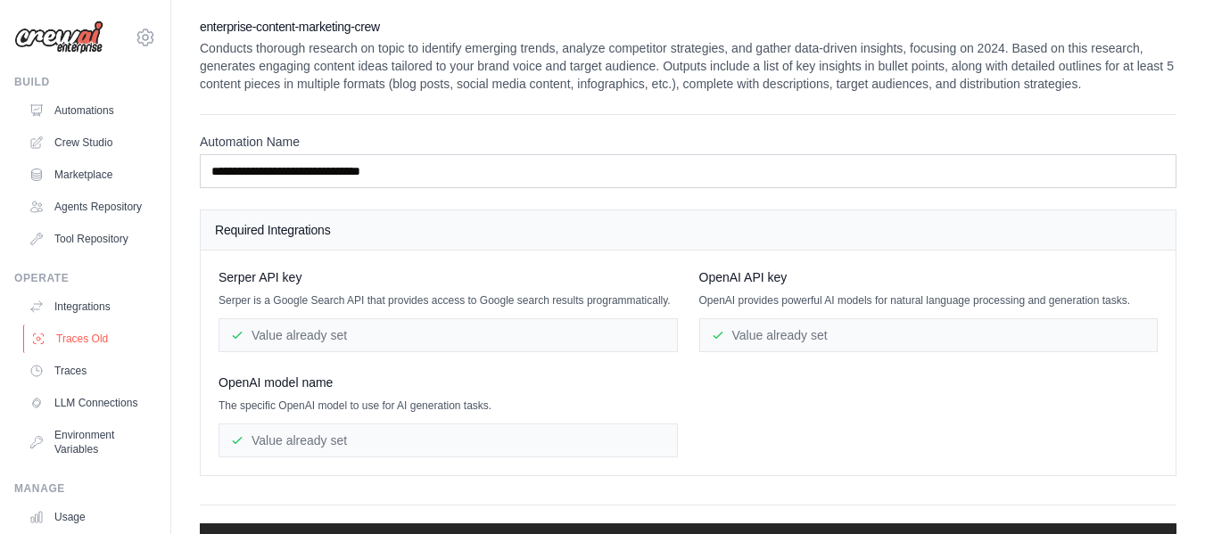
click at [99, 339] on link "Traces Old" at bounding box center [90, 339] width 135 height 29
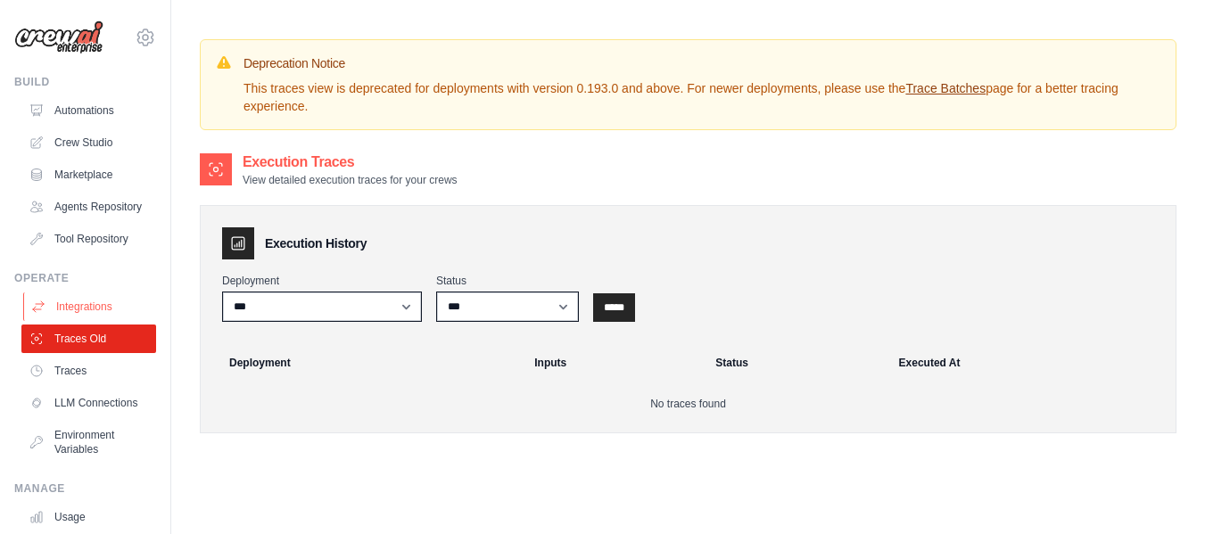
click at [100, 321] on link "Integrations" at bounding box center [90, 307] width 135 height 29
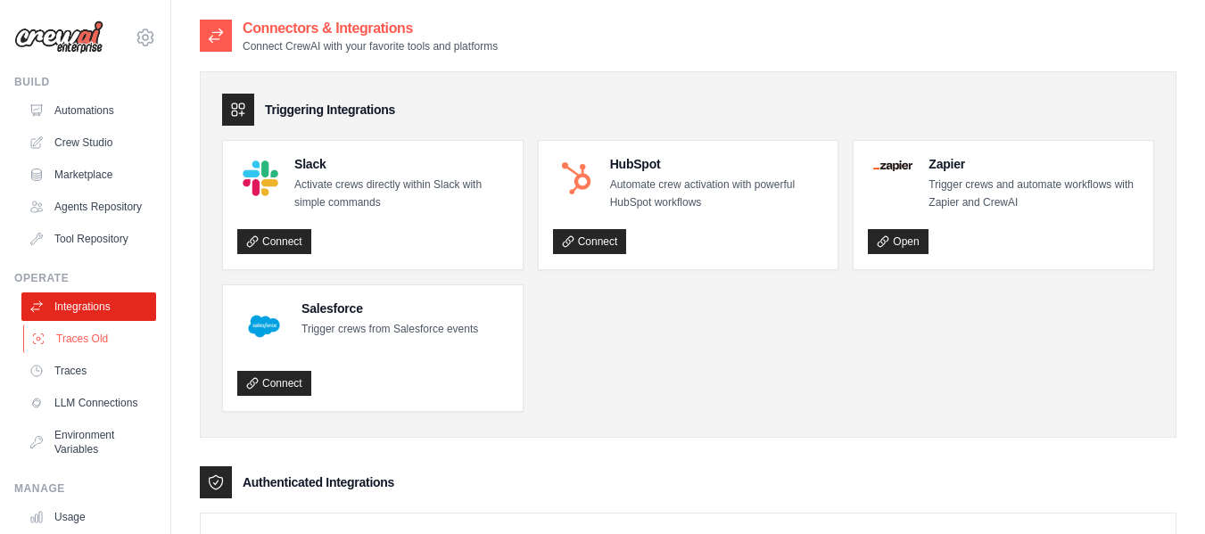
scroll to position [153, 0]
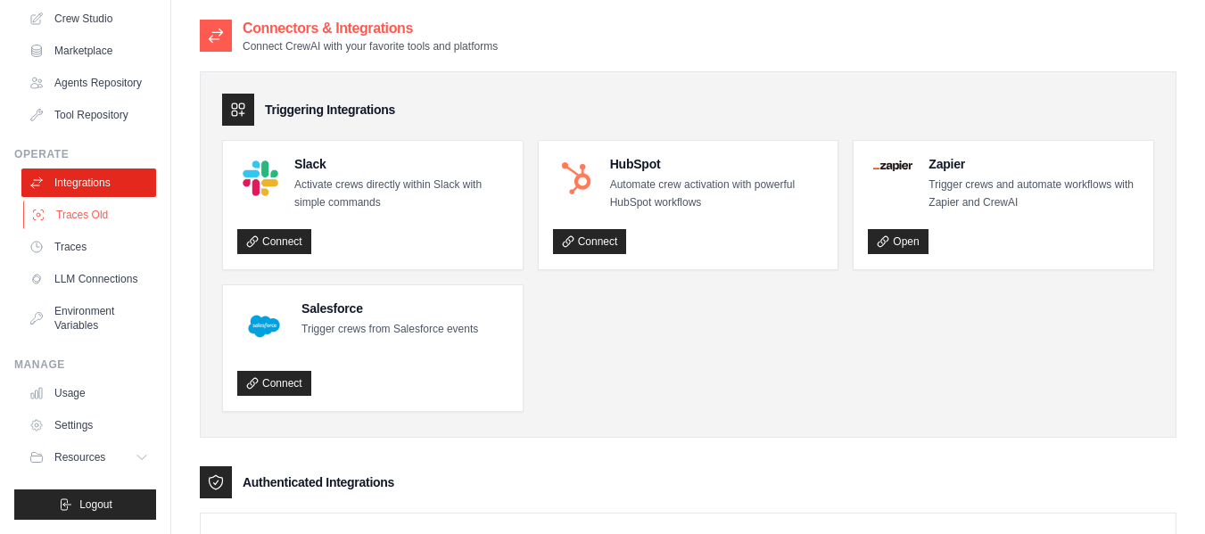
click at [74, 202] on link "Traces Old" at bounding box center [90, 215] width 135 height 29
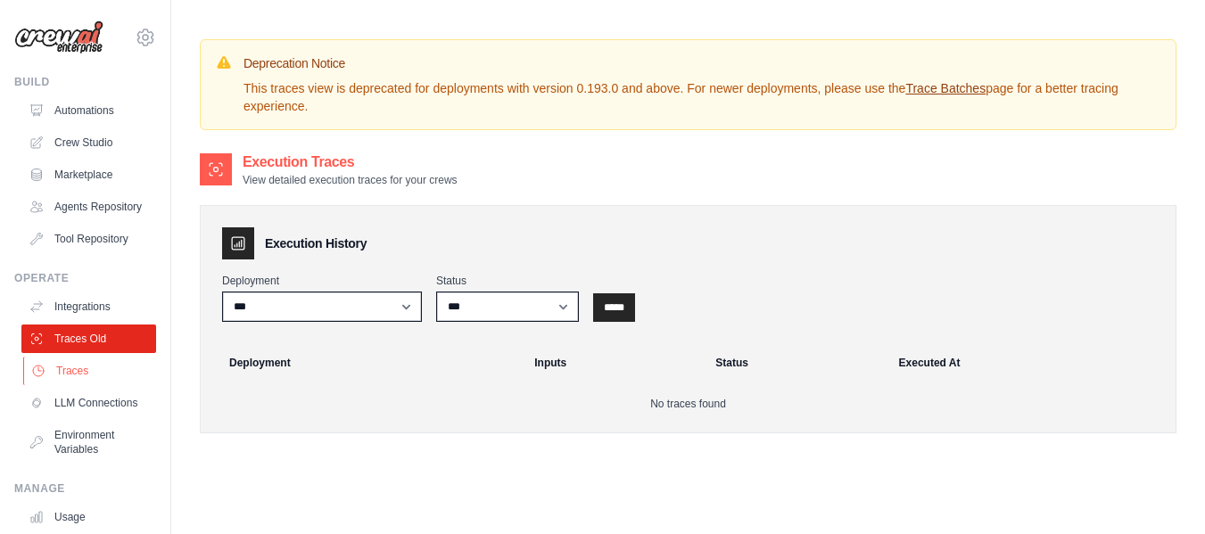
scroll to position [153, 0]
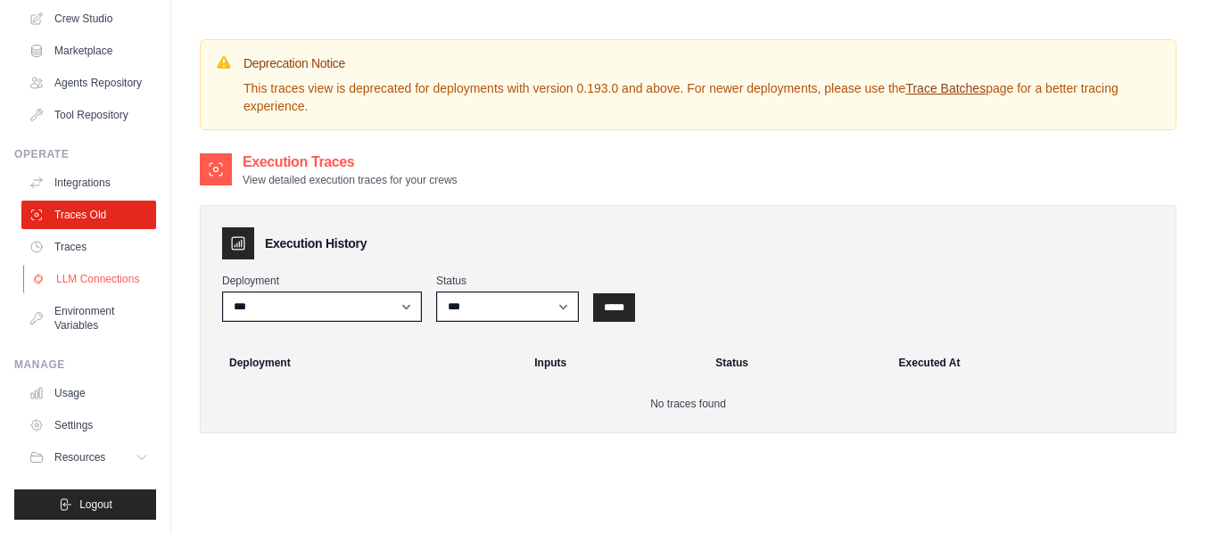
click at [93, 290] on link "LLM Connections" at bounding box center [90, 279] width 135 height 29
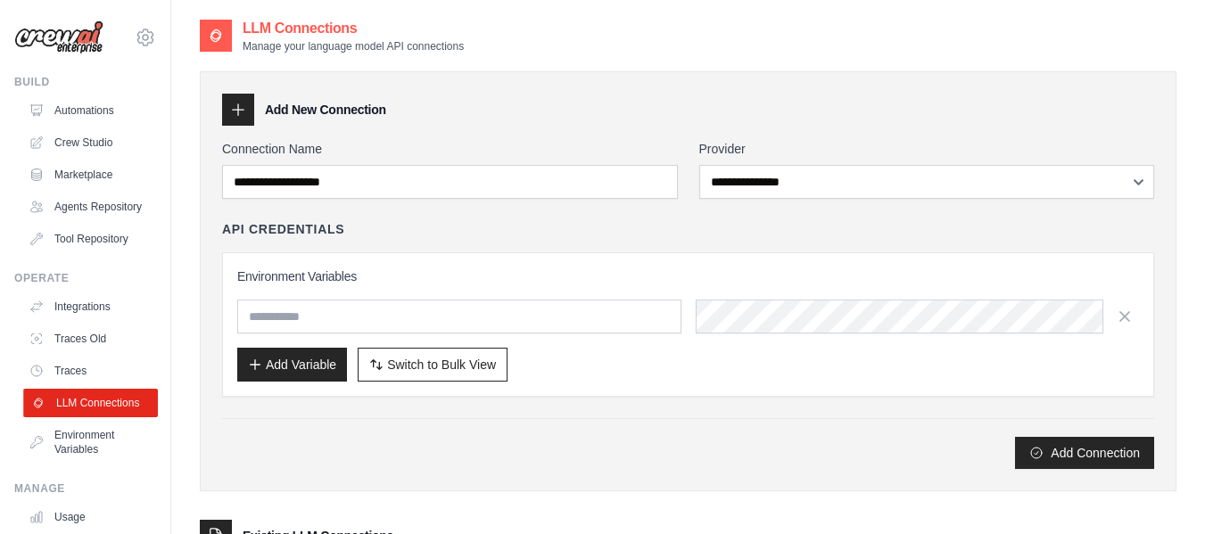
scroll to position [153, 0]
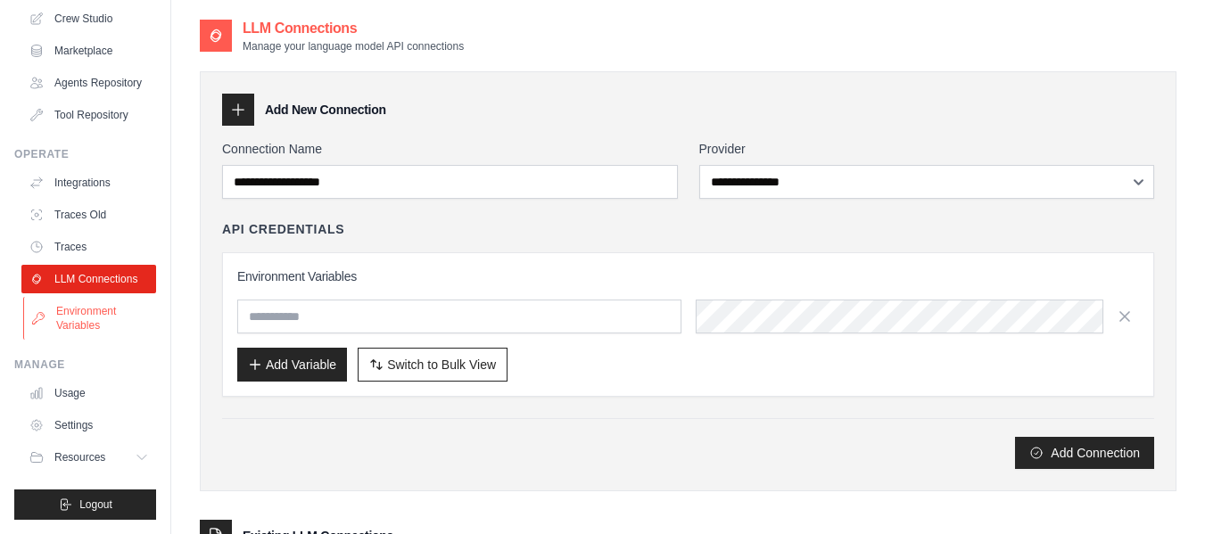
click at [96, 317] on link "Environment Variables" at bounding box center [90, 318] width 135 height 43
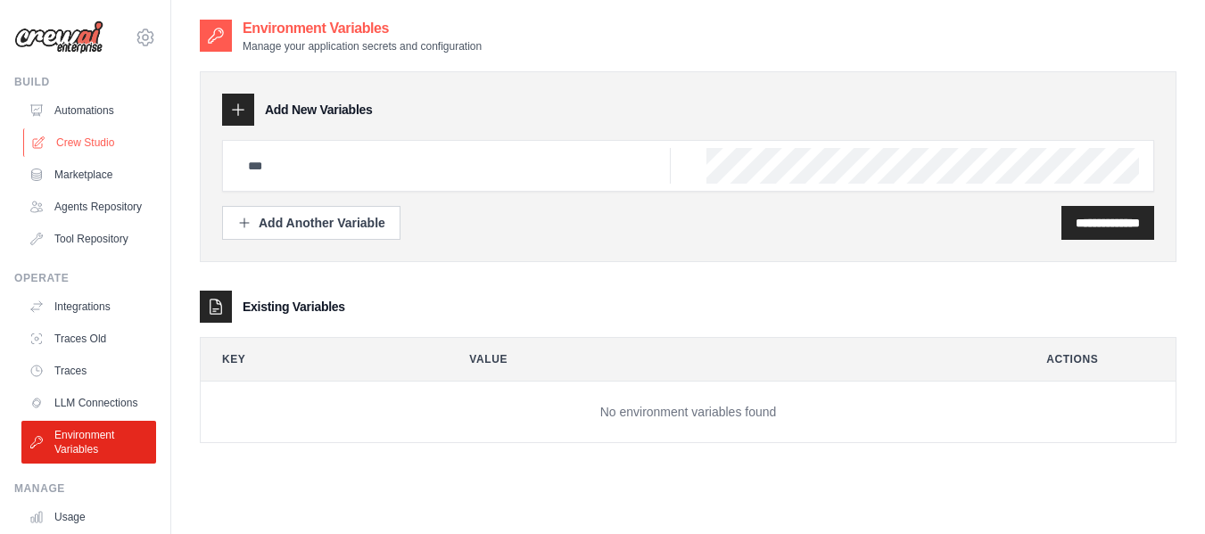
click at [71, 135] on link "Crew Studio" at bounding box center [90, 142] width 135 height 29
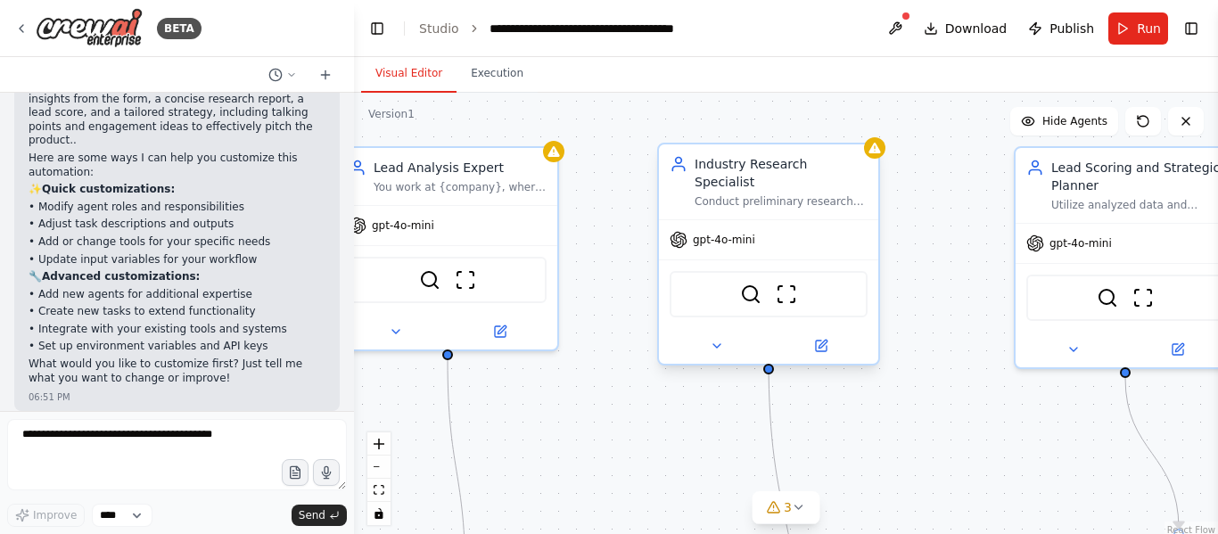
drag, startPoint x: 886, startPoint y: 424, endPoint x: 796, endPoint y: 245, distance: 199.8
drag, startPoint x: 796, startPoint y: 245, endPoint x: 679, endPoint y: 361, distance: 164.6
click at [679, 361] on div ".deletable-edge-delete-btn { width: 20px; height: 20px; border: 0px solid #ffff…" at bounding box center [786, 316] width 864 height 446
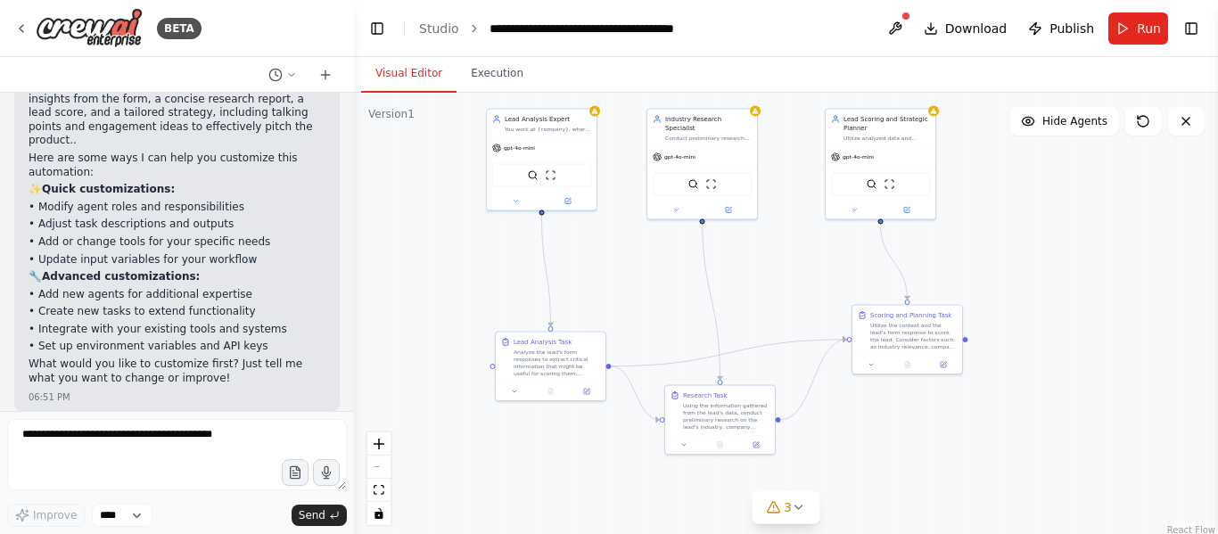
drag, startPoint x: 1035, startPoint y: 284, endPoint x: 1014, endPoint y: 311, distance: 34.4
click at [1014, 311] on div ".deletable-edge-delete-btn { width: 20px; height: 20px; border: 0px solid #ffff…" at bounding box center [786, 316] width 864 height 446
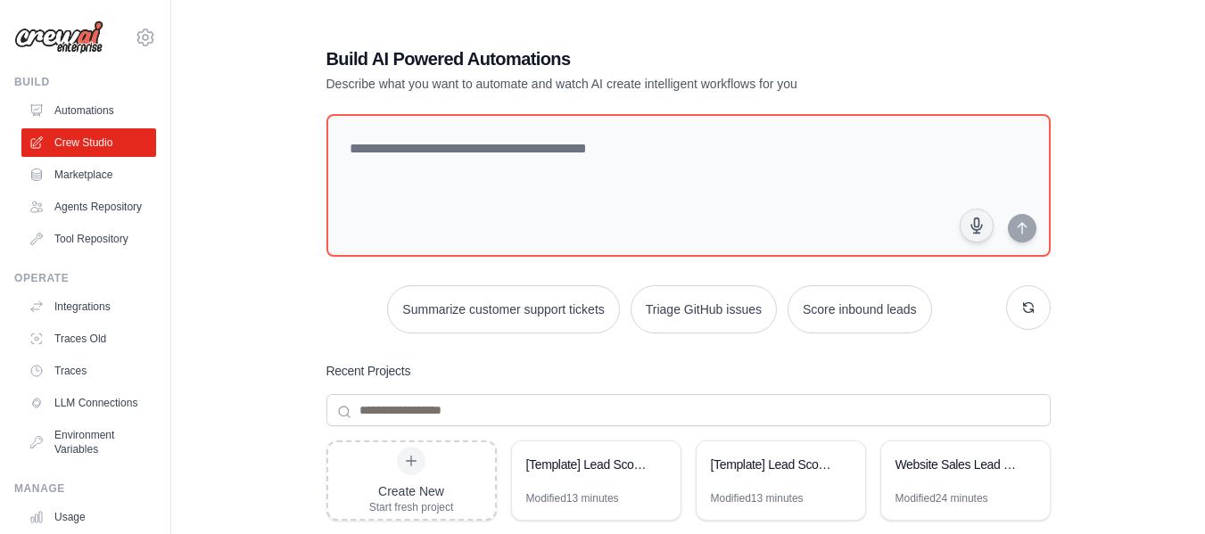
click at [95, 321] on link "Integrations" at bounding box center [88, 307] width 135 height 29
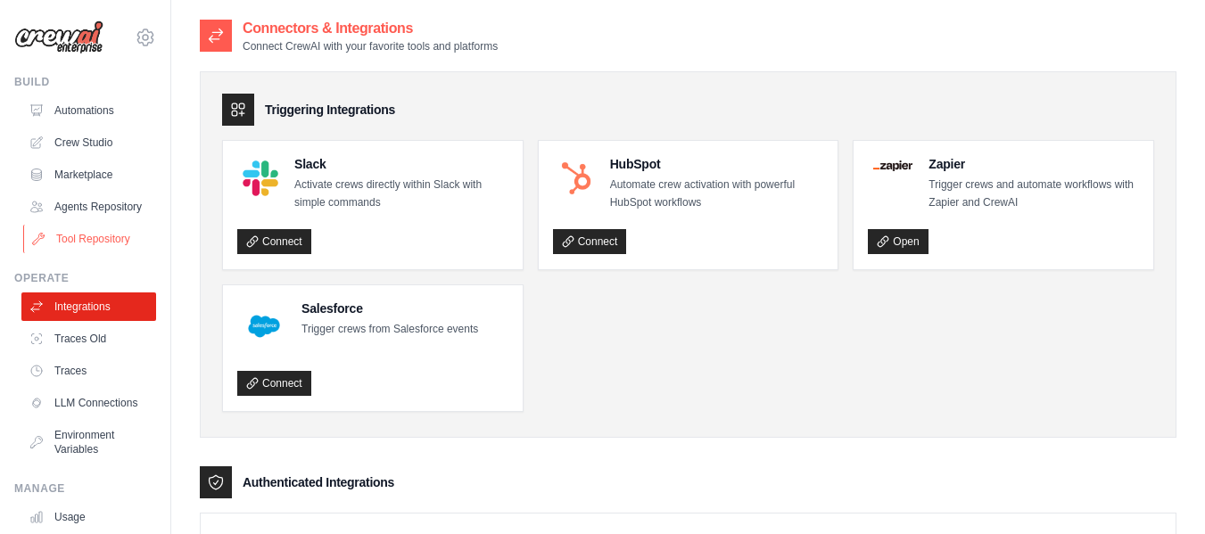
click at [100, 253] on link "Tool Repository" at bounding box center [90, 239] width 135 height 29
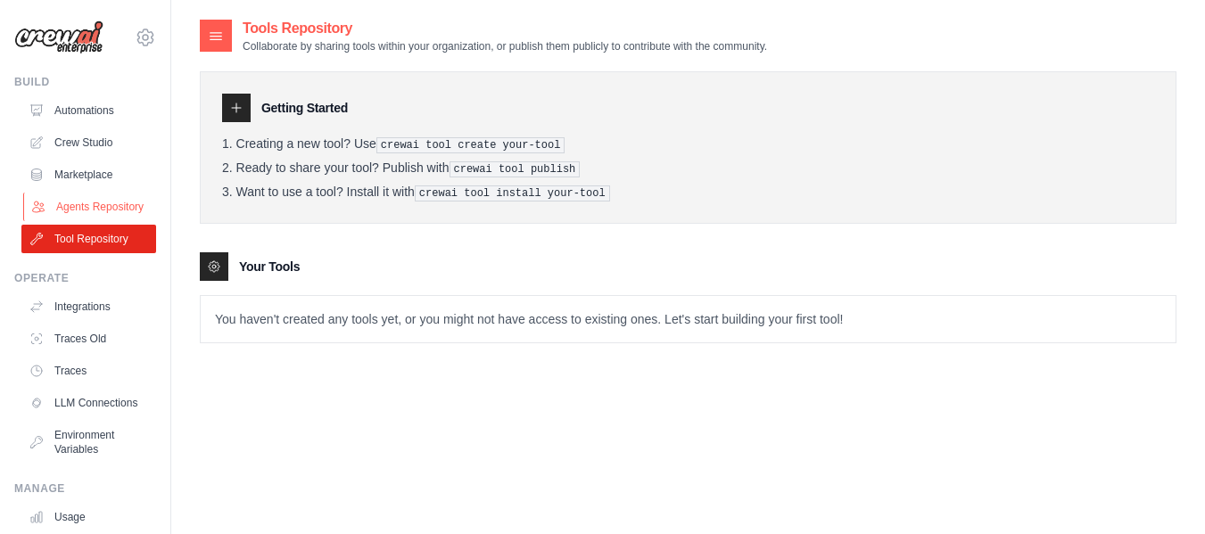
click at [100, 221] on link "Agents Repository" at bounding box center [90, 207] width 135 height 29
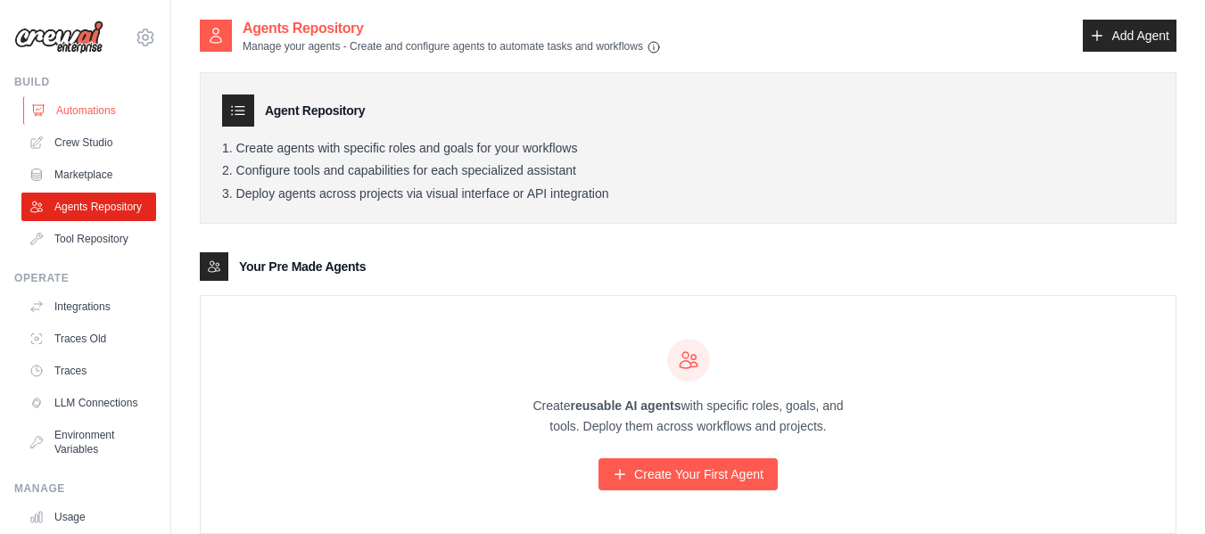
click at [85, 120] on link "Automations" at bounding box center [90, 110] width 135 height 29
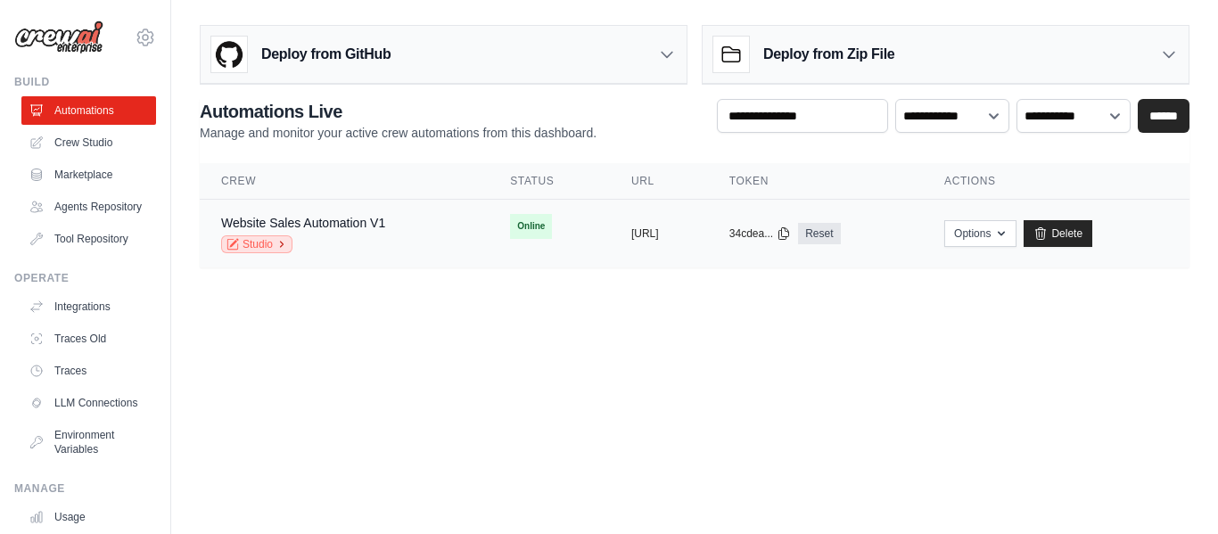
click at [268, 252] on link "Studio" at bounding box center [256, 244] width 71 height 18
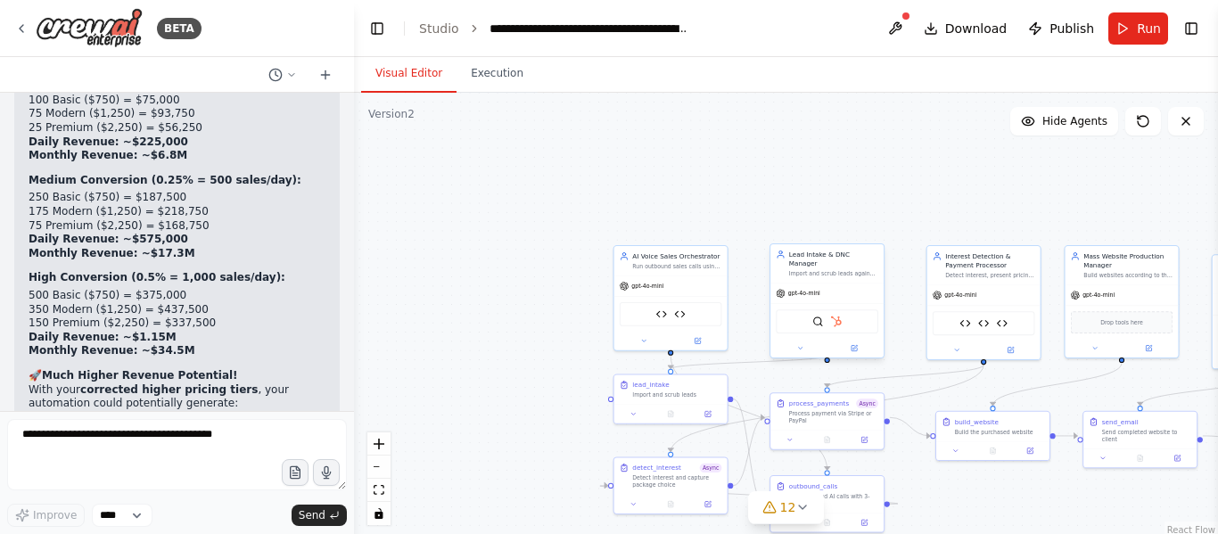
scroll to position [54675, 0]
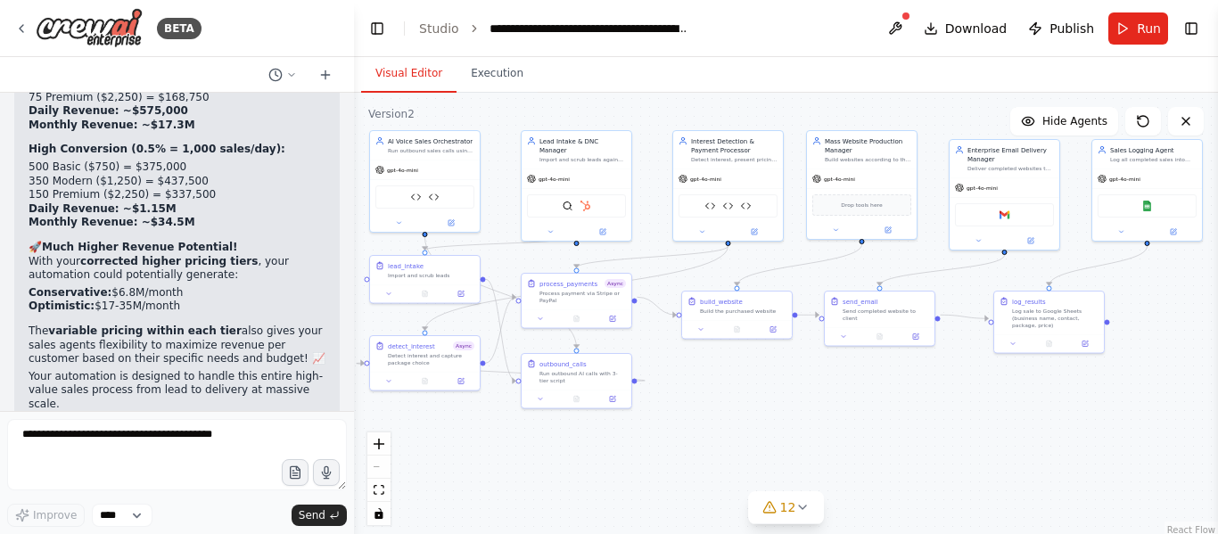
drag, startPoint x: 1005, startPoint y: 481, endPoint x: 755, endPoint y: 365, distance: 275.4
click at [755, 365] on div ".deletable-edge-delete-btn { width: 20px; height: 20px; border: 0px solid #ffff…" at bounding box center [786, 316] width 864 height 446
click at [766, 506] on icon at bounding box center [770, 507] width 14 height 14
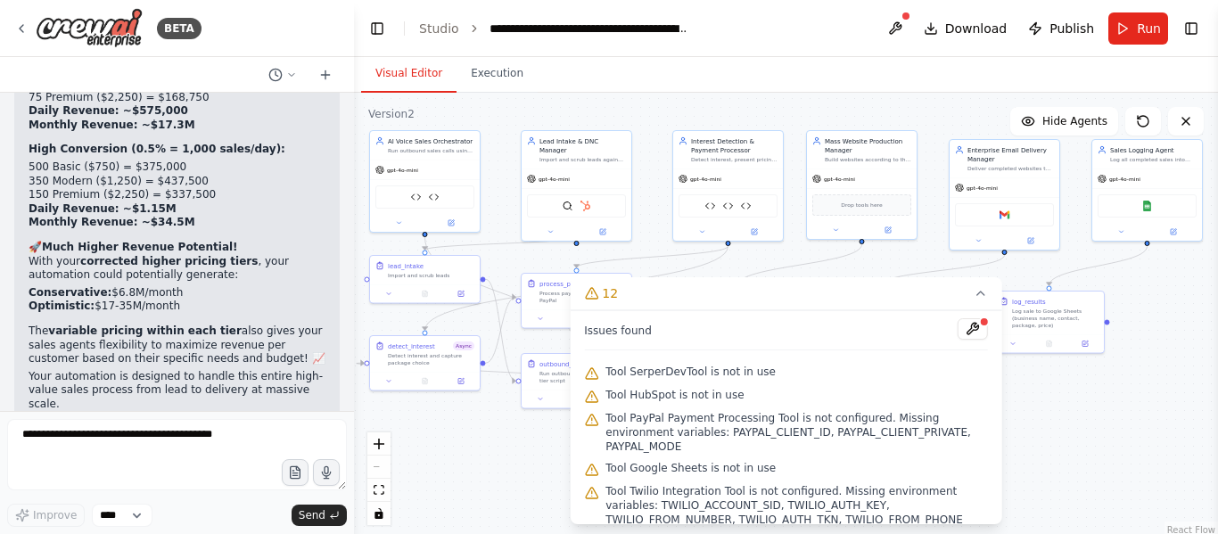
click at [1185, 421] on div ".deletable-edge-delete-btn { width: 20px; height: 20px; border: 0px solid #ffff…" at bounding box center [786, 316] width 864 height 446
click at [576, 518] on div "Issues found Tool SerperDevTool is not in use Tool HubSpot is not in use Tool P…" at bounding box center [786, 417] width 433 height 214
click at [481, 78] on button "Execution" at bounding box center [497, 73] width 81 height 37
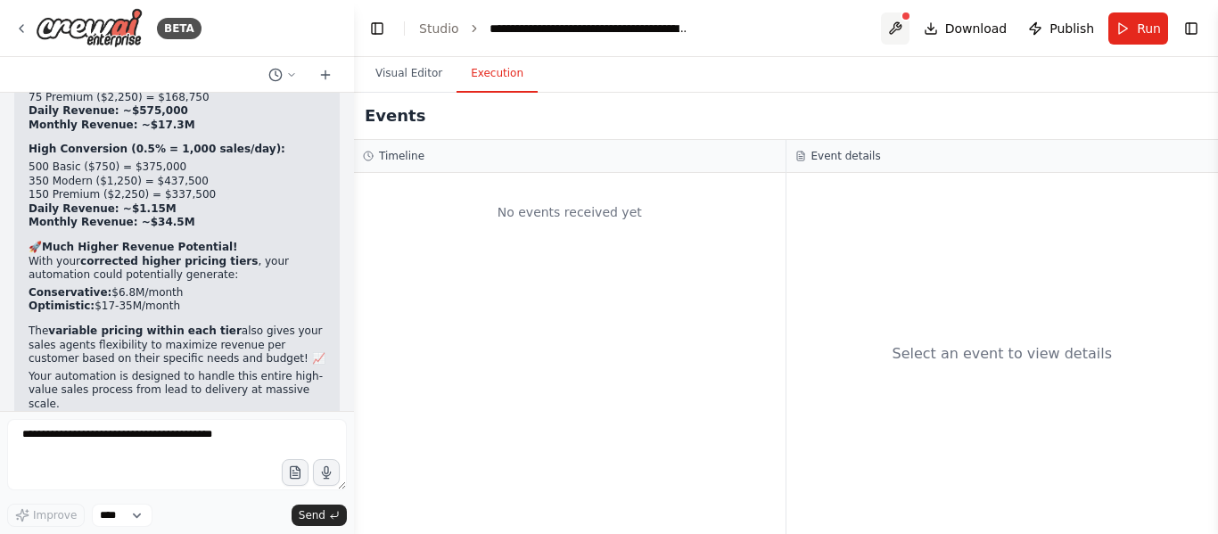
click at [896, 22] on button at bounding box center [895, 28] width 29 height 32
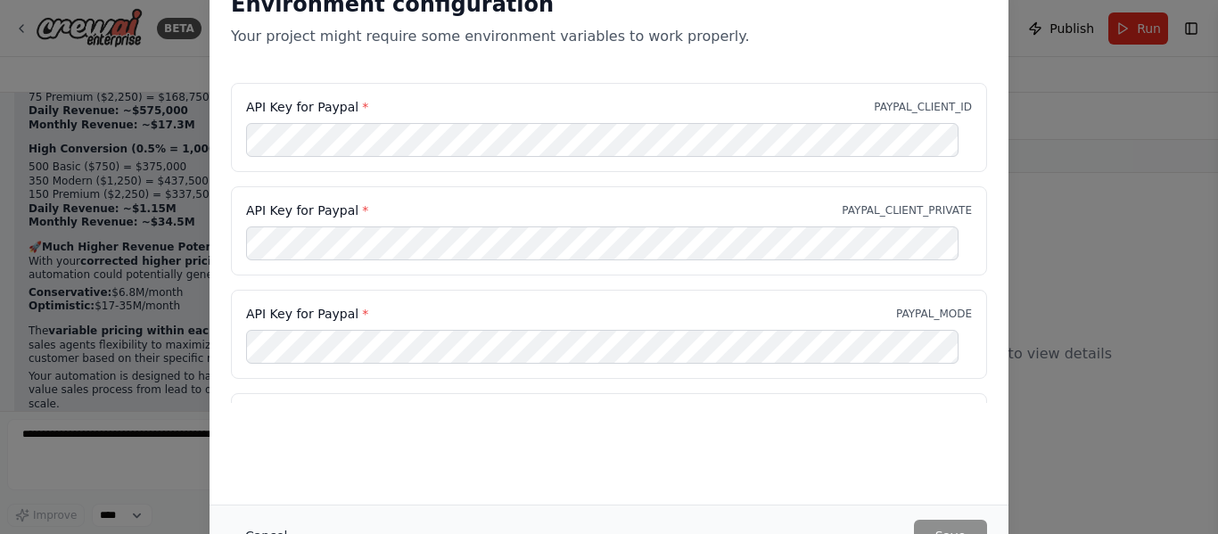
click at [275, 531] on button "Cancel" at bounding box center [266, 536] width 70 height 32
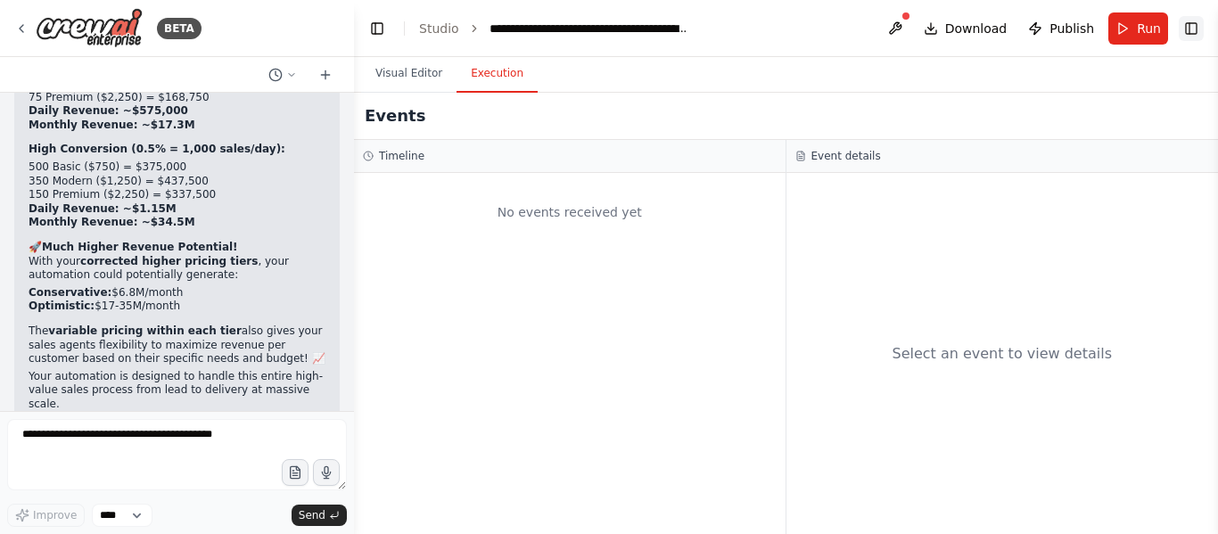
click at [1190, 21] on button "Toggle Right Sidebar" at bounding box center [1191, 28] width 25 height 25
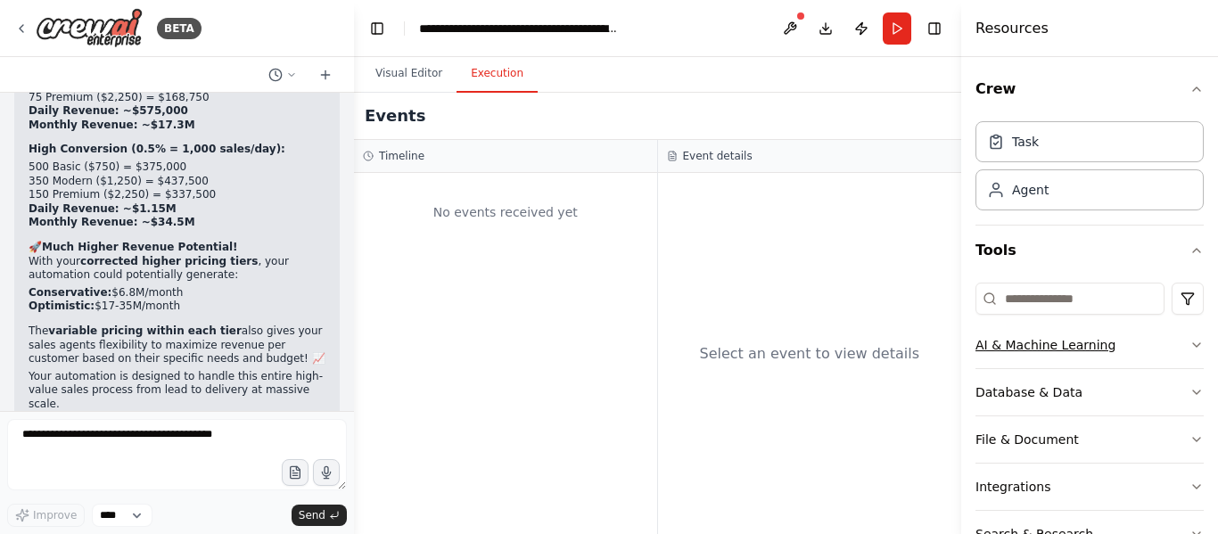
click at [1031, 345] on div "AI & Machine Learning" at bounding box center [1046, 345] width 140 height 18
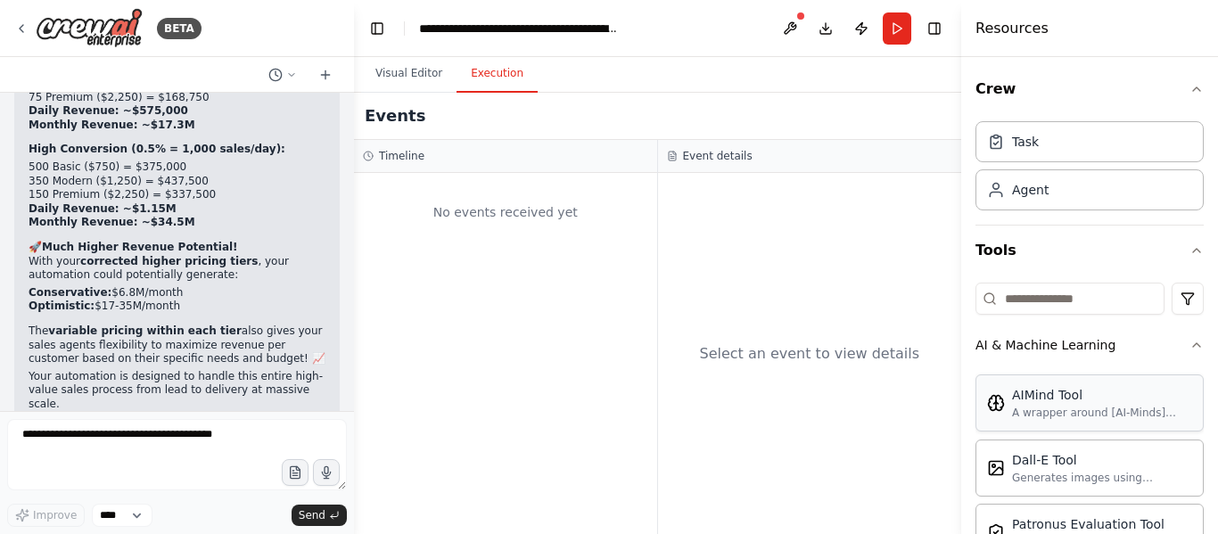
click at [1066, 392] on div "AIMind Tool" at bounding box center [1102, 395] width 180 height 18
click at [437, 76] on button "Visual Editor" at bounding box center [408, 73] width 95 height 37
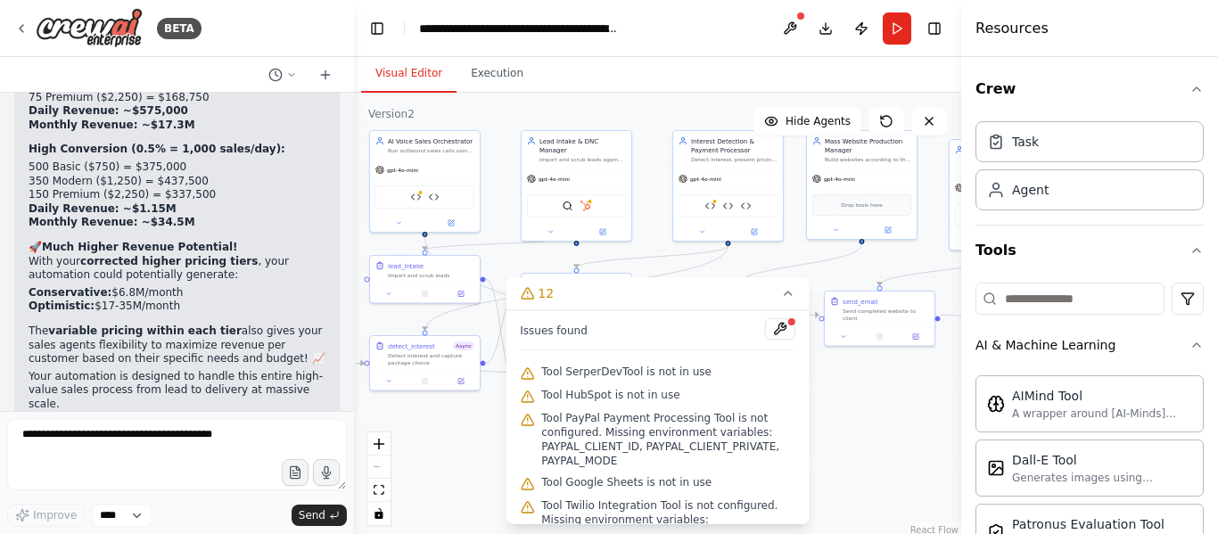
click at [422, 76] on button "Visual Editor" at bounding box center [408, 73] width 95 height 37
click at [888, 453] on div ".deletable-edge-delete-btn { width: 20px; height: 20px; border: 0px solid #ffff…" at bounding box center [657, 316] width 607 height 446
click at [786, 287] on icon at bounding box center [788, 293] width 14 height 14
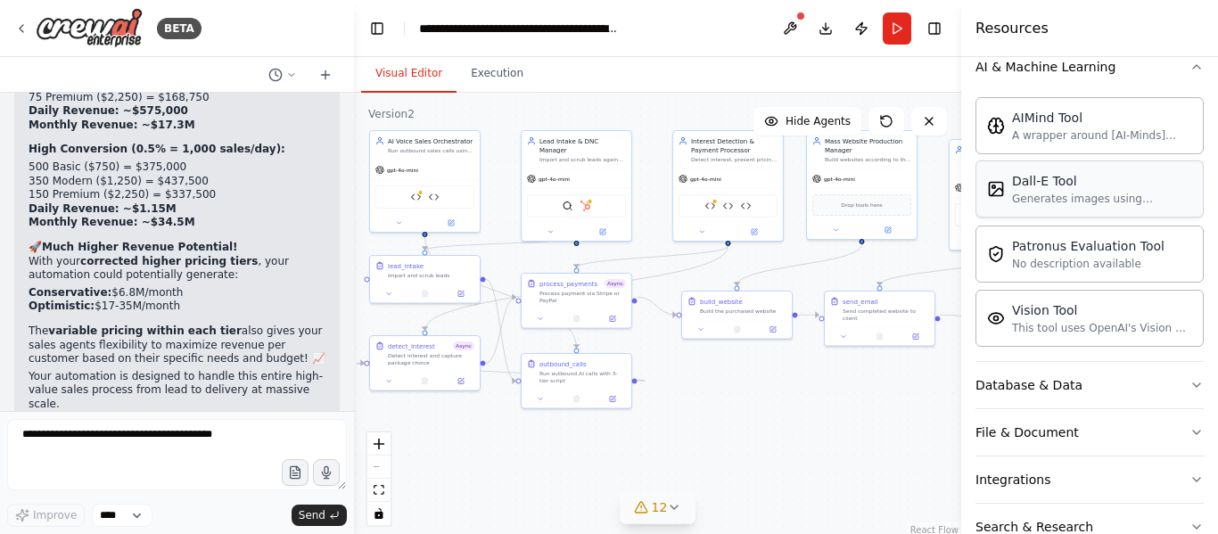
scroll to position [280, 0]
click at [1108, 324] on div "This tool uses OpenAI's Vision API to describe the contents of an image." at bounding box center [1102, 325] width 180 height 14
click at [1086, 329] on div "This tool uses OpenAI's Vision API to describe the contents of an image." at bounding box center [1102, 325] width 180 height 14
drag, startPoint x: 1086, startPoint y: 329, endPoint x: 1023, endPoint y: 351, distance: 66.3
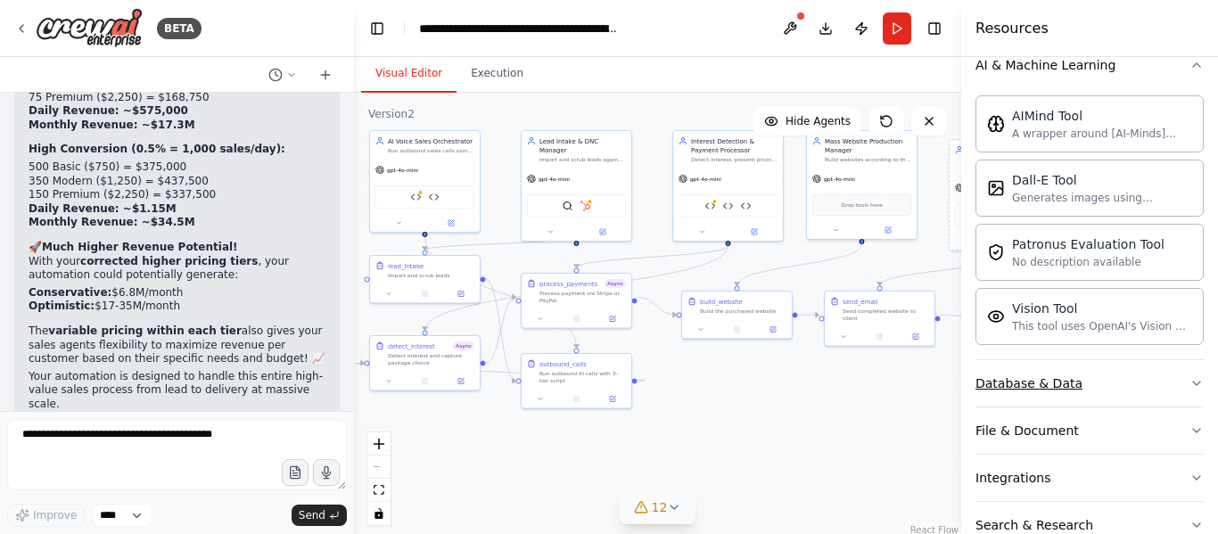
drag, startPoint x: 1023, startPoint y: 351, endPoint x: 1114, endPoint y: 376, distance: 94.1
click at [1114, 376] on button "Database & Data" at bounding box center [1090, 383] width 228 height 46
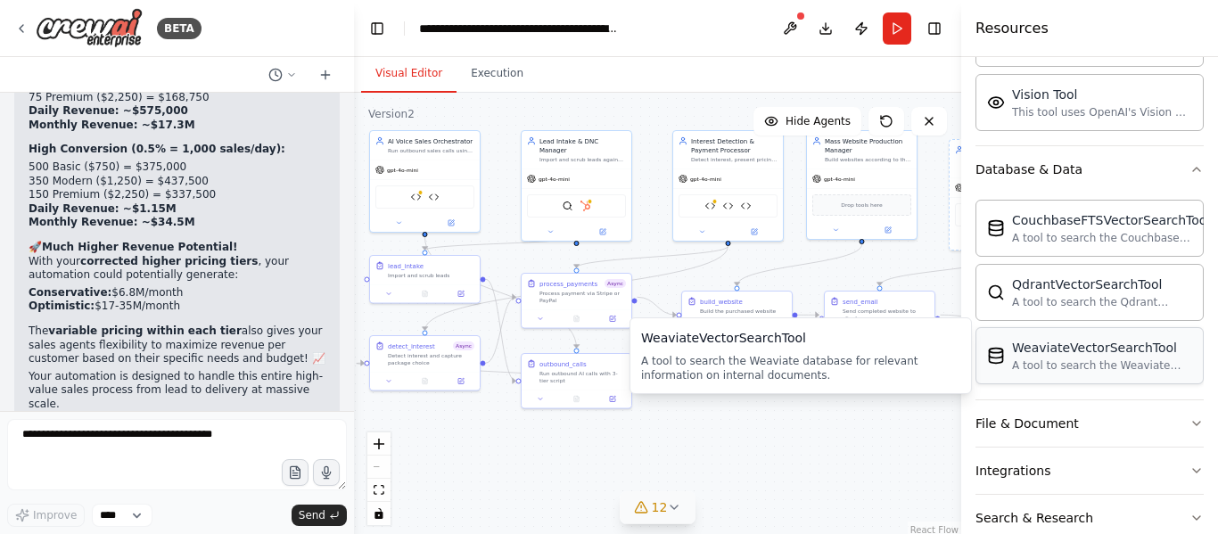
scroll to position [628, 0]
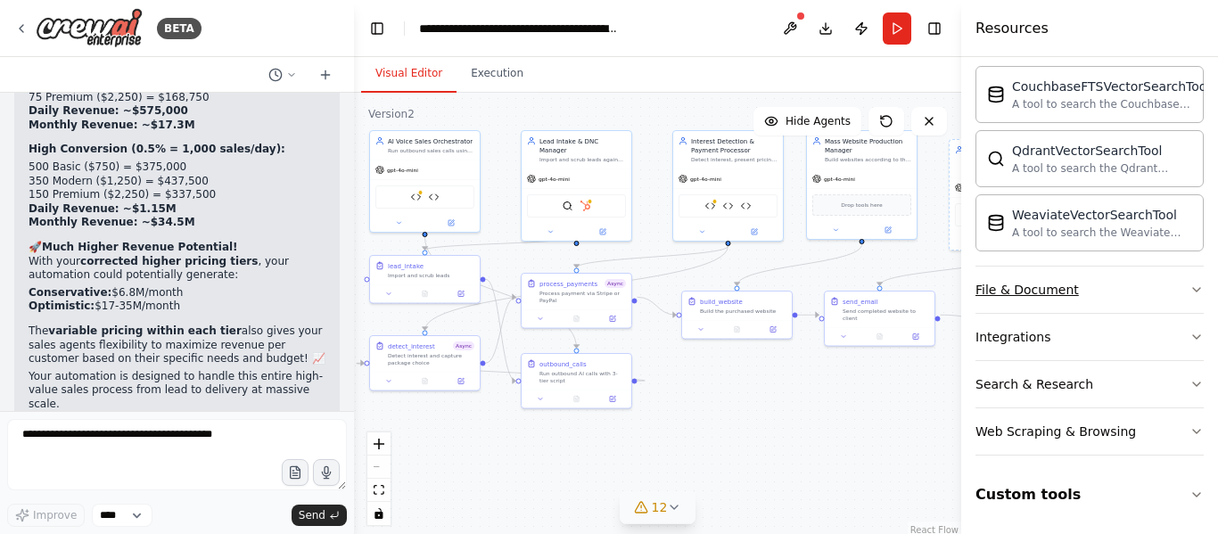
click at [1101, 301] on button "File & Document" at bounding box center [1090, 290] width 228 height 46
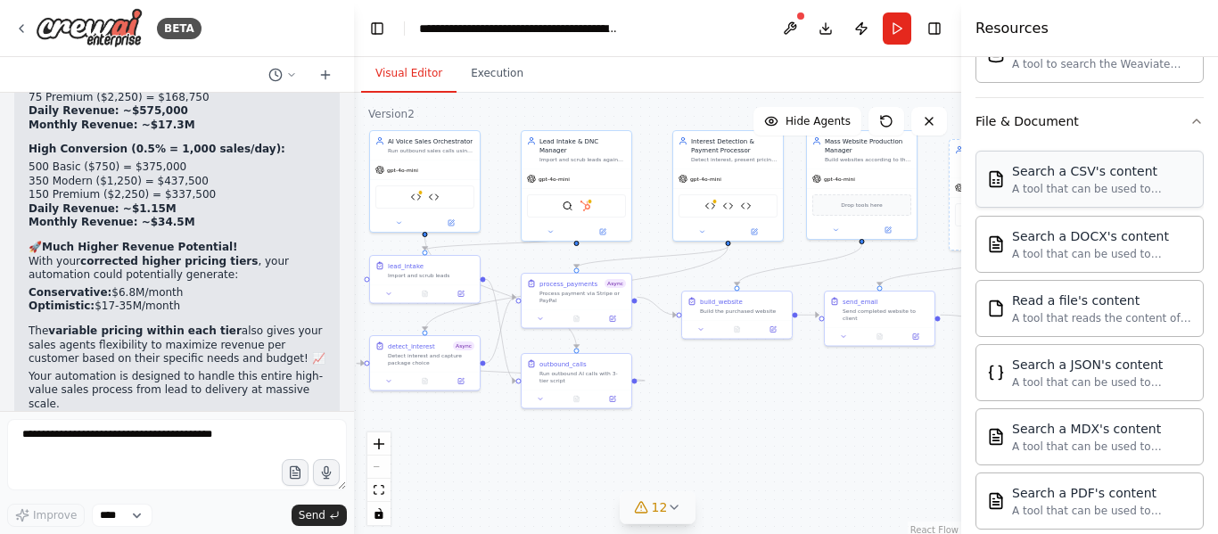
scroll to position [801, 0]
click at [937, 21] on button "Toggle Right Sidebar" at bounding box center [934, 28] width 25 height 25
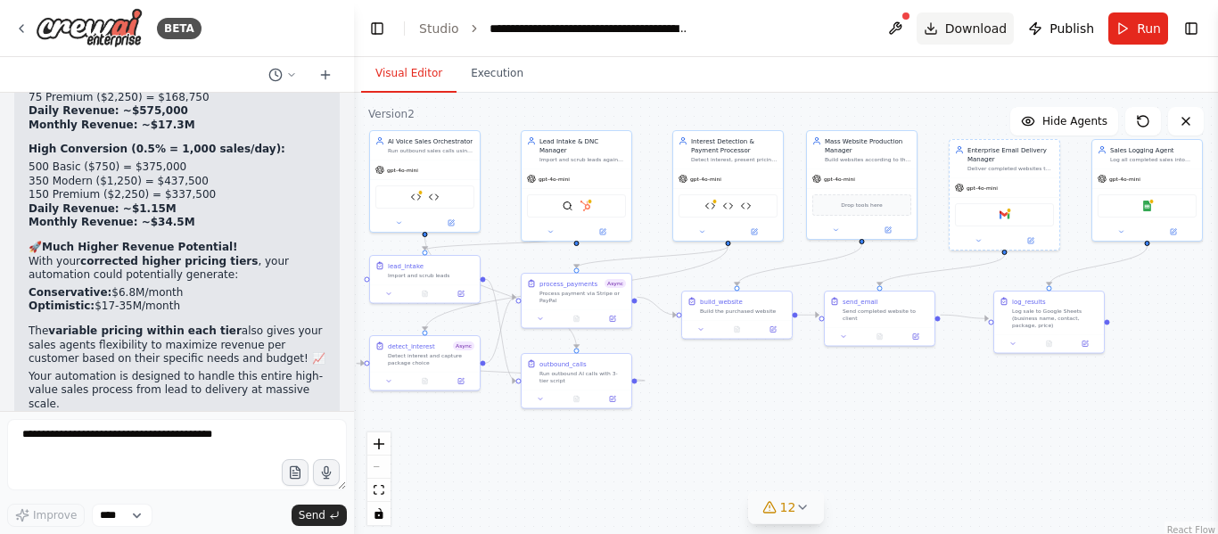
click at [980, 34] on span "Download" at bounding box center [976, 29] width 62 height 18
click at [433, 23] on link "Studio" at bounding box center [439, 28] width 40 height 14
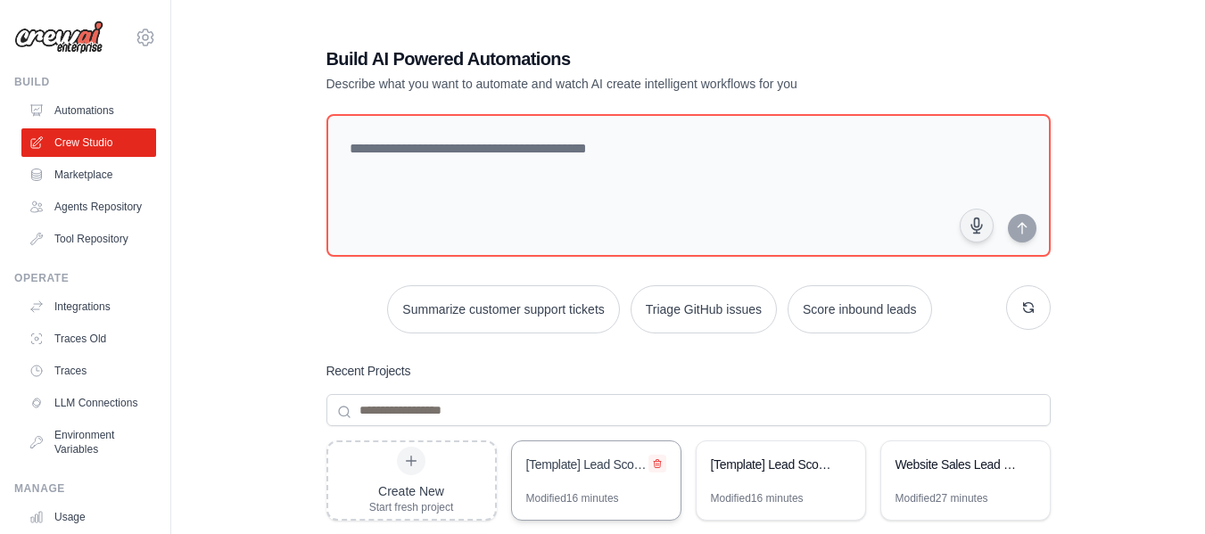
click at [657, 468] on icon at bounding box center [657, 464] width 7 height 8
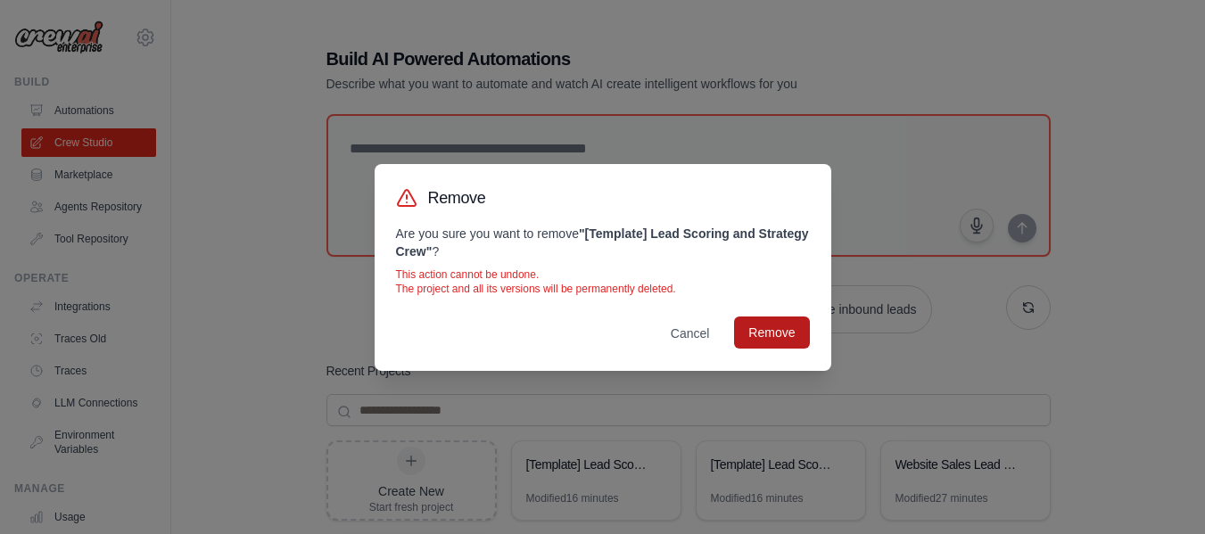
click at [775, 334] on button "Remove" at bounding box center [771, 333] width 75 height 32
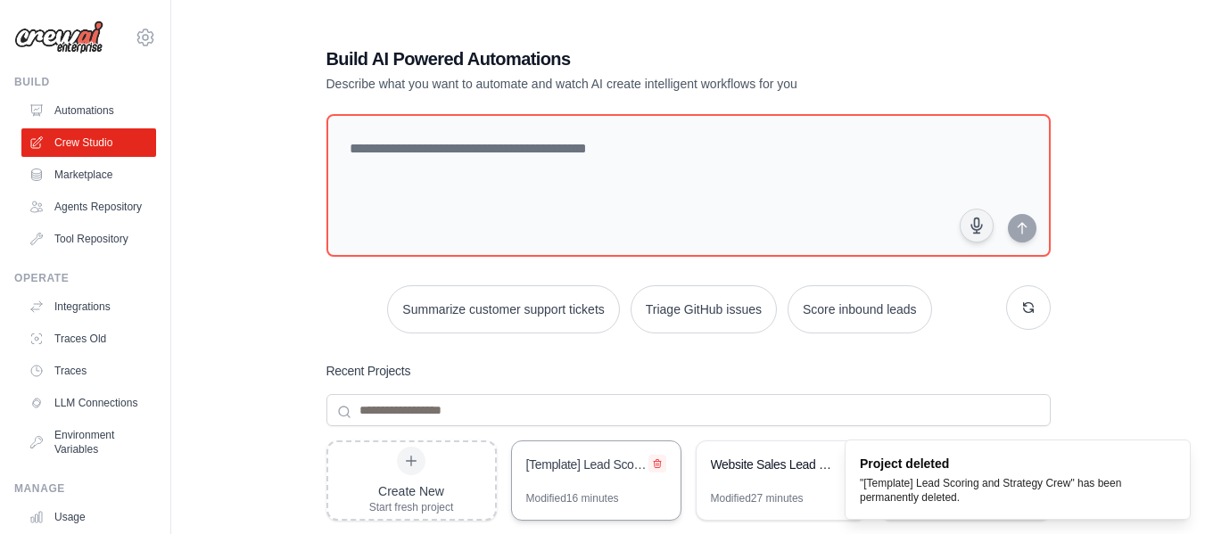
click at [662, 462] on icon at bounding box center [657, 463] width 11 height 11
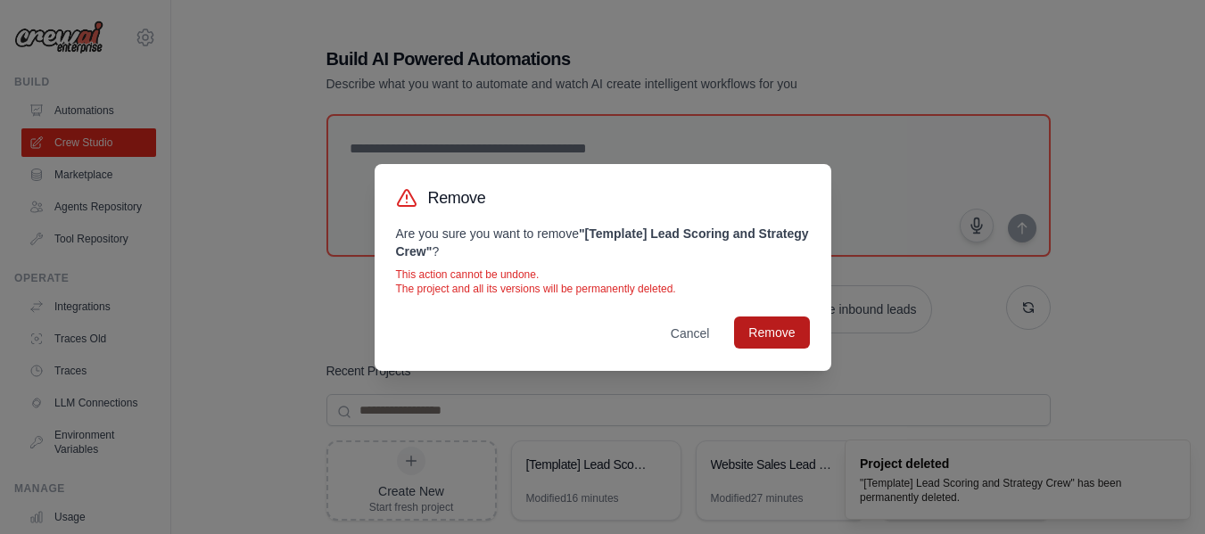
click at [779, 340] on button "Remove" at bounding box center [771, 333] width 75 height 32
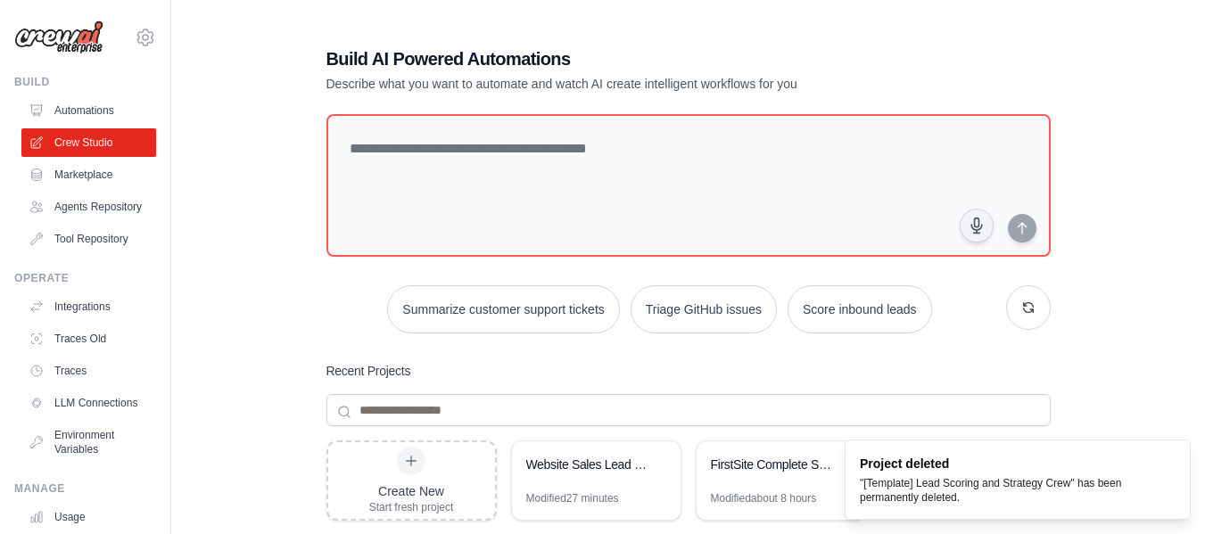
click at [1088, 389] on div "Build AI Powered Automations Describe what you want to automate and watch AI cr…" at bounding box center [688, 386] width 977 height 737
click at [767, 483] on div "FirstSite Complete Sales Automation - Lead to Website Delivery" at bounding box center [781, 467] width 169 height 50
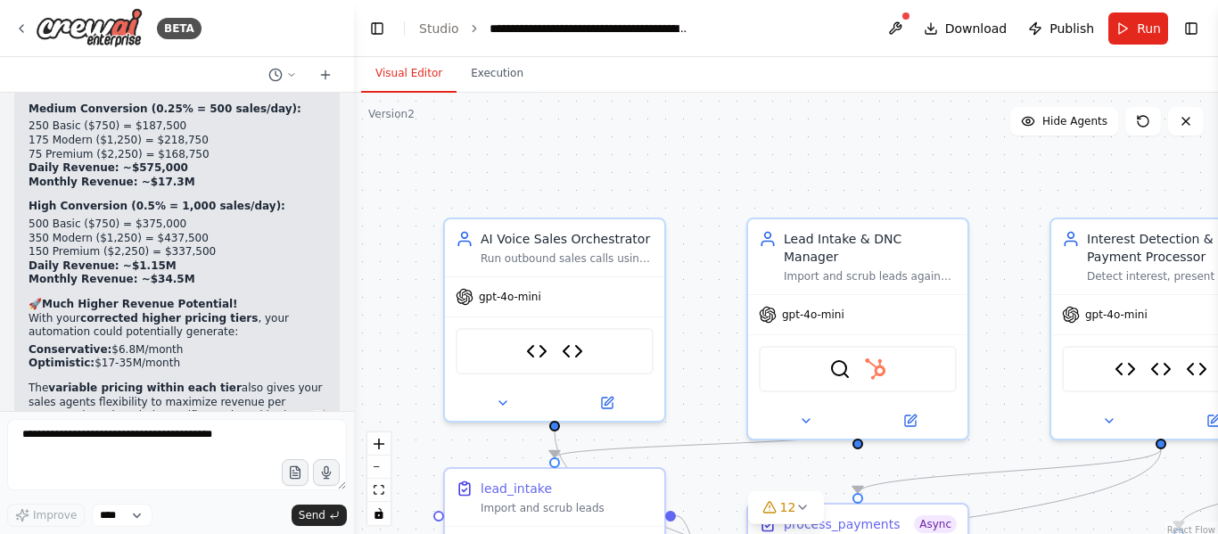
scroll to position [54675, 0]
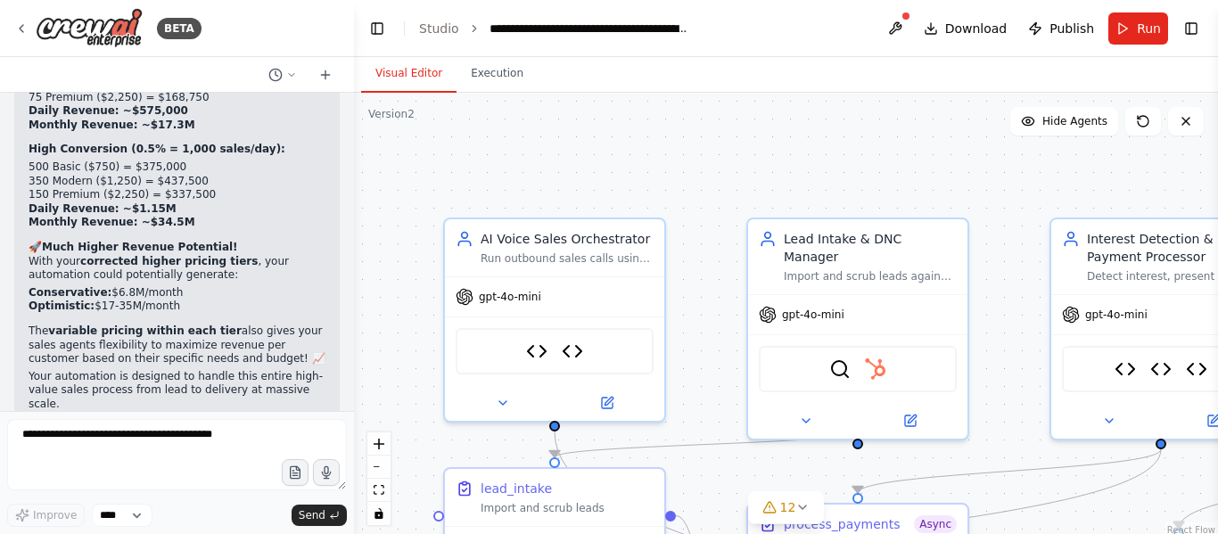
click at [844, 121] on div ".deletable-edge-delete-btn { width: 20px; height: 20px; border: 0px solid #ffff…" at bounding box center [786, 316] width 864 height 446
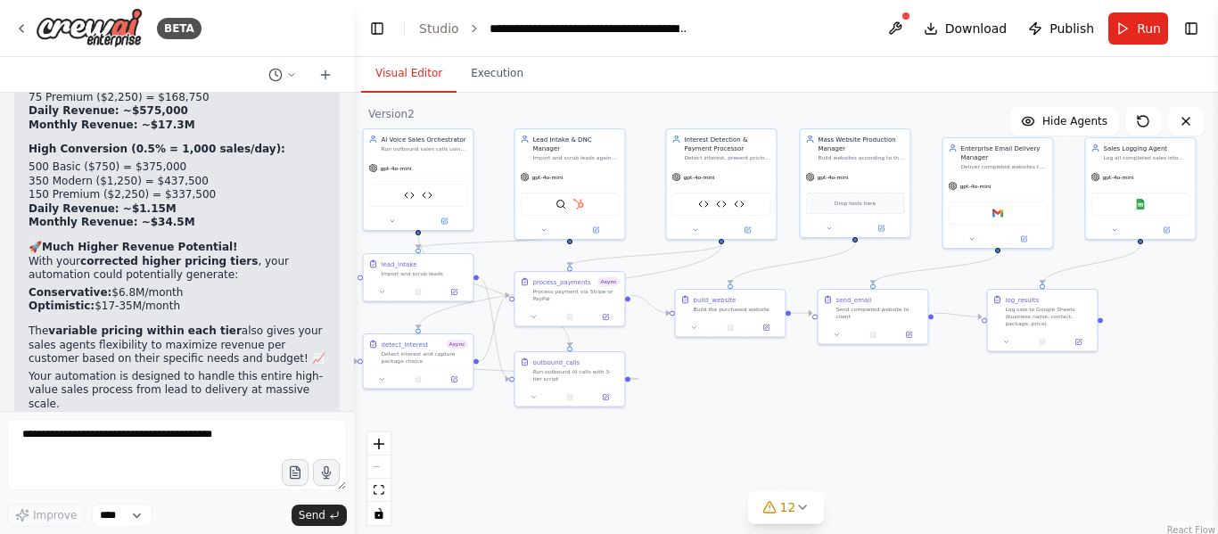
drag, startPoint x: 958, startPoint y: 461, endPoint x: 678, endPoint y: 420, distance: 283.1
click at [678, 420] on div ".deletable-edge-delete-btn { width: 20px; height: 20px; border: 0px solid #ffff…" at bounding box center [786, 316] width 864 height 446
